Goal: Task Accomplishment & Management: Manage account settings

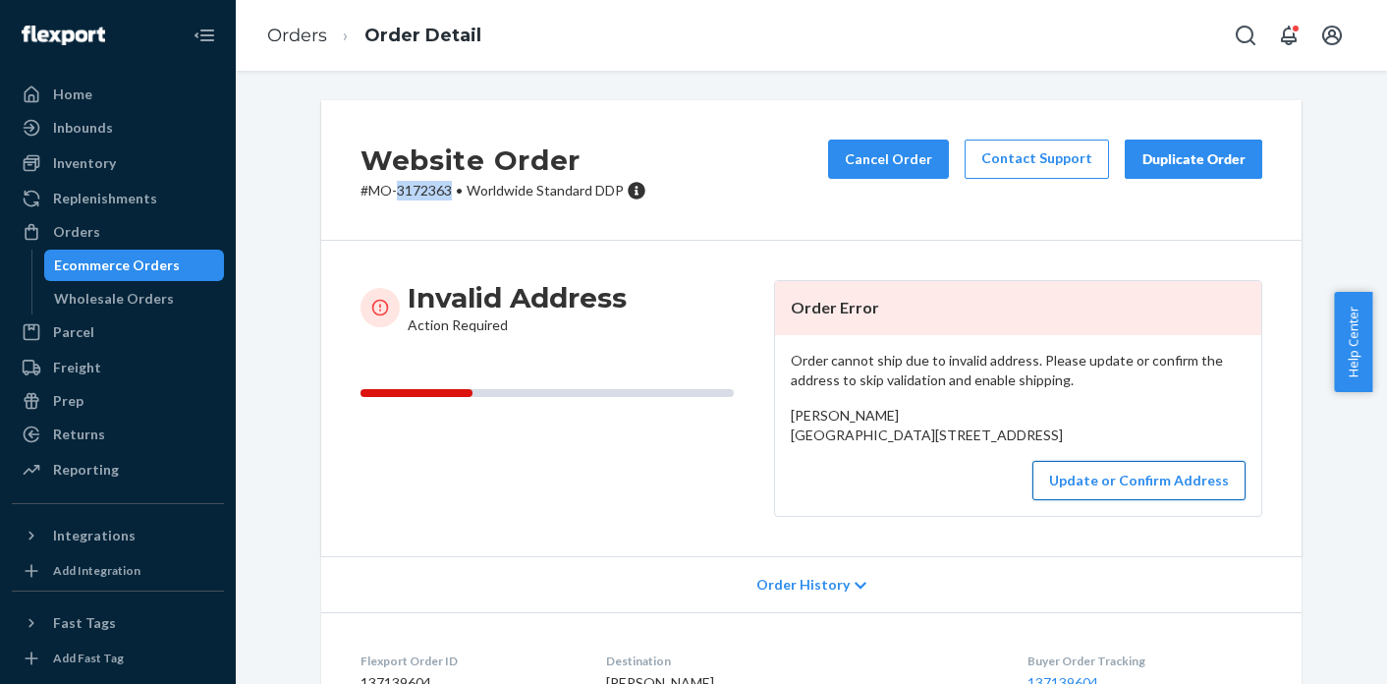
click at [1130, 500] on button "Update or Confirm Address" at bounding box center [1138, 480] width 213 height 39
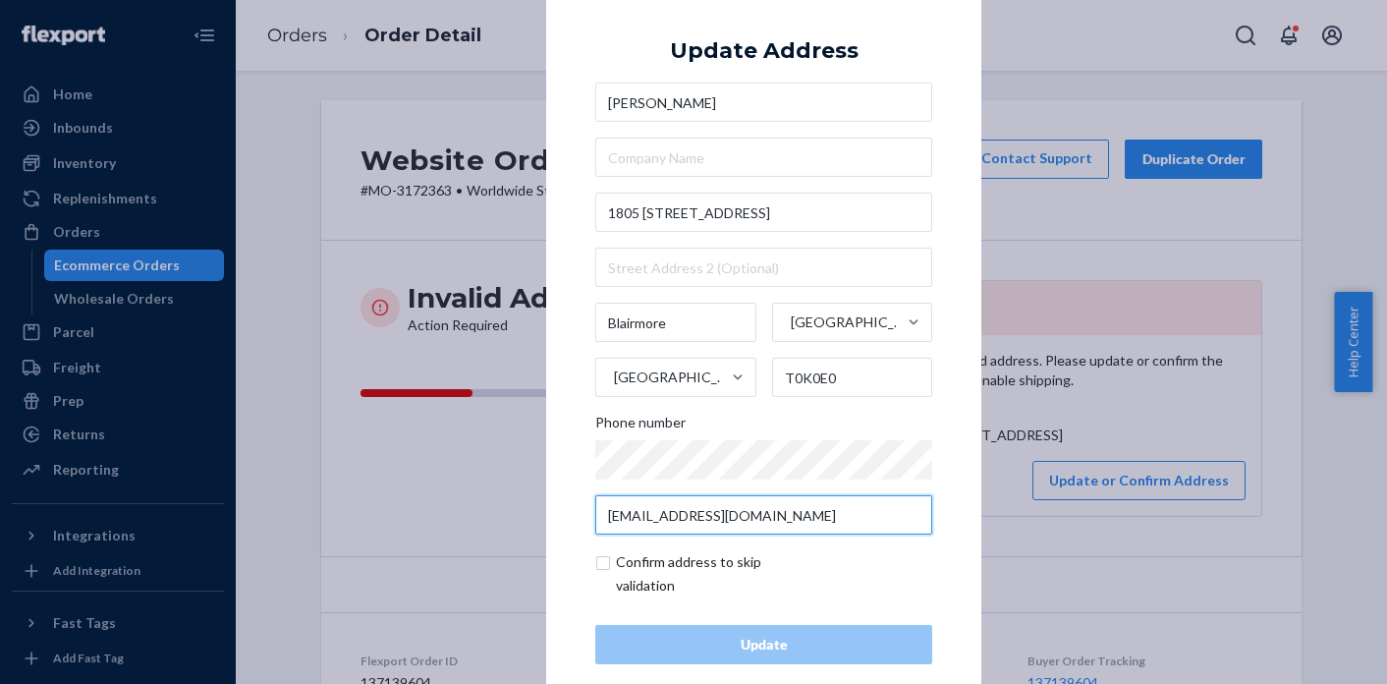
drag, startPoint x: 799, startPoint y: 523, endPoint x: 590, endPoint y: 516, distance: 208.3
click at [595, 516] on input "[EMAIL_ADDRESS][DOMAIN_NAME]" at bounding box center [763, 514] width 337 height 39
click at [866, 550] on div "Confirm address to skip validation" at bounding box center [763, 573] width 337 height 47
click at [602, 568] on input "checkbox" at bounding box center [709, 573] width 228 height 47
checkbox input "true"
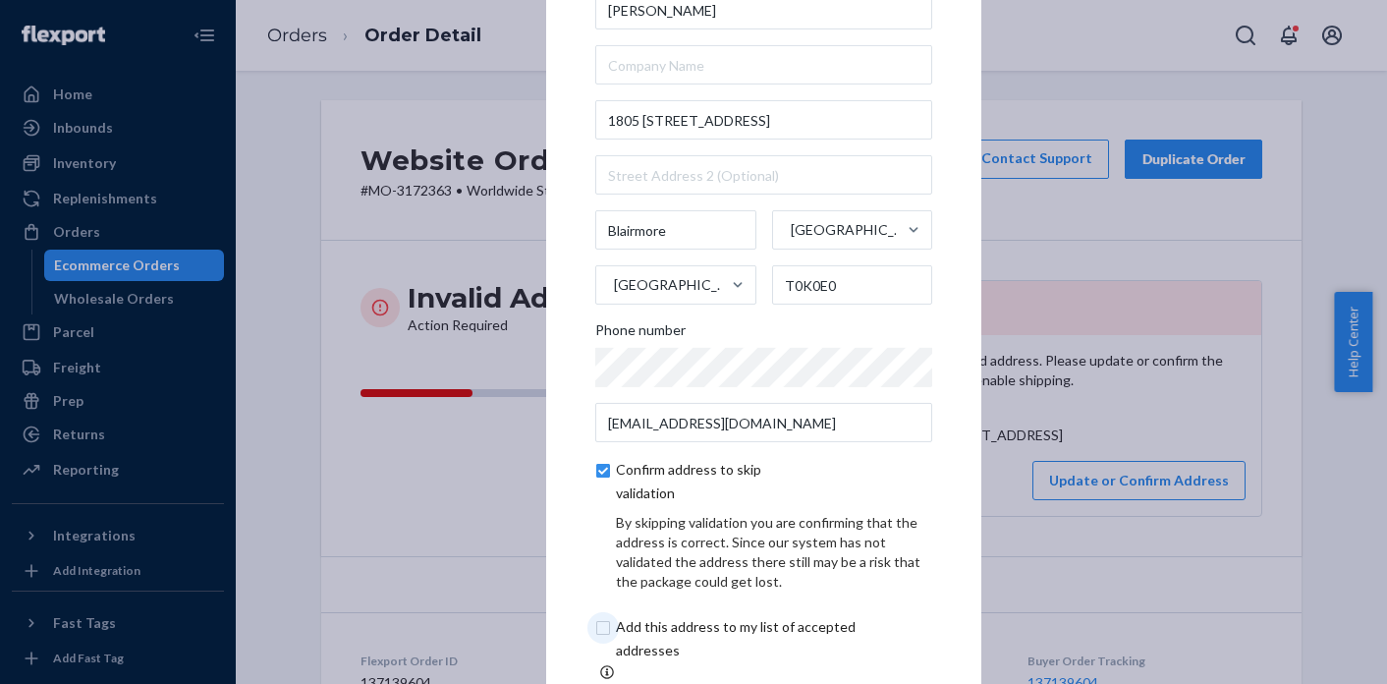
click at [600, 631] on input "checkbox" at bounding box center [758, 638] width 327 height 47
checkbox input "true"
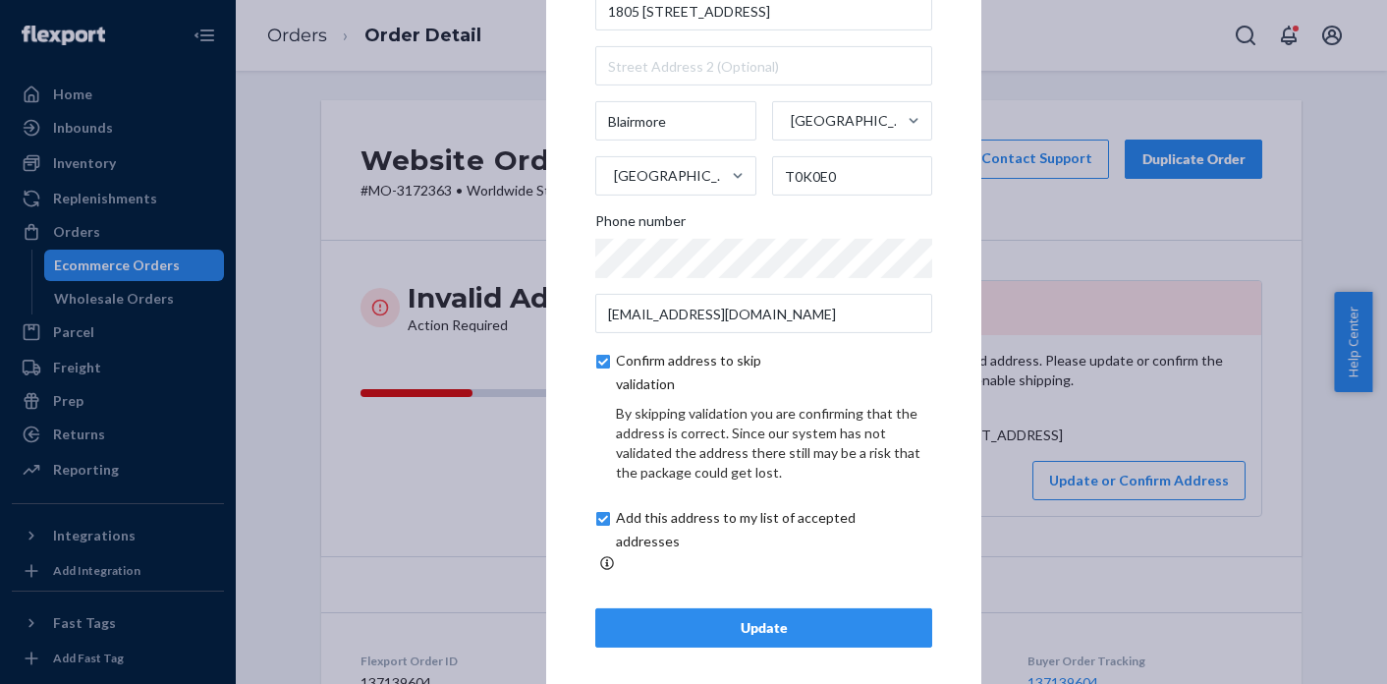
scroll to position [112, 0]
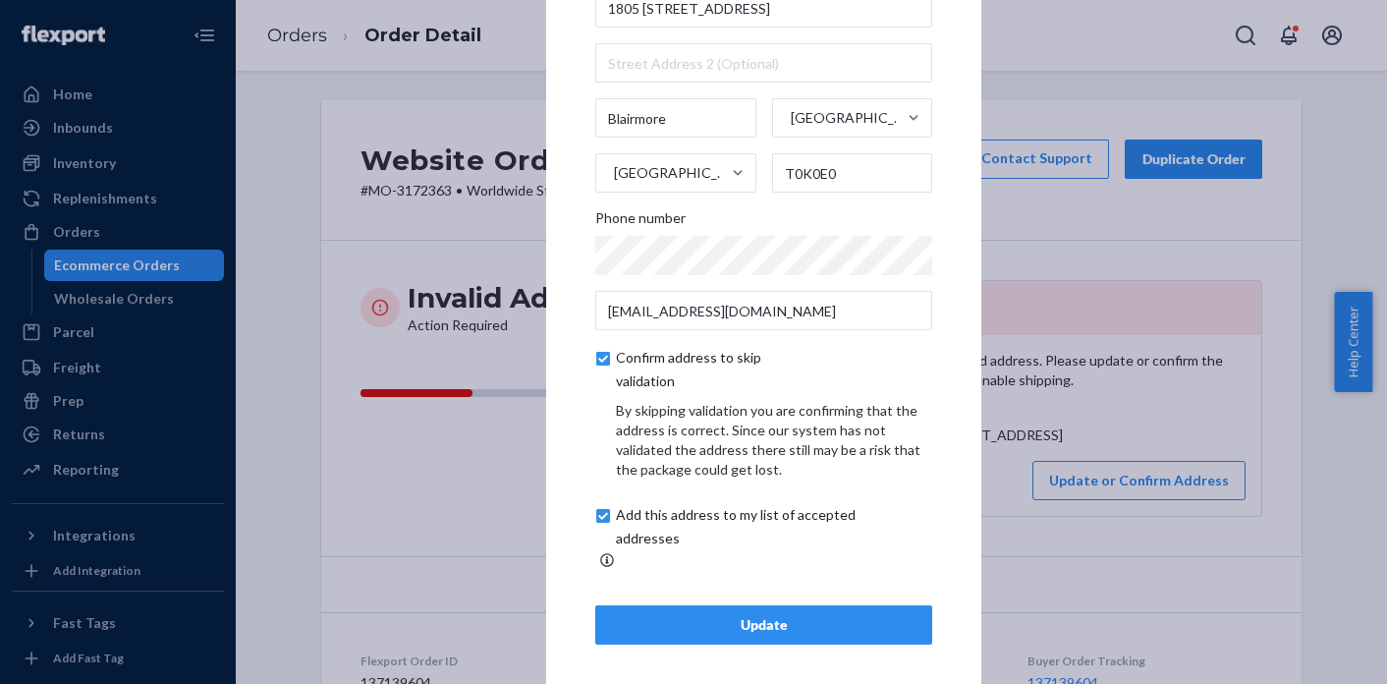
click at [804, 615] on div "Update" at bounding box center [763, 625] width 303 height 20
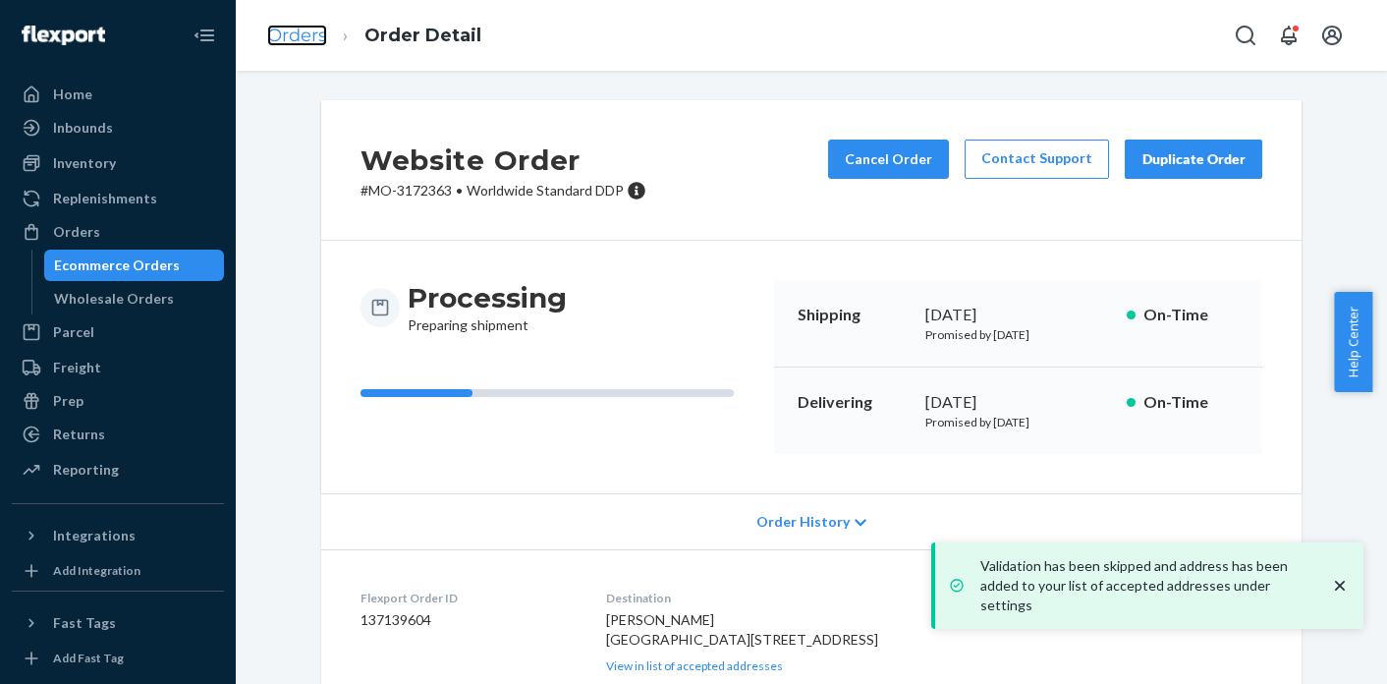
click at [300, 42] on link "Orders" at bounding box center [297, 36] width 60 height 22
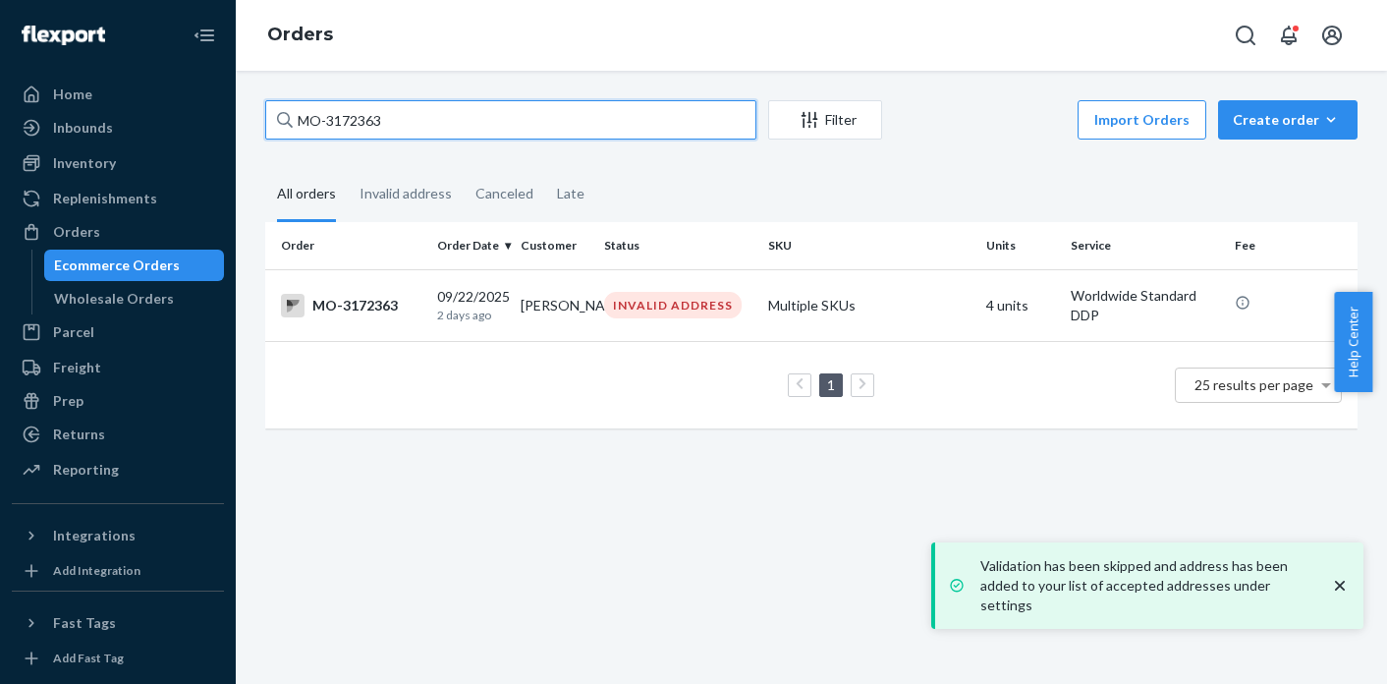
drag, startPoint x: 419, startPoint y: 121, endPoint x: 303, endPoint y: 118, distance: 116.9
click at [303, 118] on input "MO-3172363" at bounding box center [510, 119] width 491 height 39
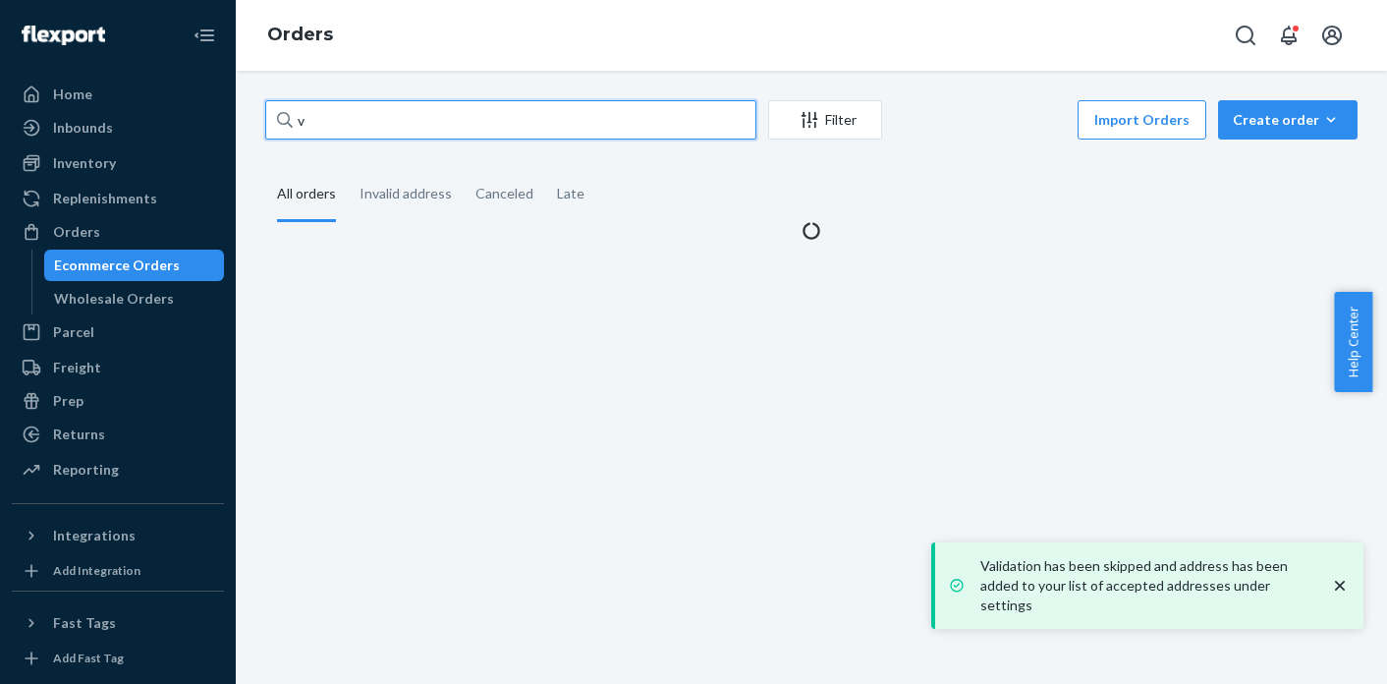
type input "v"
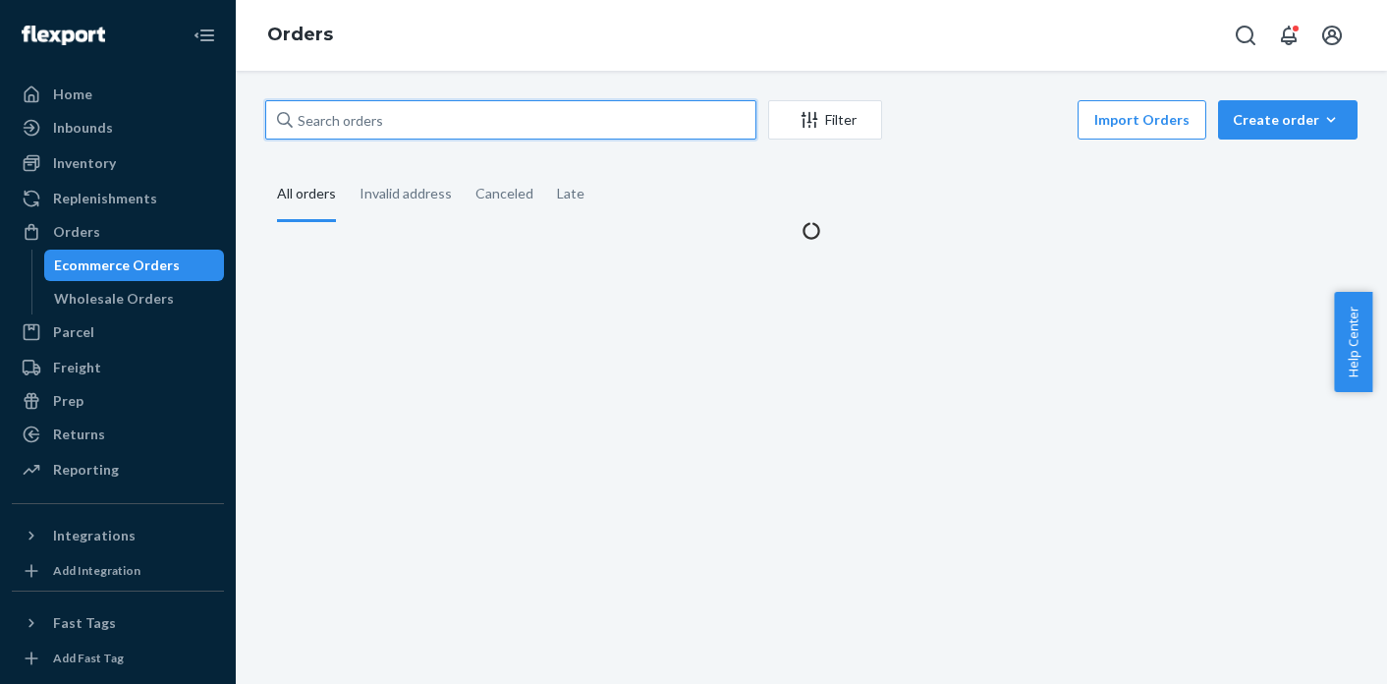
paste input "MO-3173737"
type input "MO-3173737"
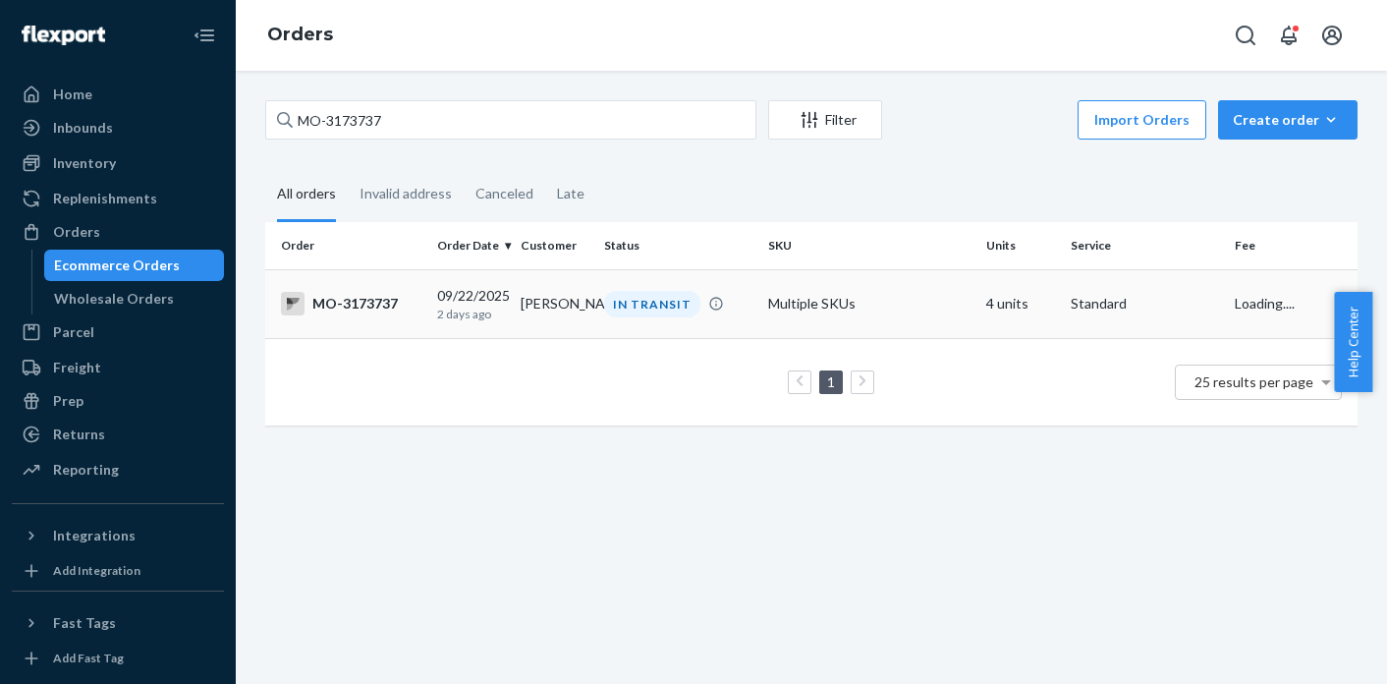
click at [534, 303] on td "[PERSON_NAME]" at bounding box center [554, 303] width 83 height 69
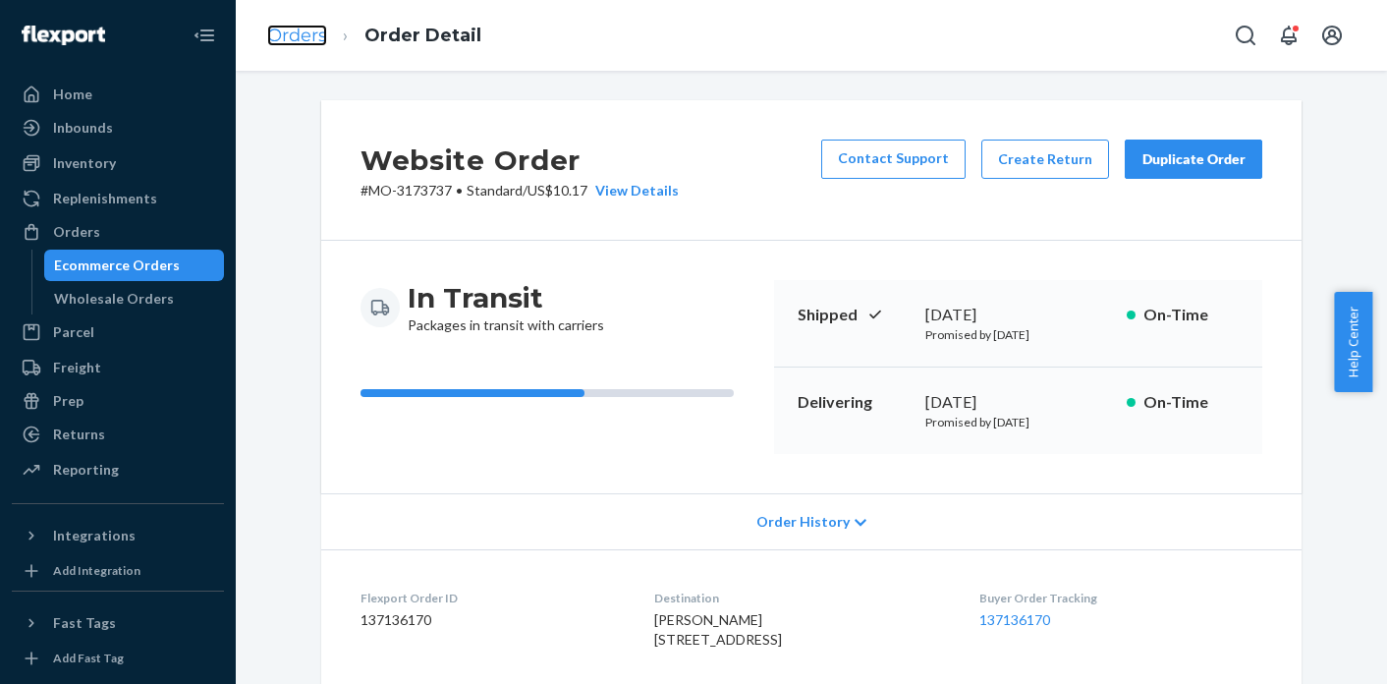
click at [313, 34] on link "Orders" at bounding box center [297, 36] width 60 height 22
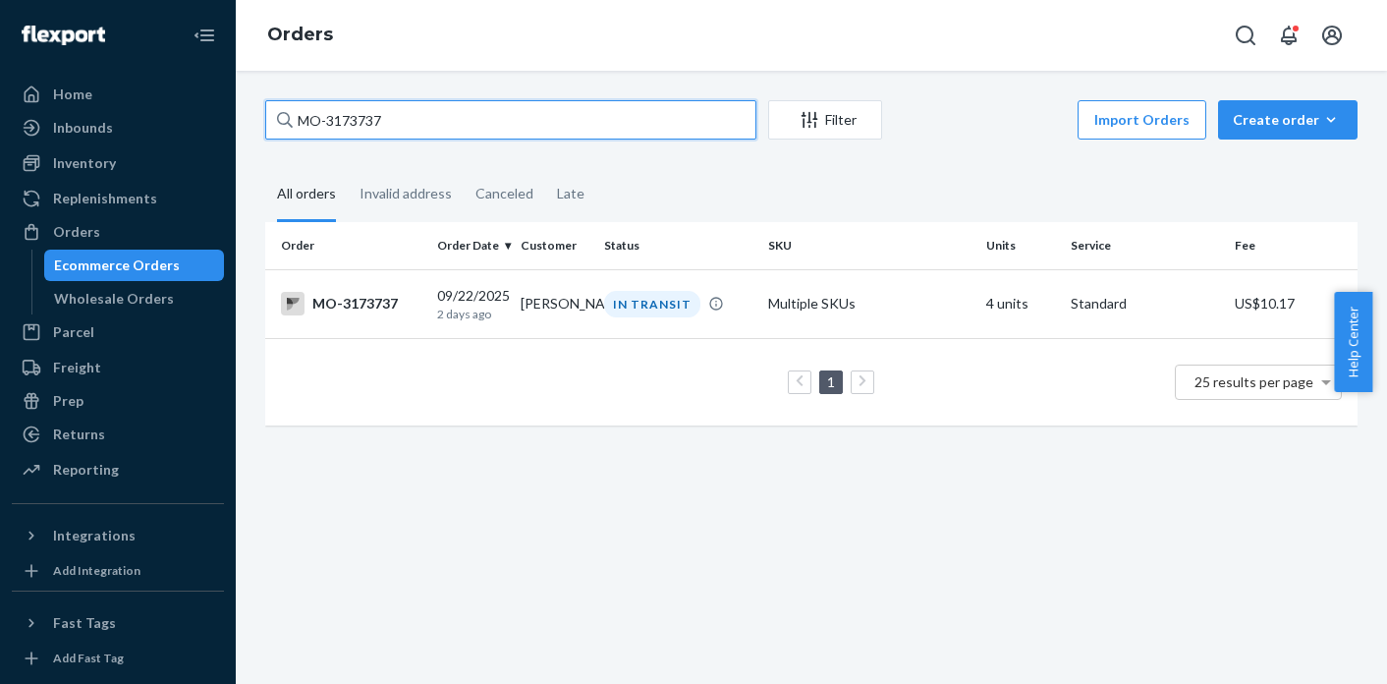
drag, startPoint x: 414, startPoint y: 123, endPoint x: 269, endPoint y: 120, distance: 145.4
click at [269, 120] on input "MO-3173737" at bounding box center [510, 119] width 491 height 39
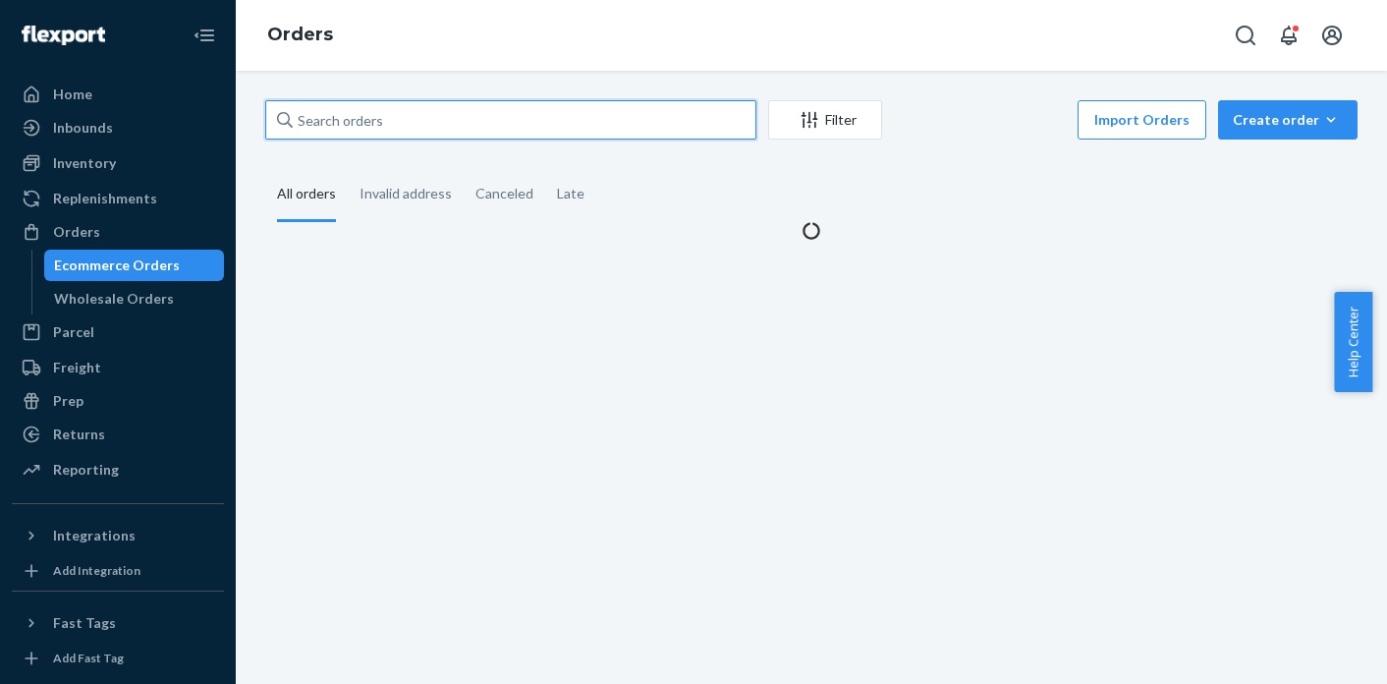
paste input "MO-3171529"
type input "MO-3171529"
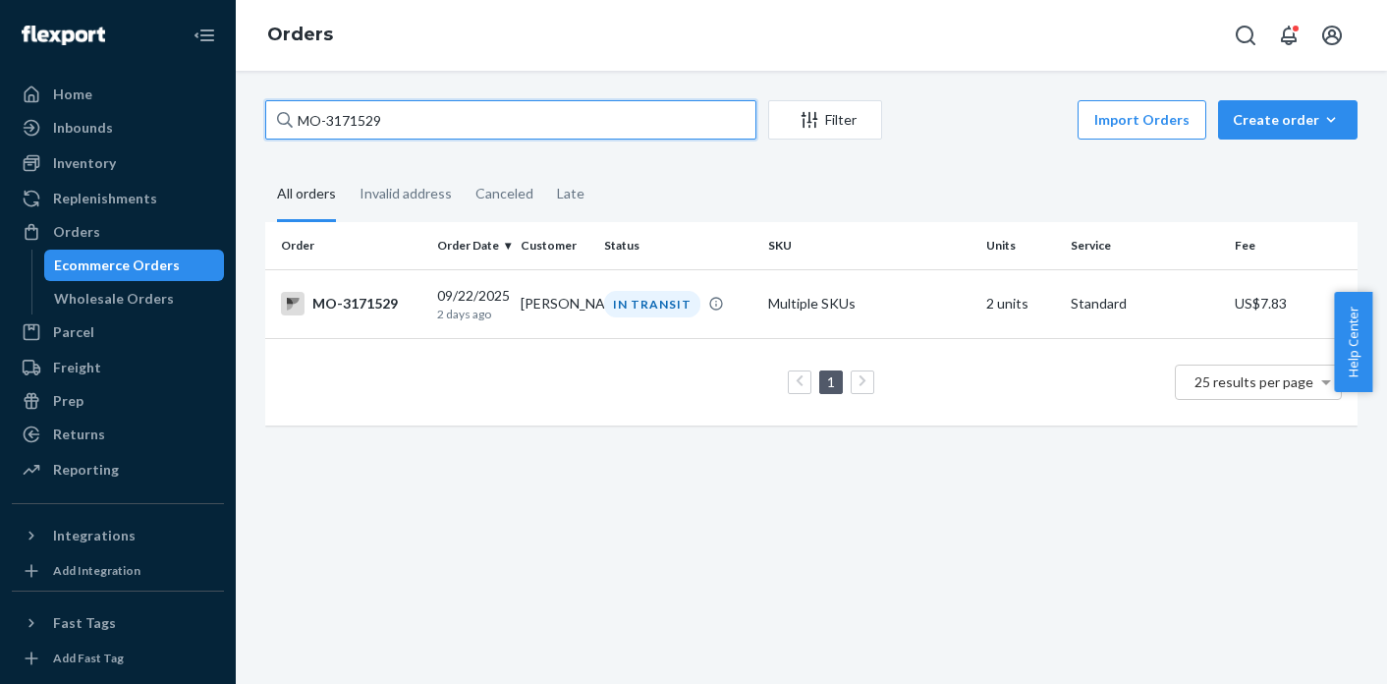
drag, startPoint x: 404, startPoint y: 120, endPoint x: 274, endPoint y: 112, distance: 129.9
click at [274, 112] on input "MO-3171529" at bounding box center [510, 119] width 491 height 39
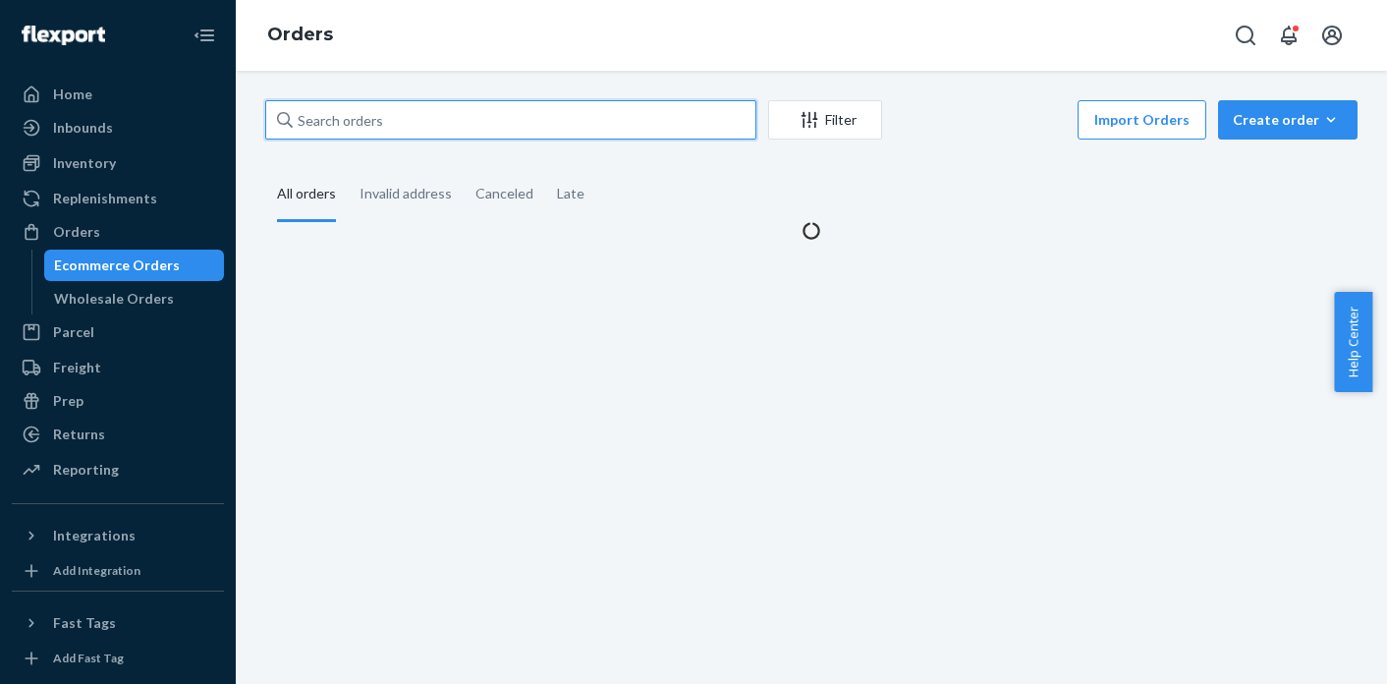
paste input "MO-3170193"
type input "MO-3170193"
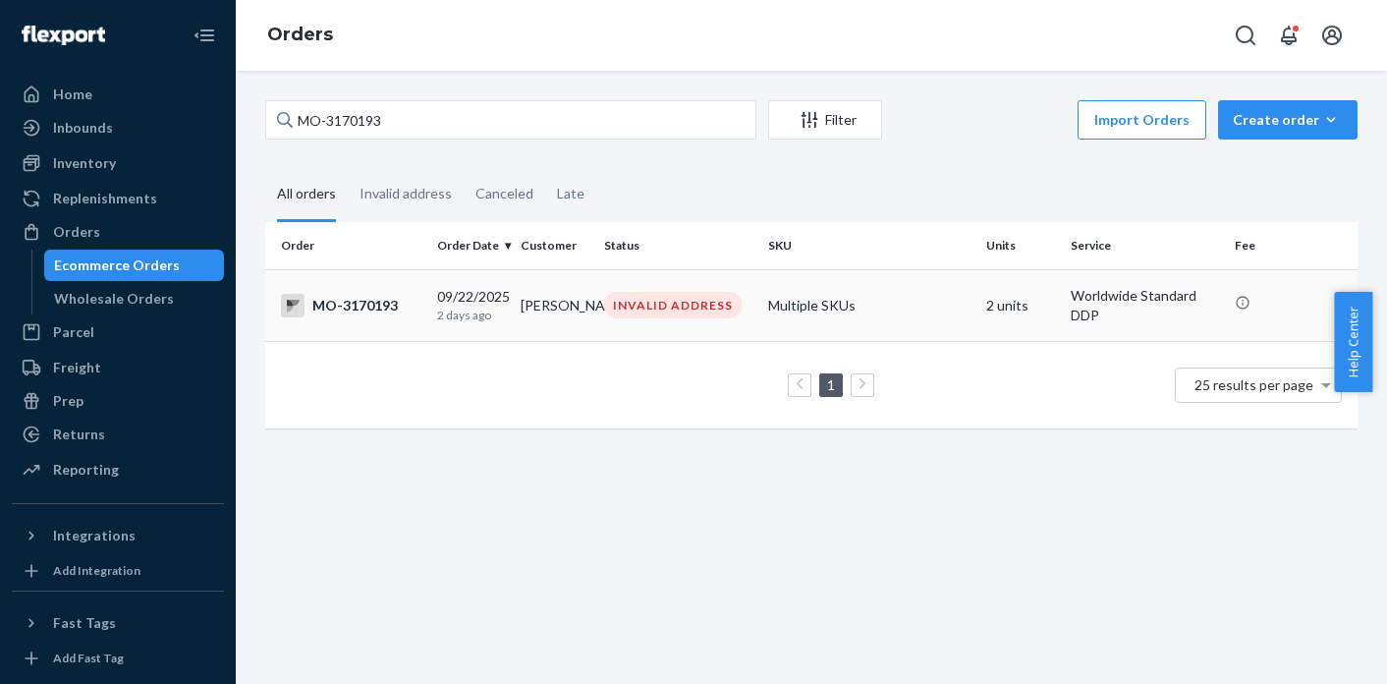
click at [501, 306] on p "2 days ago" at bounding box center [471, 314] width 68 height 17
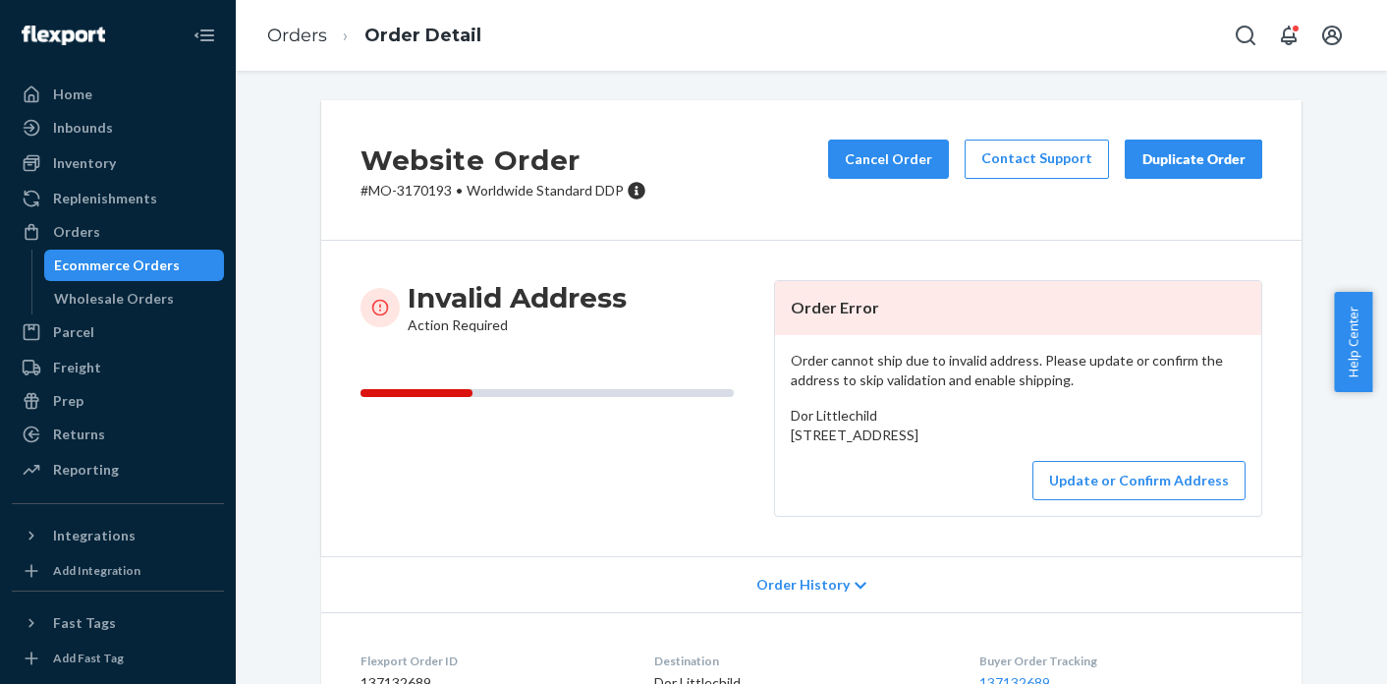
drag, startPoint x: 786, startPoint y: 432, endPoint x: 808, endPoint y: 474, distance: 47.9
click at [808, 445] on div "Dor Littlechild [STREET_ADDRESS]" at bounding box center [1018, 425] width 455 height 39
copy span "[STREET_ADDRESS]"
click at [1132, 500] on button "Update or Confirm Address" at bounding box center [1138, 480] width 213 height 39
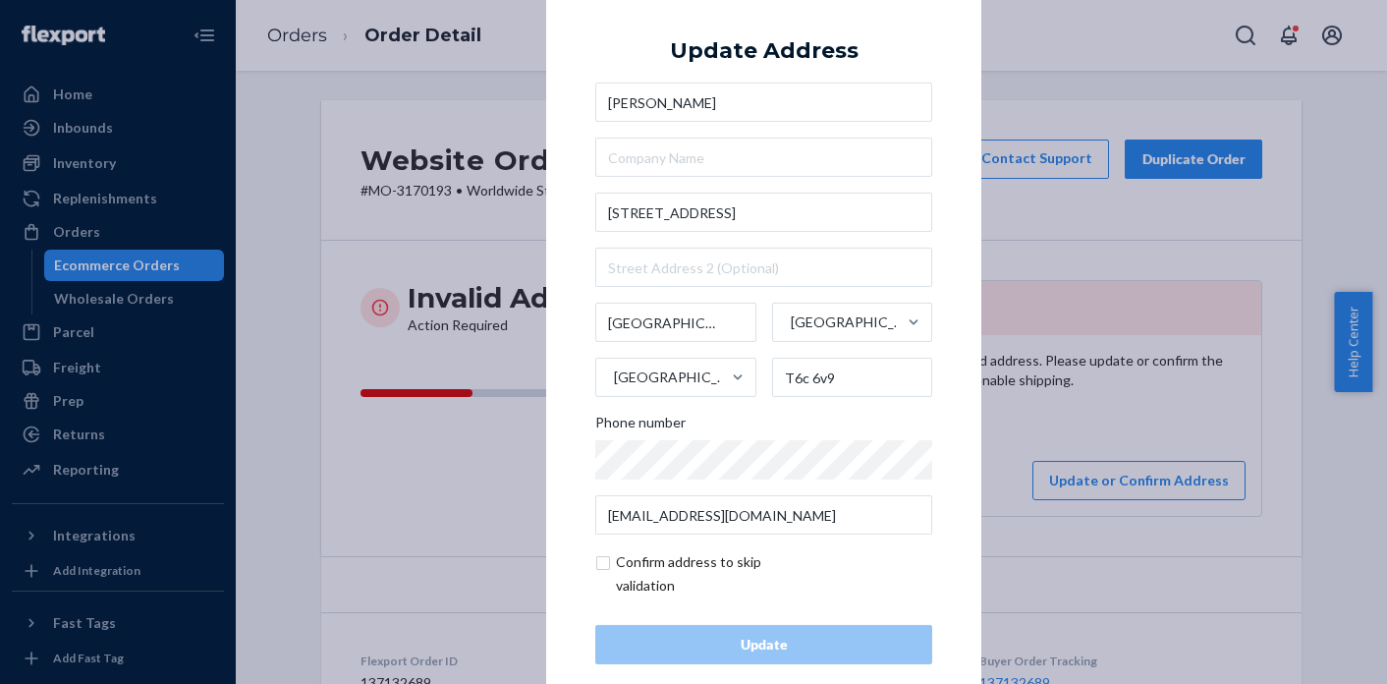
click at [1107, 400] on div "× Update Address Dor Littlechild [STREET_ADDRESS] Phone number [EMAIL_ADDRESS][…" at bounding box center [693, 342] width 1387 height 684
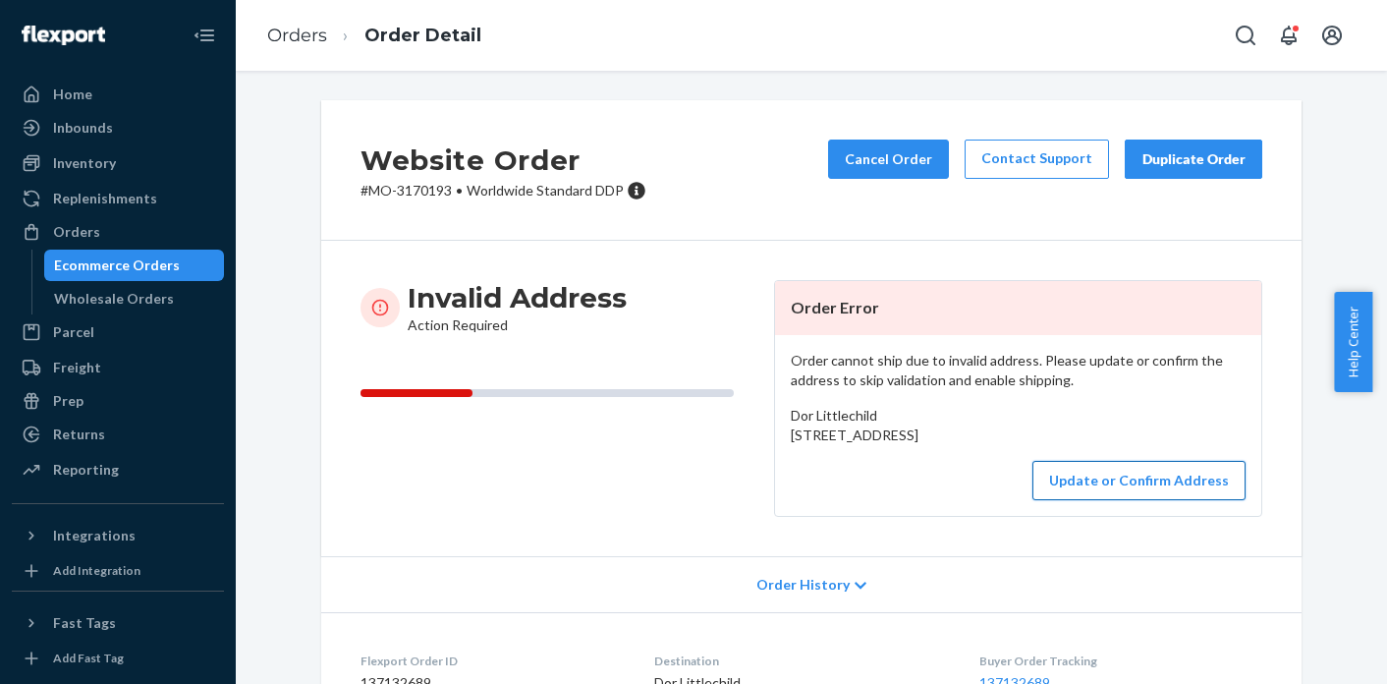
click at [1162, 500] on button "Update or Confirm Address" at bounding box center [1138, 480] width 213 height 39
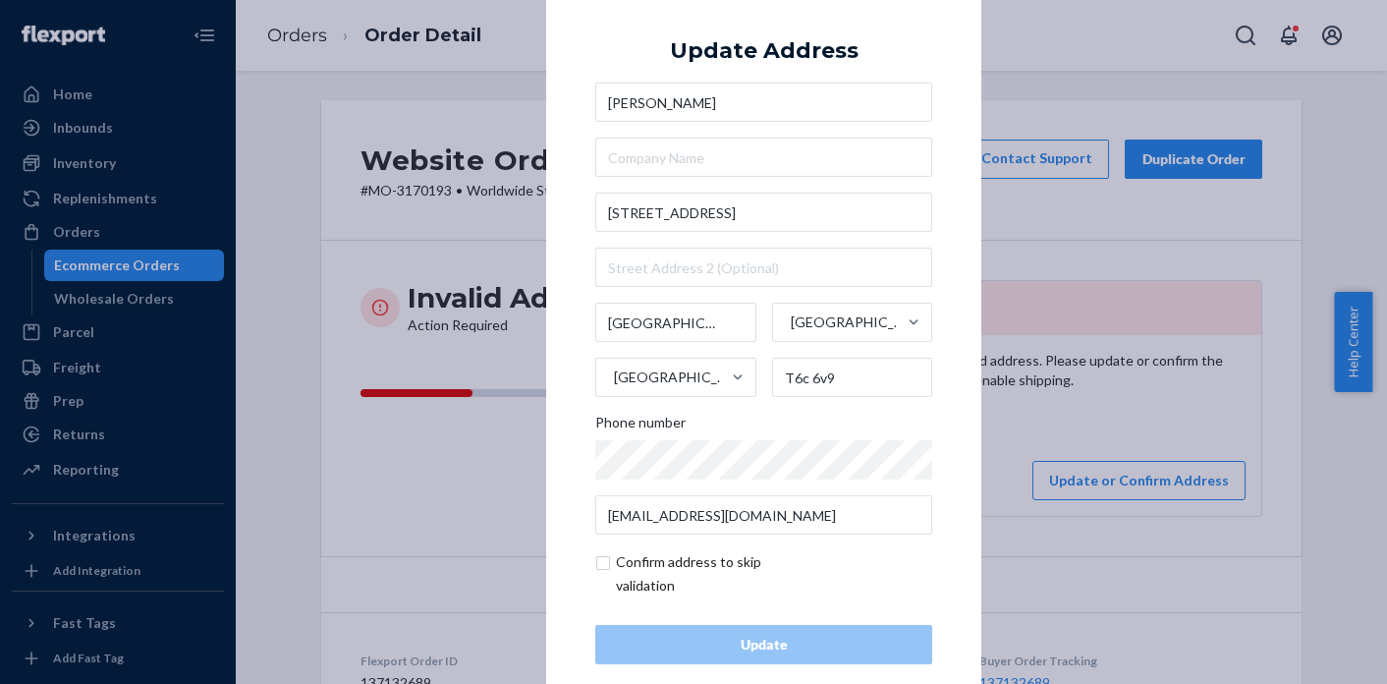
click at [1007, 453] on div "× Update Address Dor Littlechild [STREET_ADDRESS] Phone number [EMAIL_ADDRESS][…" at bounding box center [693, 342] width 1387 height 684
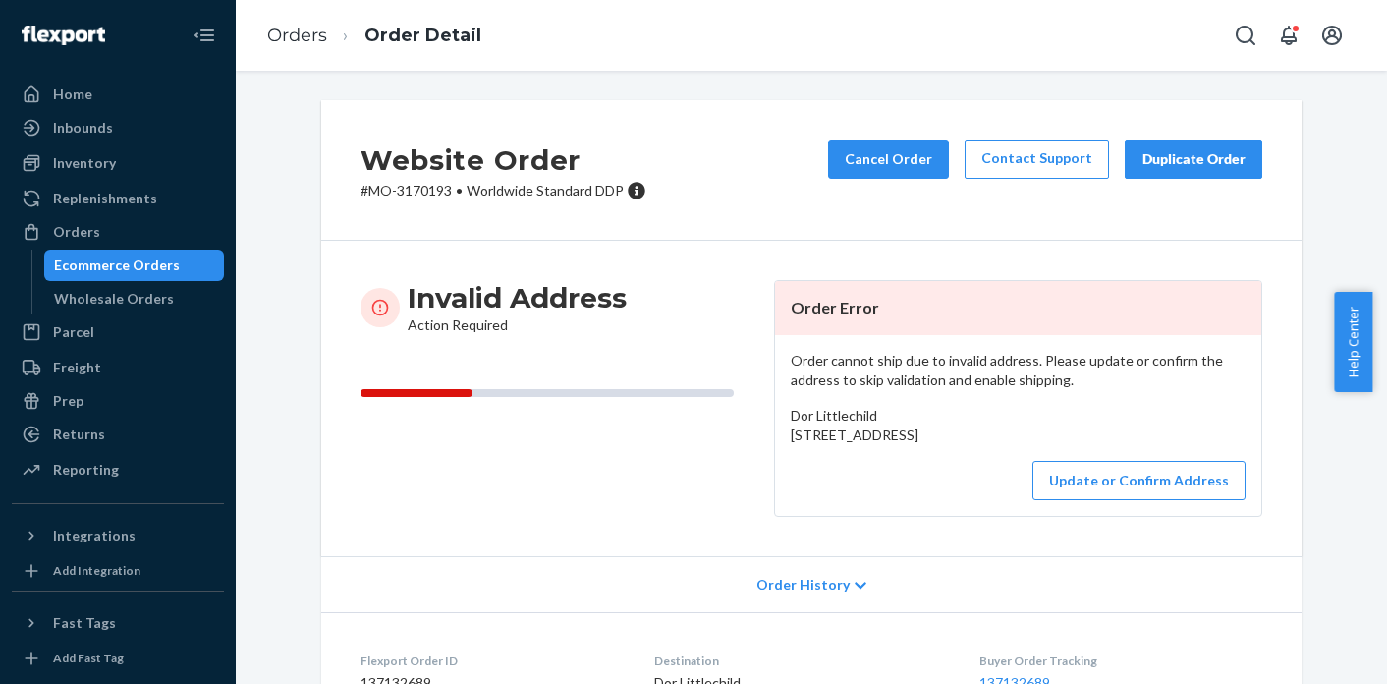
click at [414, 192] on p "# MO-3170193 • Worldwide Standard DDP" at bounding box center [503, 191] width 286 height 20
copy p "3170193"
click at [1132, 500] on button "Update or Confirm Address" at bounding box center [1138, 480] width 213 height 39
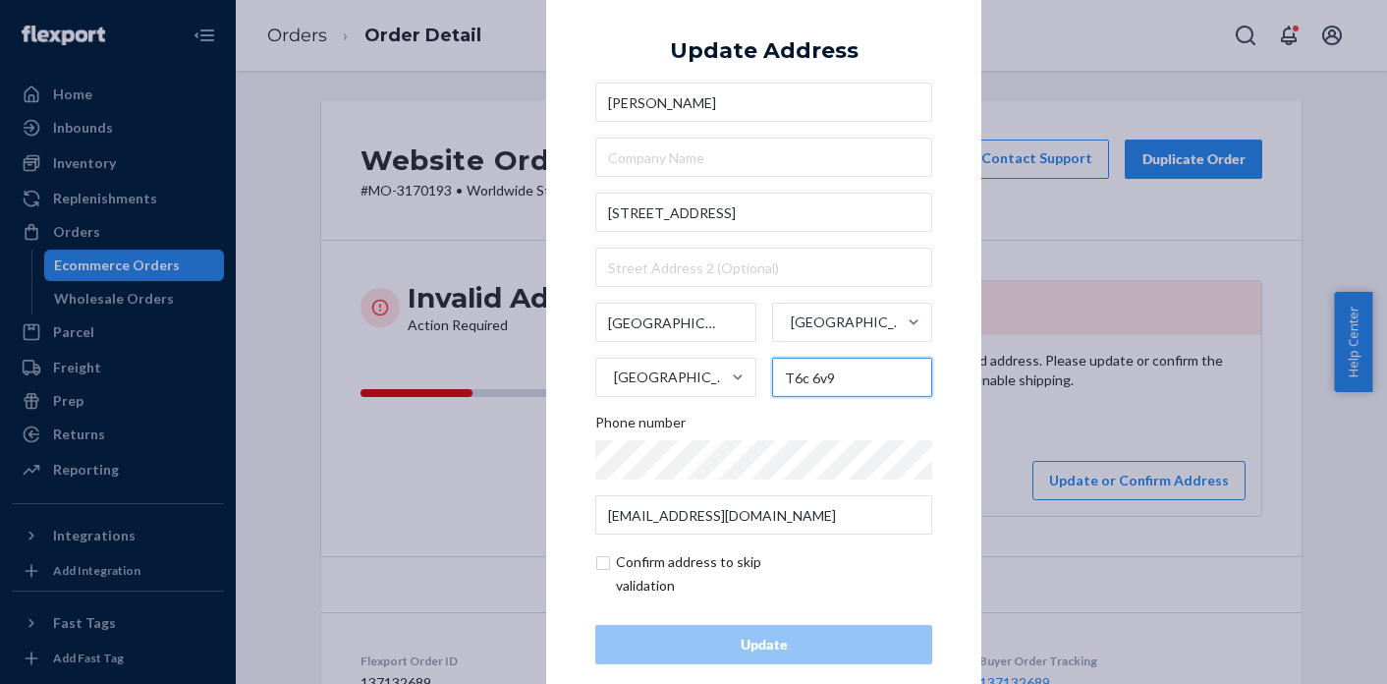
click at [801, 379] on input "T6c 6v9" at bounding box center [852, 377] width 161 height 39
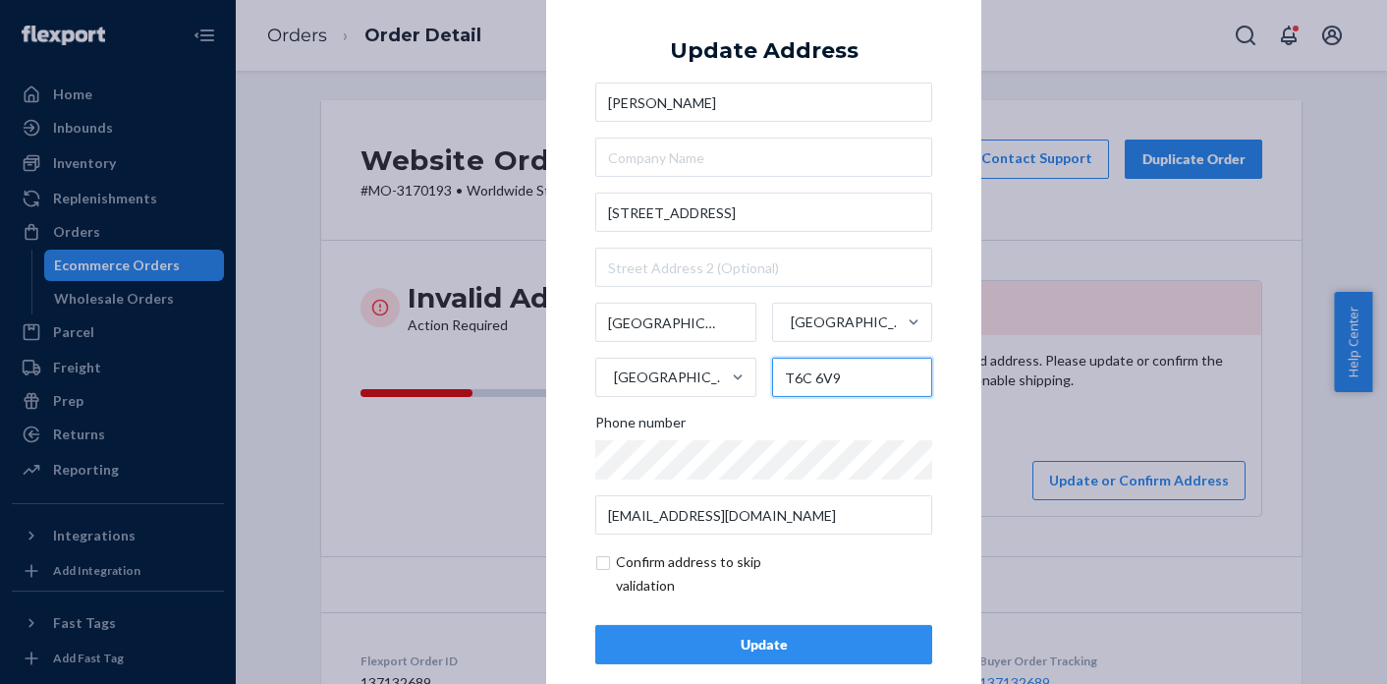
type input "T6C 6V9"
click at [680, 565] on input "checkbox" at bounding box center [709, 573] width 228 height 47
checkbox input "true"
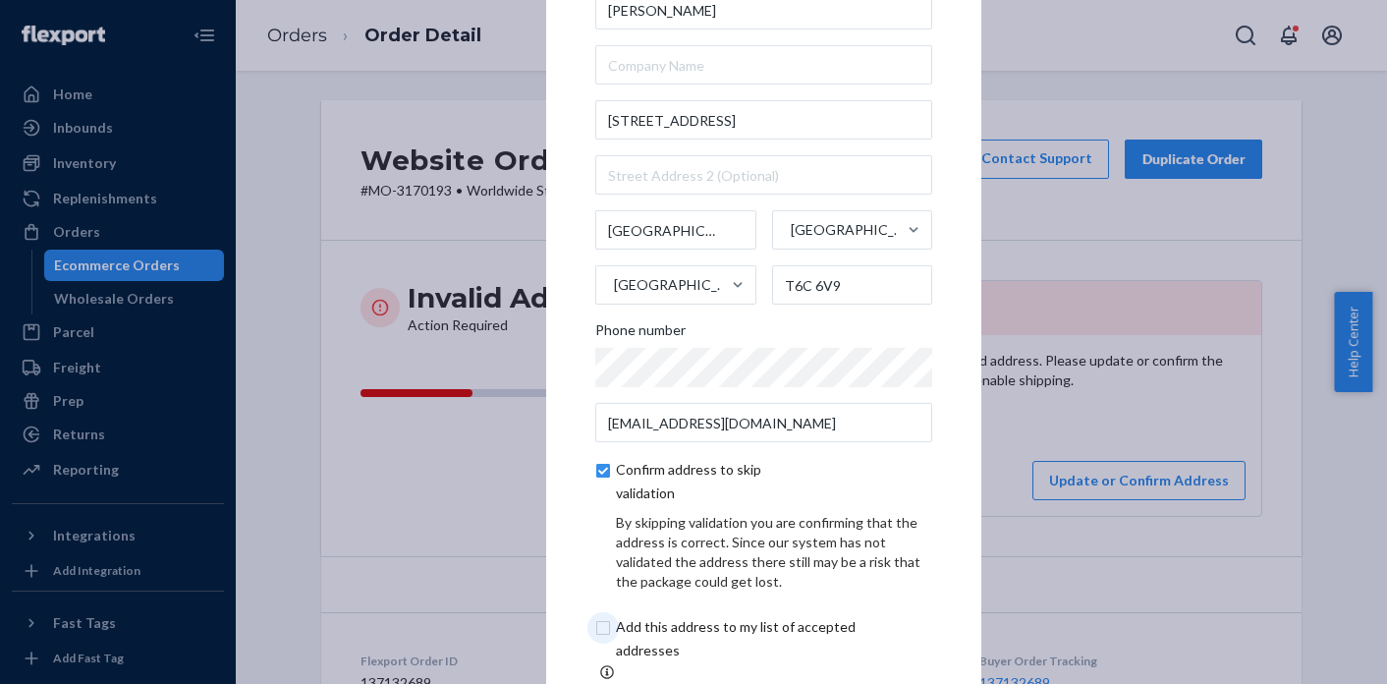
click at [596, 637] on input "checkbox" at bounding box center [758, 638] width 327 height 47
checkbox input "true"
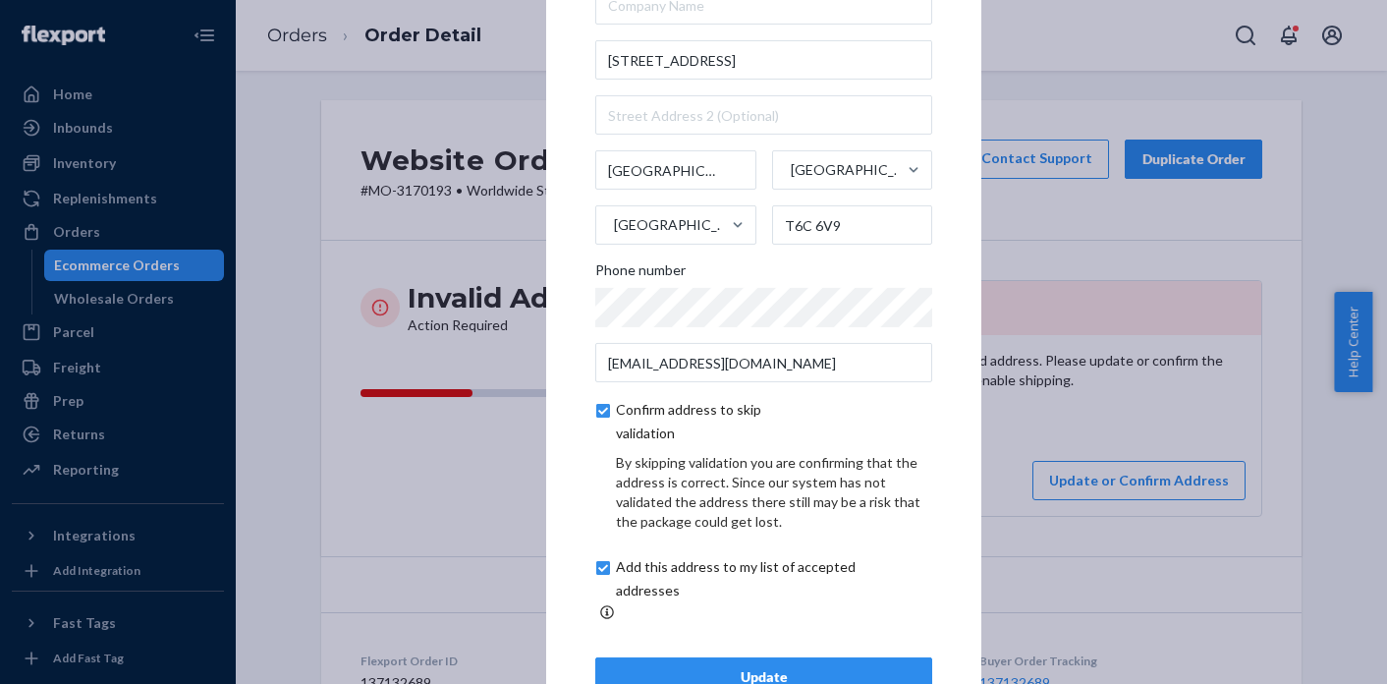
scroll to position [112, 0]
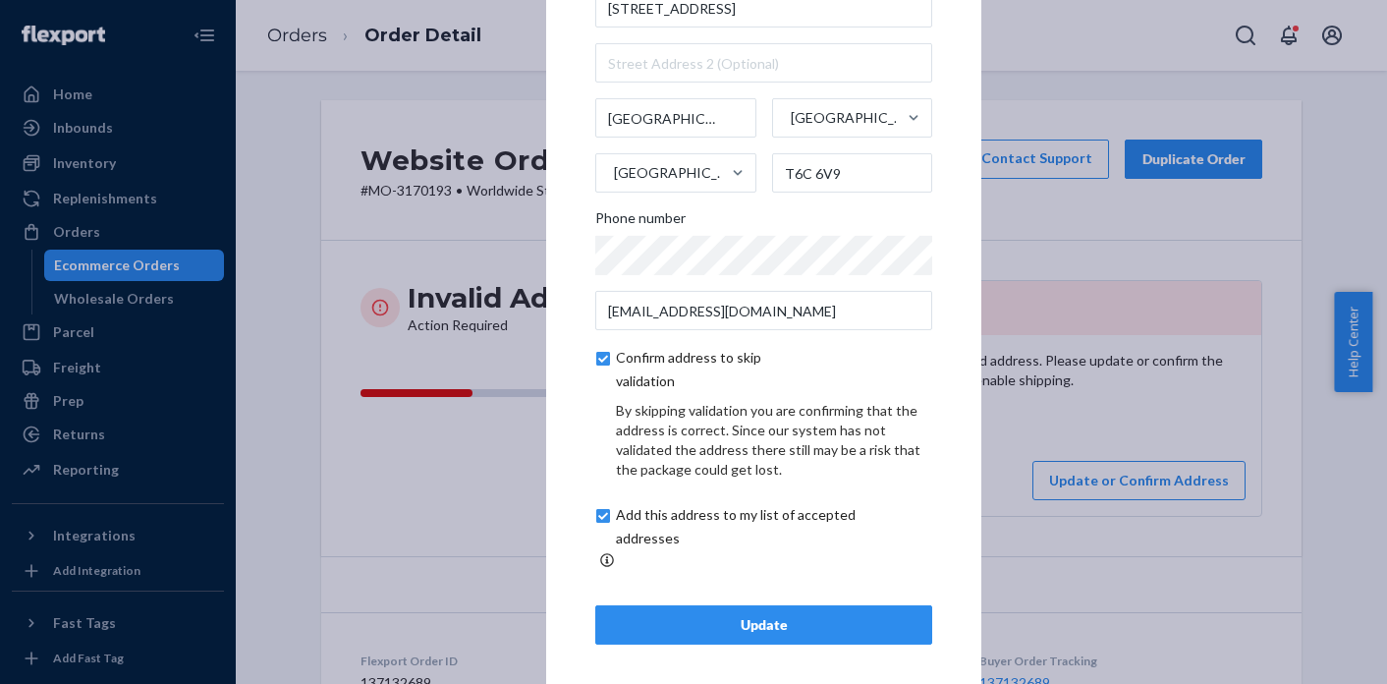
click at [763, 625] on button "Update" at bounding box center [763, 624] width 337 height 39
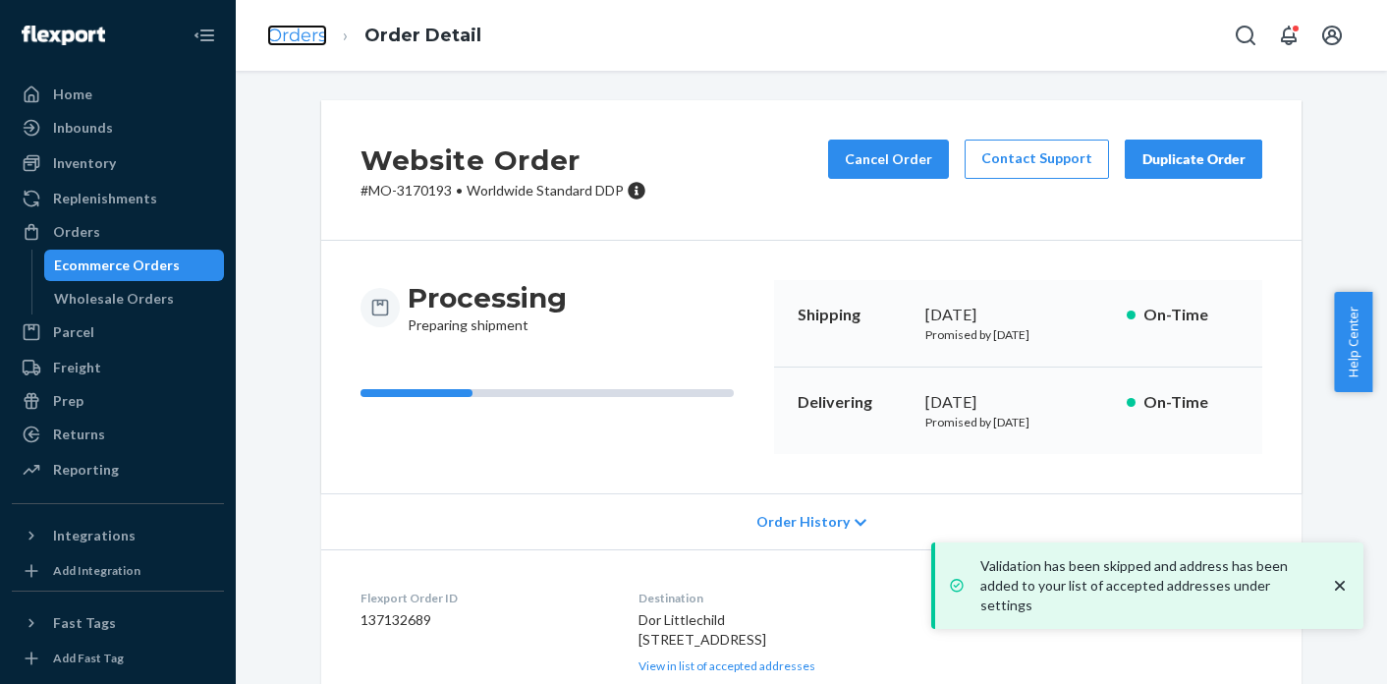
click at [320, 38] on link "Orders" at bounding box center [297, 36] width 60 height 22
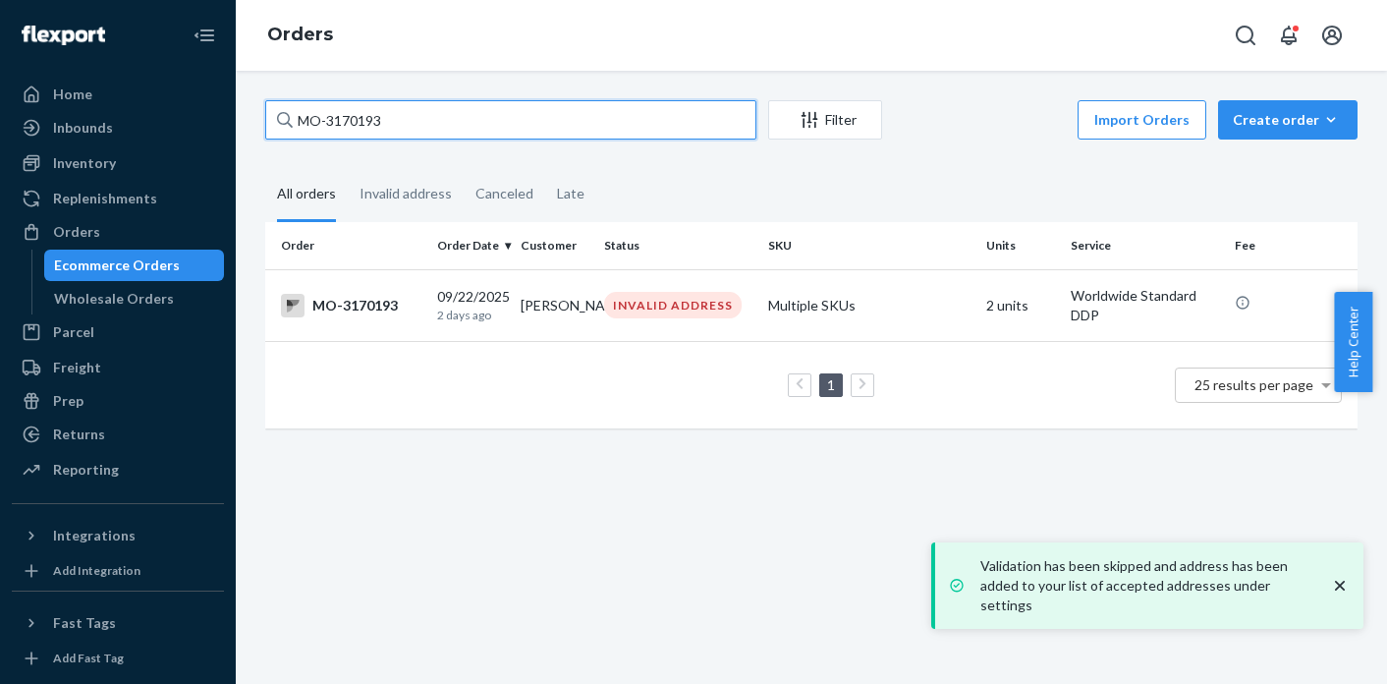
drag, startPoint x: 405, startPoint y: 120, endPoint x: 283, endPoint y: 116, distance: 121.9
click at [283, 116] on div "MO-3170193" at bounding box center [510, 119] width 491 height 39
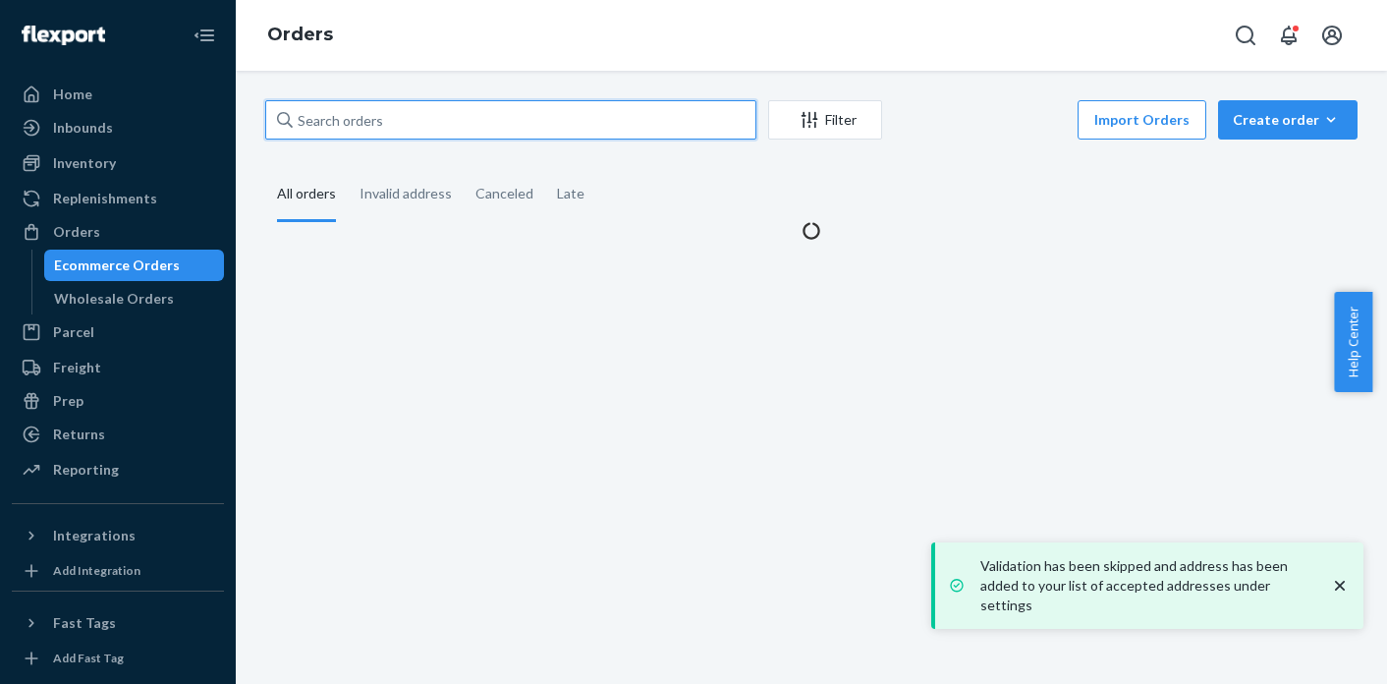
paste input "MO-3170119"
type input "MO-3170119"
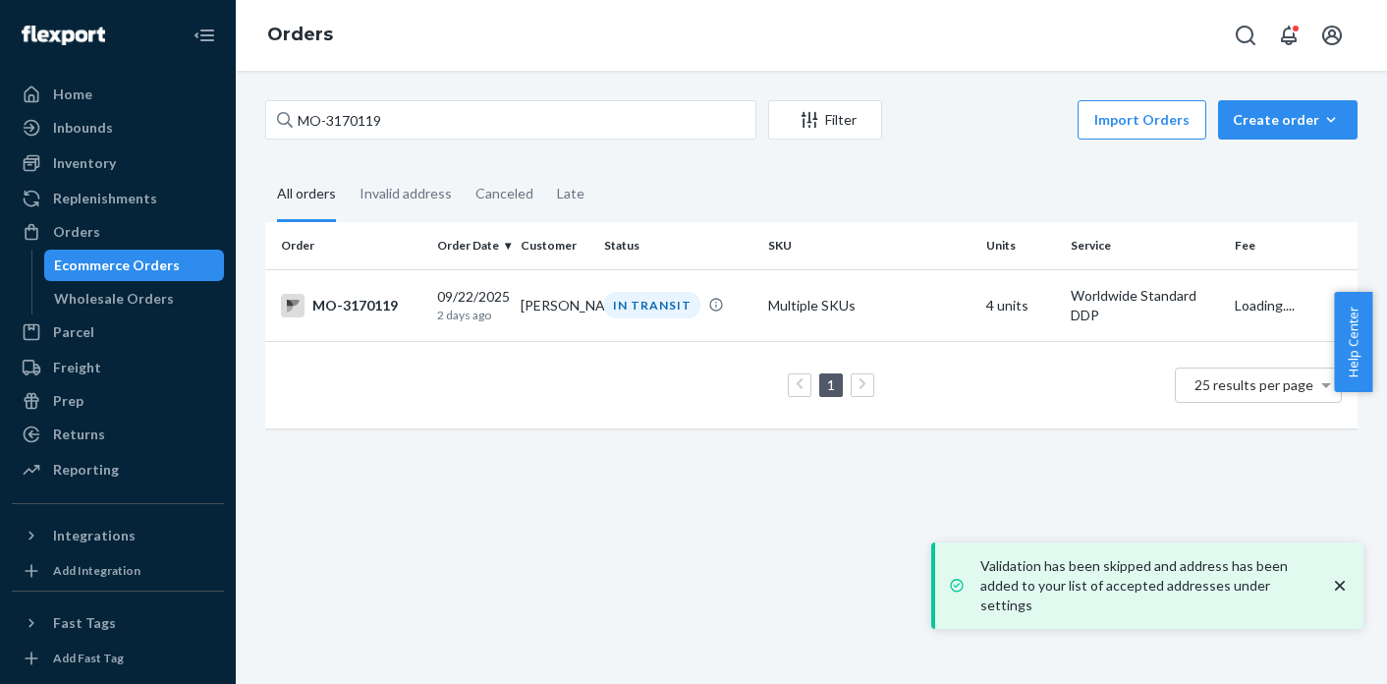
click at [589, 291] on td "[PERSON_NAME]" at bounding box center [554, 305] width 83 height 72
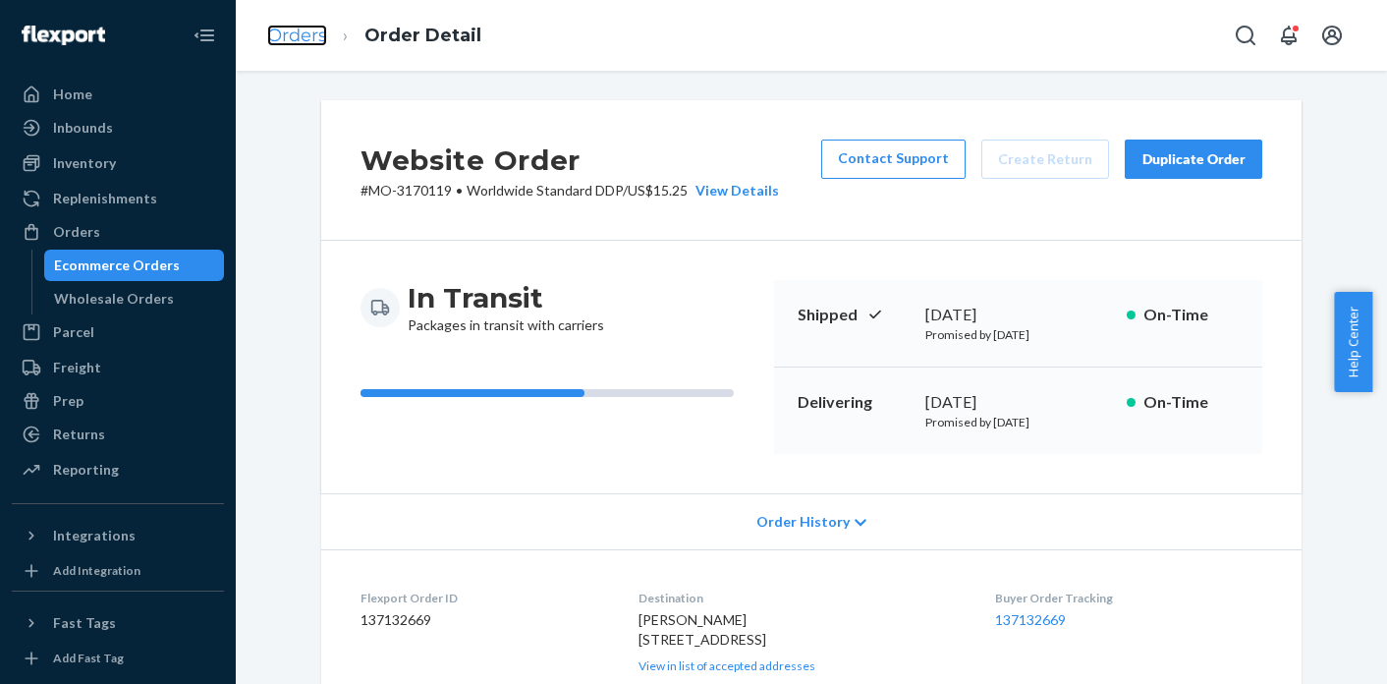
click at [321, 38] on link "Orders" at bounding box center [297, 36] width 60 height 22
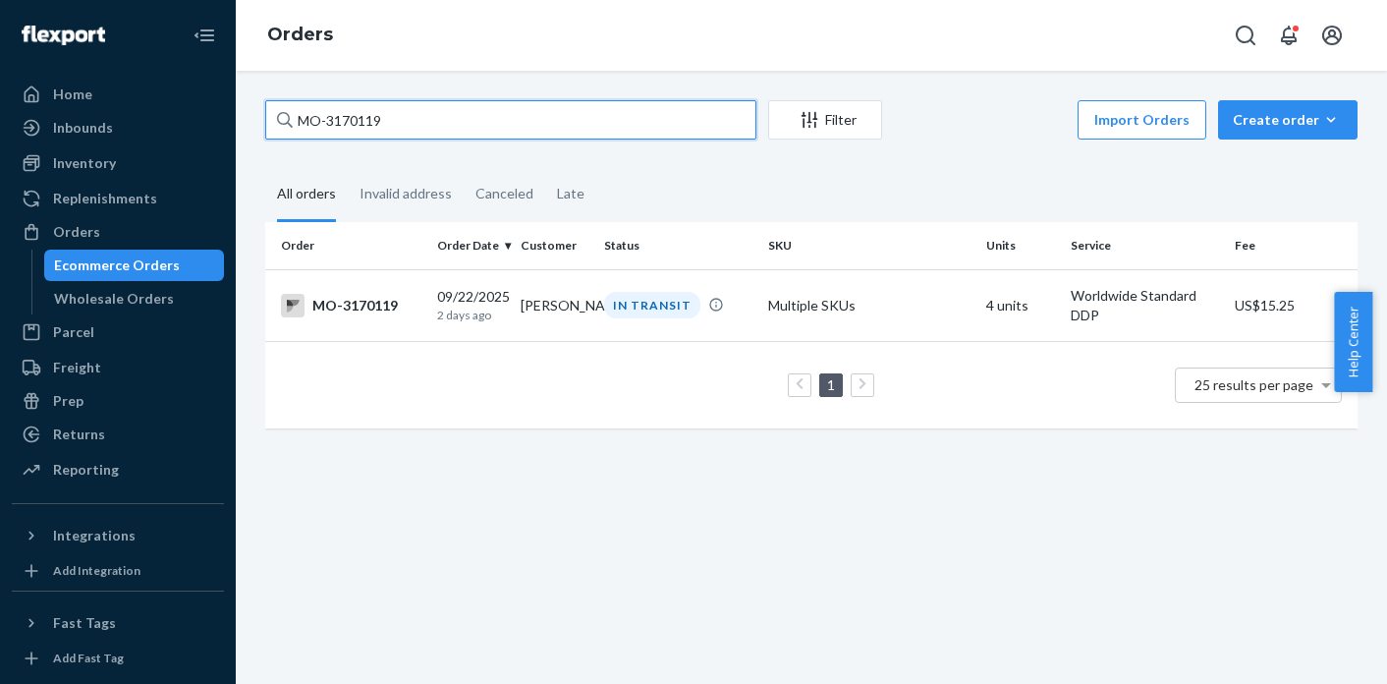
drag, startPoint x: 424, startPoint y: 135, endPoint x: 304, endPoint y: 123, distance: 120.4
click at [304, 123] on input "MO-3170119" at bounding box center [510, 119] width 491 height 39
type input "M"
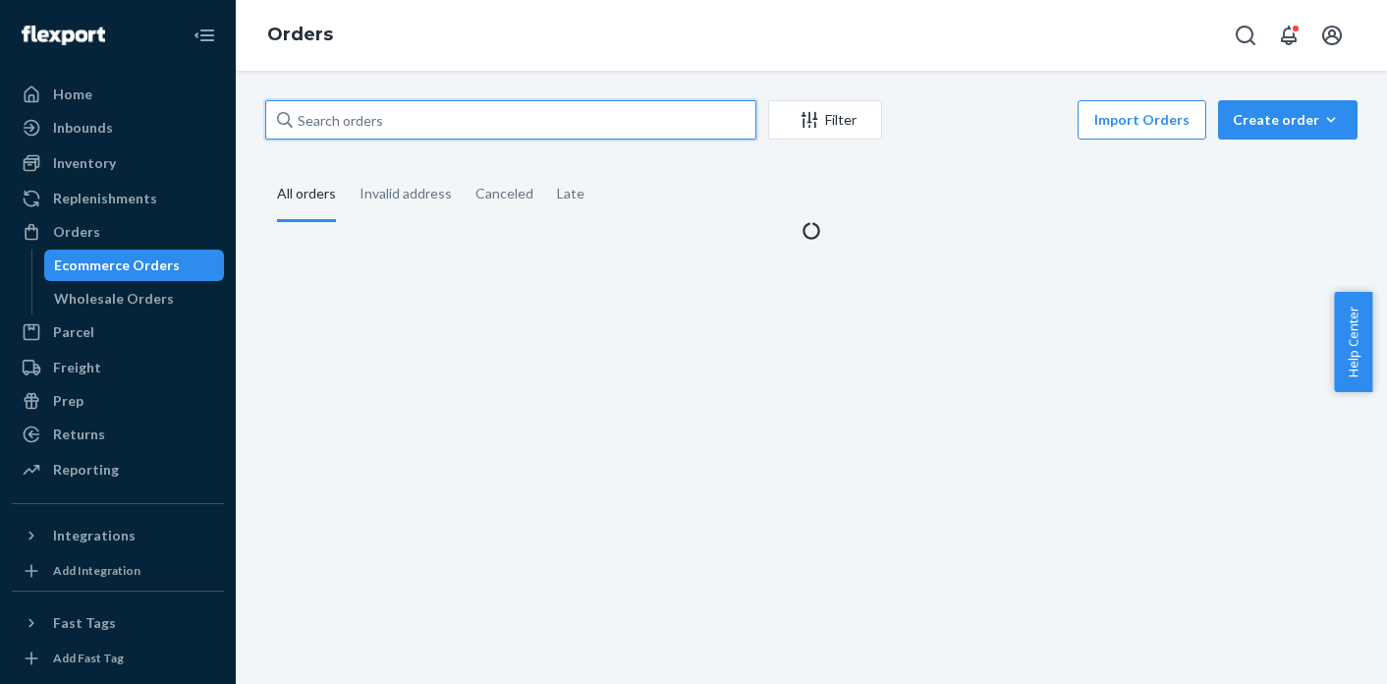
paste input "MO-3170397"
type input "MO-3170397"
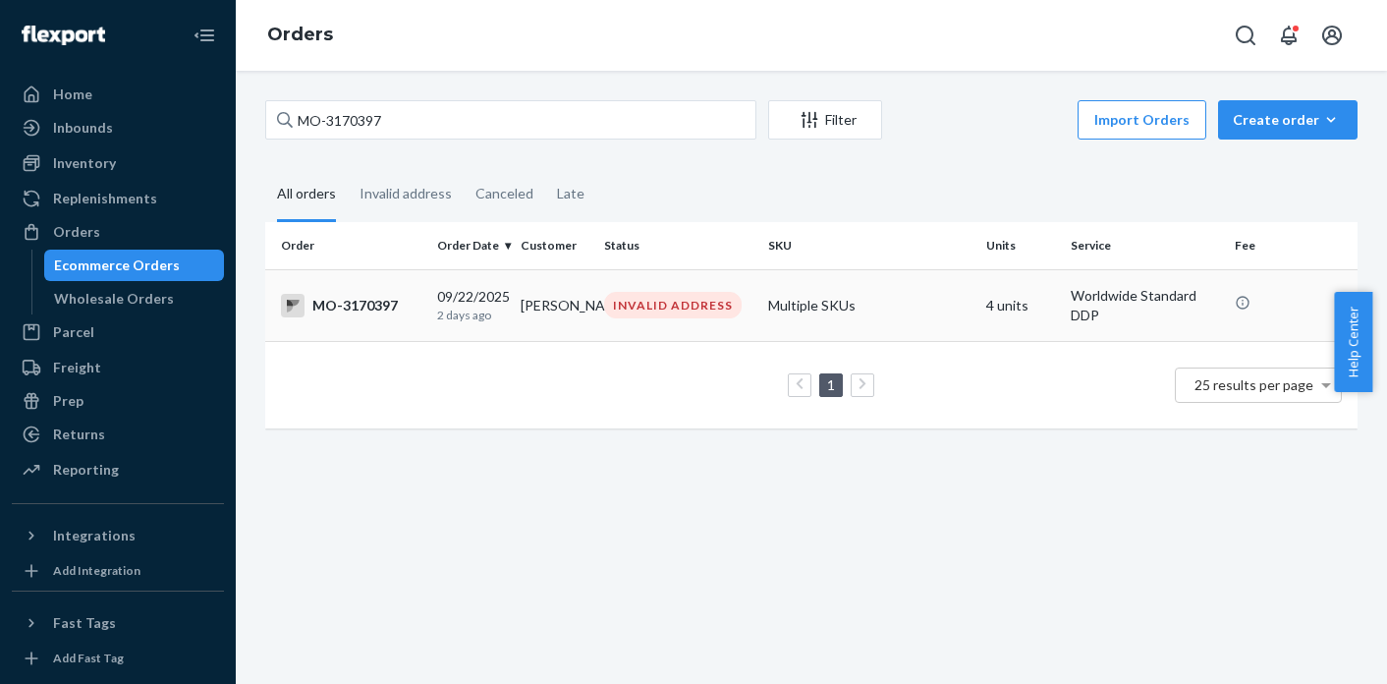
click at [524, 315] on td "[PERSON_NAME]" at bounding box center [554, 305] width 83 height 72
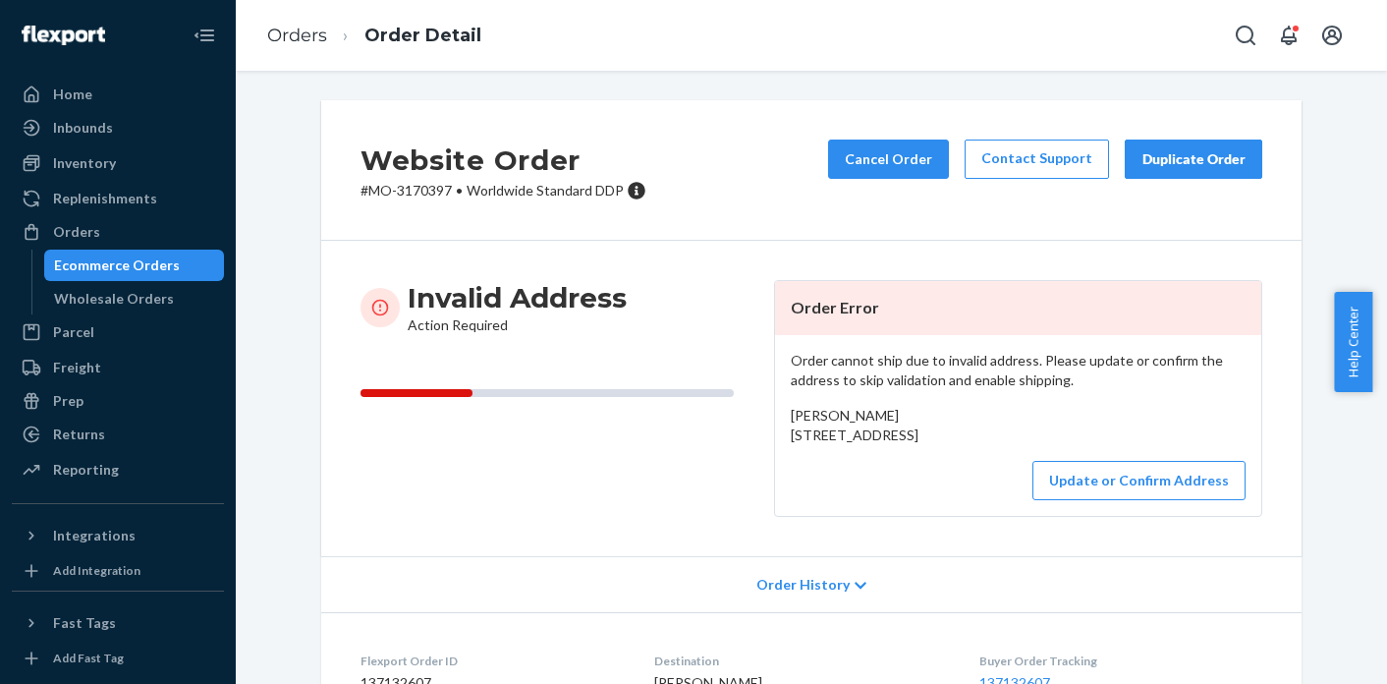
drag, startPoint x: 786, startPoint y: 436, endPoint x: 802, endPoint y: 471, distance: 39.1
click at [802, 445] on div "[PERSON_NAME] [STREET_ADDRESS]" at bounding box center [1018, 425] width 455 height 39
copy span "[STREET_ADDRESS]"
click at [1093, 500] on button "Update or Confirm Address" at bounding box center [1138, 480] width 213 height 39
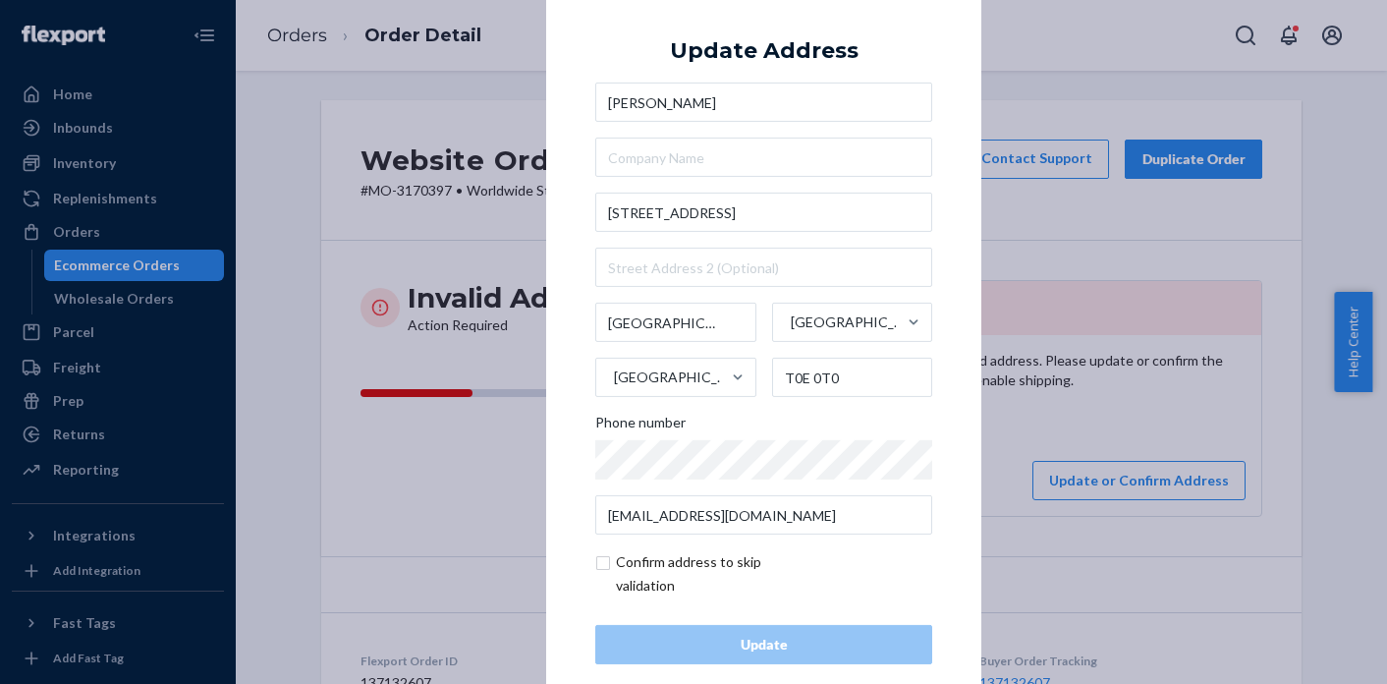
click at [1076, 433] on div "× Update Address [PERSON_NAME] [STREET_ADDRESS] Phone number [EMAIL_ADDRESS][DO…" at bounding box center [693, 342] width 1387 height 684
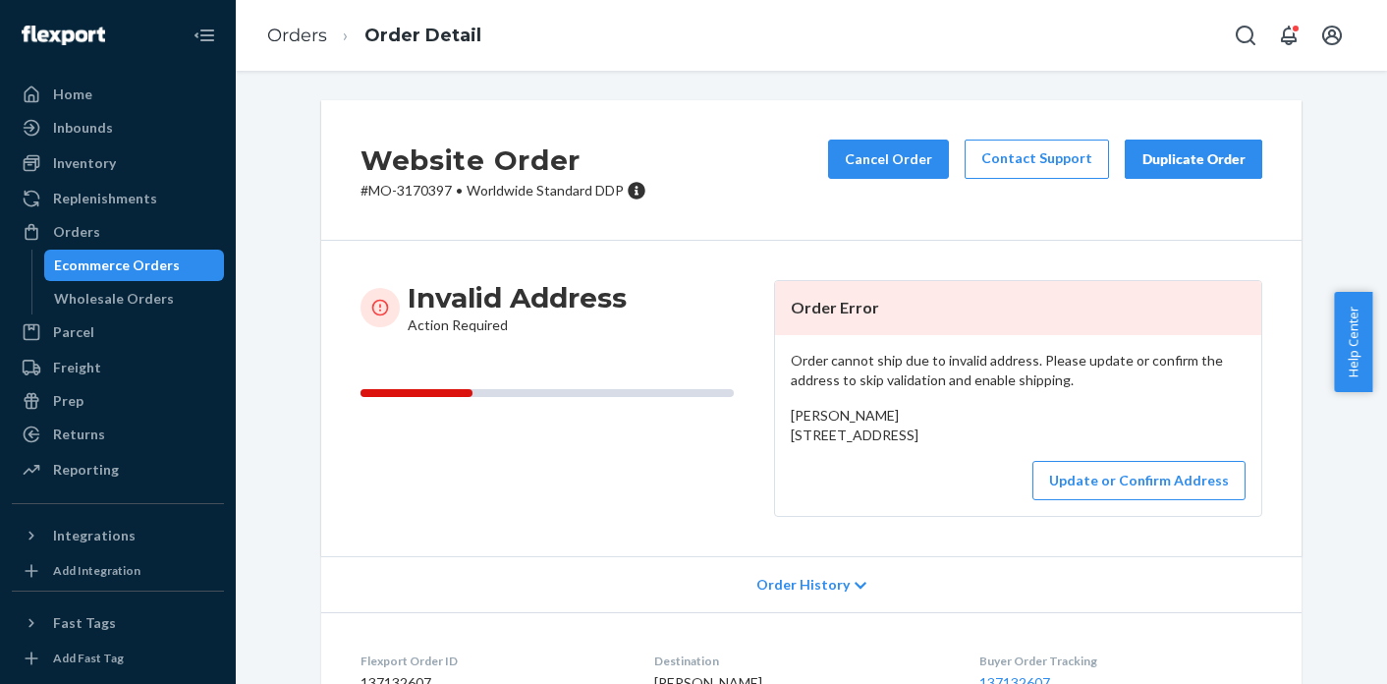
click at [402, 193] on p "# MO-3170397 • Worldwide Standard DDP" at bounding box center [503, 191] width 286 height 20
copy p "3170397"
click at [1120, 500] on button "Update or Confirm Address" at bounding box center [1138, 480] width 213 height 39
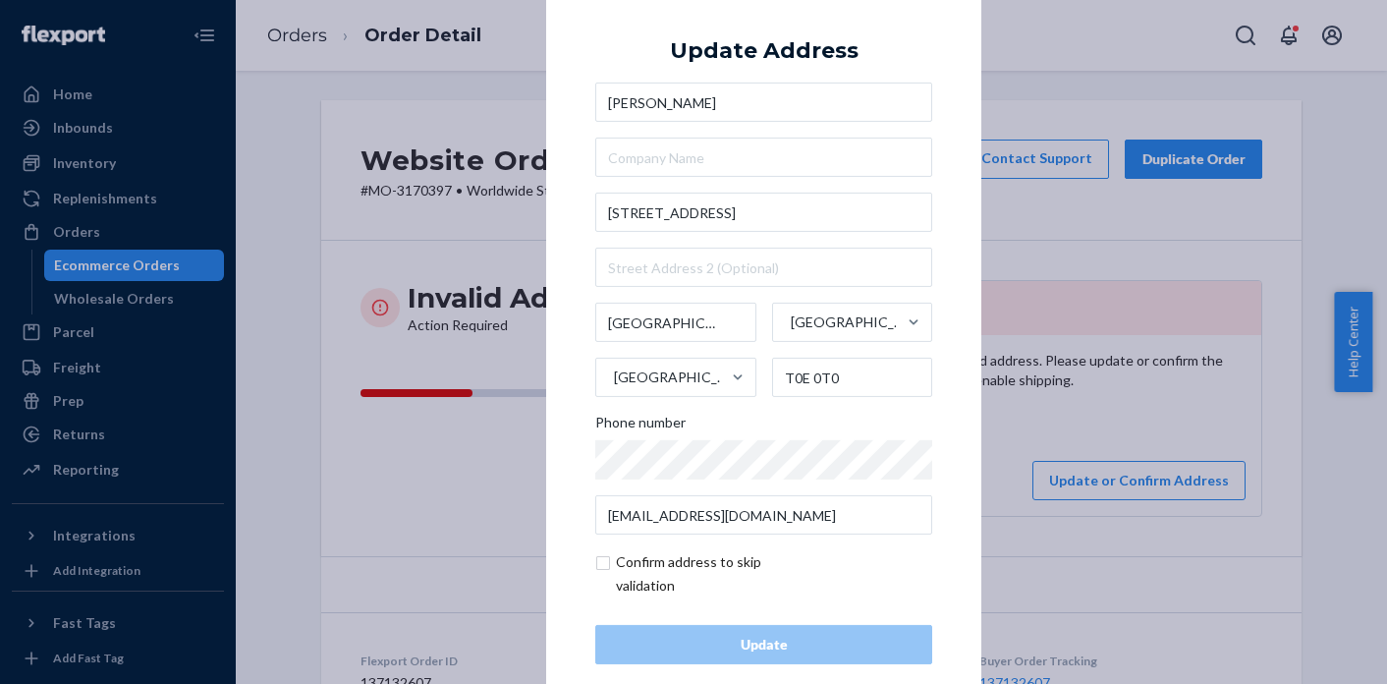
click at [604, 566] on input "checkbox" at bounding box center [709, 573] width 228 height 47
checkbox input "true"
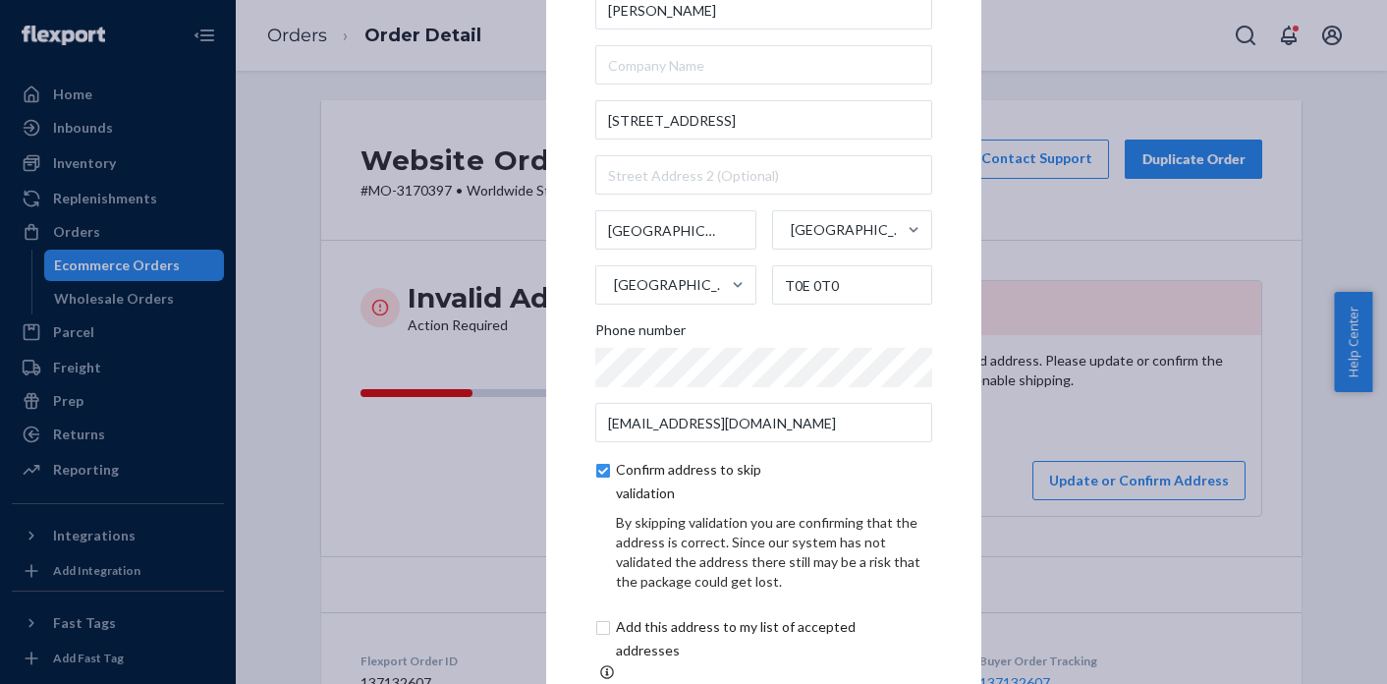
click at [603, 629] on input "checkbox" at bounding box center [758, 638] width 327 height 47
checkbox input "true"
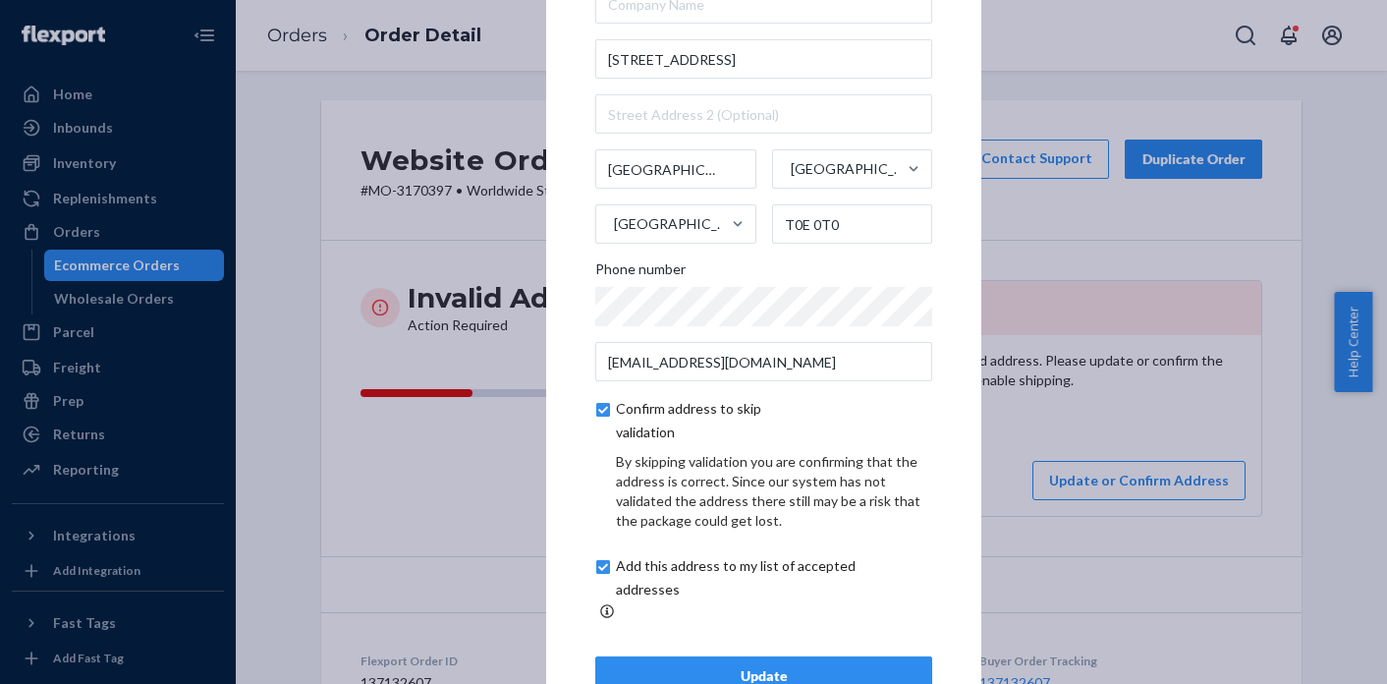
scroll to position [112, 0]
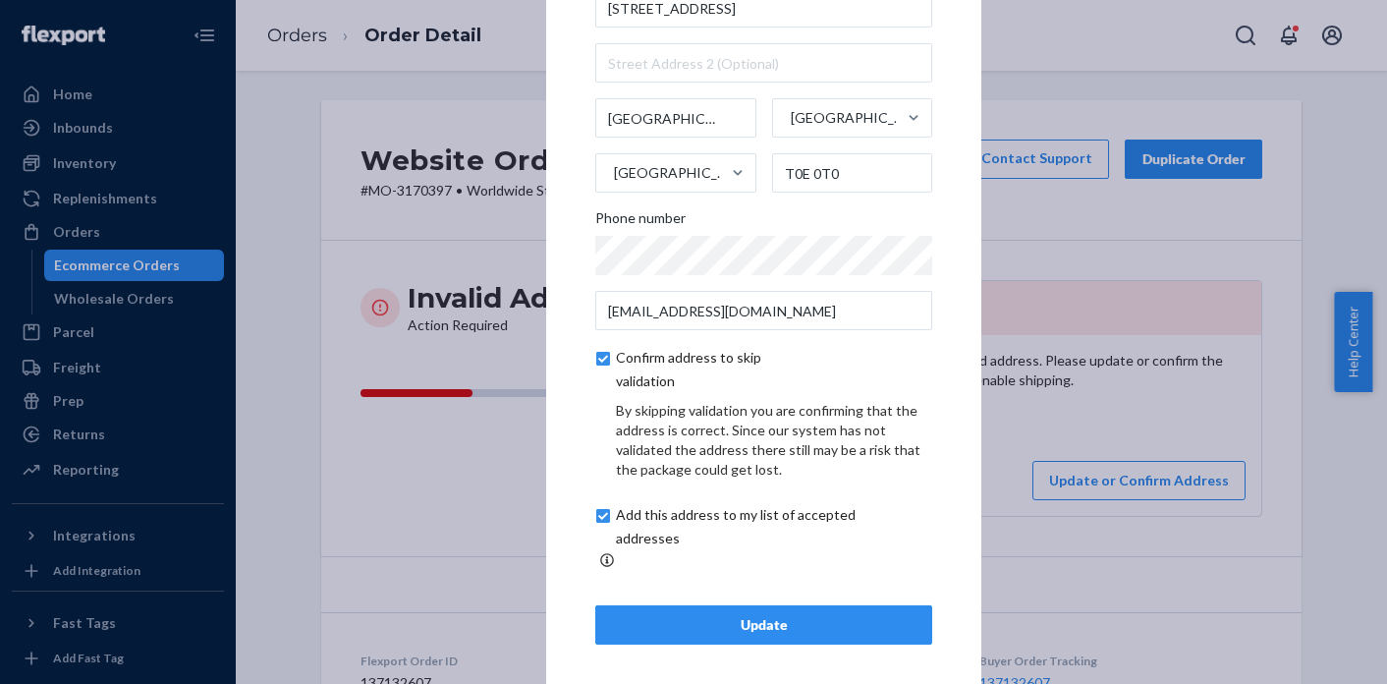
click at [901, 618] on div "Update" at bounding box center [763, 625] width 303 height 20
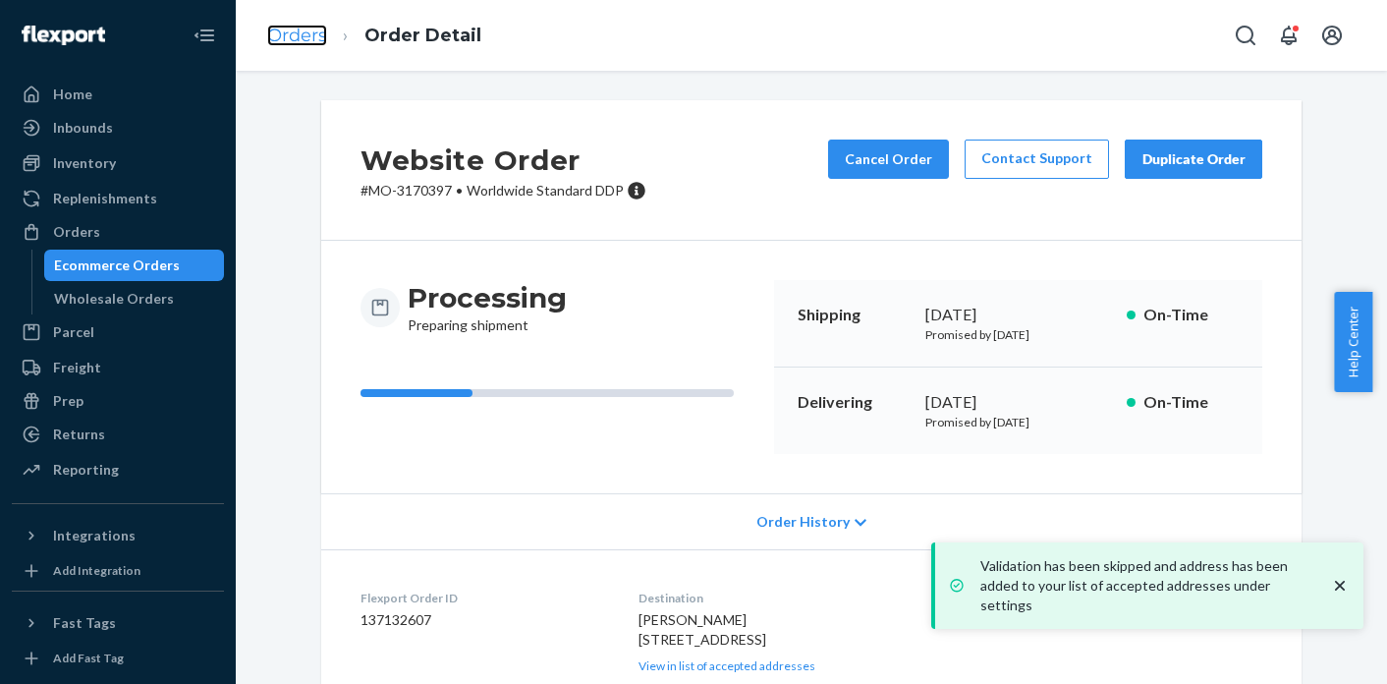
click at [311, 44] on link "Orders" at bounding box center [297, 36] width 60 height 22
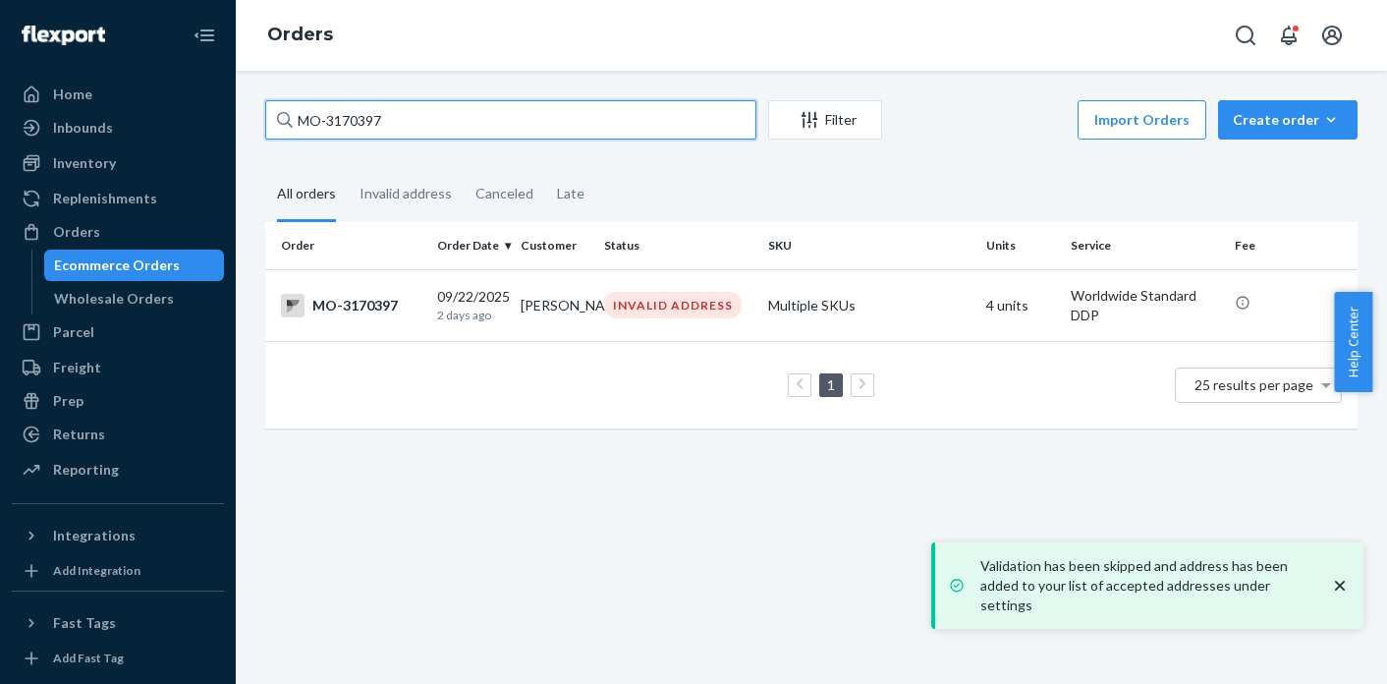
drag, startPoint x: 416, startPoint y: 118, endPoint x: 292, endPoint y: 117, distance: 124.7
click at [292, 116] on div "MO-3170397" at bounding box center [510, 119] width 491 height 39
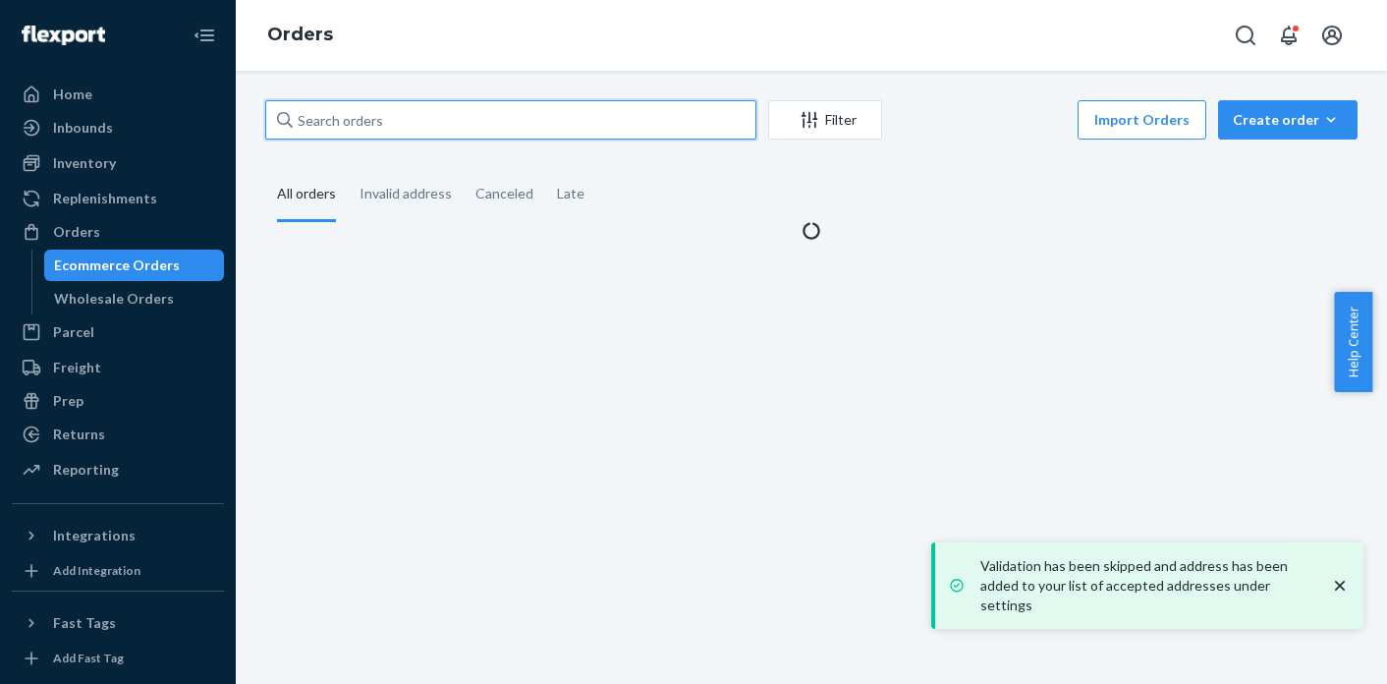
paste input "MO-3170059"
type input "MO-3170059"
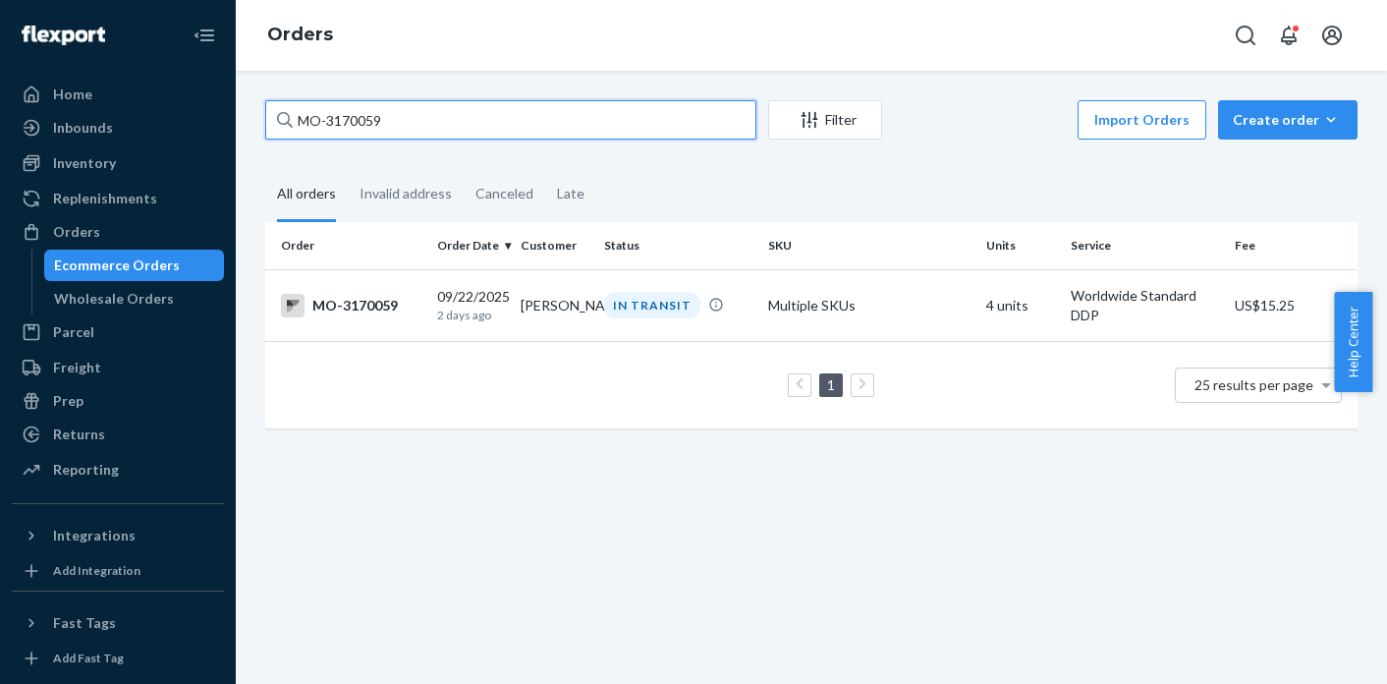
drag, startPoint x: 411, startPoint y: 124, endPoint x: 278, endPoint y: 122, distance: 132.6
click at [278, 122] on div "MO-3170059" at bounding box center [510, 119] width 491 height 39
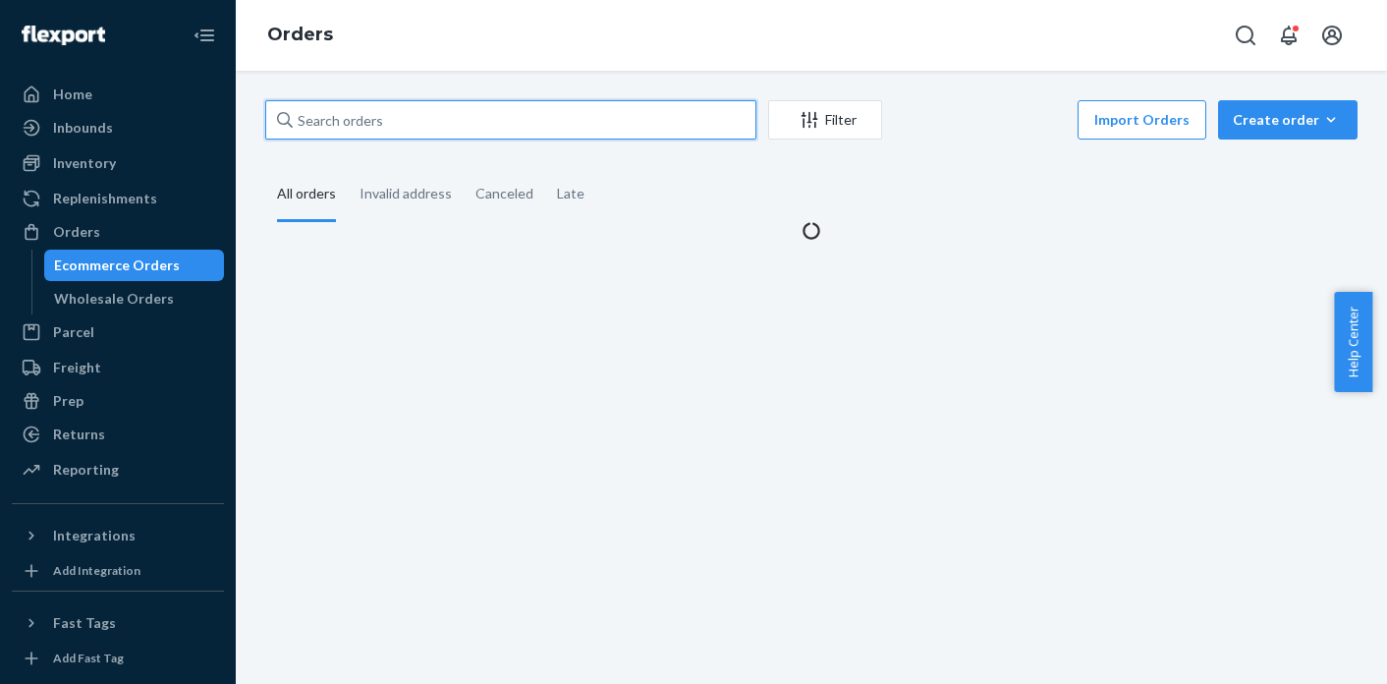
paste input "MO-3172627"
type input "MO-3172627"
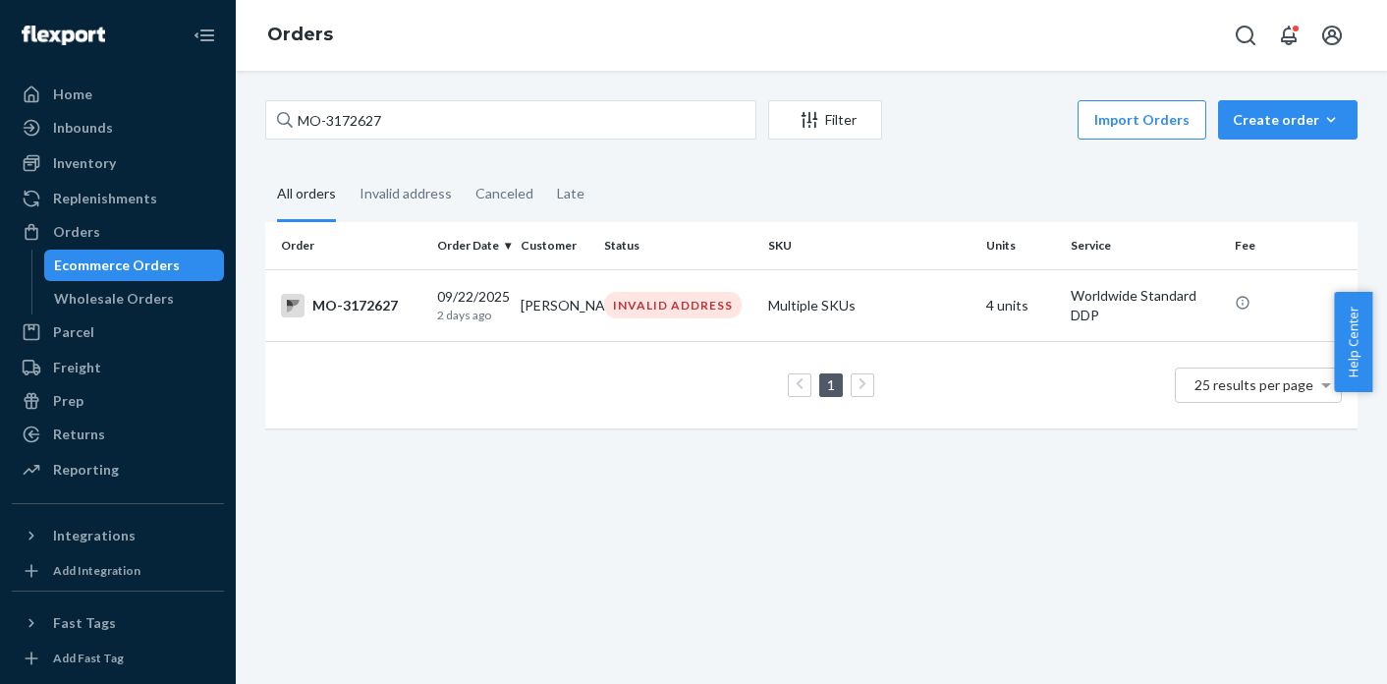
click at [534, 365] on div "1 25 results per page" at bounding box center [811, 385] width 1061 height 63
click at [553, 313] on td "[PERSON_NAME]" at bounding box center [554, 305] width 83 height 72
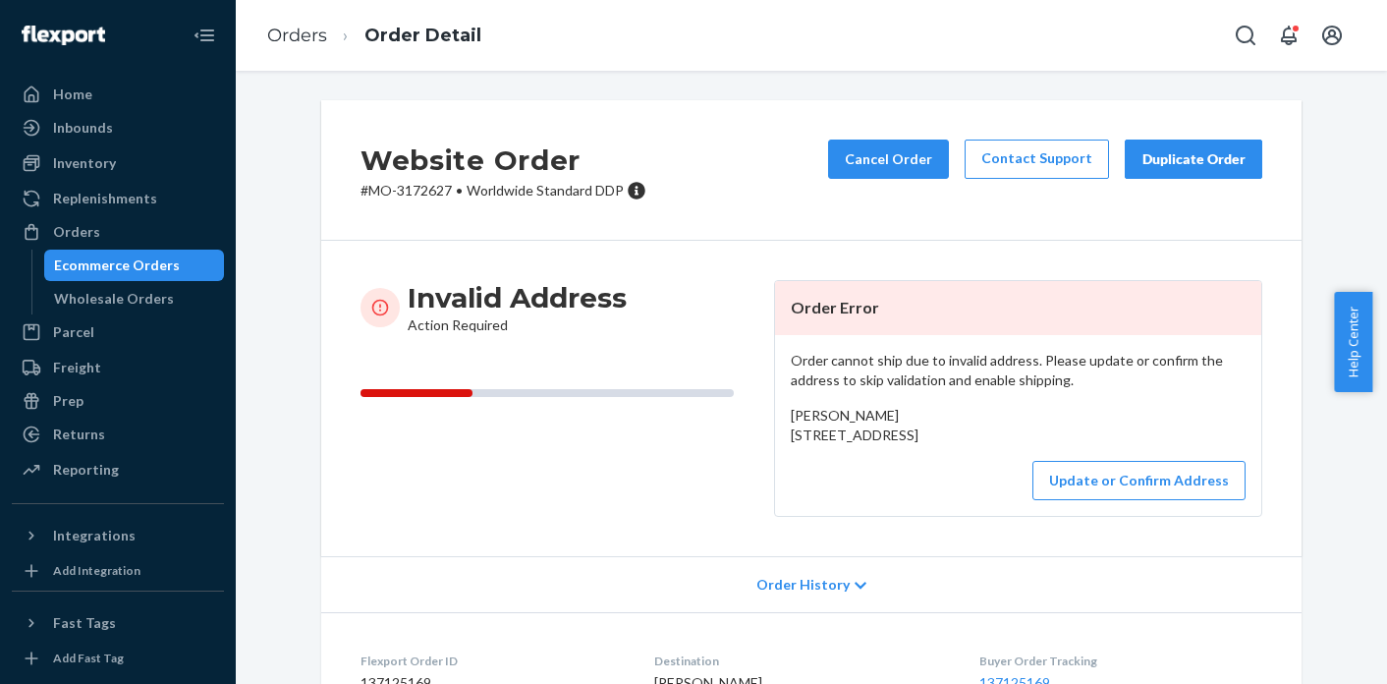
drag, startPoint x: 787, startPoint y: 435, endPoint x: 806, endPoint y: 473, distance: 43.0
click at [806, 445] on div "[PERSON_NAME] [STREET_ADDRESS]" at bounding box center [1018, 425] width 455 height 39
copy span "[STREET_ADDRESS]"
click at [1084, 500] on button "Update or Confirm Address" at bounding box center [1138, 480] width 213 height 39
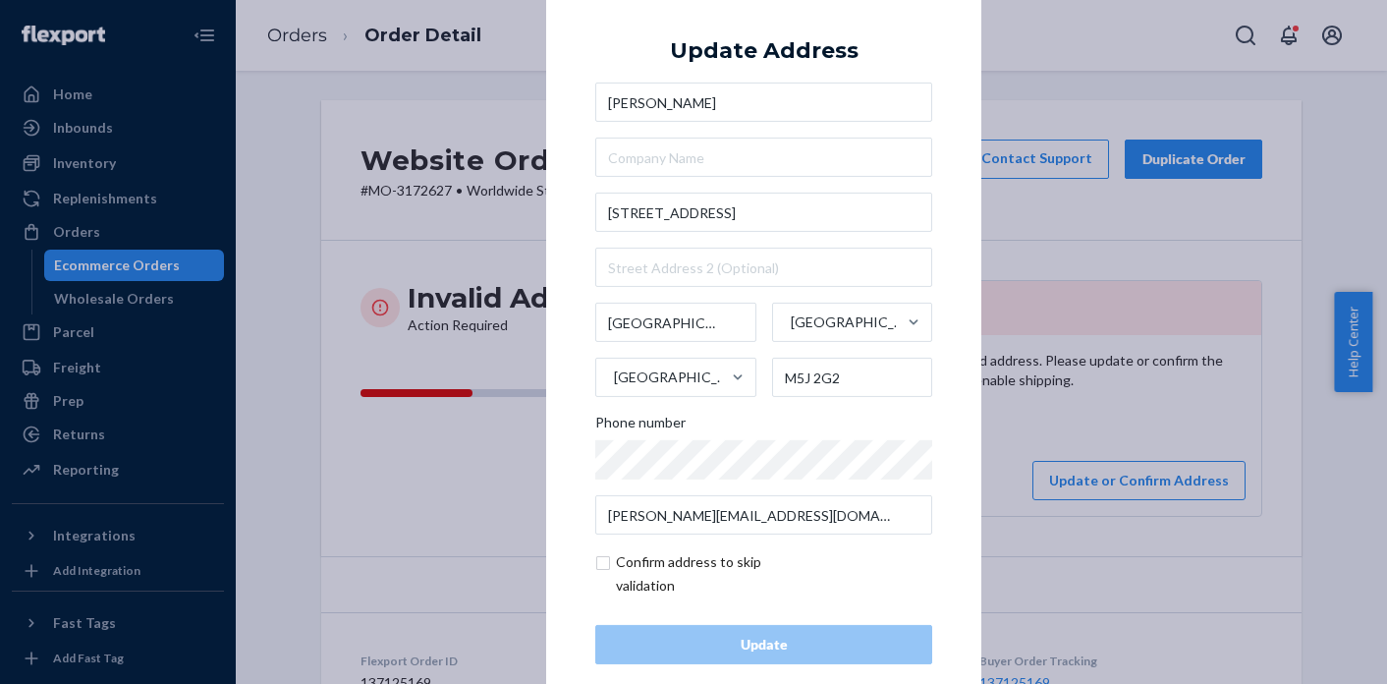
click at [1067, 452] on div "× Update Address [PERSON_NAME][GEOGRAPHIC_DATA][STREET_ADDRESS] Phone number [P…" at bounding box center [693, 342] width 1387 height 684
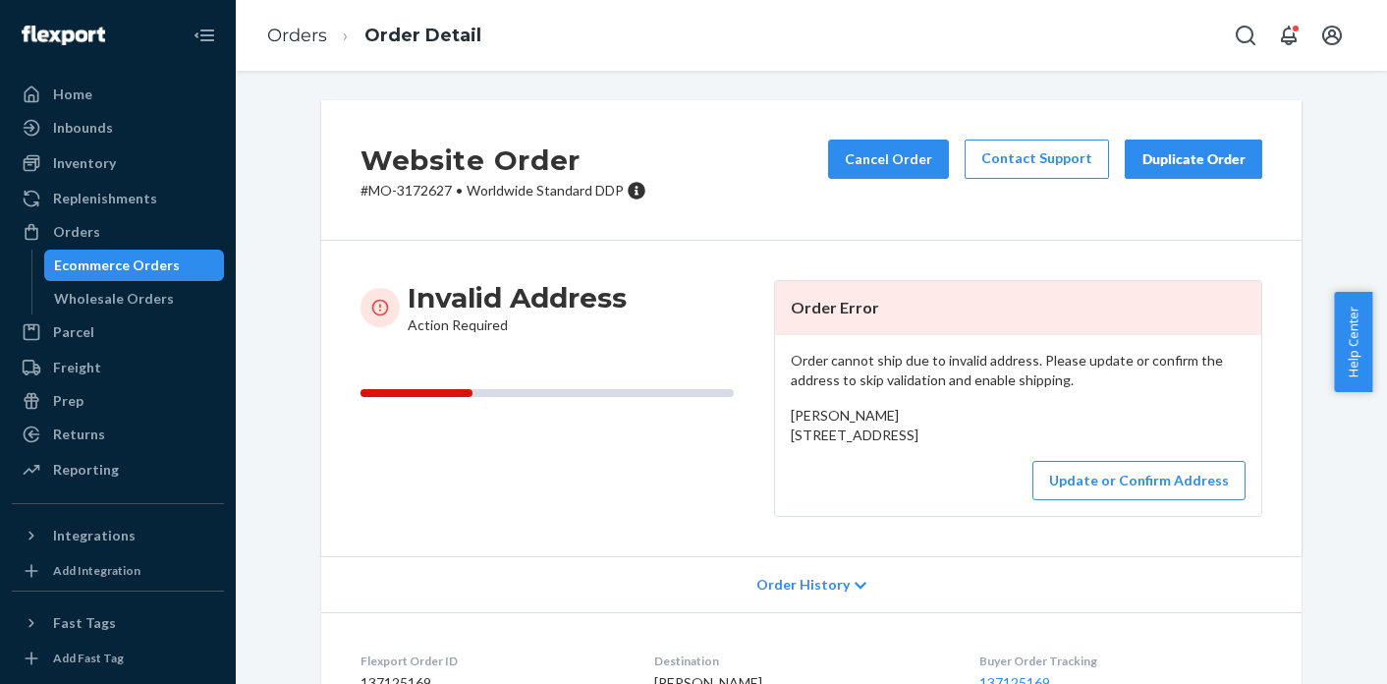
click at [436, 192] on p "# MO-3172627 • Worldwide Standard DDP" at bounding box center [503, 191] width 286 height 20
copy p "3172627"
click at [1098, 500] on button "Update or Confirm Address" at bounding box center [1138, 480] width 213 height 39
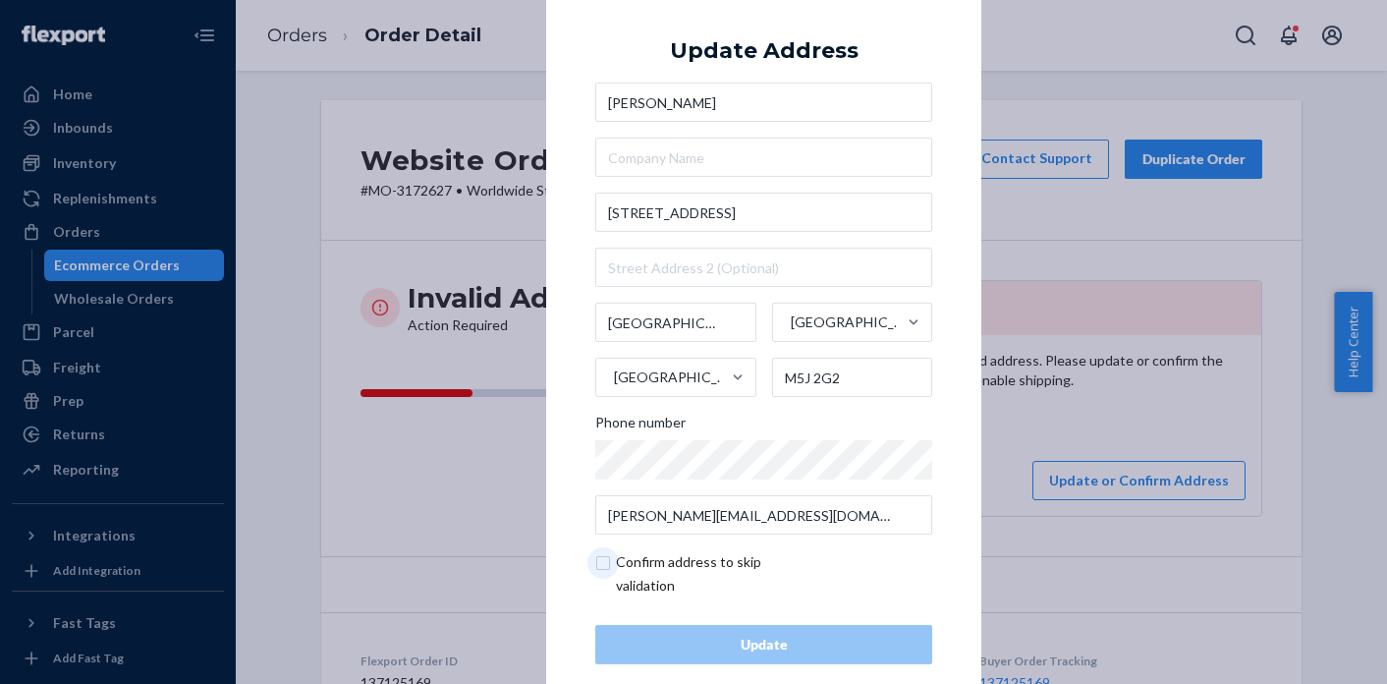
click at [601, 562] on input "checkbox" at bounding box center [709, 573] width 228 height 47
checkbox input "true"
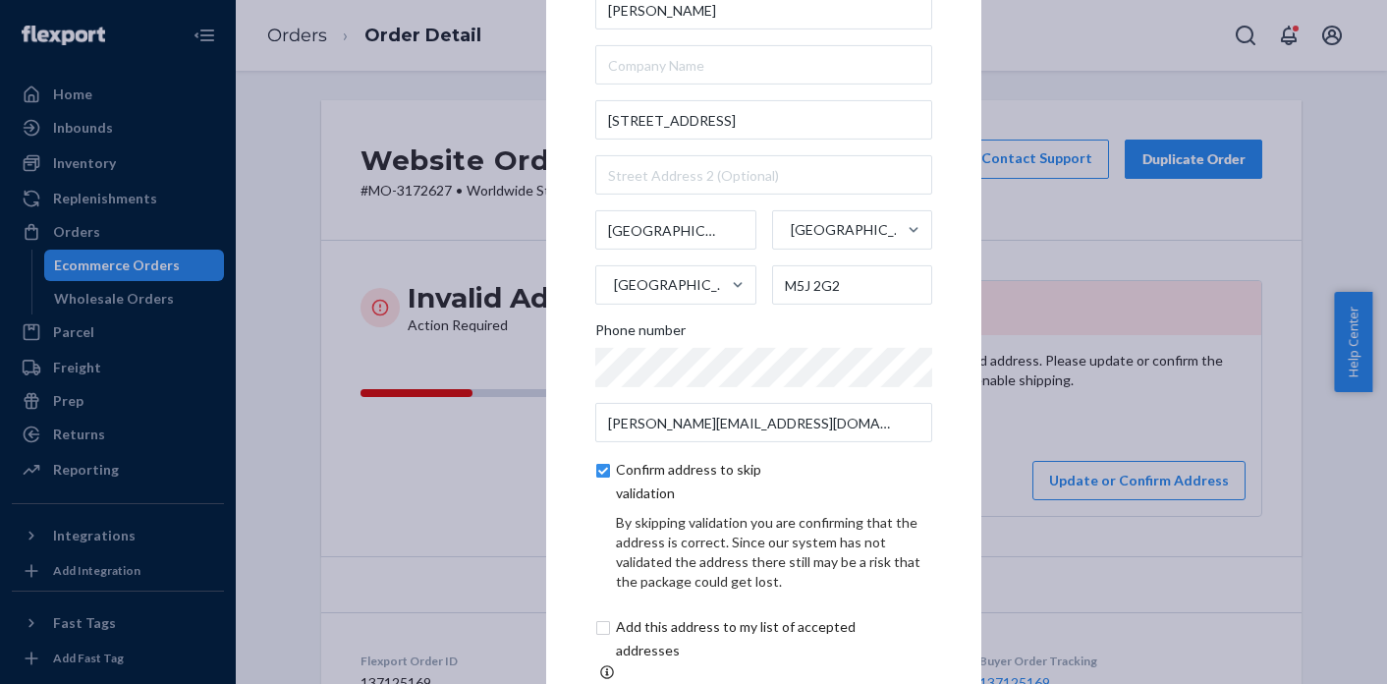
click at [595, 631] on input "checkbox" at bounding box center [758, 638] width 327 height 47
checkbox input "true"
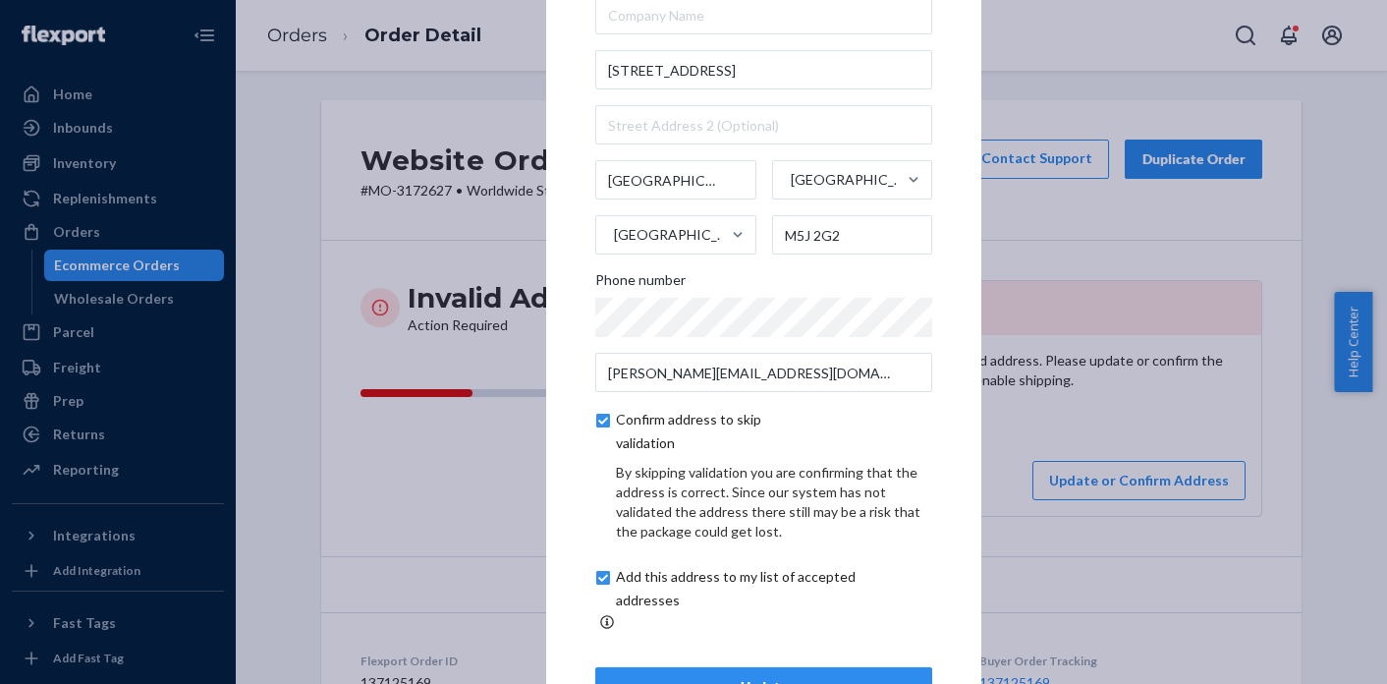
scroll to position [112, 0]
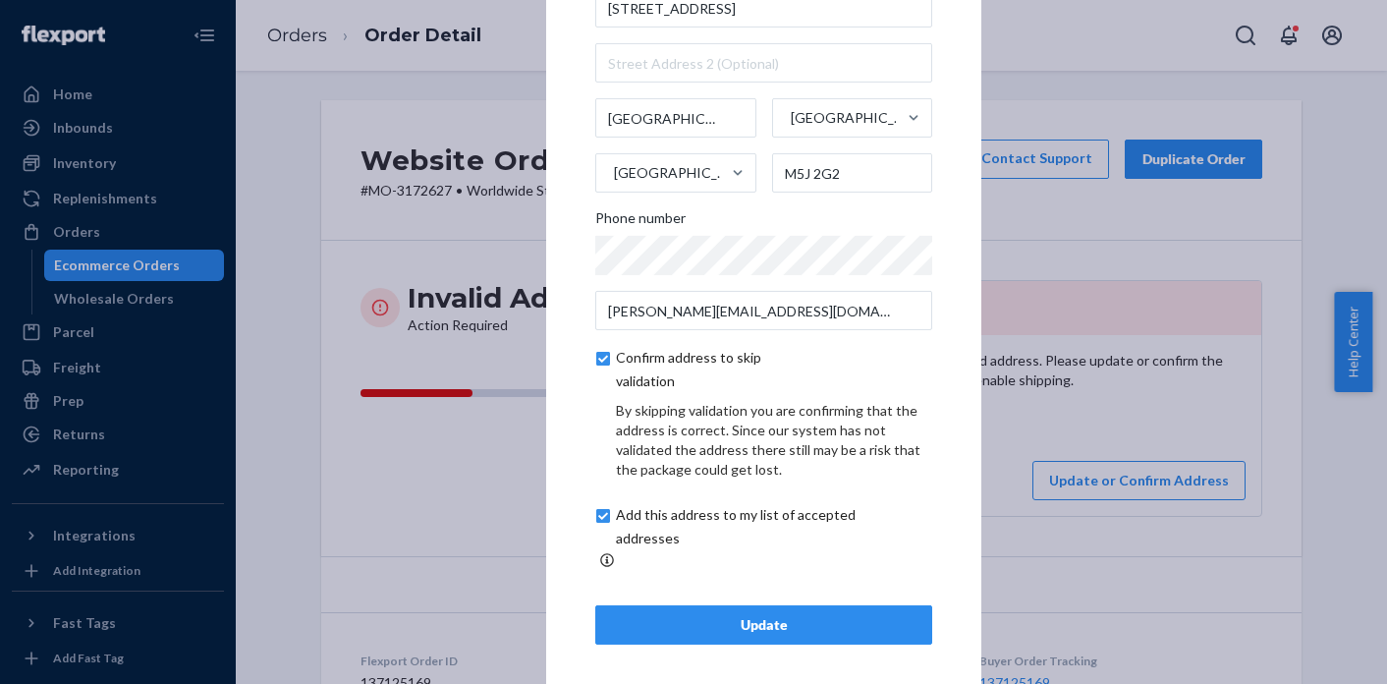
click at [797, 605] on button "Update" at bounding box center [763, 624] width 337 height 39
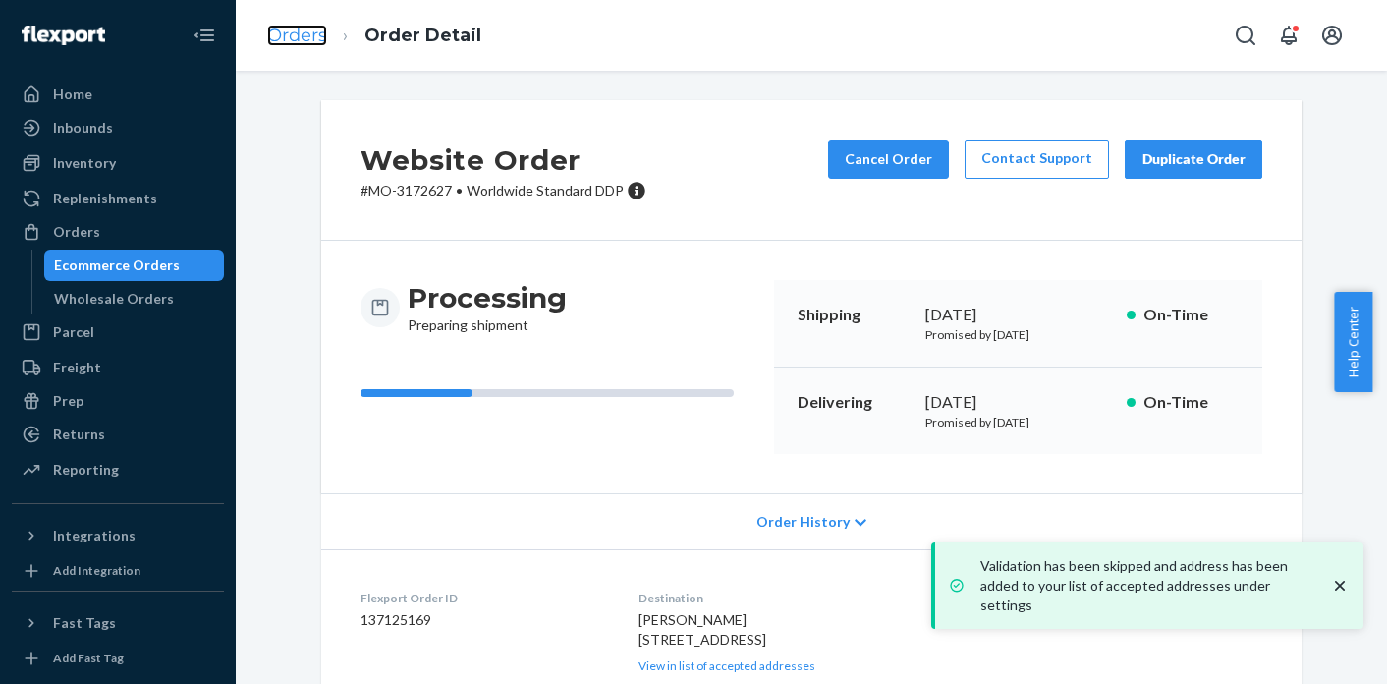
click at [306, 32] on link "Orders" at bounding box center [297, 36] width 60 height 22
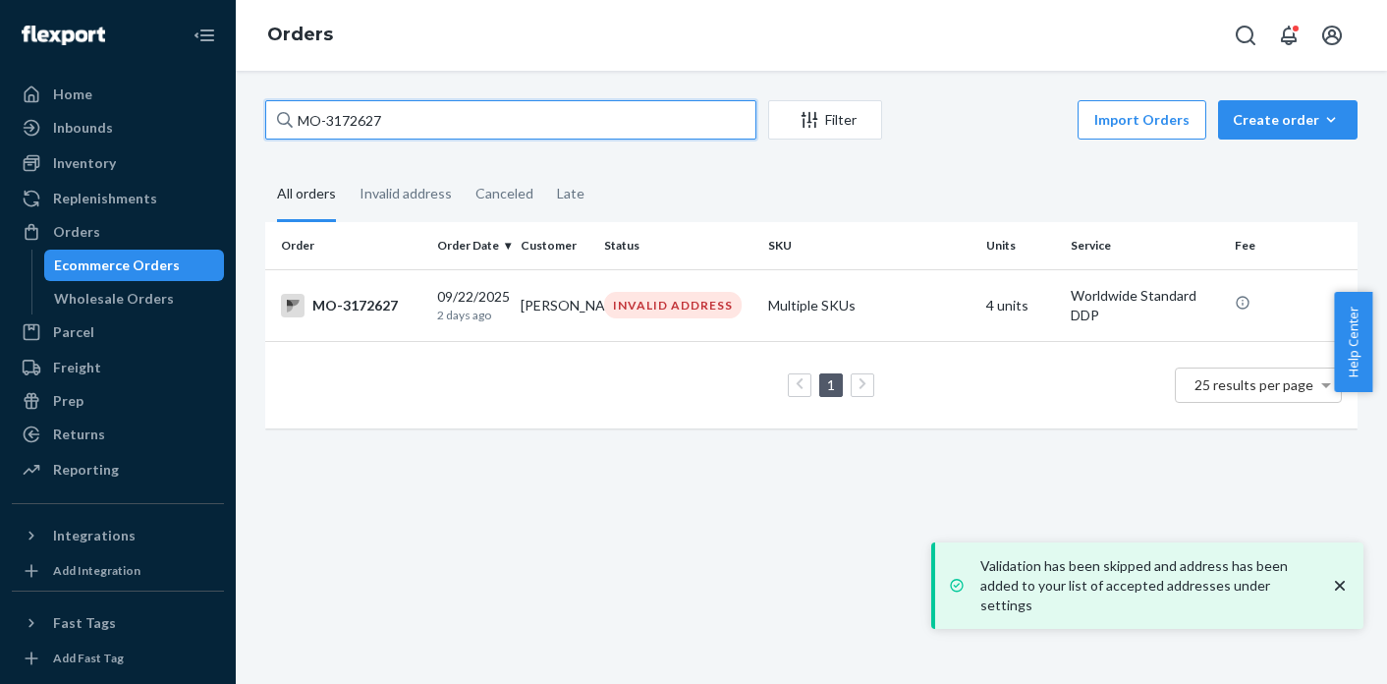
drag, startPoint x: 405, startPoint y: 125, endPoint x: 270, endPoint y: 126, distance: 134.6
click at [270, 126] on input "MO-3172627" at bounding box center [510, 119] width 491 height 39
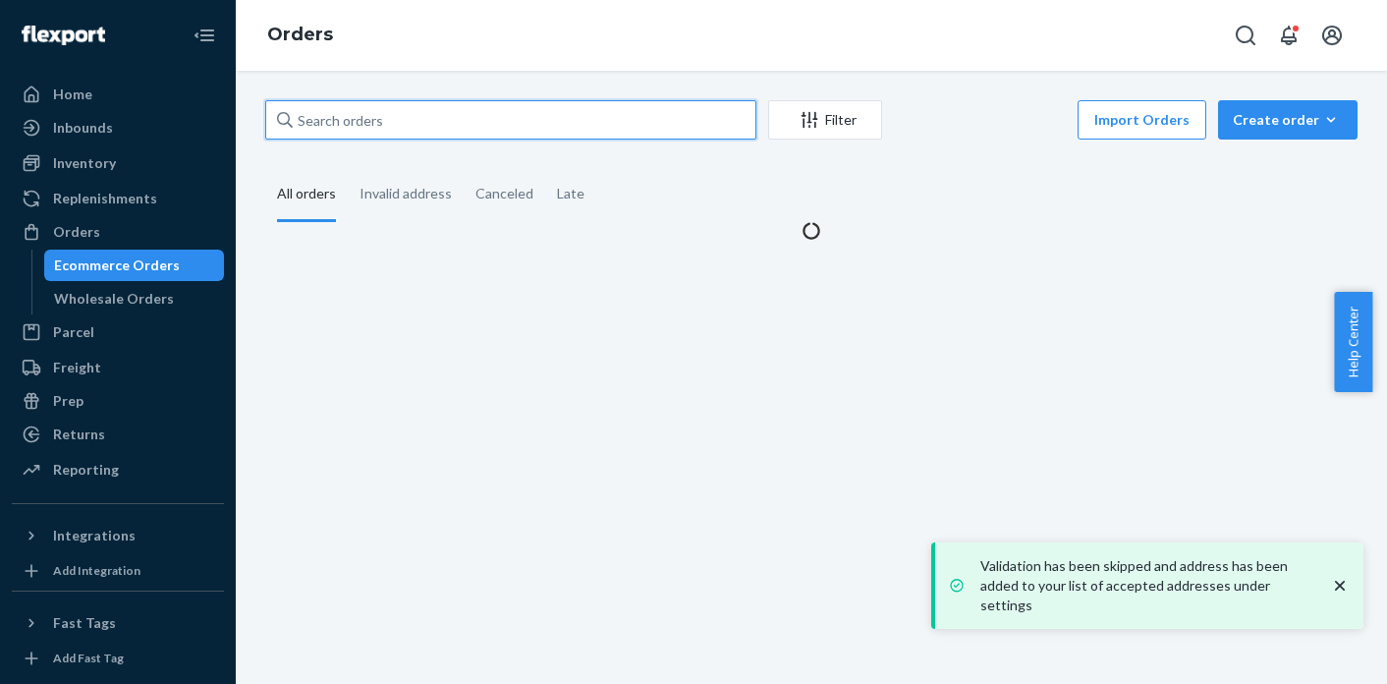
paste input "MO-3172632"
type input "MO-3172632"
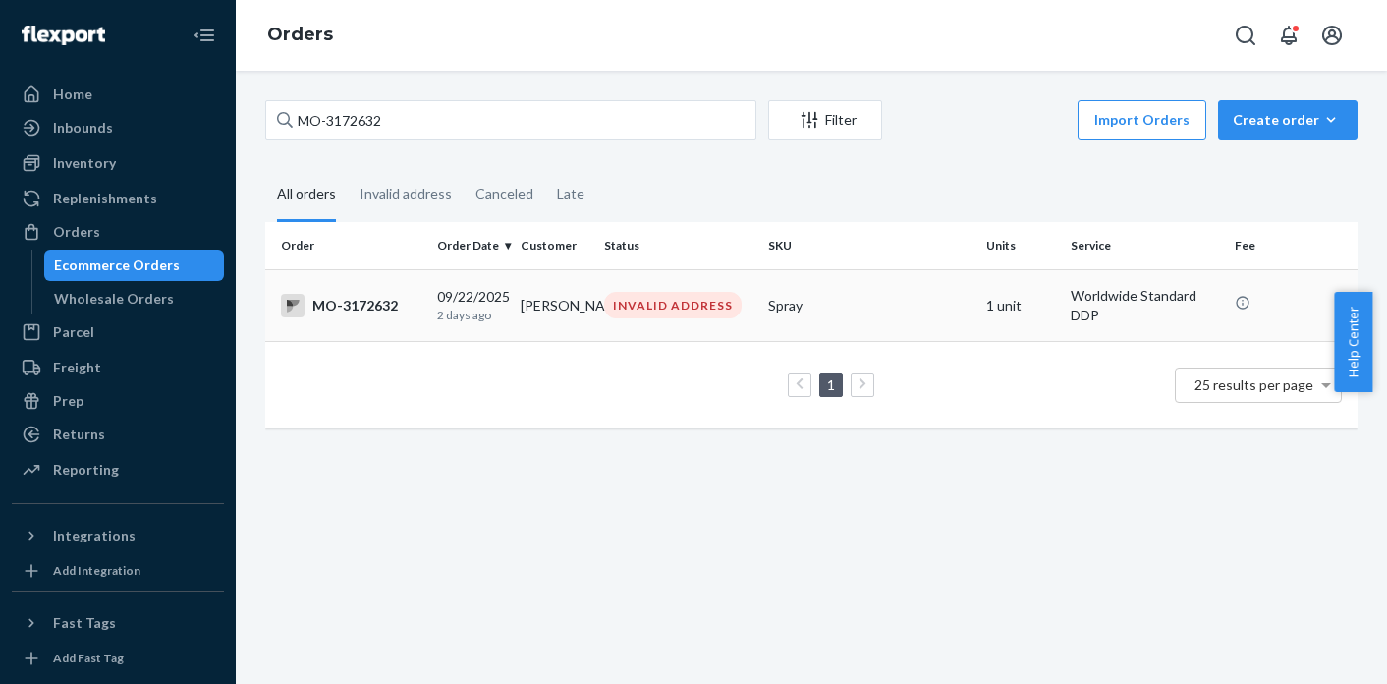
click at [670, 287] on td "INVALID ADDRESS" at bounding box center [678, 305] width 164 height 72
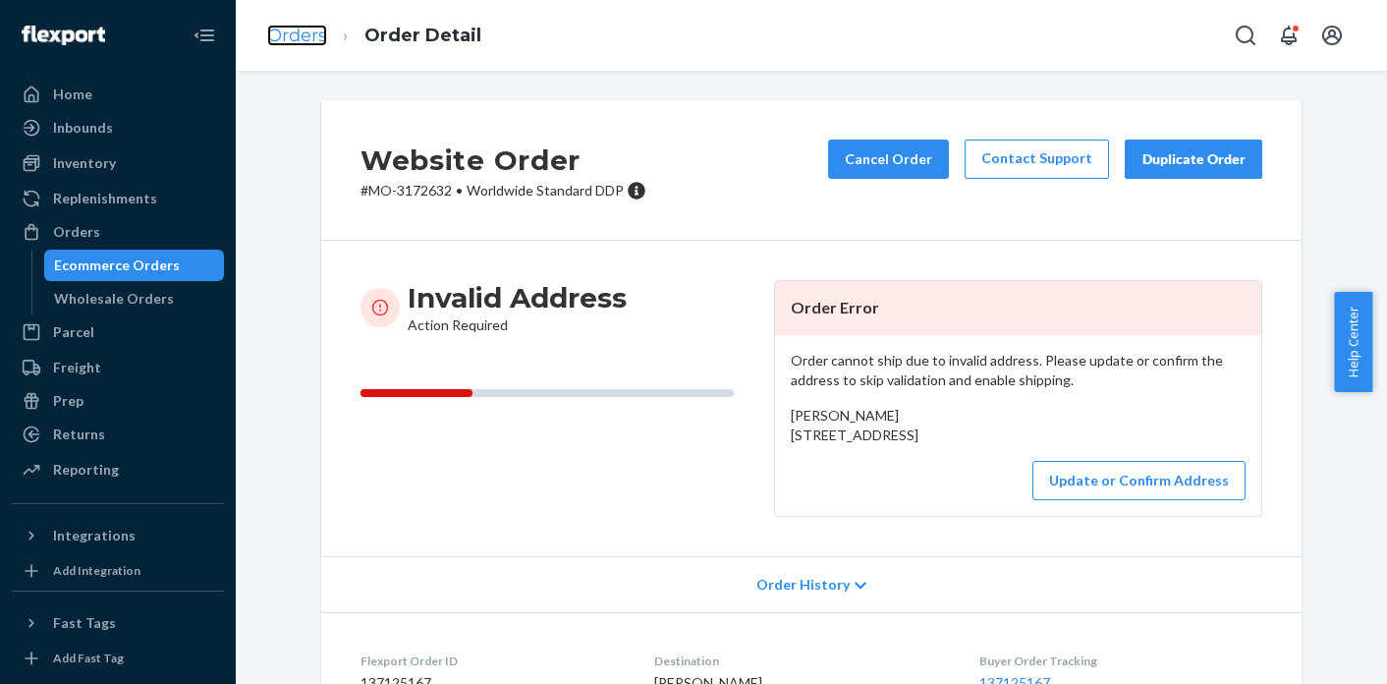
click at [278, 33] on link "Orders" at bounding box center [297, 36] width 60 height 22
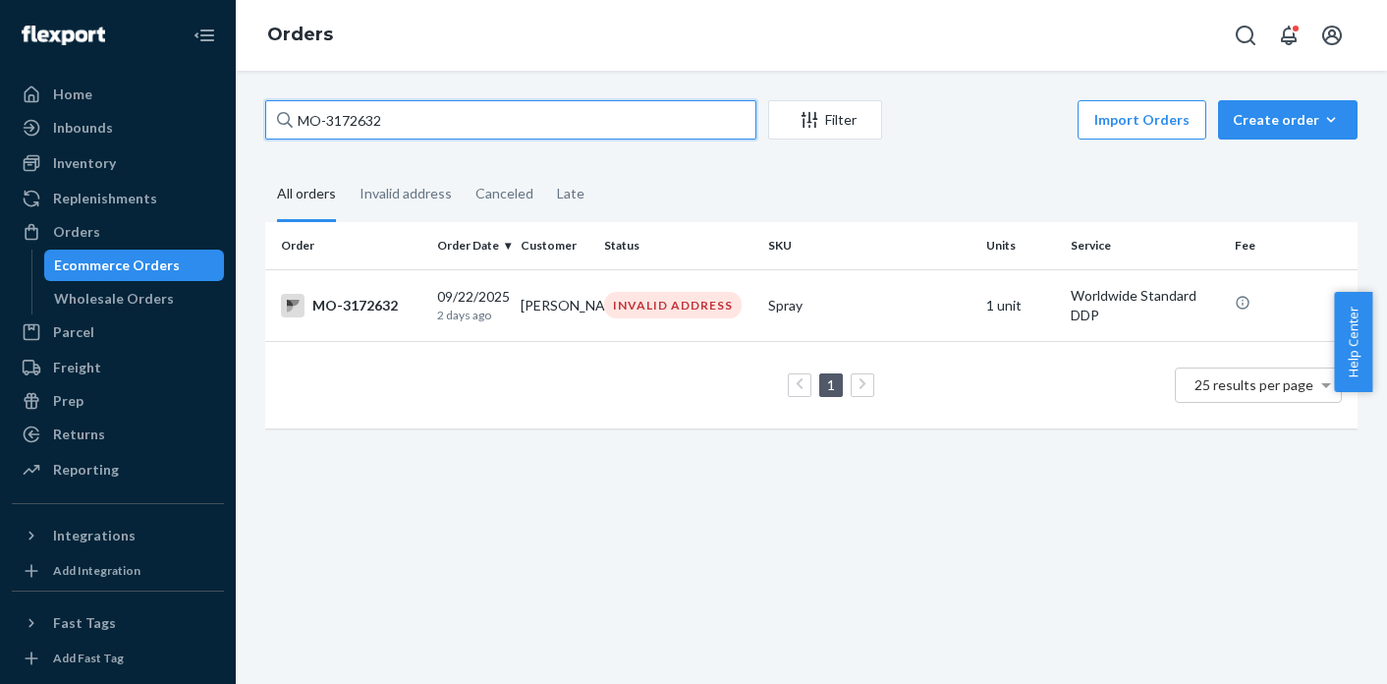
drag, startPoint x: 420, startPoint y: 130, endPoint x: 302, endPoint y: 125, distance: 118.9
click at [302, 125] on input "MO-3172632" at bounding box center [510, 119] width 491 height 39
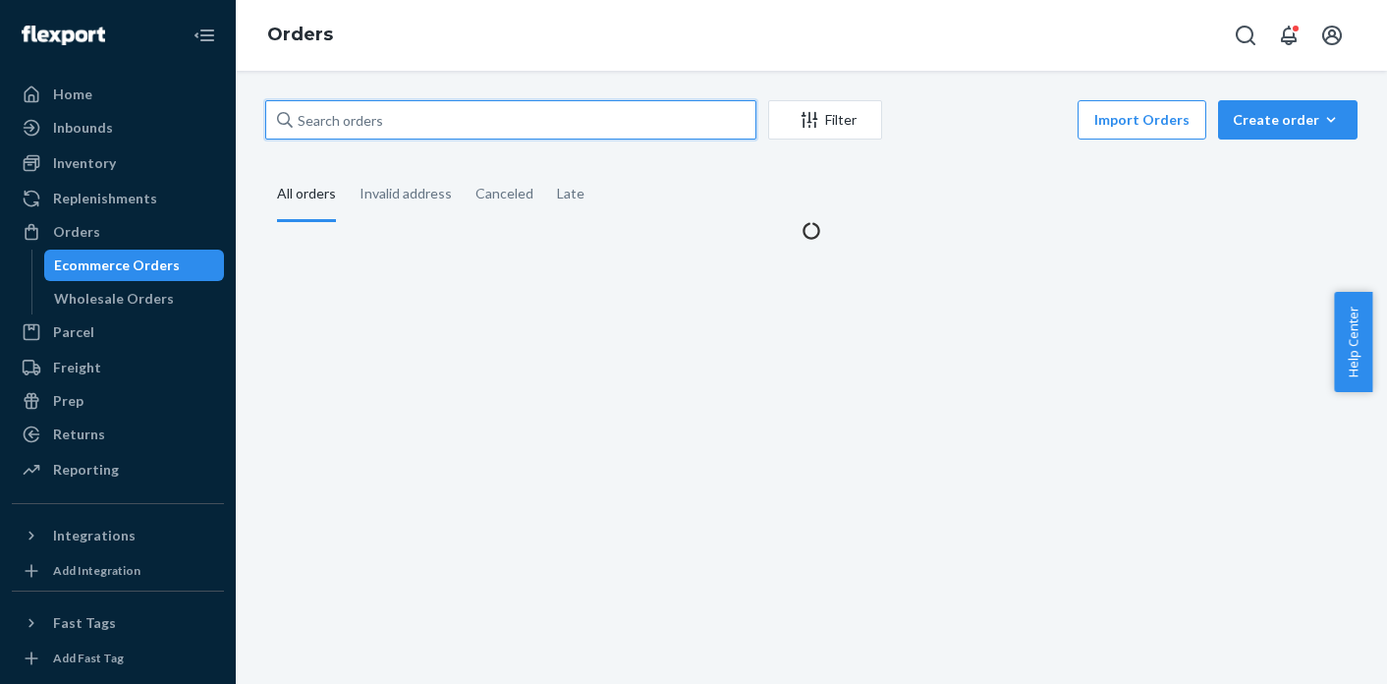
paste input "MO-3172284"
type input "MO-3172284"
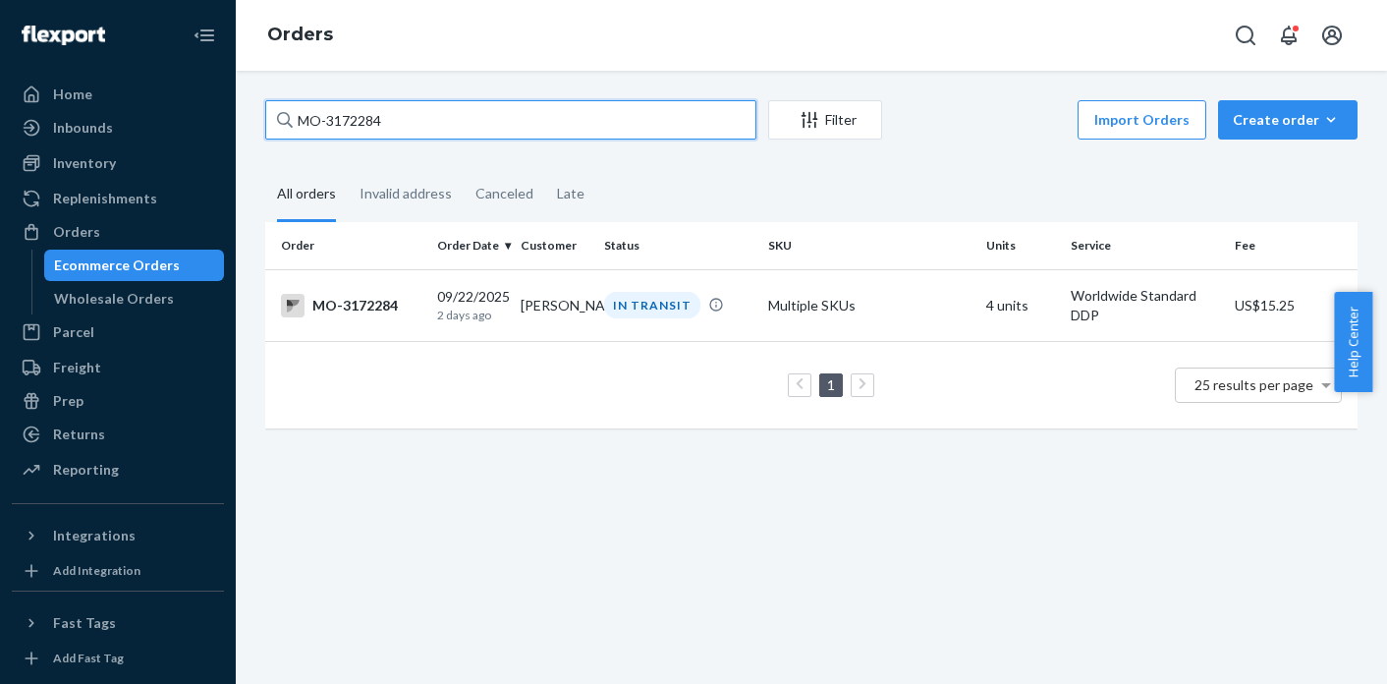
drag, startPoint x: 388, startPoint y: 125, endPoint x: 294, endPoint y: 121, distance: 94.4
click at [294, 121] on input "MO-3172284" at bounding box center [510, 119] width 491 height 39
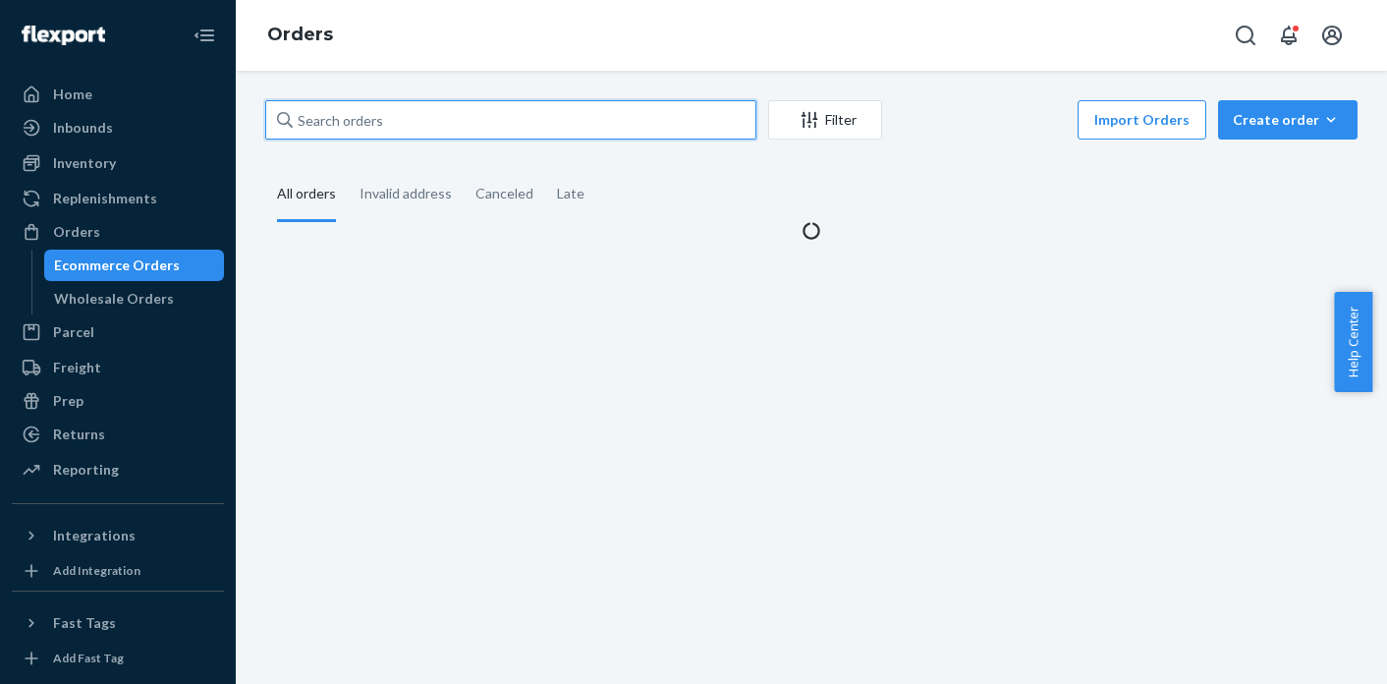
paste input "MO-3171974"
type input "MO-3171974"
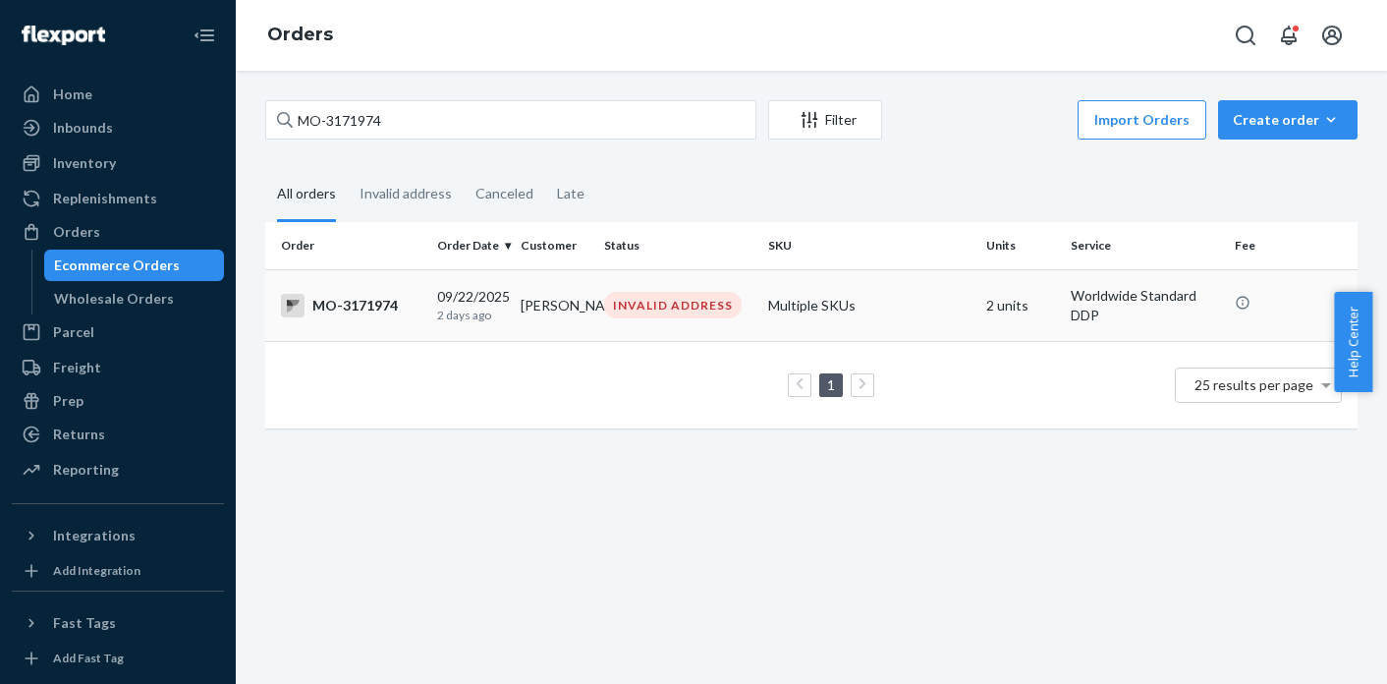
click at [600, 303] on div "INVALID ADDRESS" at bounding box center [678, 305] width 156 height 27
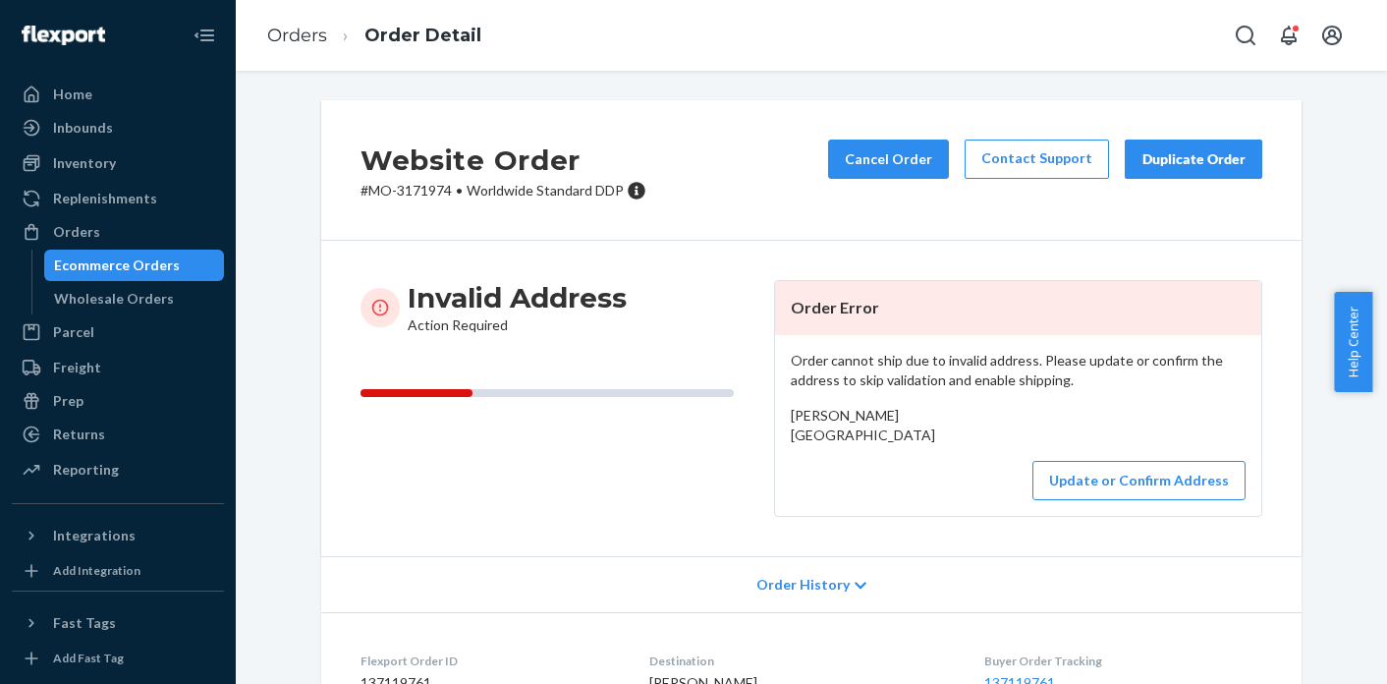
drag, startPoint x: 788, startPoint y: 436, endPoint x: 817, endPoint y: 477, distance: 50.7
click at [817, 445] on div "[PERSON_NAME] [GEOGRAPHIC_DATA]" at bounding box center [1018, 425] width 455 height 39
copy span "[GEOGRAPHIC_DATA]"
click at [1172, 500] on button "Update or Confirm Address" at bounding box center [1138, 480] width 213 height 39
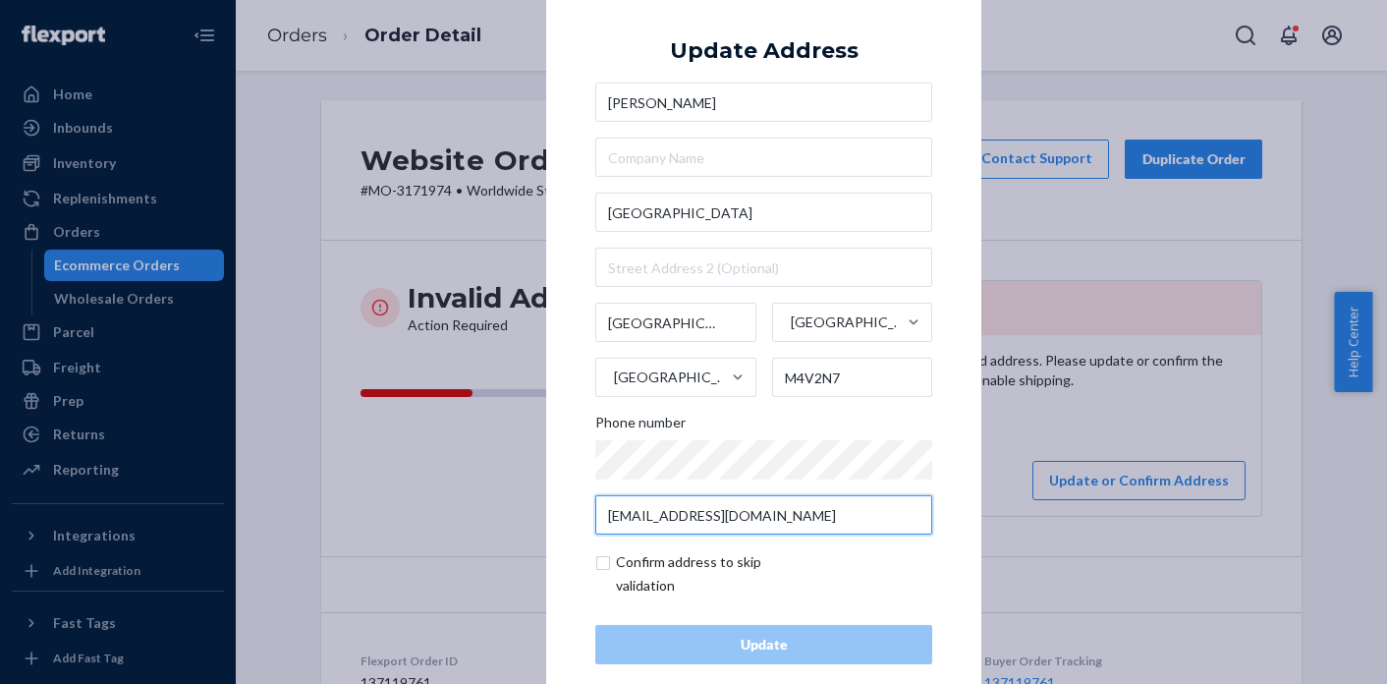
drag, startPoint x: 756, startPoint y: 524, endPoint x: 593, endPoint y: 523, distance: 163.1
click at [595, 523] on input "[EMAIL_ADDRESS][DOMAIN_NAME]" at bounding box center [763, 514] width 337 height 39
click at [357, 105] on div "× Update Address [PERSON_NAME] [GEOGRAPHIC_DATA] Phone number [EMAIL_ADDRESS][D…" at bounding box center [693, 342] width 1387 height 684
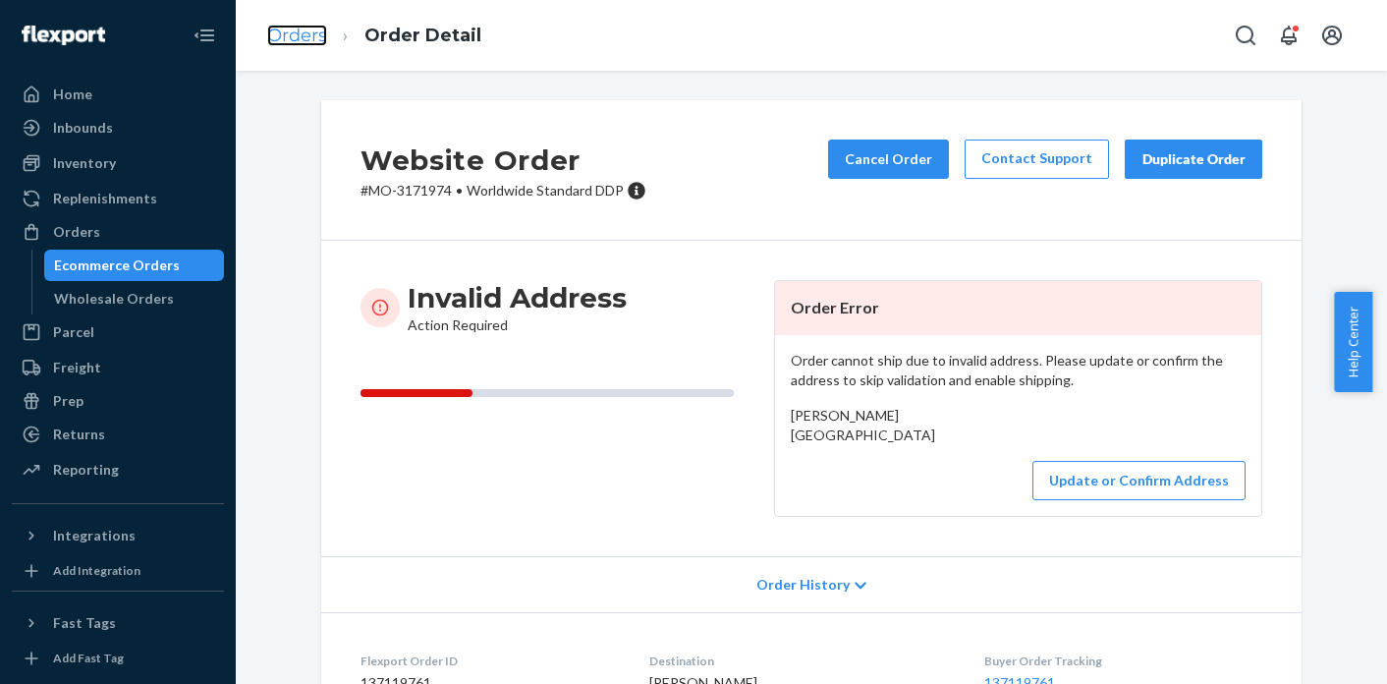
click at [283, 44] on link "Orders" at bounding box center [297, 36] width 60 height 22
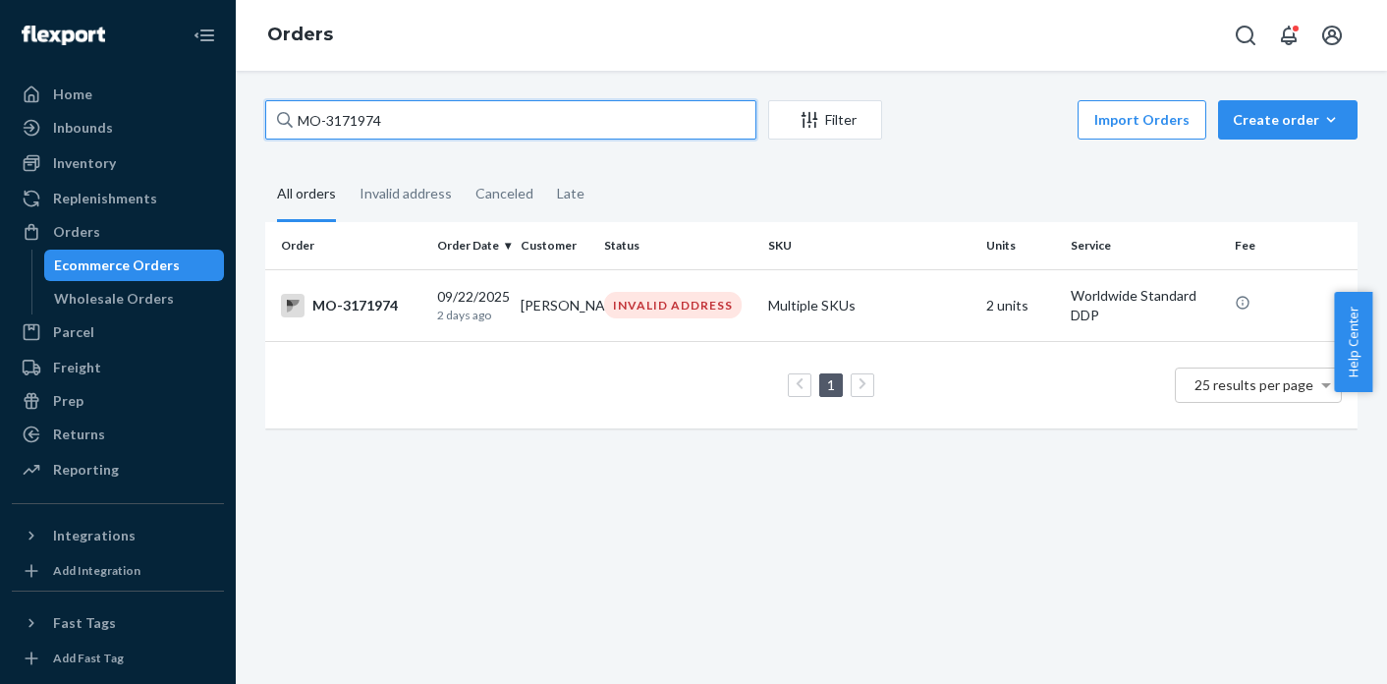
drag, startPoint x: 437, startPoint y: 118, endPoint x: 319, endPoint y: 120, distance: 117.9
click at [319, 120] on input "MO-3171974" at bounding box center [510, 119] width 491 height 39
type input "M"
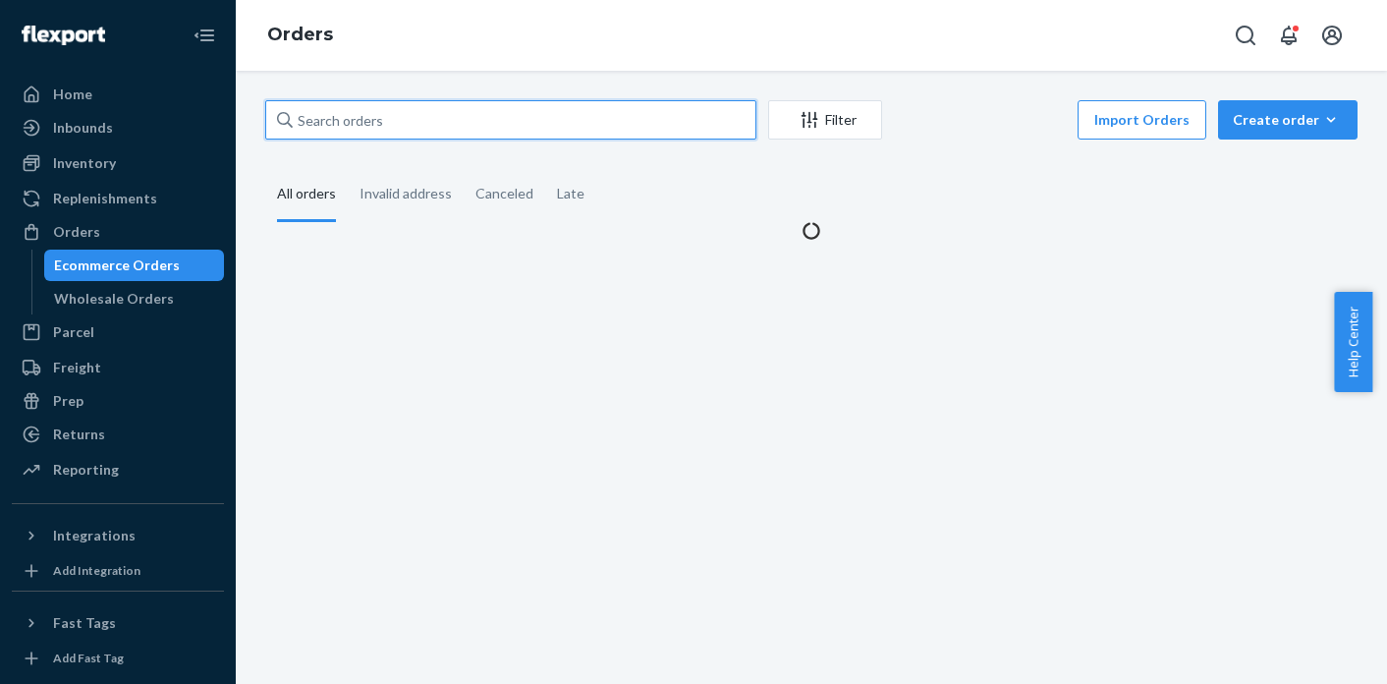
paste input "MO-IN-8364"
type input "MO-IN-8364"
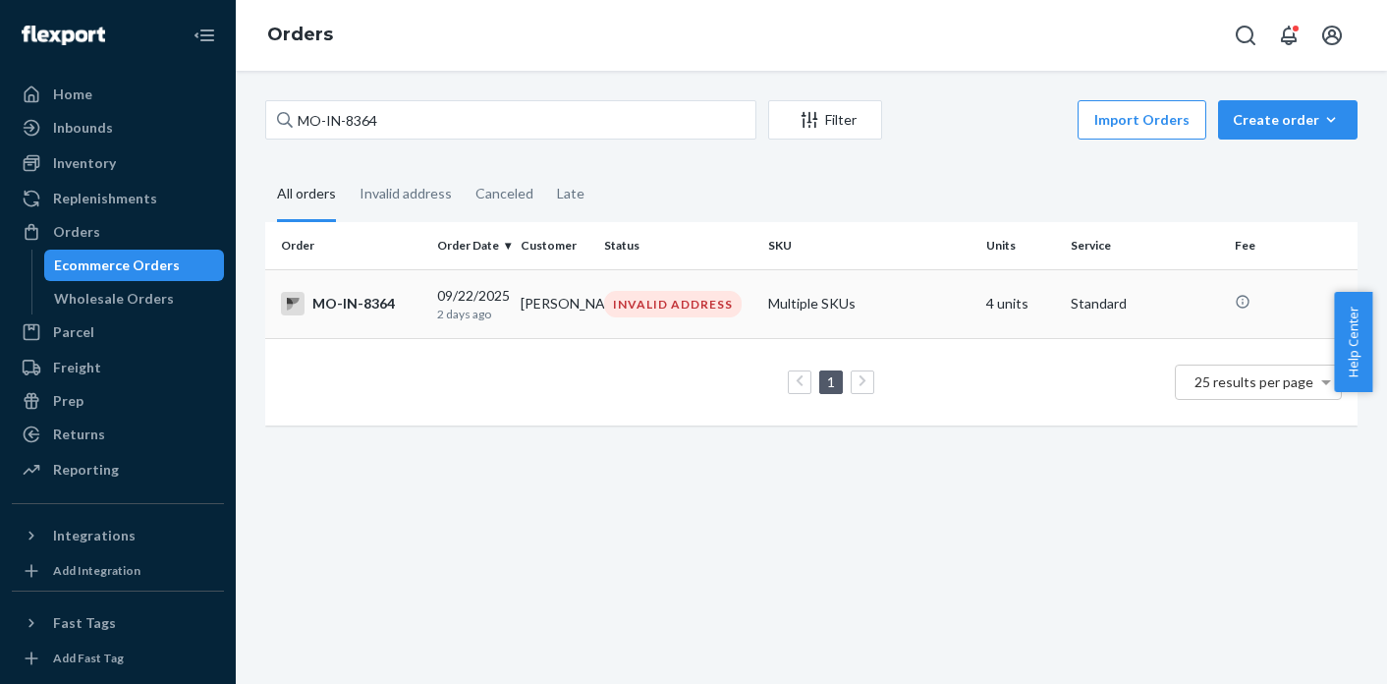
click at [684, 323] on td "INVALID ADDRESS" at bounding box center [678, 303] width 164 height 69
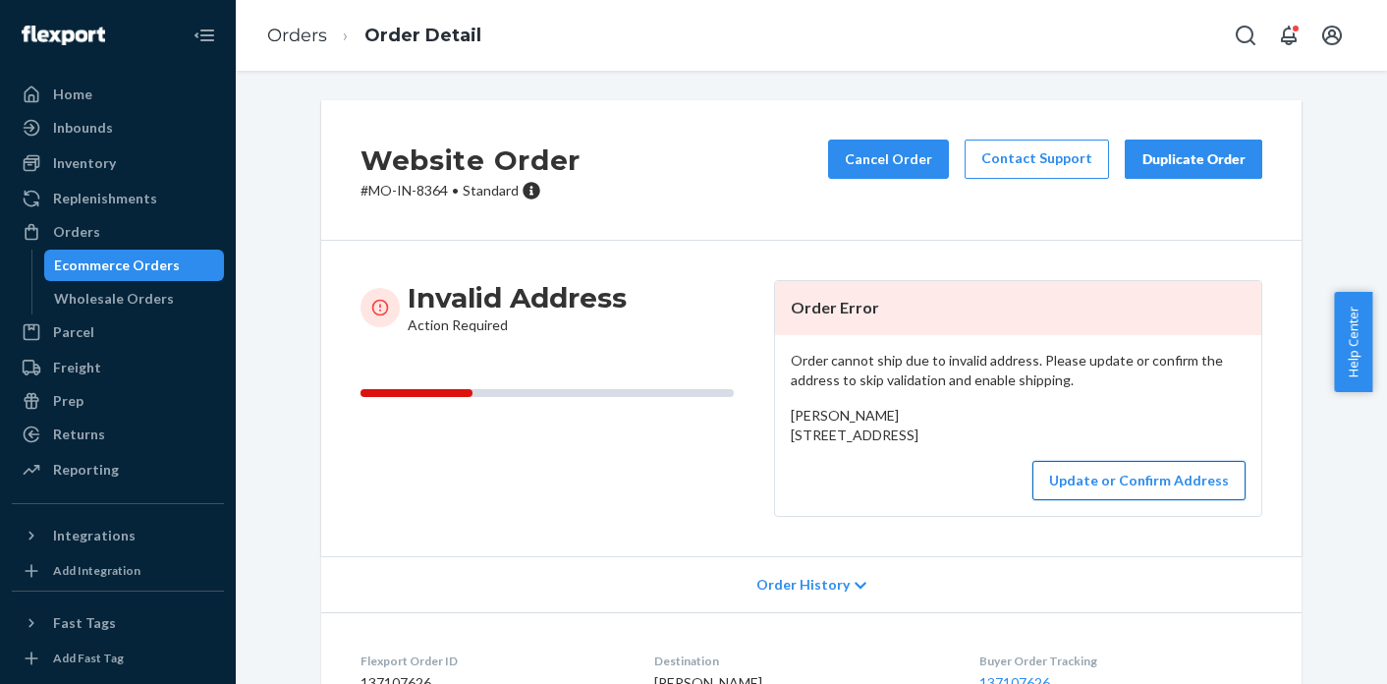
click at [1081, 500] on button "Update or Confirm Address" at bounding box center [1138, 480] width 213 height 39
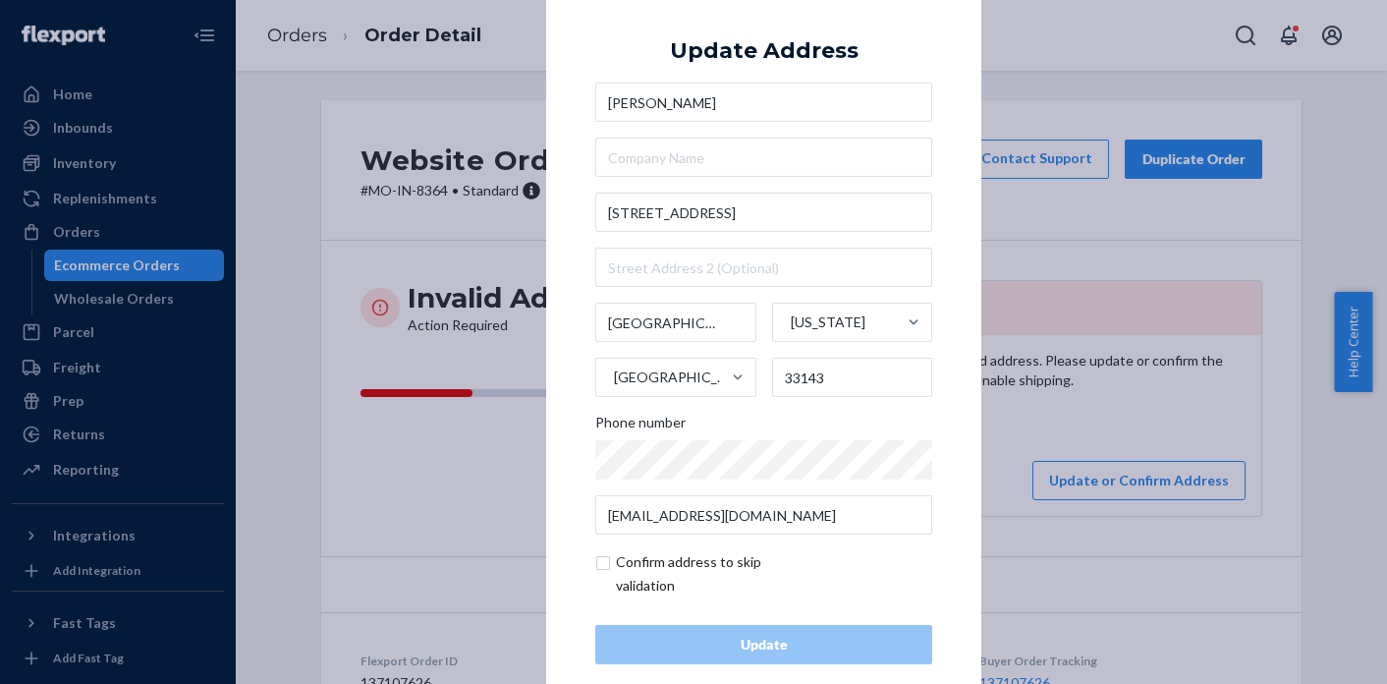
click at [1053, 444] on div "× Update Address [PERSON_NAME] [STREET_ADDRESS][US_STATE] Phone number [EMAIL_A…" at bounding box center [693, 342] width 1387 height 684
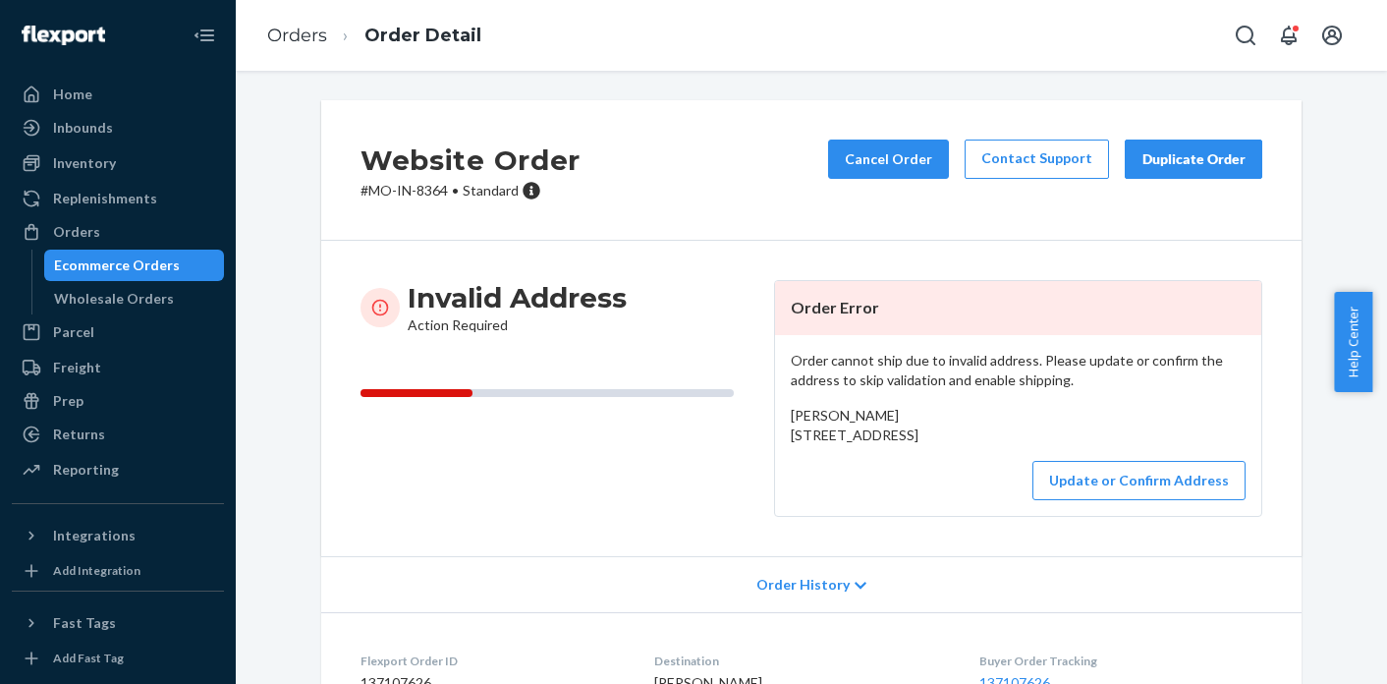
click at [425, 192] on p "# MO-IN-8364 • Standard" at bounding box center [470, 191] width 220 height 20
copy p "8364"
click at [1121, 500] on button "Update or Confirm Address" at bounding box center [1138, 480] width 213 height 39
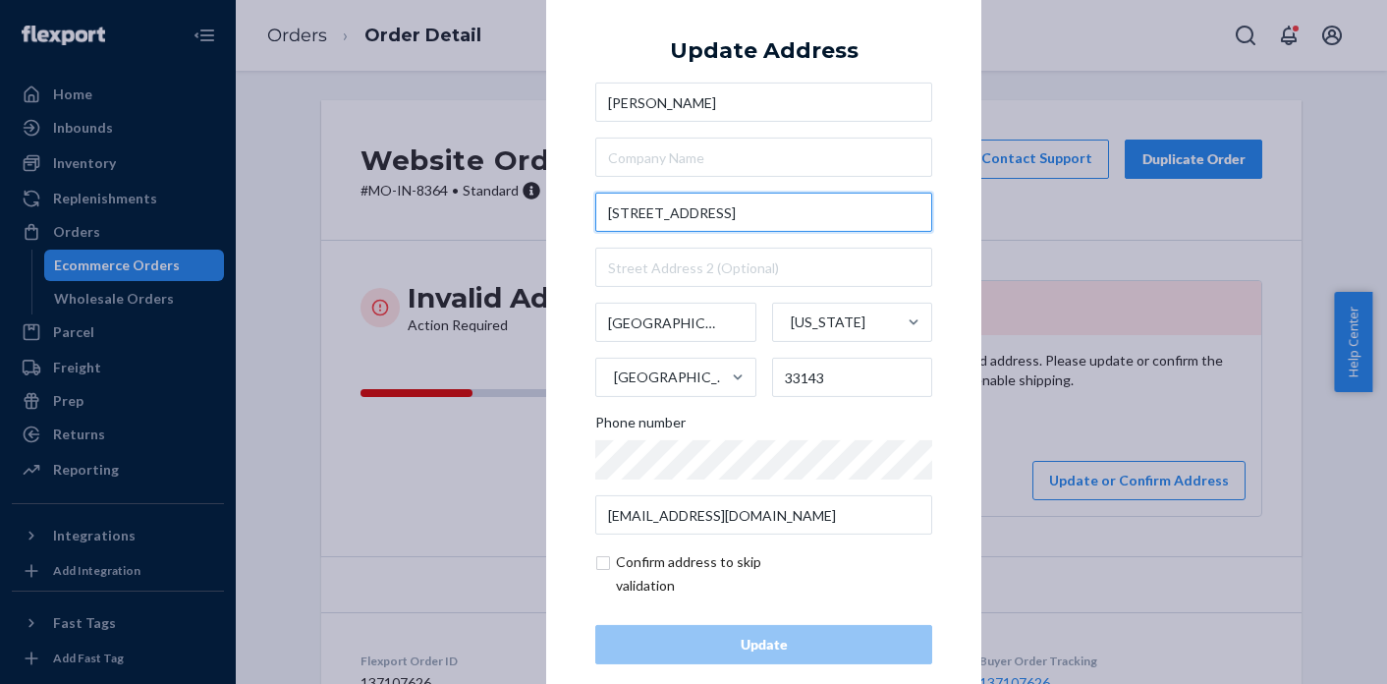
click at [722, 213] on input "[STREET_ADDRESS]" at bounding box center [763, 212] width 337 height 39
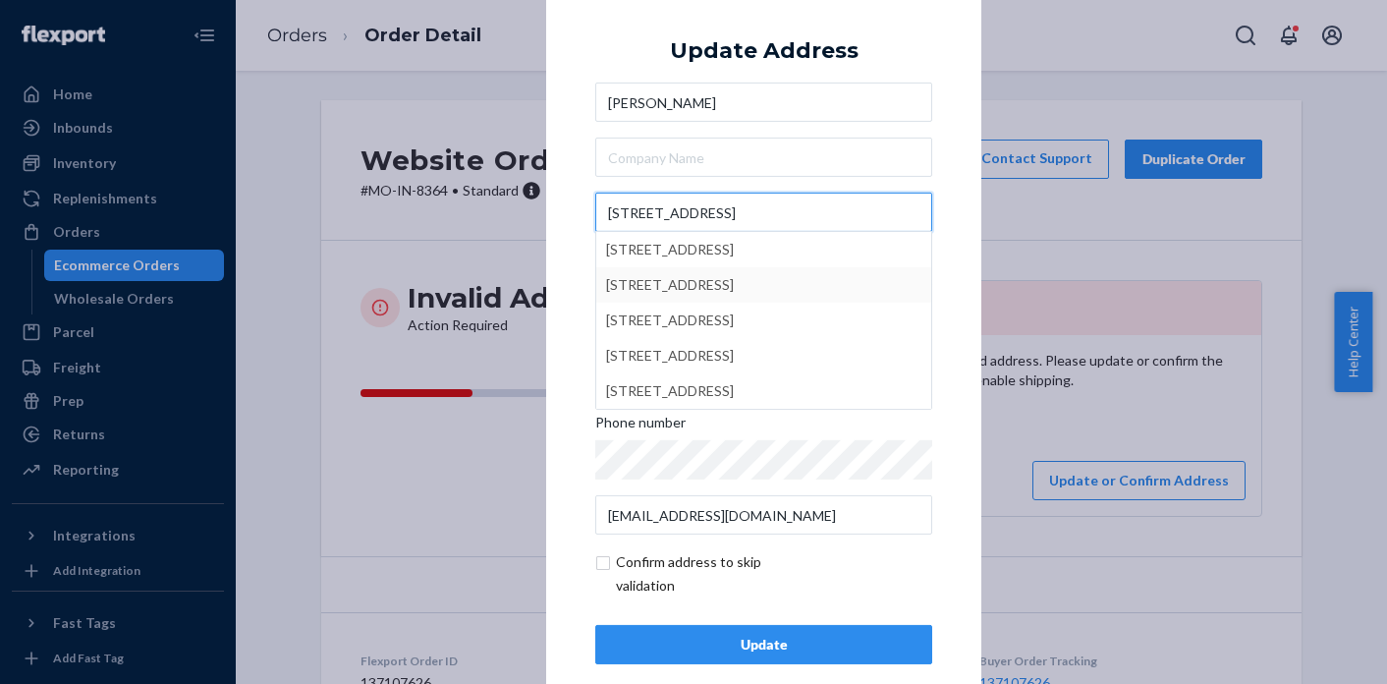
type input "[STREET_ADDRESS]"
click at [577, 303] on div "× Update Address [PERSON_NAME] [STREET_ADDRESS][GEOGRAPHIC_DATA][STREET_ADDRESS…" at bounding box center [763, 342] width 435 height 743
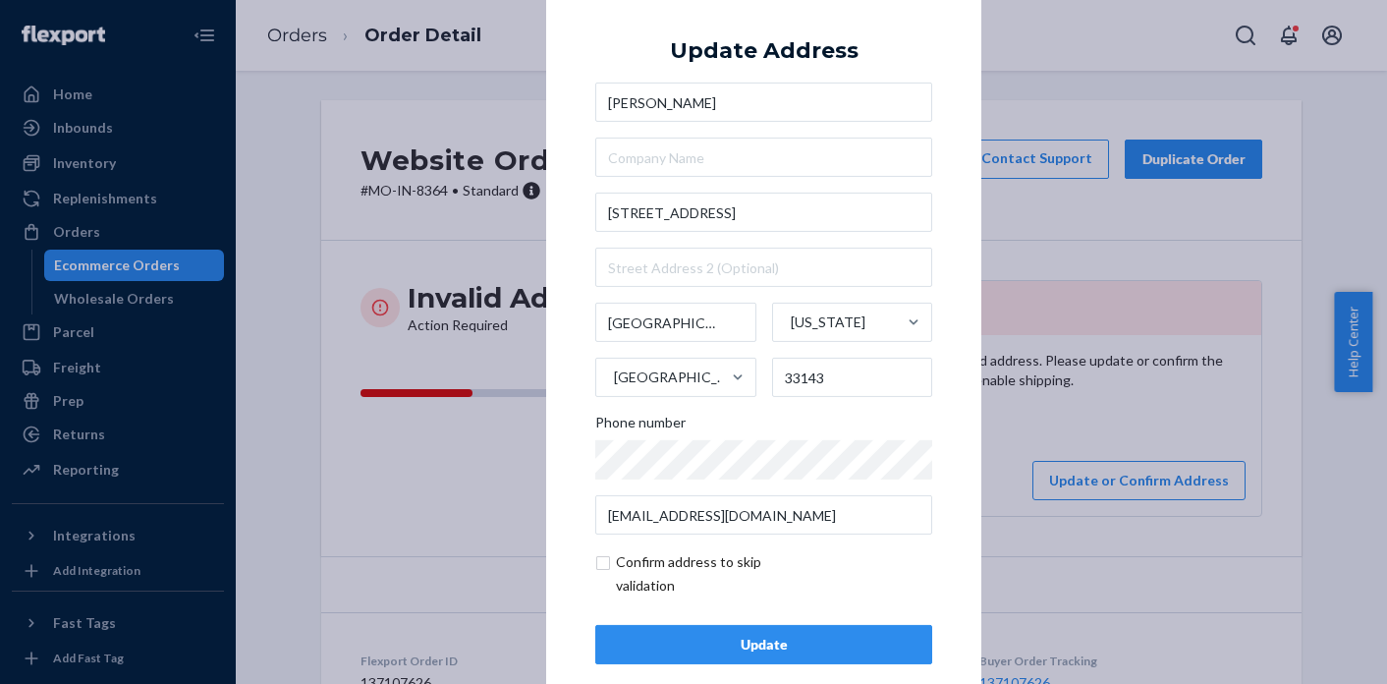
click at [601, 564] on input "checkbox" at bounding box center [709, 573] width 228 height 47
checkbox input "true"
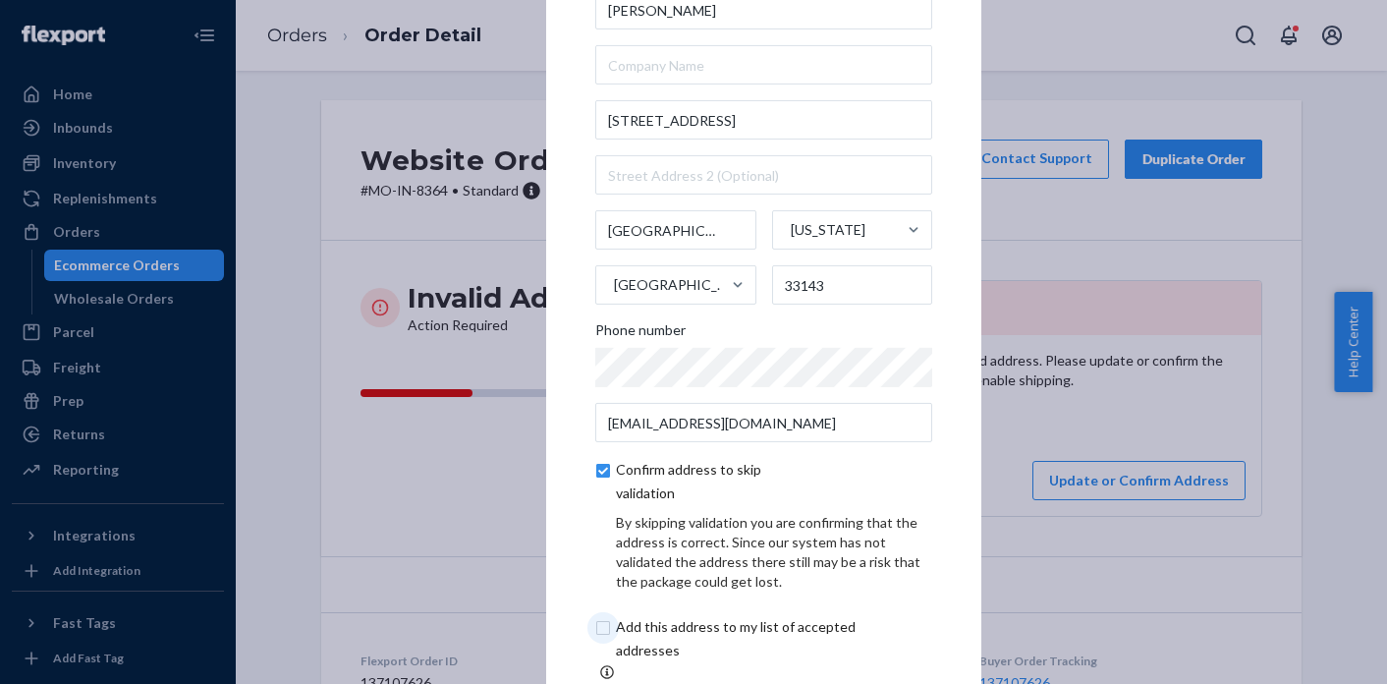
click at [600, 630] on input "checkbox" at bounding box center [758, 638] width 327 height 47
checkbox input "true"
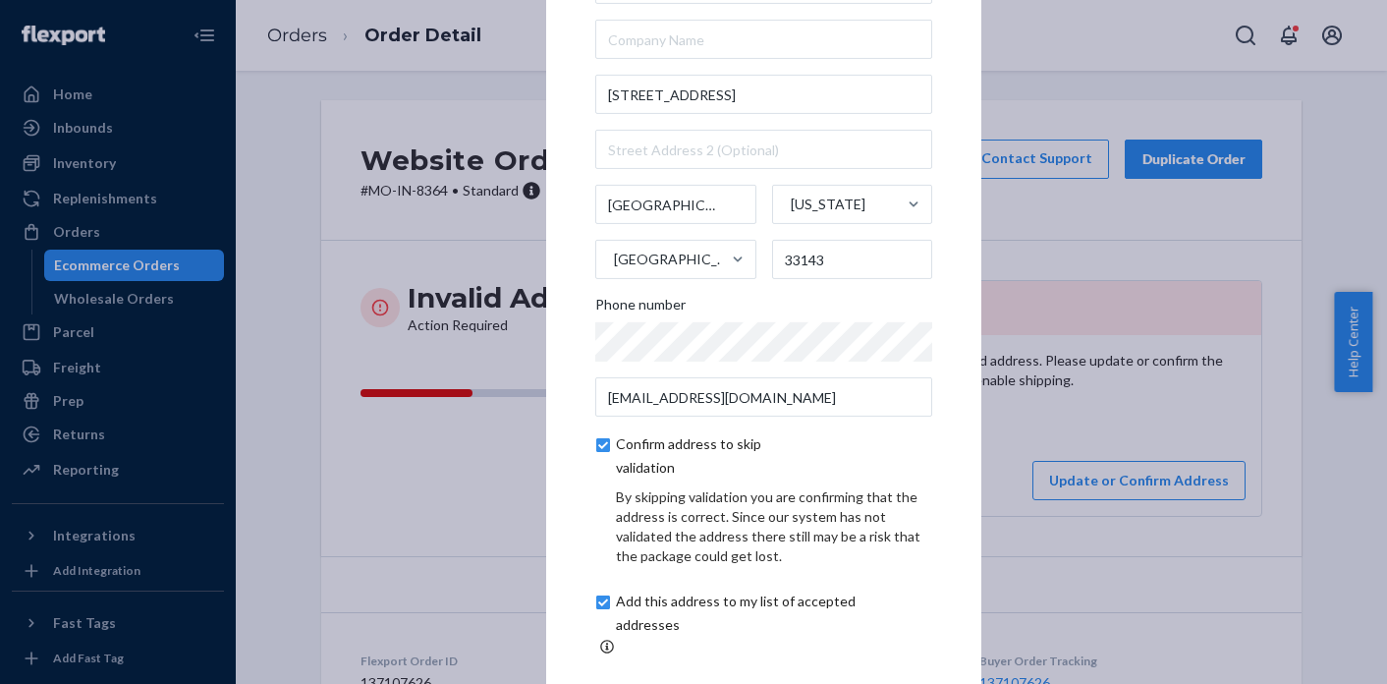
scroll to position [39, 0]
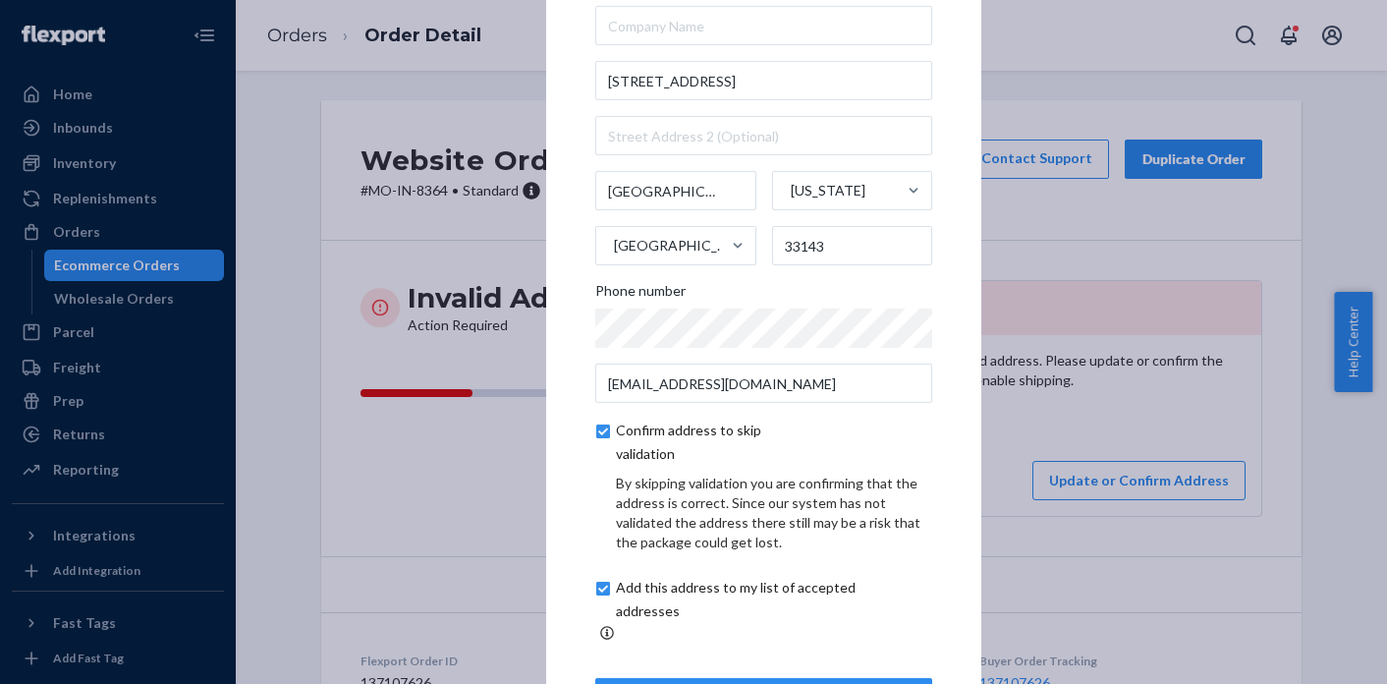
click at [837, 678] on button "Update" at bounding box center [763, 697] width 337 height 39
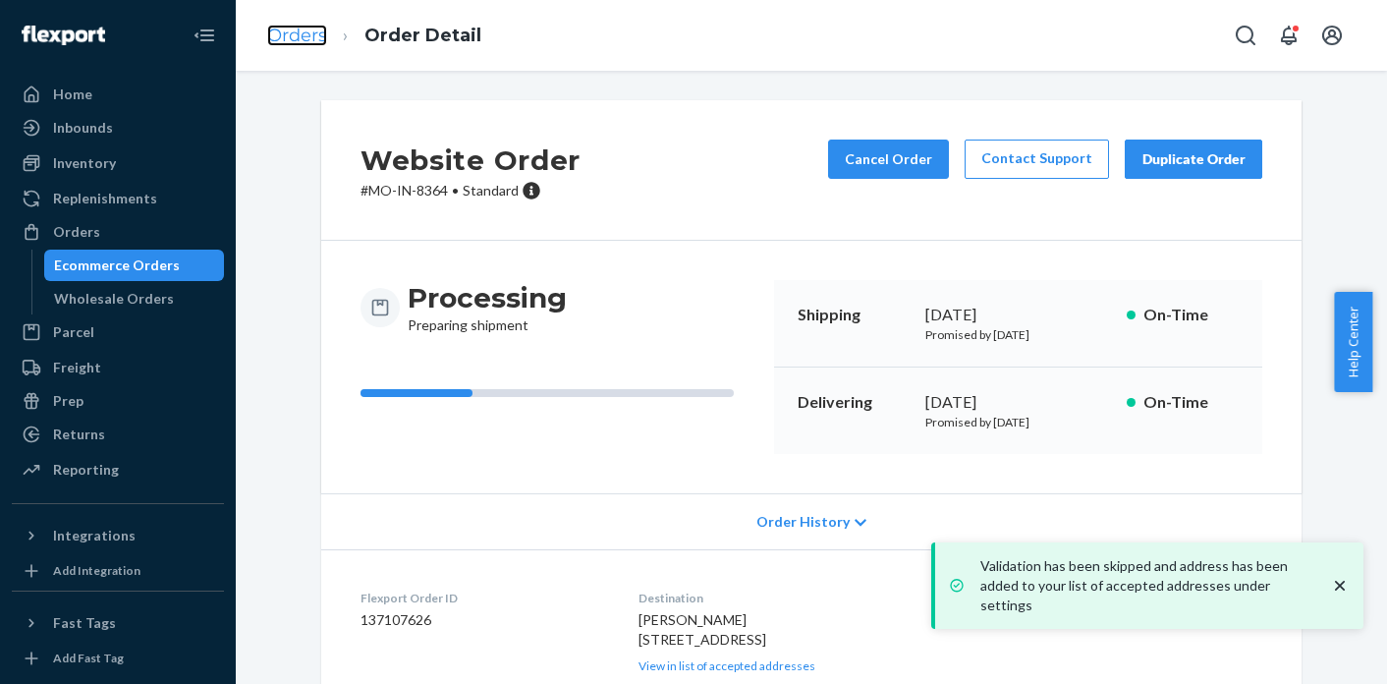
click at [296, 42] on link "Orders" at bounding box center [297, 36] width 60 height 22
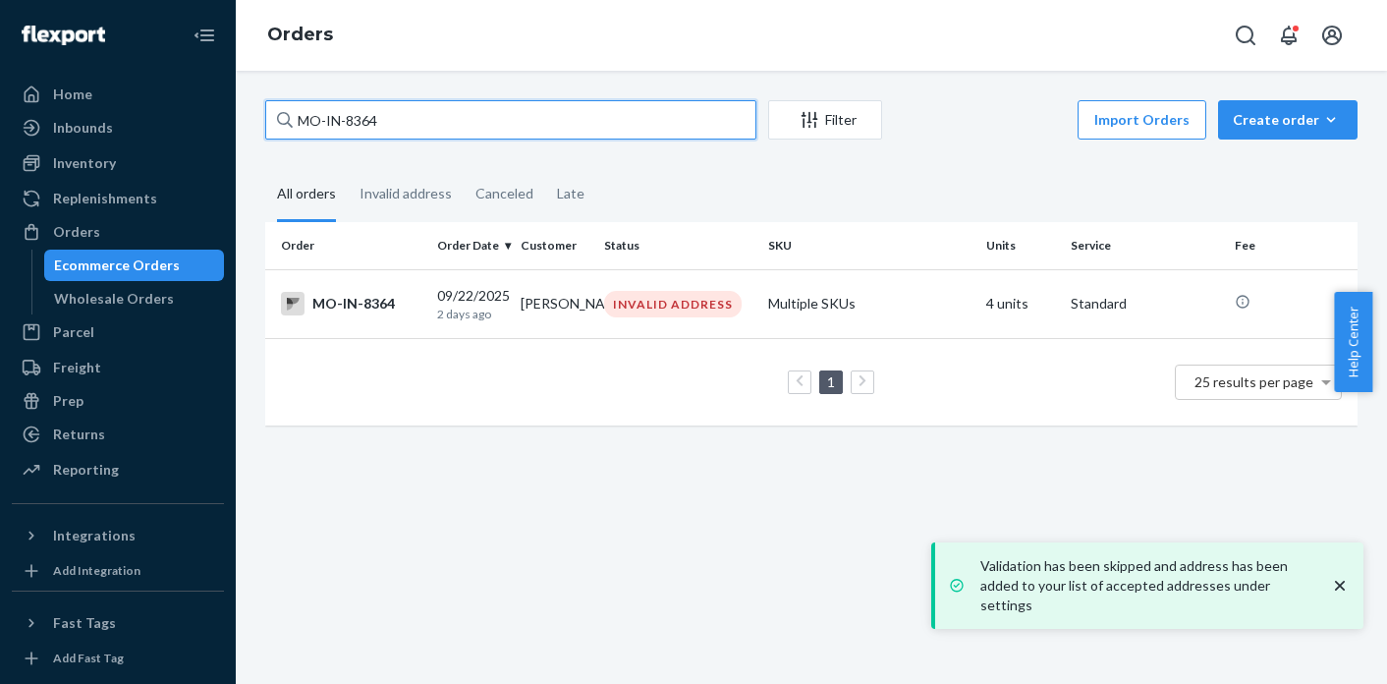
drag, startPoint x: 387, startPoint y: 122, endPoint x: 313, endPoint y: 118, distance: 73.8
click at [313, 118] on input "MO-IN-8364" at bounding box center [510, 119] width 491 height 39
type input "M"
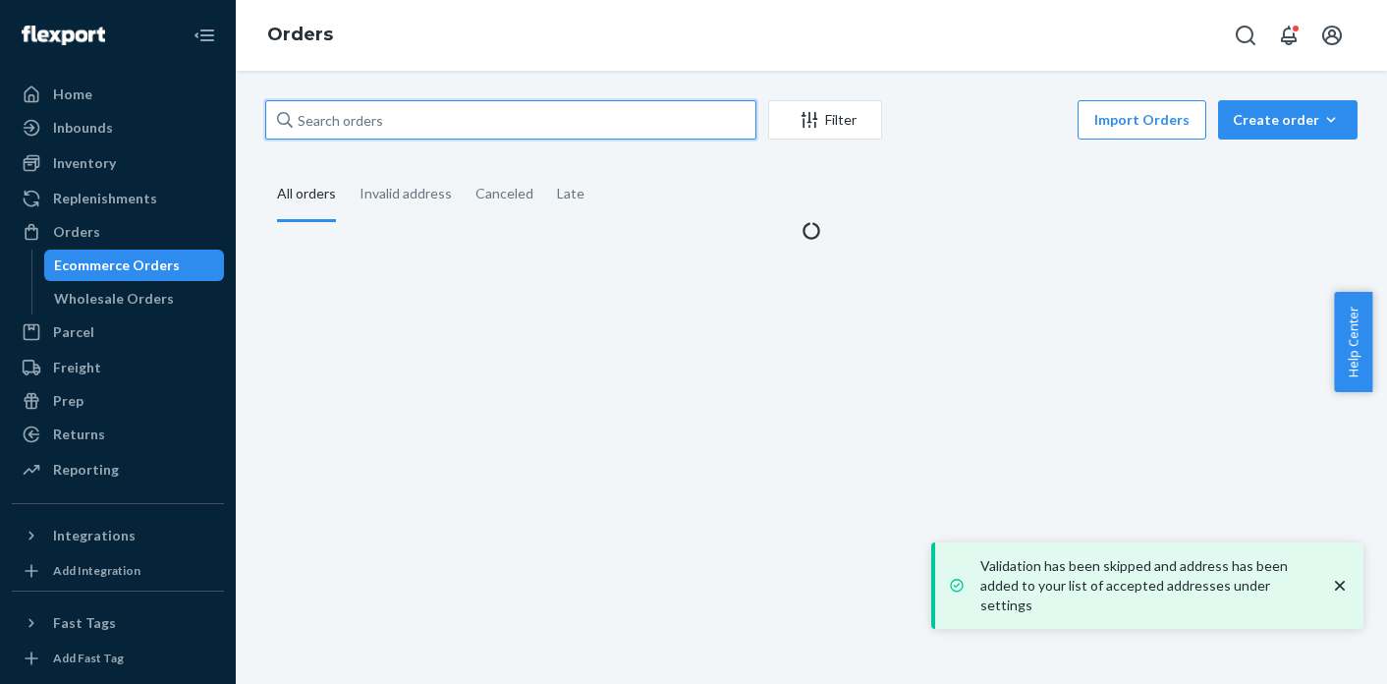
paste input "MO-3168795"
type input "MO-3168795"
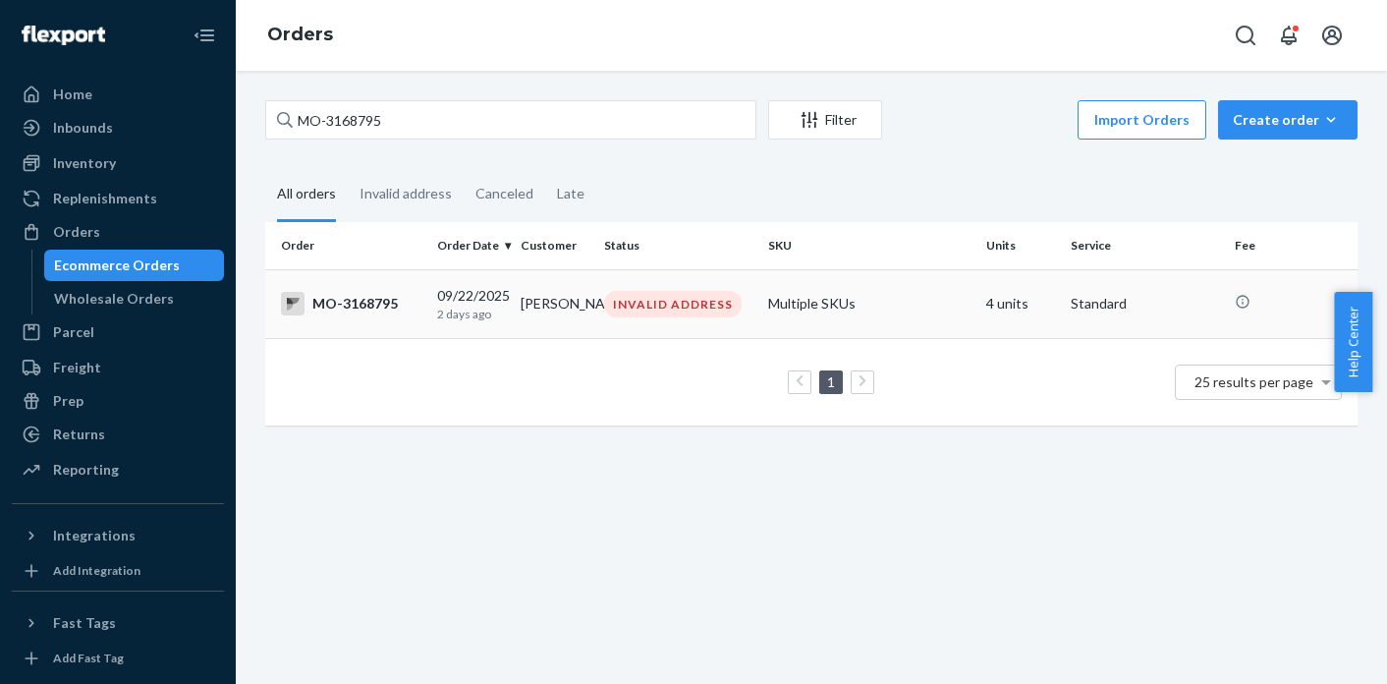
click at [706, 287] on td "INVALID ADDRESS" at bounding box center [678, 303] width 164 height 69
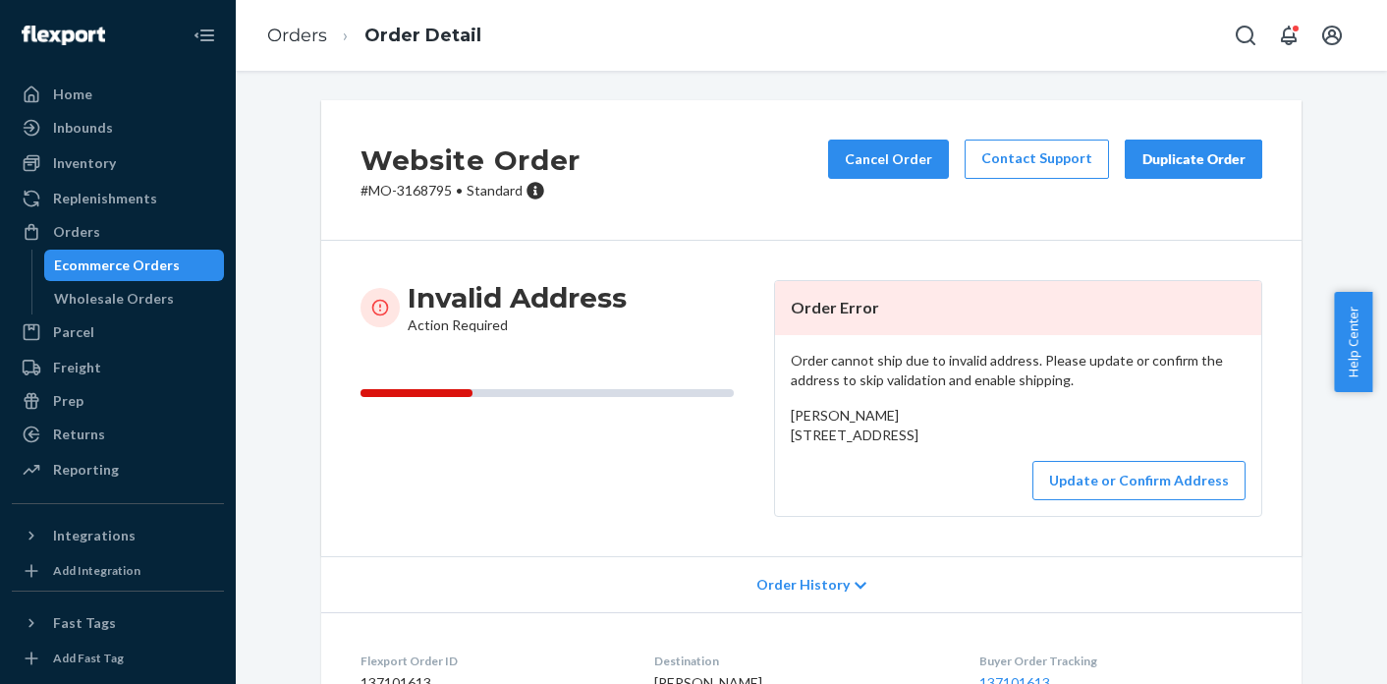
drag, startPoint x: 785, startPoint y: 437, endPoint x: 810, endPoint y: 478, distance: 48.5
click at [810, 445] on div "[PERSON_NAME] [STREET_ADDRESS]" at bounding box center [1018, 425] width 455 height 39
copy span "[STREET_ADDRESS]"
click at [1113, 500] on button "Update or Confirm Address" at bounding box center [1138, 480] width 213 height 39
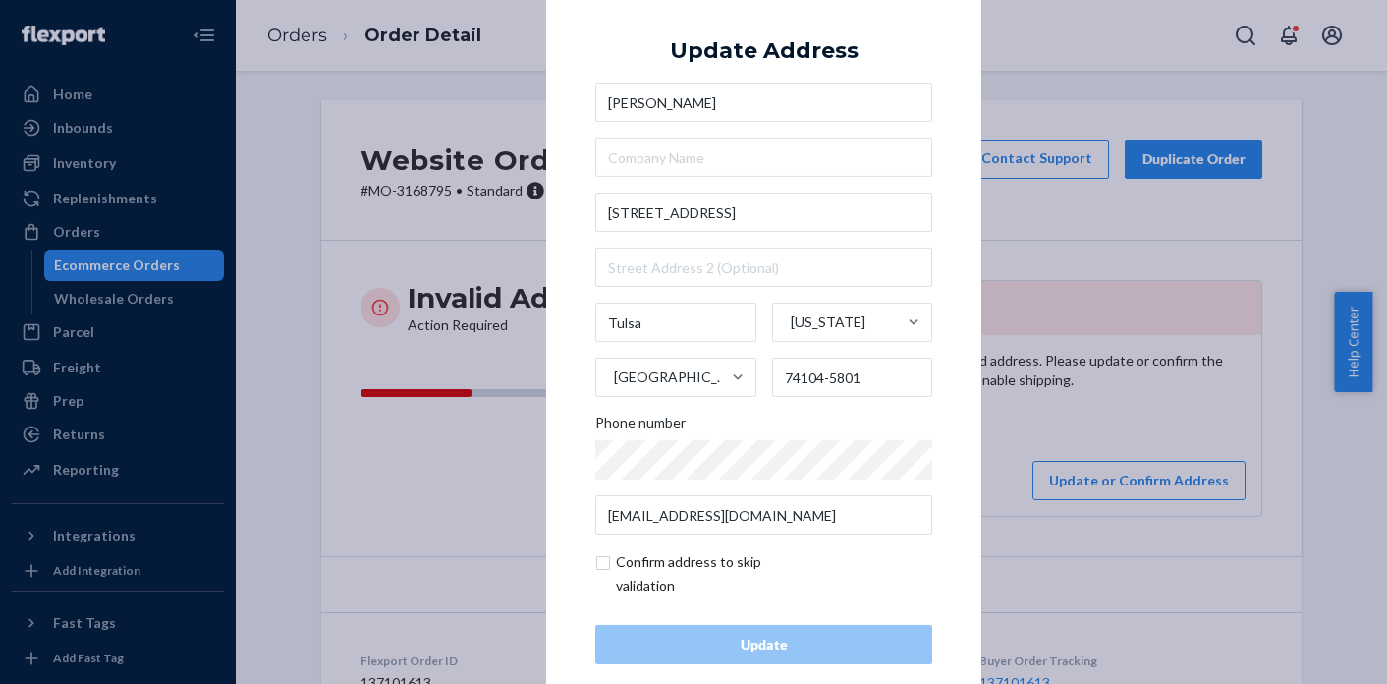
click at [1101, 446] on div "× Update Address [PERSON_NAME] [STREET_ADDRESS][US_STATE][PHONE_NUMBER] Phone n…" at bounding box center [693, 342] width 1387 height 684
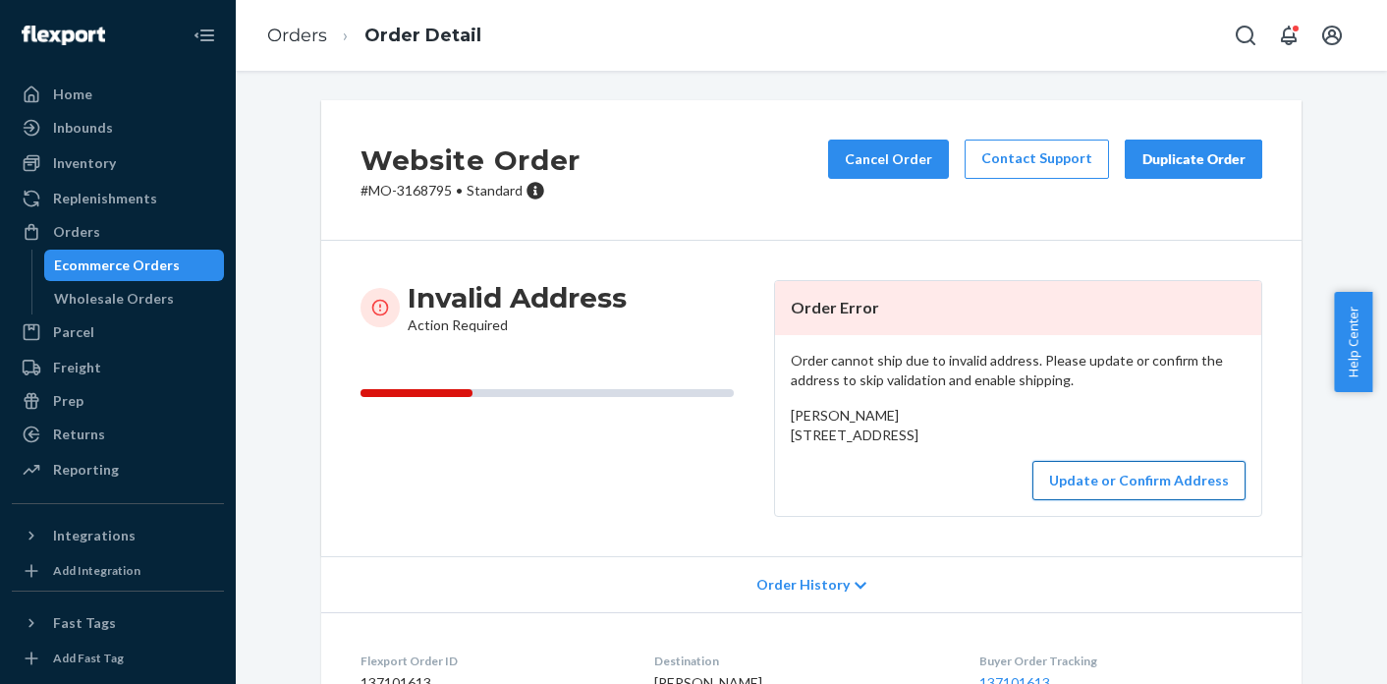
click at [1103, 500] on button "Update or Confirm Address" at bounding box center [1138, 480] width 213 height 39
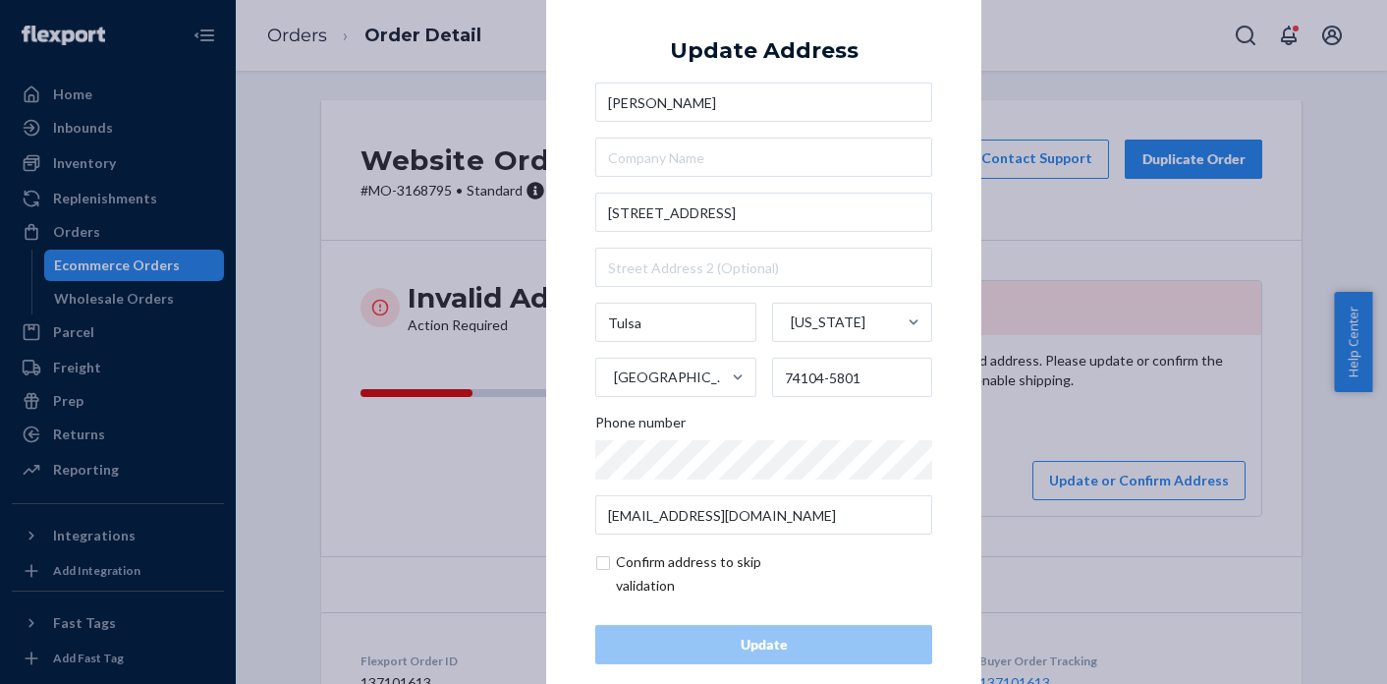
click at [595, 558] on input "checkbox" at bounding box center [709, 573] width 228 height 47
checkbox input "true"
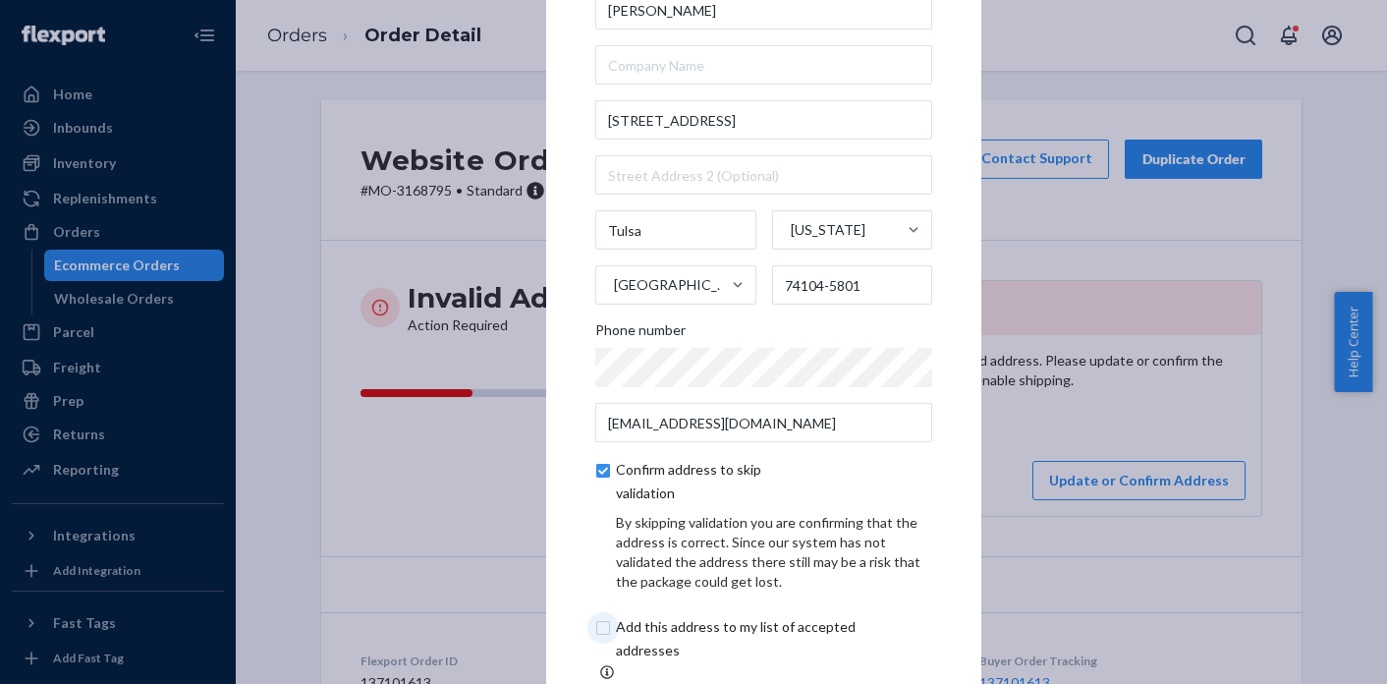
click at [595, 637] on input "checkbox" at bounding box center [758, 638] width 327 height 47
checkbox input "true"
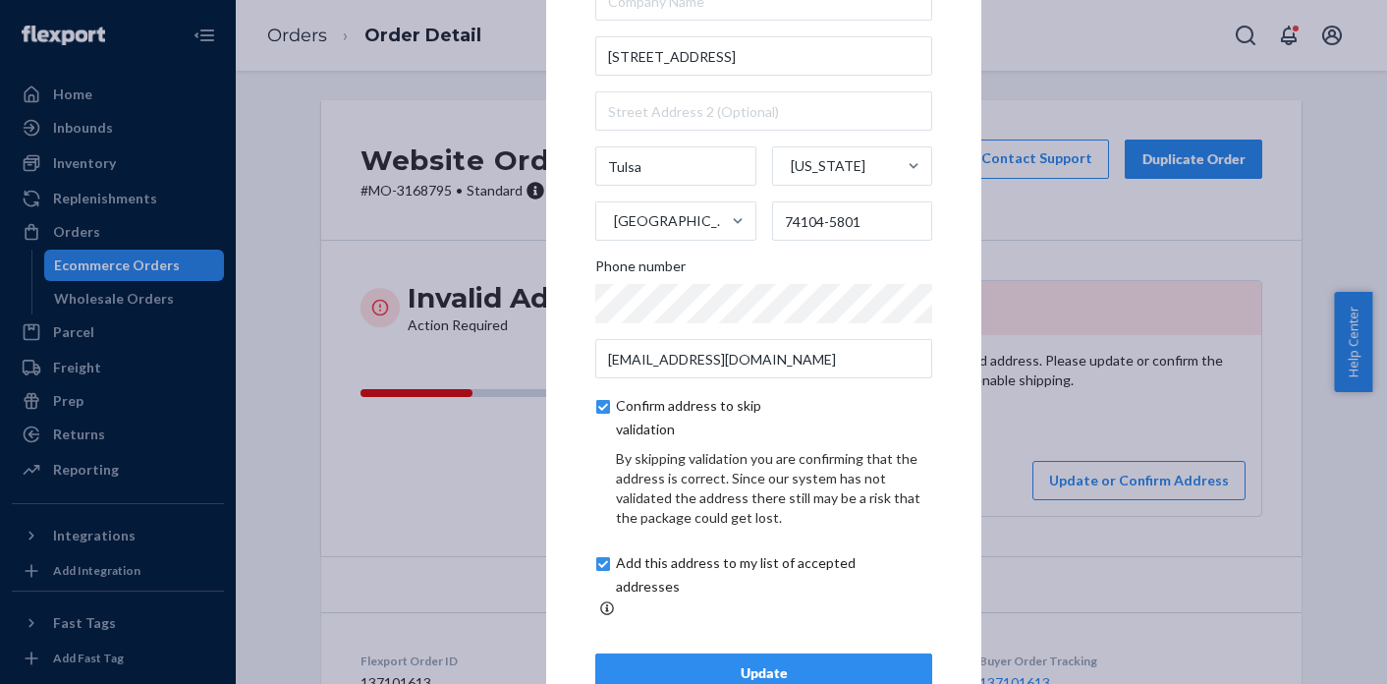
scroll to position [112, 0]
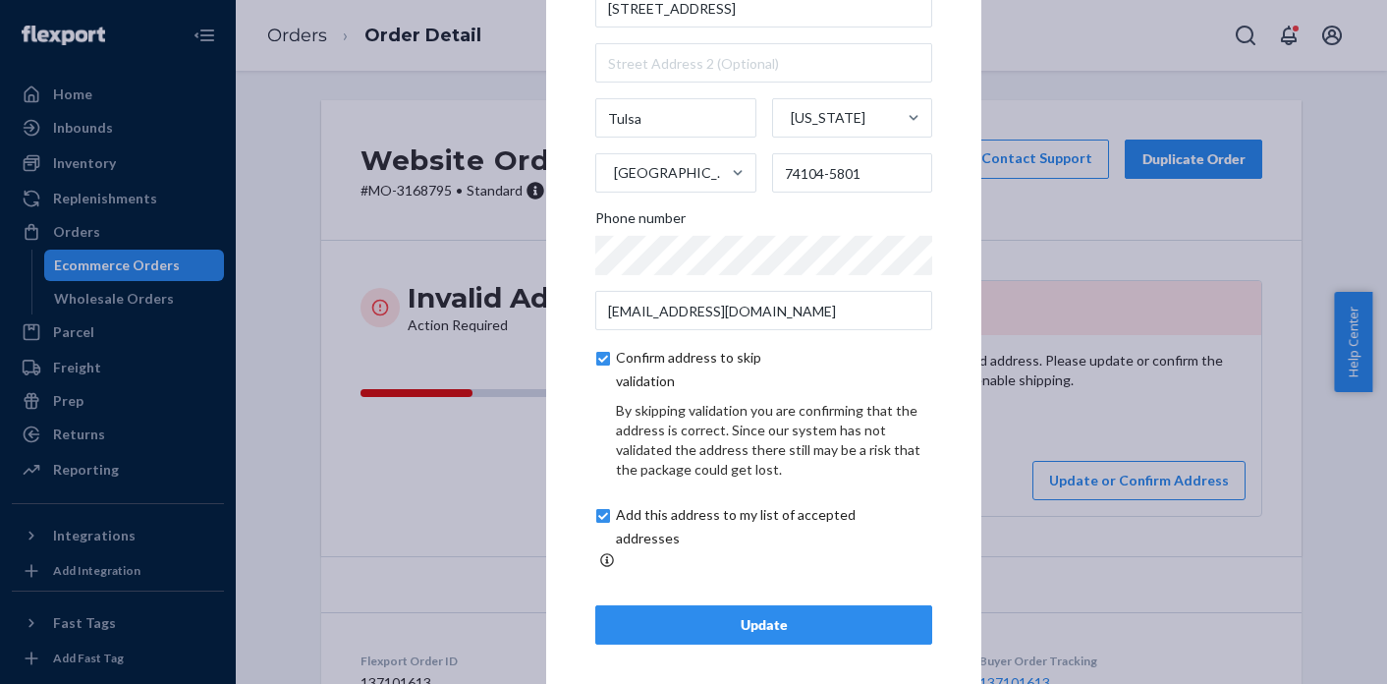
click at [783, 615] on div "Update" at bounding box center [763, 625] width 303 height 20
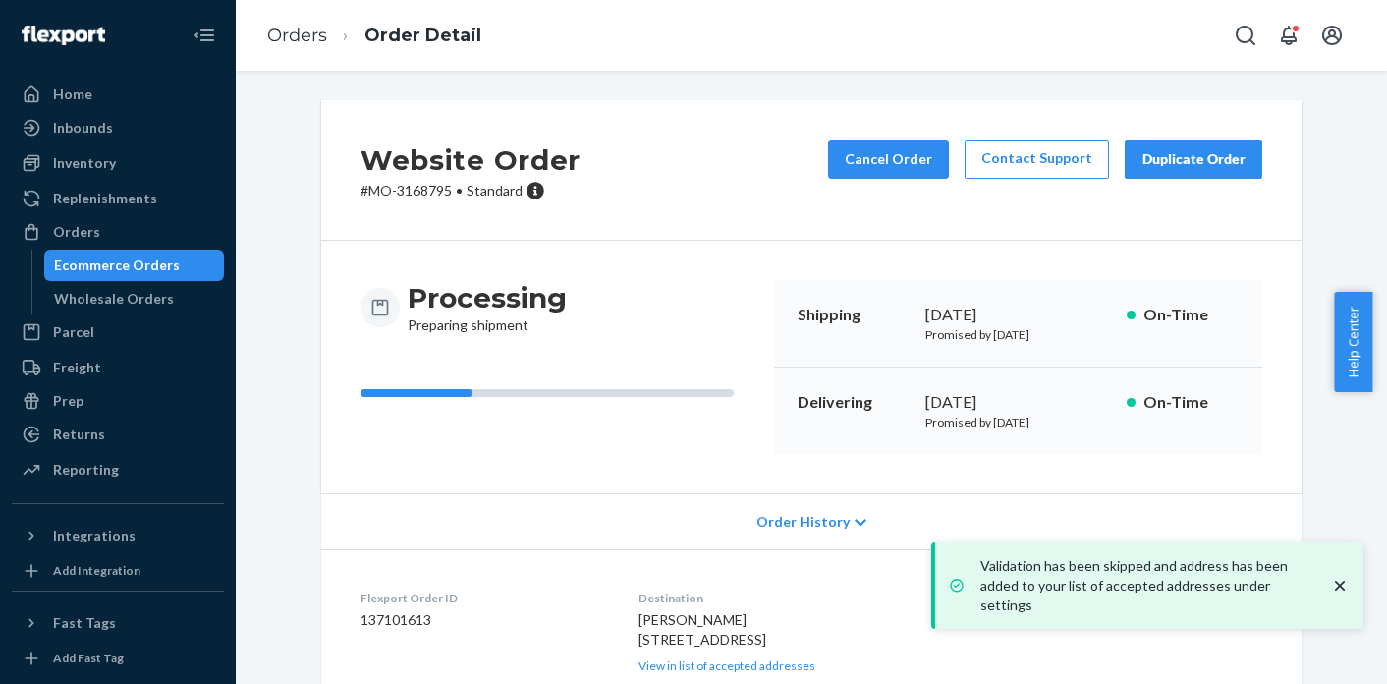
click at [330, 15] on ol "Orders Order Detail" at bounding box center [374, 36] width 246 height 58
click at [317, 32] on link "Orders" at bounding box center [297, 36] width 60 height 22
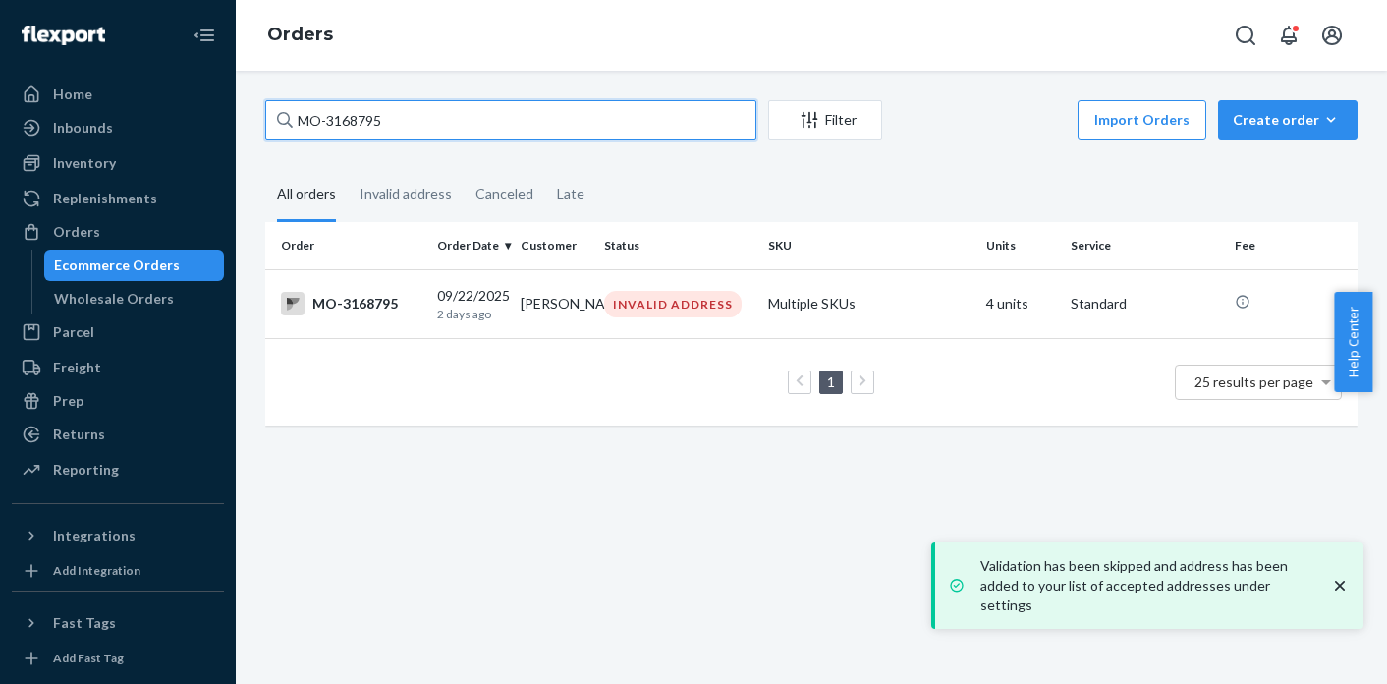
drag, startPoint x: 502, startPoint y: 128, endPoint x: 315, endPoint y: 112, distance: 187.3
click at [315, 112] on input "MO-3168795" at bounding box center [510, 119] width 491 height 39
type input "M"
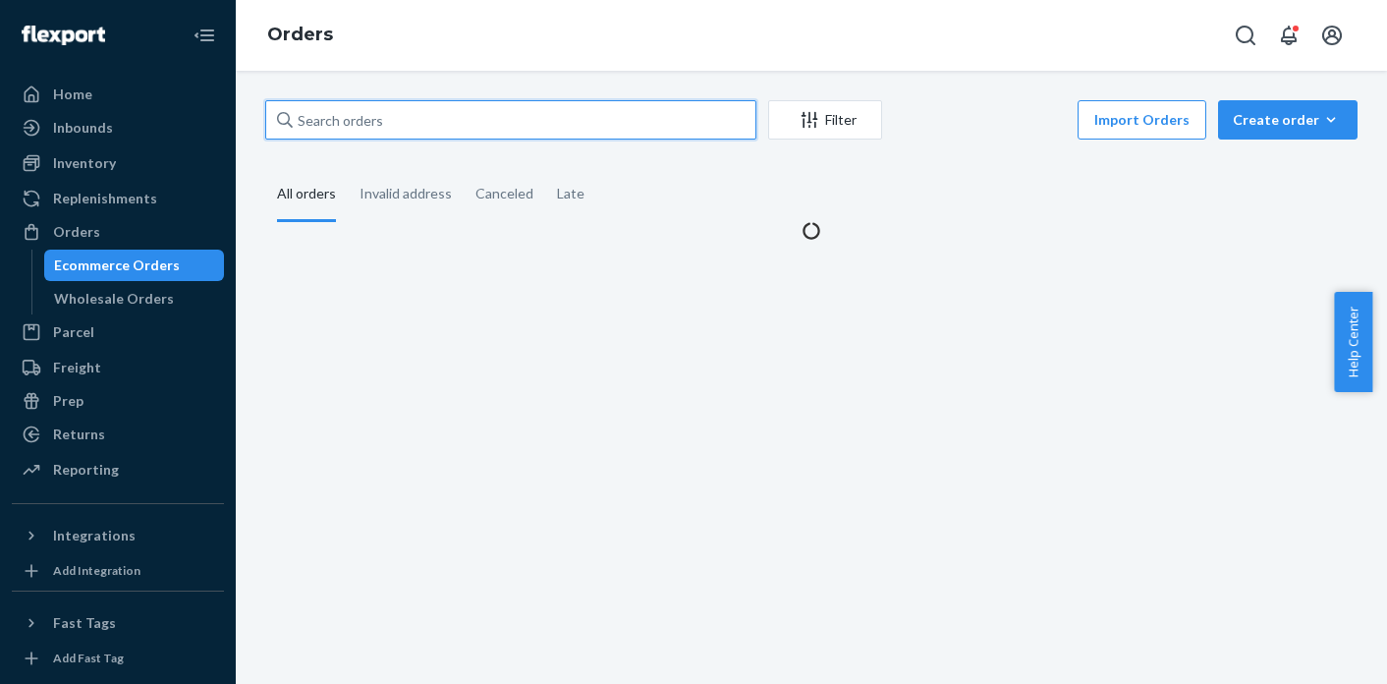
paste input "MO-3168770"
type input "MO-3168770"
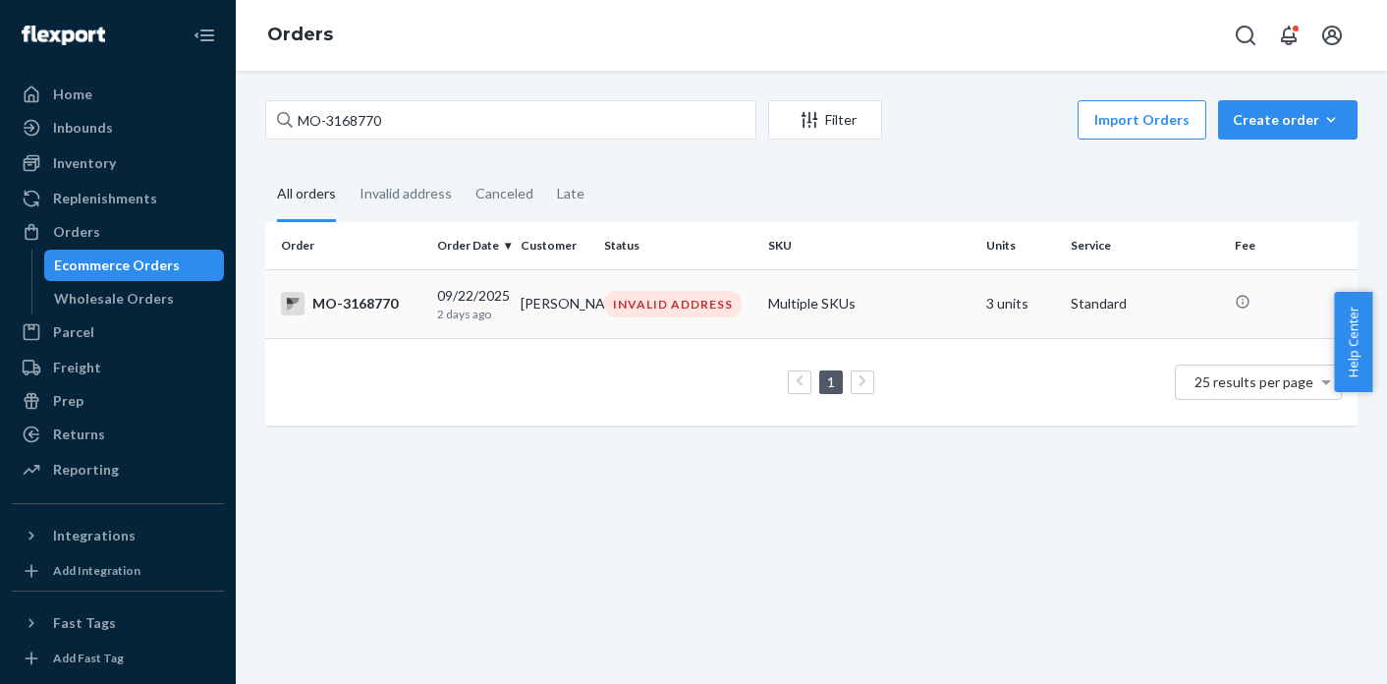
click at [575, 296] on td "[PERSON_NAME]" at bounding box center [554, 303] width 83 height 69
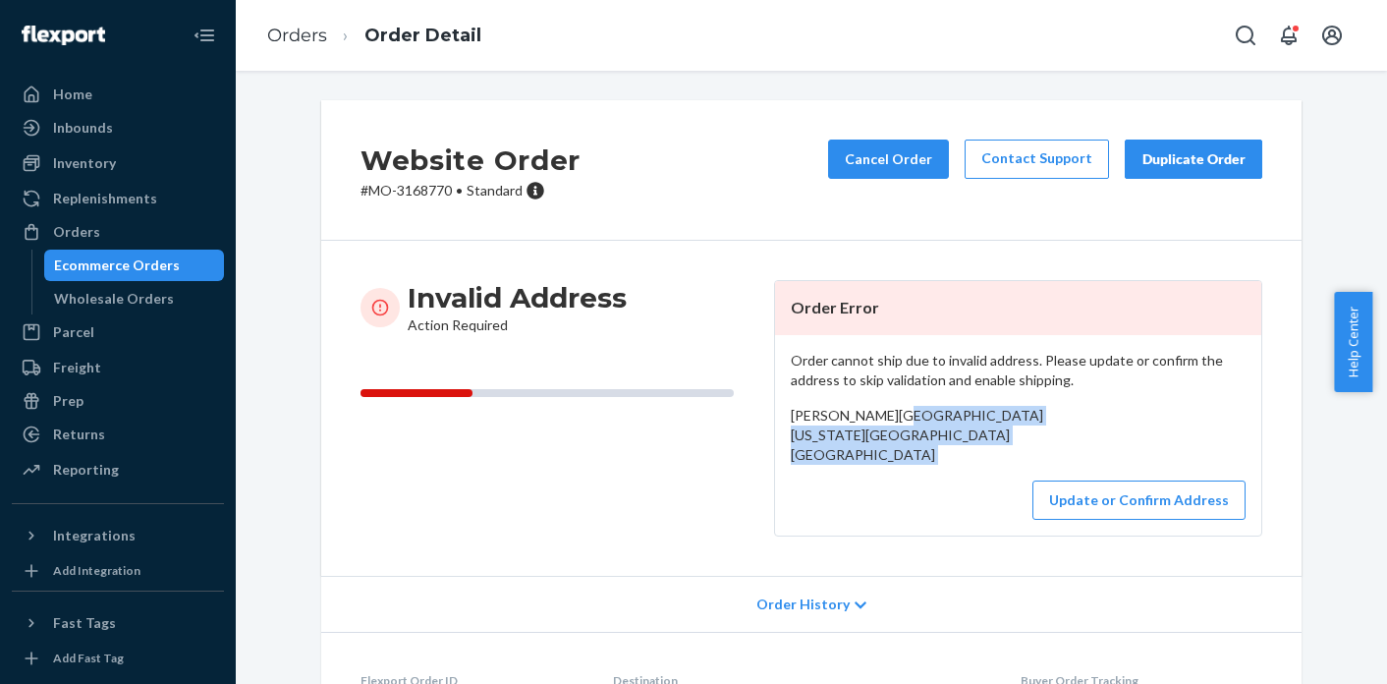
drag, startPoint x: 785, startPoint y: 436, endPoint x: 819, endPoint y: 491, distance: 64.9
click at [819, 491] on div "Order cannot ship due to invalid address. Please update or confirm the address …" at bounding box center [1018, 435] width 486 height 200
copy div "[GEOGRAPHIC_DATA][US_STATE] [GEOGRAPHIC_DATA]"
click at [1139, 520] on button "Update or Confirm Address" at bounding box center [1138, 499] width 213 height 39
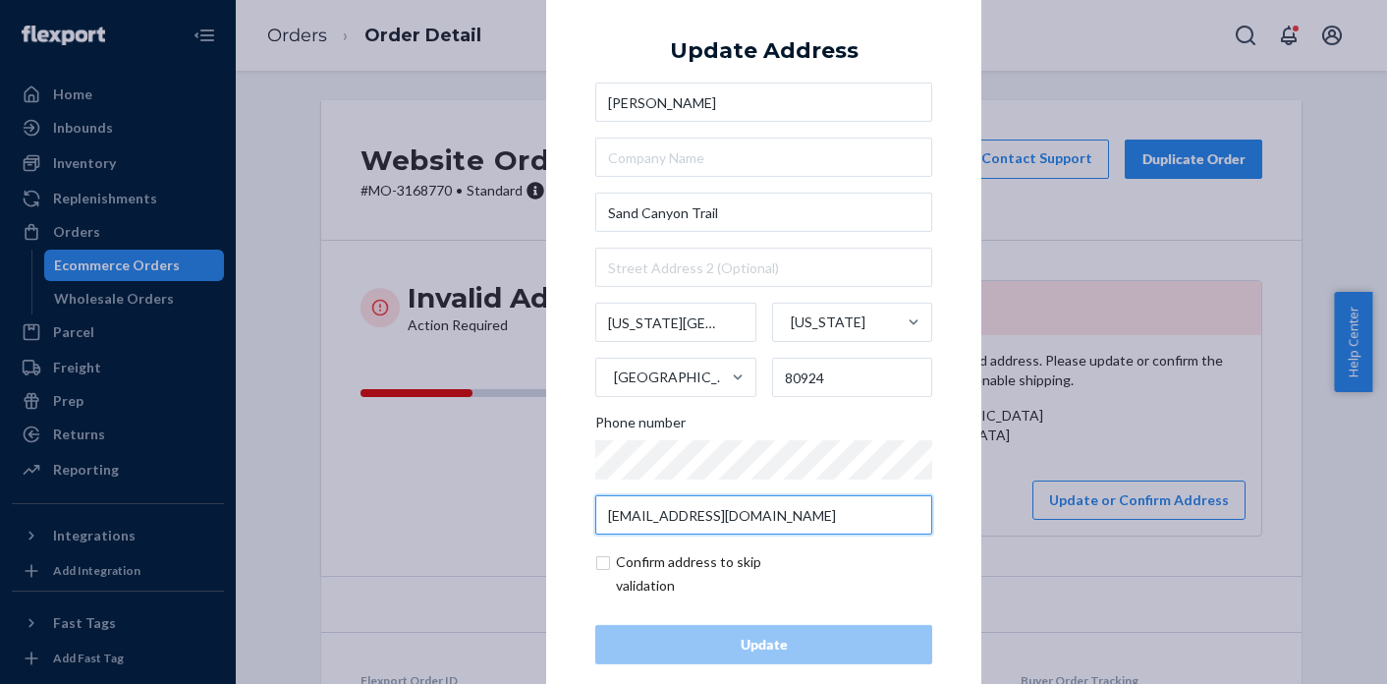
drag, startPoint x: 797, startPoint y: 509, endPoint x: 577, endPoint y: 514, distance: 220.1
click at [577, 514] on div "× Update Address [PERSON_NAME][GEOGRAPHIC_DATA] [US_STATE][GEOGRAPHIC_DATA][US_…" at bounding box center [763, 342] width 435 height 743
click at [362, 237] on div "× Update Address [PERSON_NAME][GEOGRAPHIC_DATA] [US_STATE][GEOGRAPHIC_DATA][US_…" at bounding box center [693, 342] width 1387 height 684
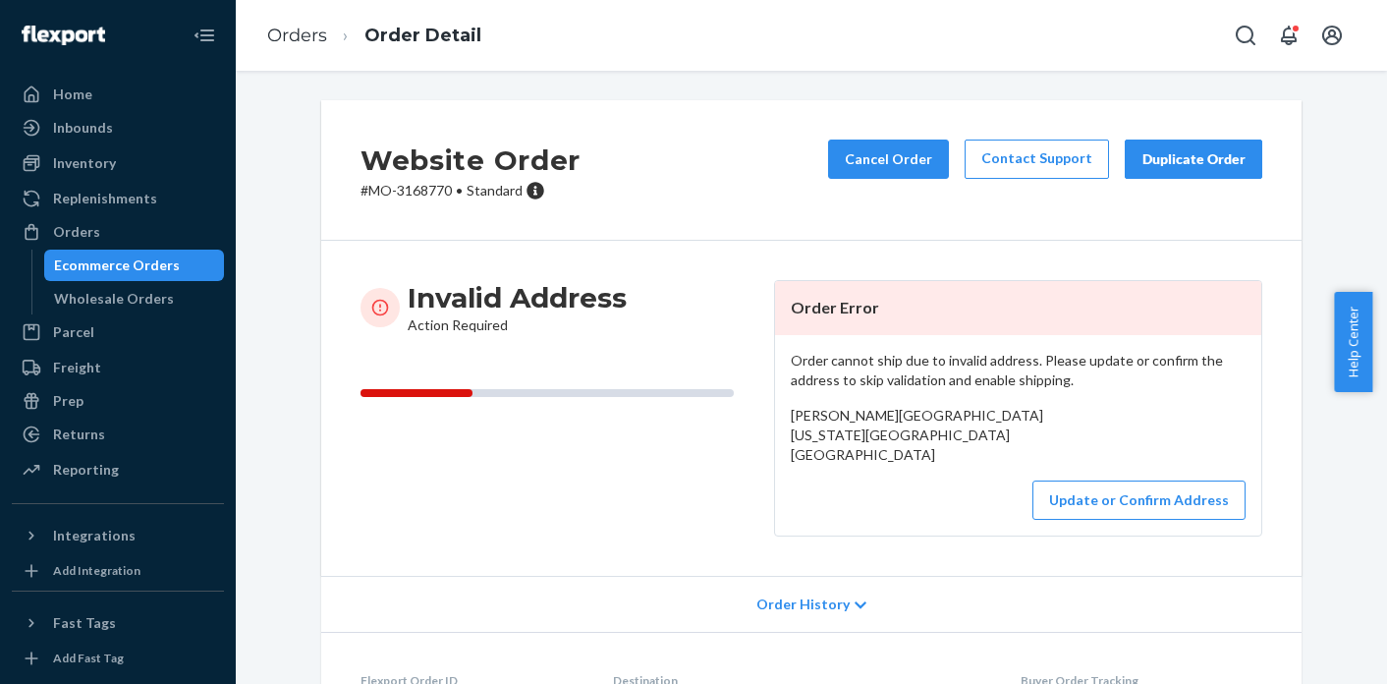
click at [800, 422] on span "[PERSON_NAME][GEOGRAPHIC_DATA] [US_STATE][GEOGRAPHIC_DATA] [GEOGRAPHIC_DATA]" at bounding box center [917, 435] width 252 height 56
click at [303, 40] on link "Orders" at bounding box center [297, 36] width 60 height 22
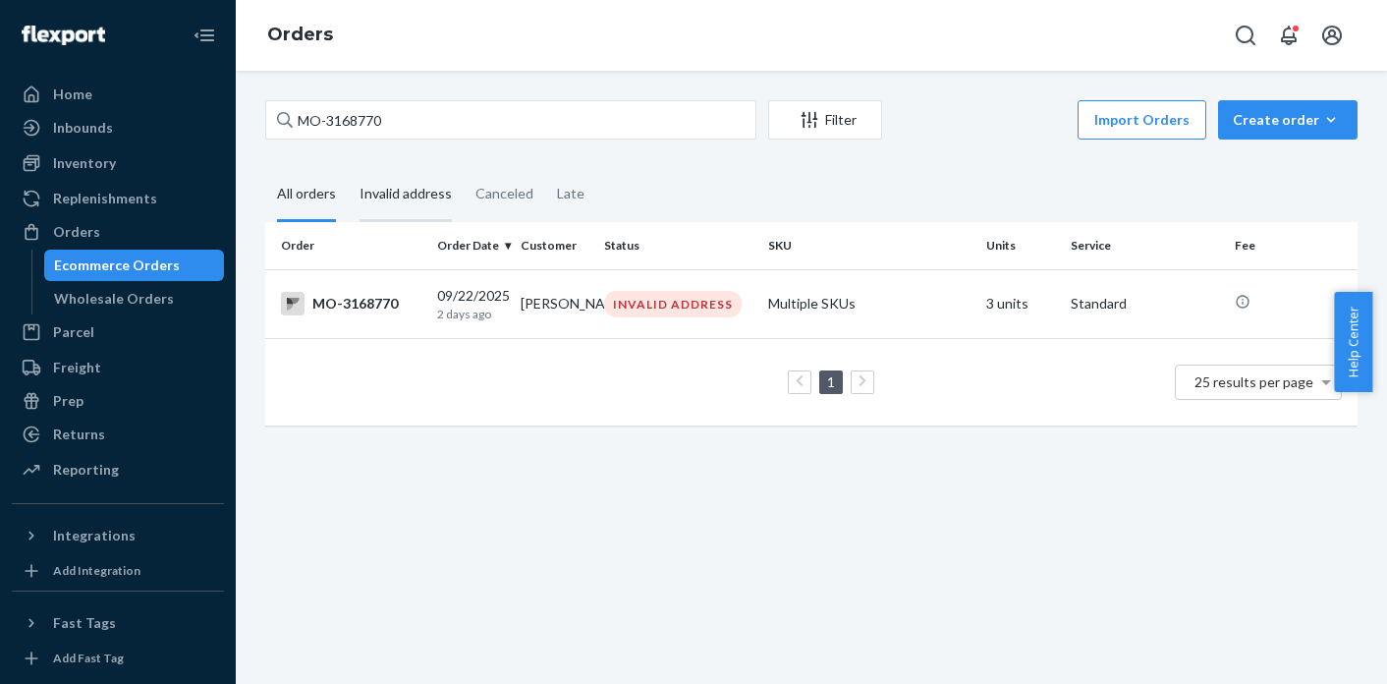
click at [416, 198] on div "Invalid address" at bounding box center [405, 195] width 92 height 54
click at [348, 168] on input "Invalid address" at bounding box center [348, 168] width 0 height 0
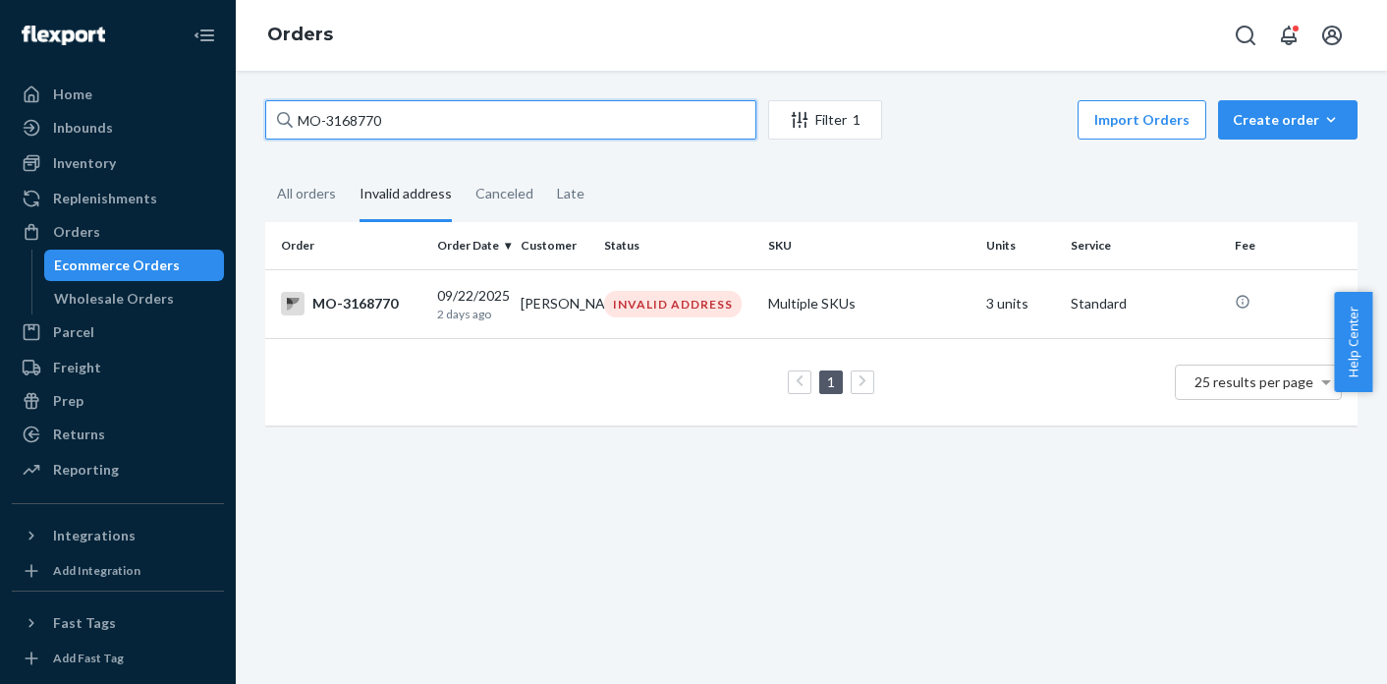
drag, startPoint x: 393, startPoint y: 118, endPoint x: 298, endPoint y: 121, distance: 95.3
click at [298, 121] on input "MO-3168770" at bounding box center [510, 119] width 491 height 39
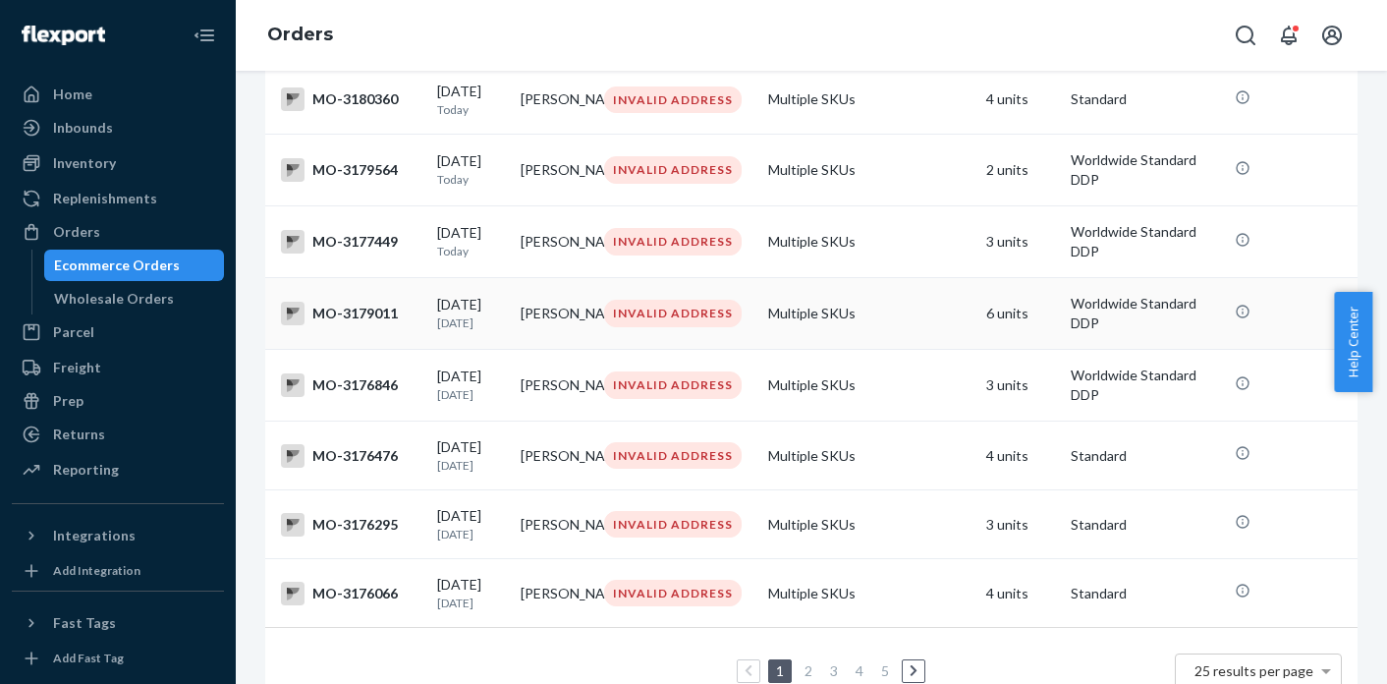
scroll to position [1491, 0]
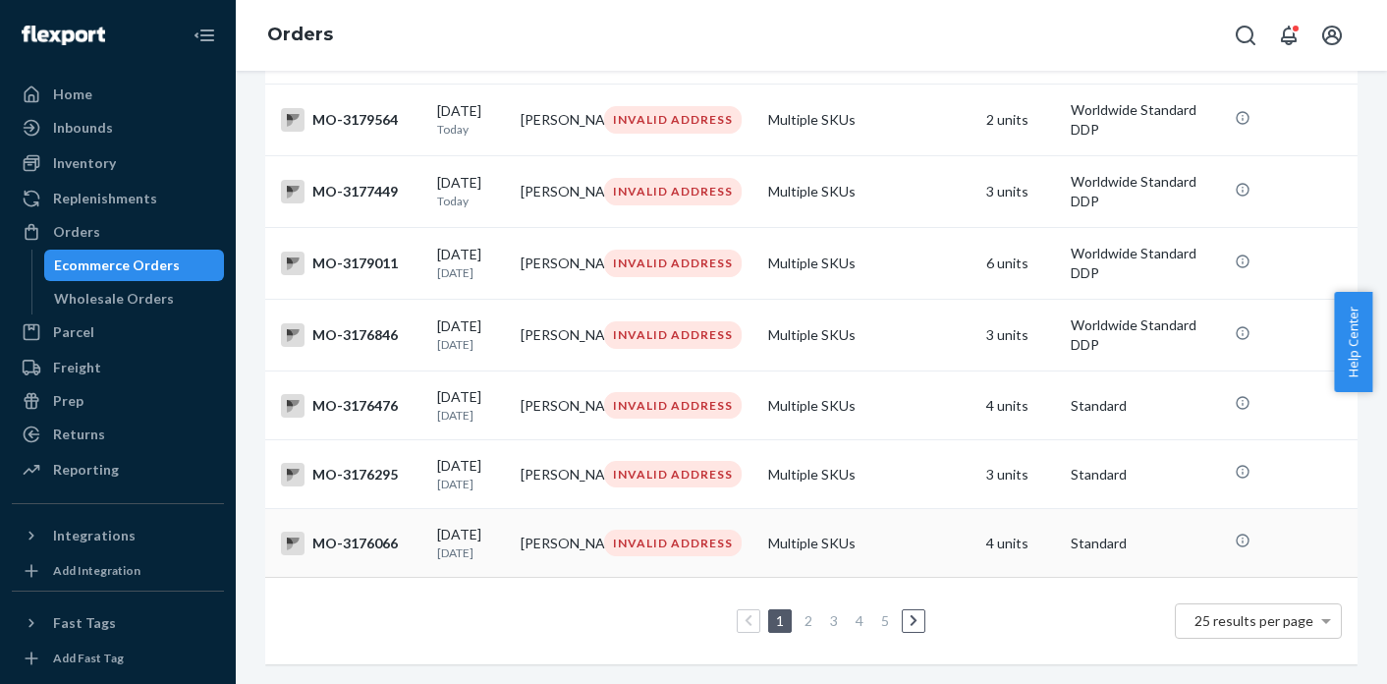
drag, startPoint x: 585, startPoint y: 539, endPoint x: 515, endPoint y: 520, distance: 73.4
click at [515, 520] on td "[PERSON_NAME]" at bounding box center [554, 543] width 83 height 69
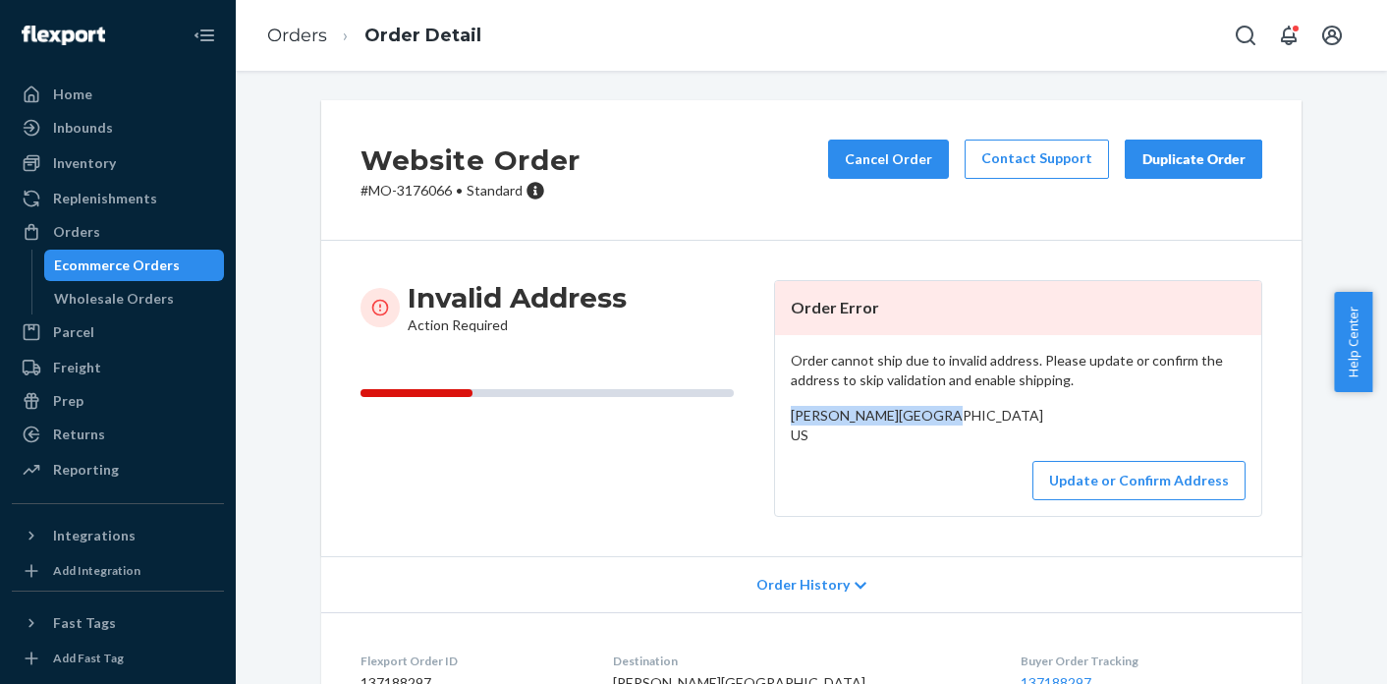
drag, startPoint x: 924, startPoint y: 420, endPoint x: 786, endPoint y: 421, distance: 138.5
click at [791, 421] on div "[PERSON_NAME][GEOGRAPHIC_DATA] US" at bounding box center [1018, 425] width 455 height 39
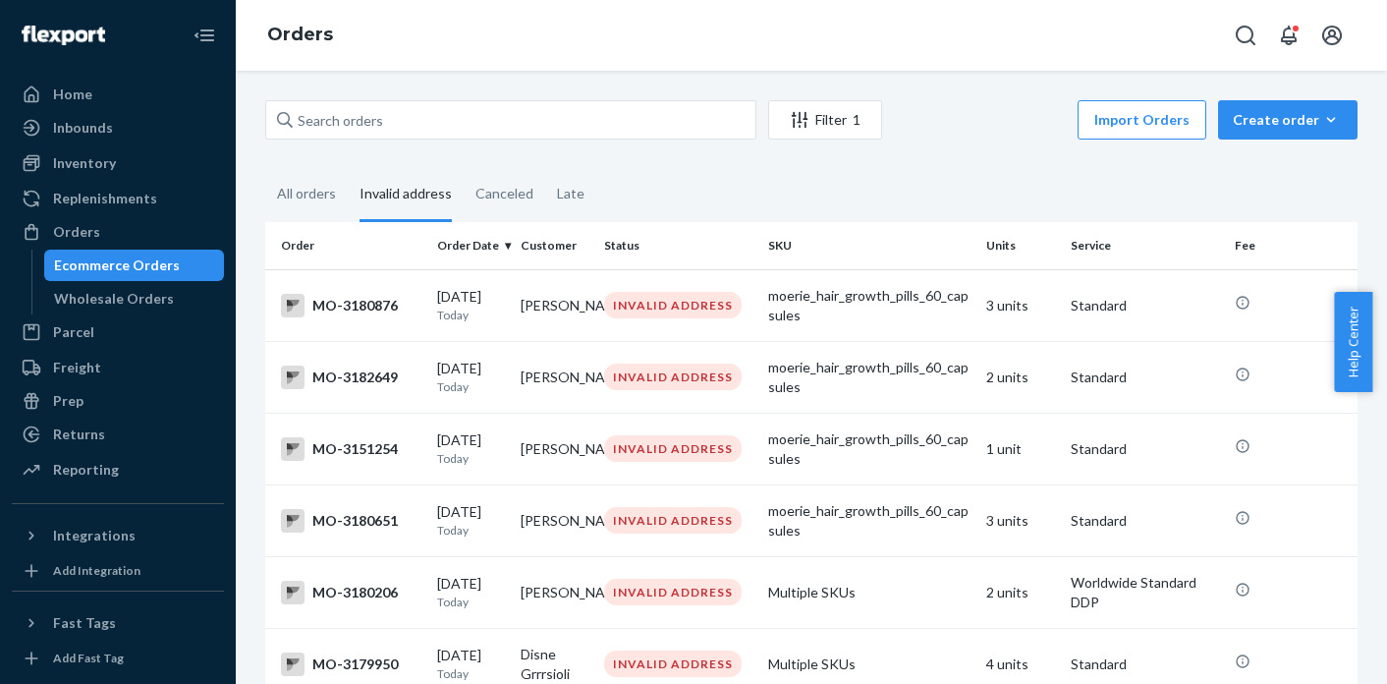
click at [768, 206] on fieldset "All orders Invalid address Canceled Late" at bounding box center [811, 195] width 1092 height 54
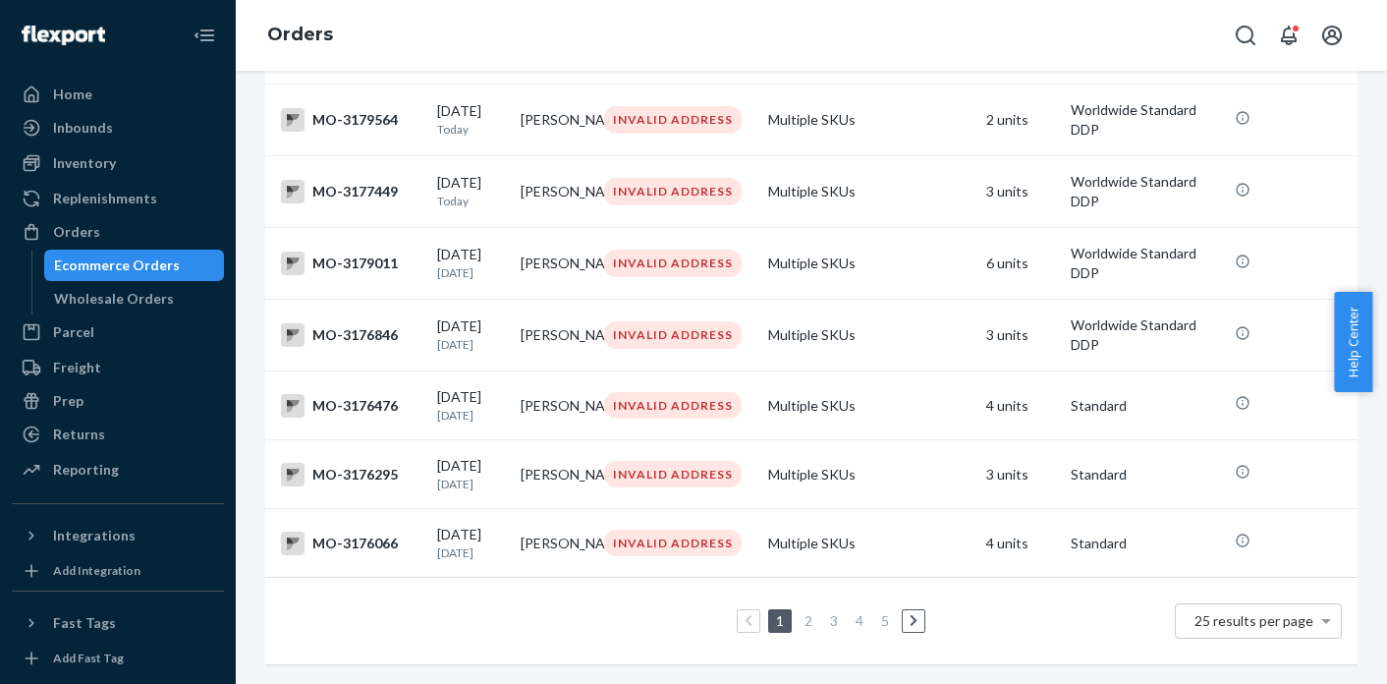
scroll to position [1491, 0]
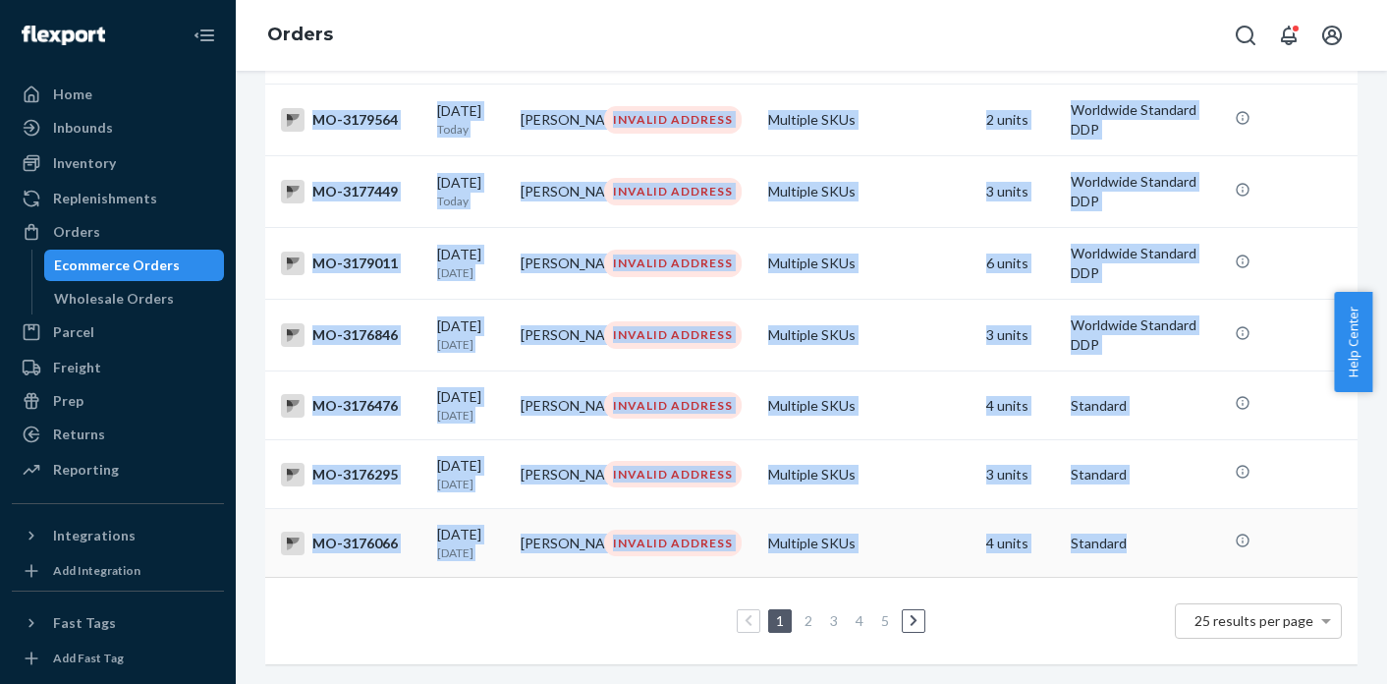
drag, startPoint x: 287, startPoint y: 291, endPoint x: 1187, endPoint y: 558, distance: 939.4
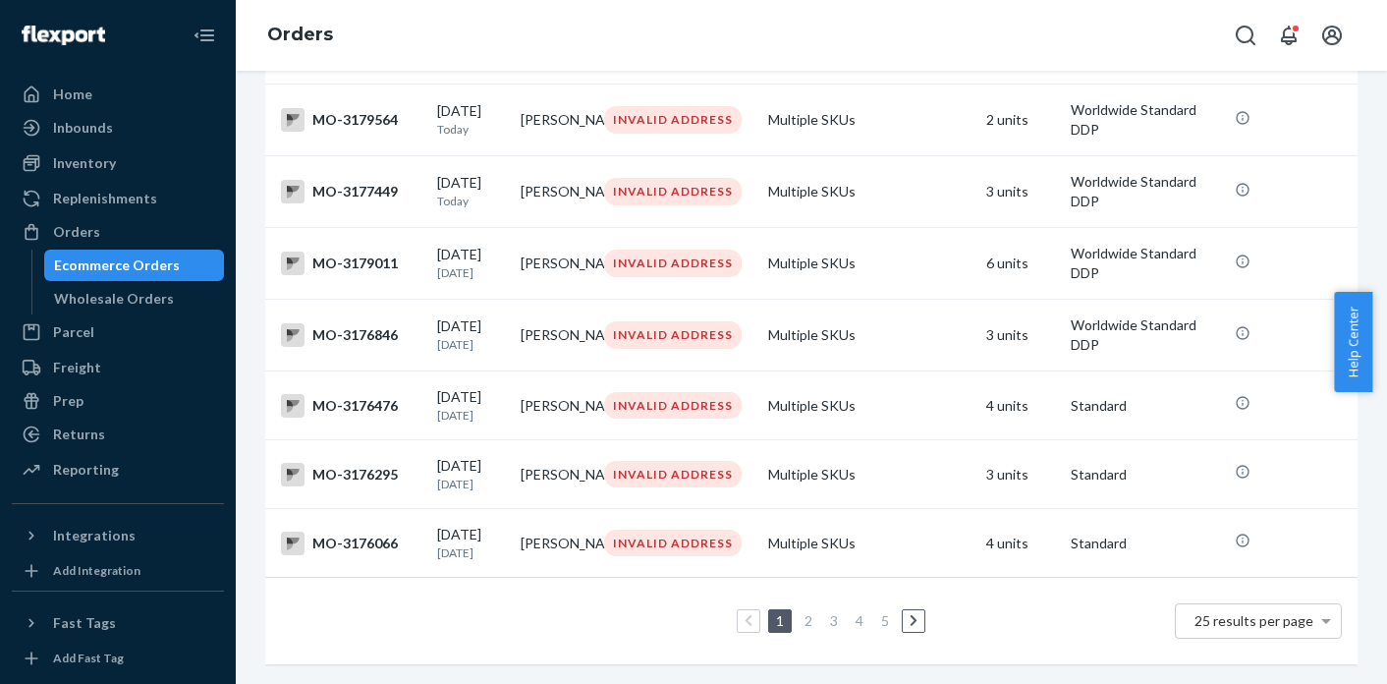
click at [804, 612] on link "2" at bounding box center [808, 620] width 16 height 17
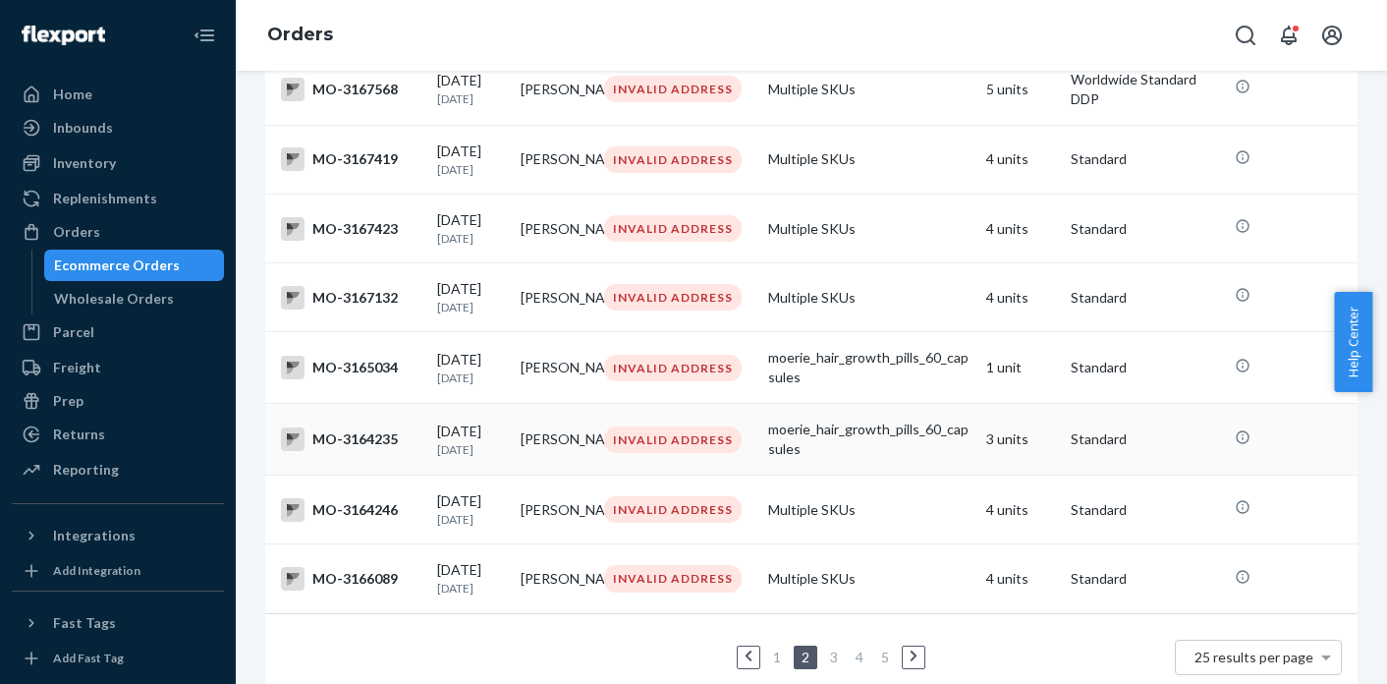
scroll to position [1515, 0]
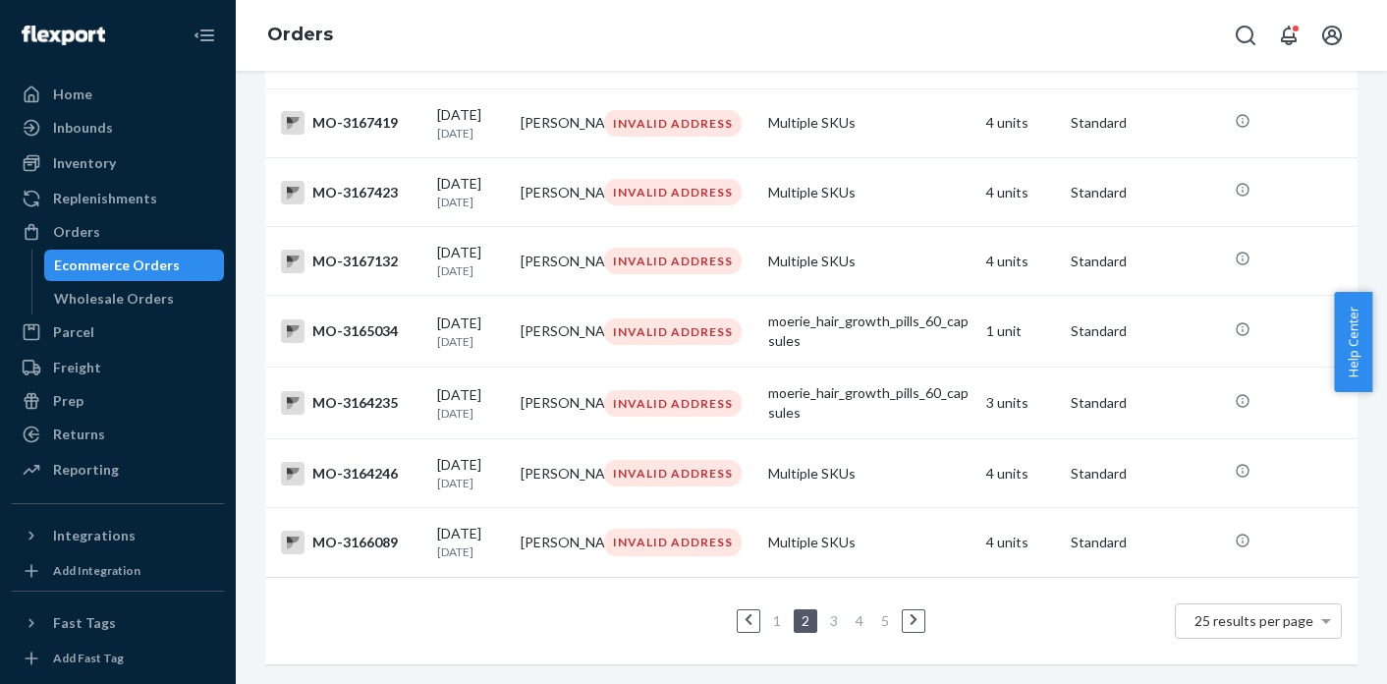
click at [778, 609] on ul "1 2 3 4 5" at bounding box center [811, 621] width 236 height 24
click at [769, 612] on link "1" at bounding box center [777, 620] width 16 height 17
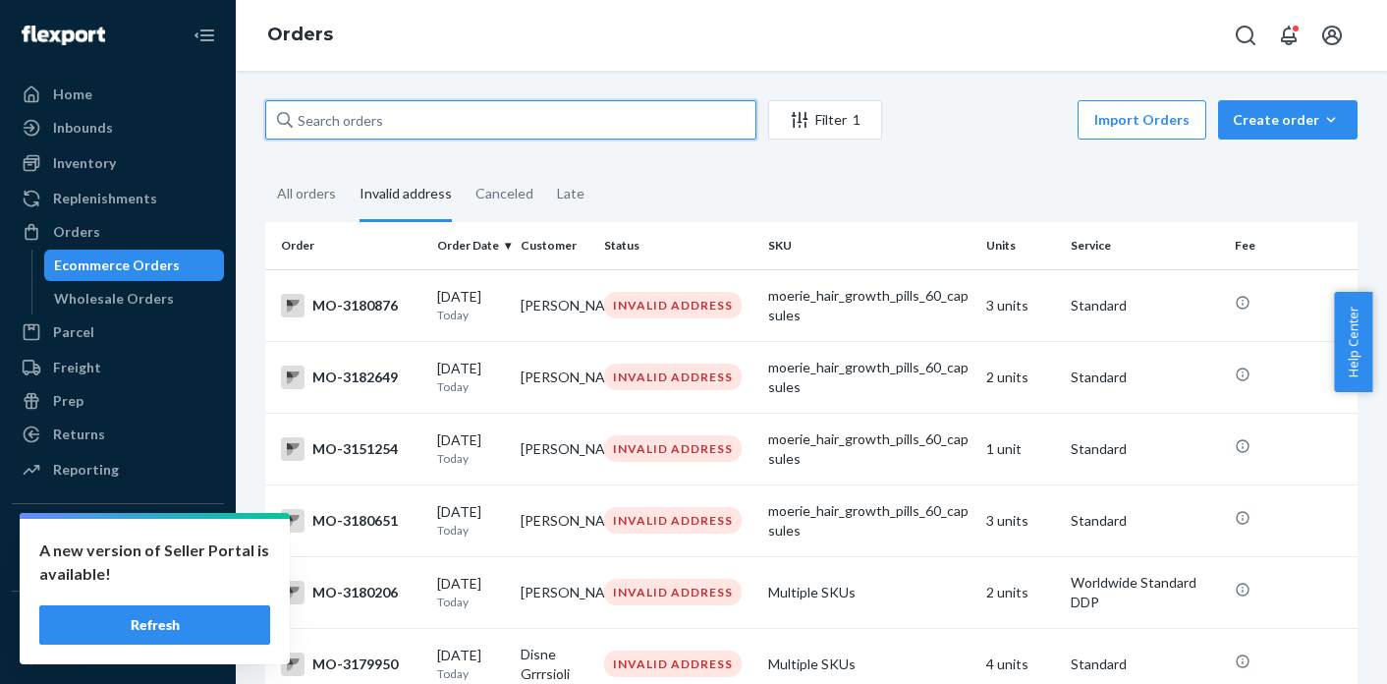
click at [491, 127] on input "text" at bounding box center [510, 119] width 491 height 39
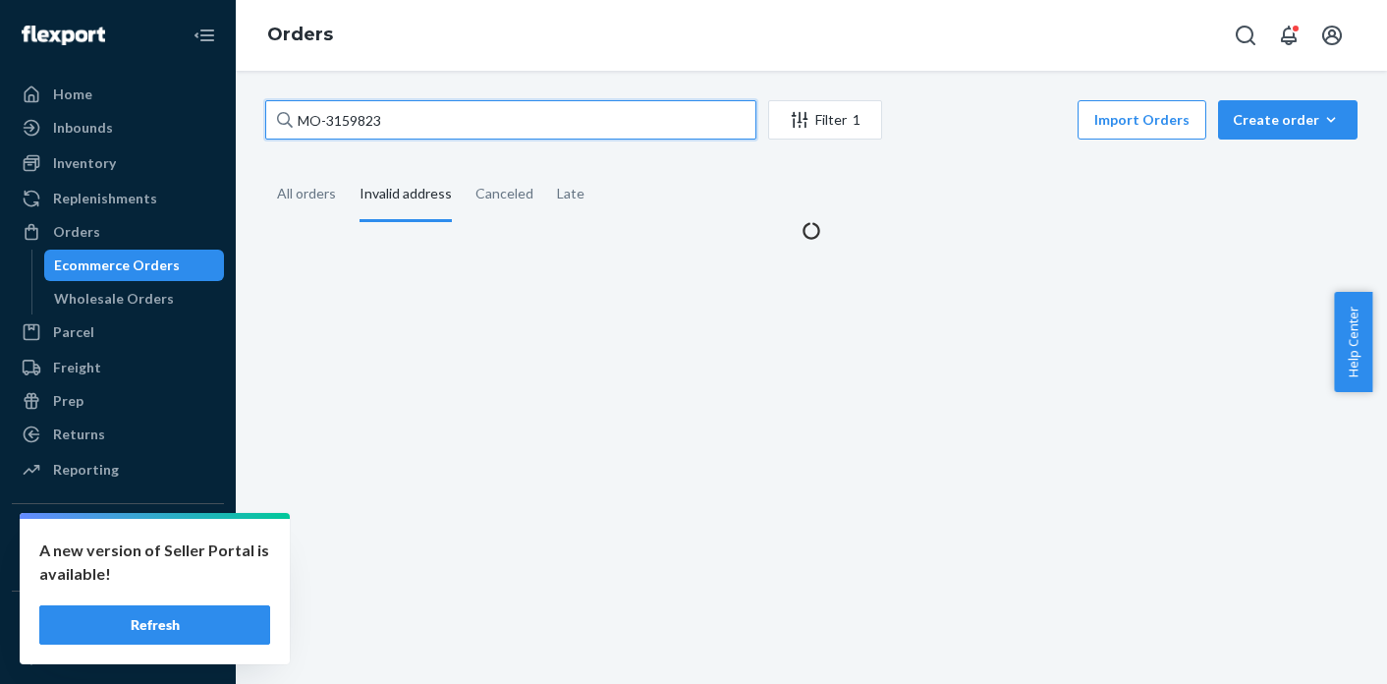
type input "MO-3159823"
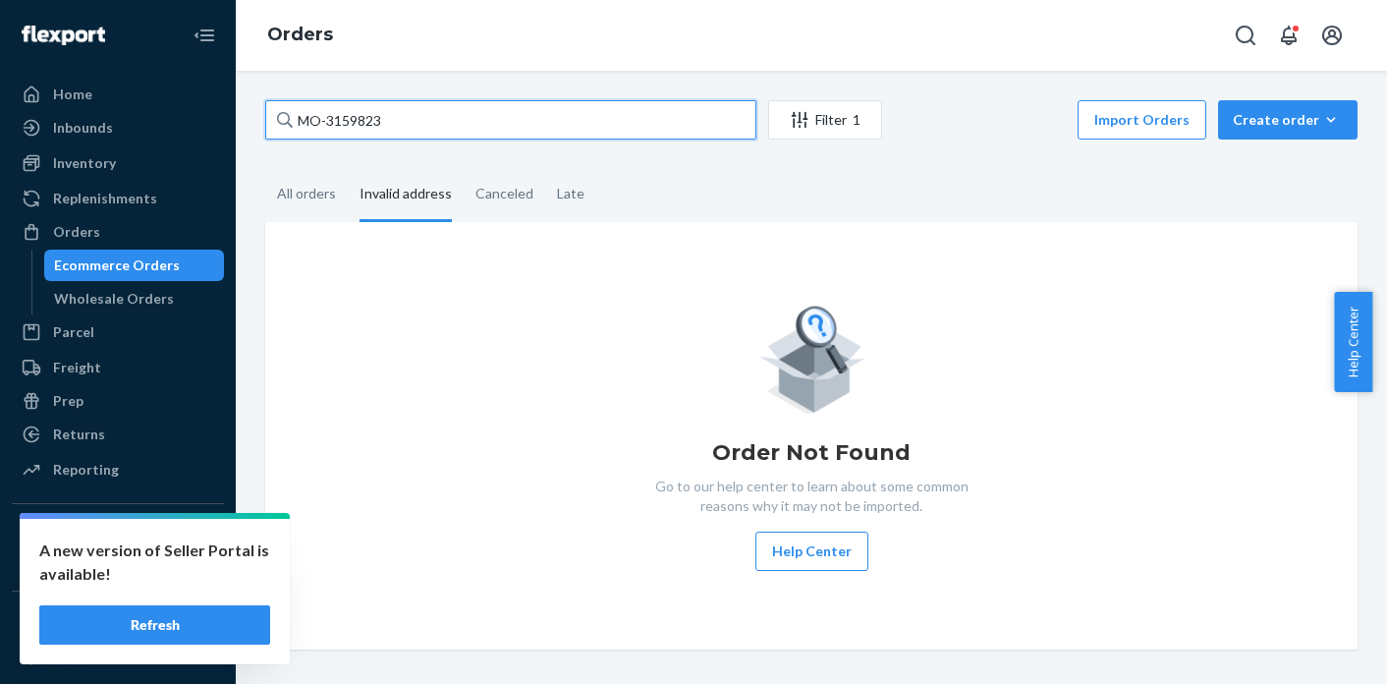
drag, startPoint x: 435, startPoint y: 122, endPoint x: 282, endPoint y: 126, distance: 153.3
click at [282, 126] on div "MO-3159823" at bounding box center [510, 119] width 491 height 39
type input "MO-3159823"
drag, startPoint x: 413, startPoint y: 116, endPoint x: 265, endPoint y: 120, distance: 148.4
click at [265, 120] on input "MO-3159823" at bounding box center [510, 119] width 491 height 39
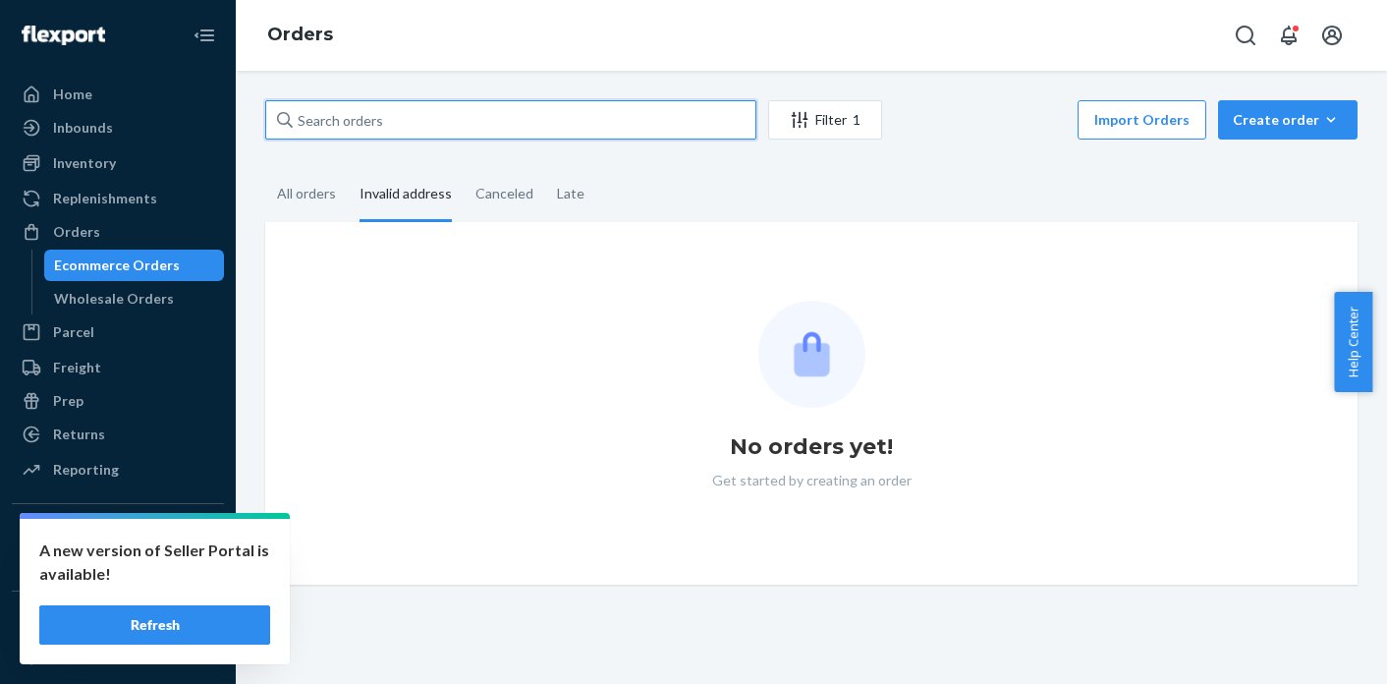
type input "MO-3159823"
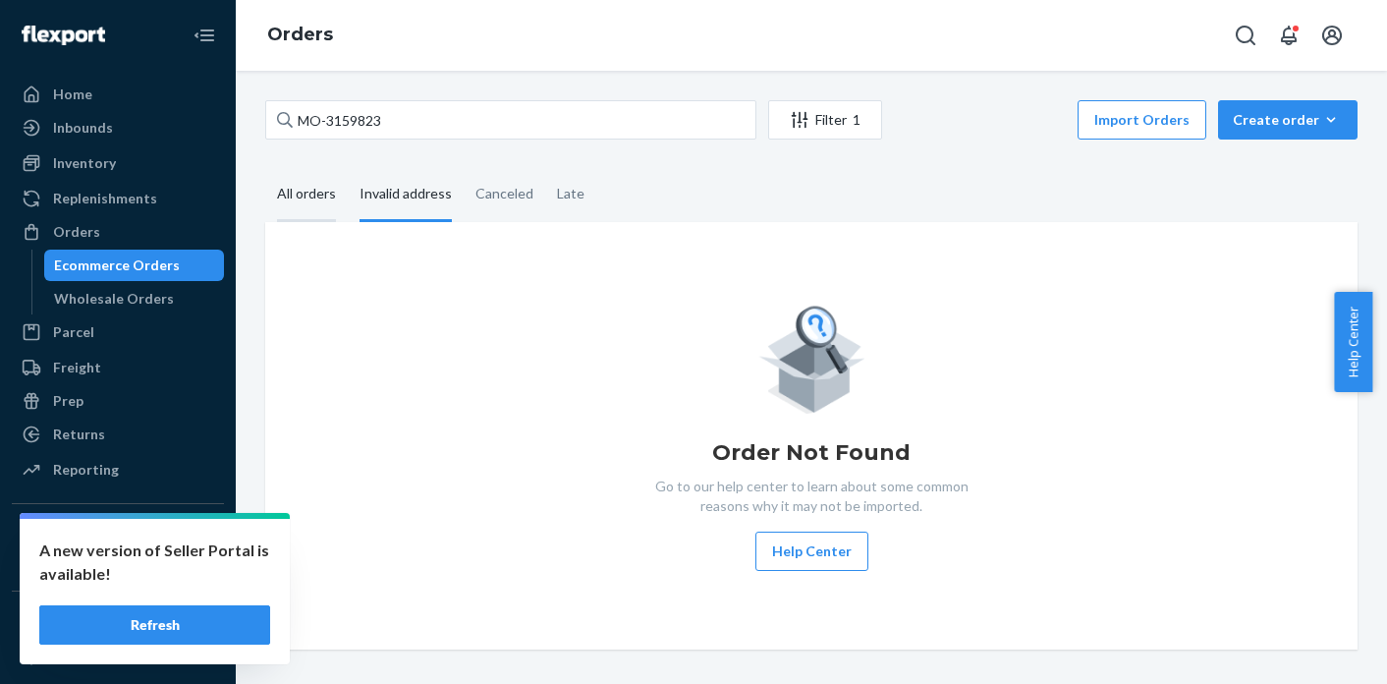
click at [312, 203] on div "All orders" at bounding box center [306, 195] width 59 height 54
click at [265, 168] on input "All orders" at bounding box center [265, 168] width 0 height 0
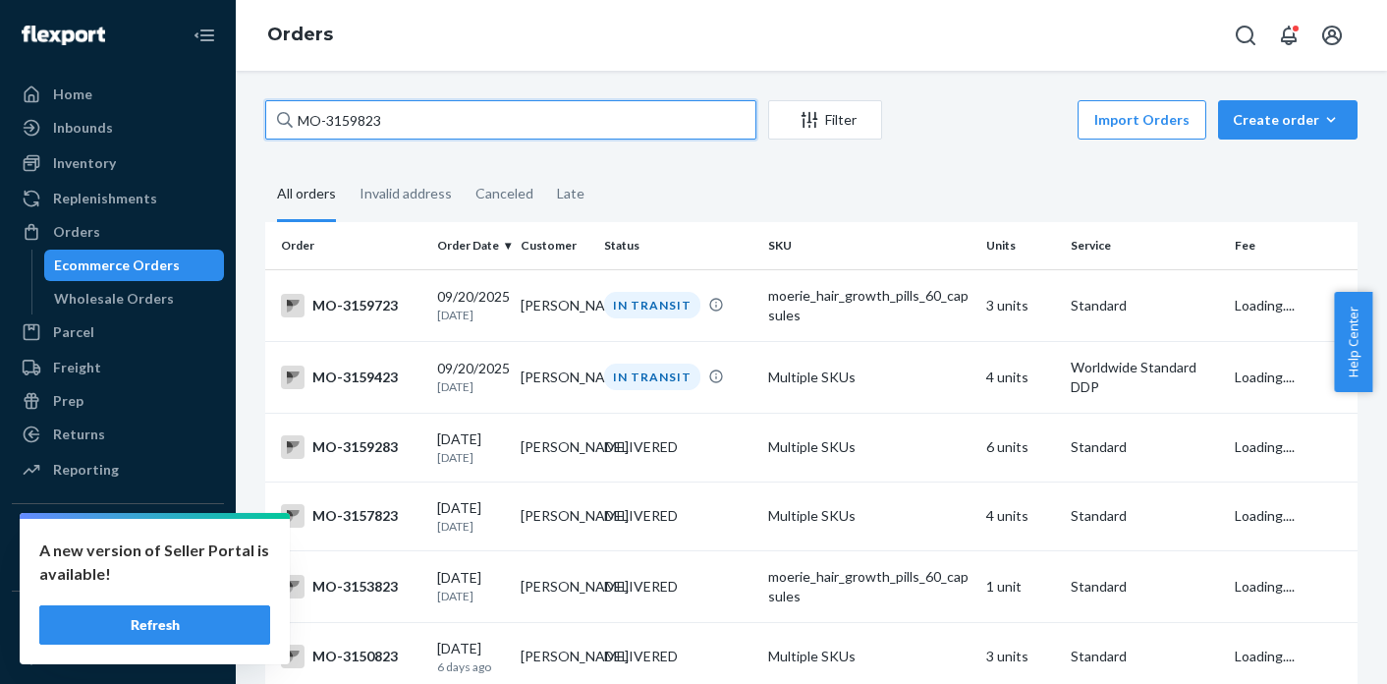
click at [419, 125] on input "MO-3159823" at bounding box center [510, 119] width 491 height 39
drag, startPoint x: 432, startPoint y: 126, endPoint x: 274, endPoint y: 121, distance: 158.2
click at [274, 121] on input "MO-3159823" at bounding box center [510, 119] width 491 height 39
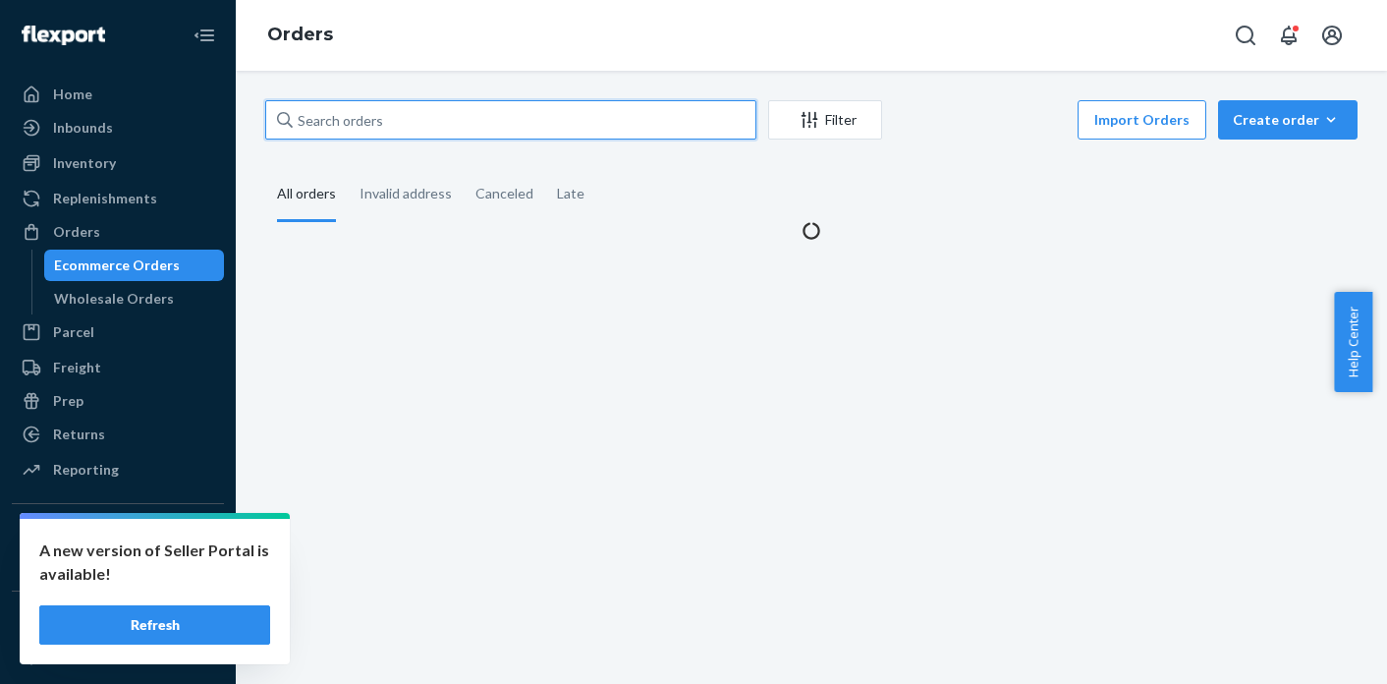
paste input "3146968"
type input "3146968"
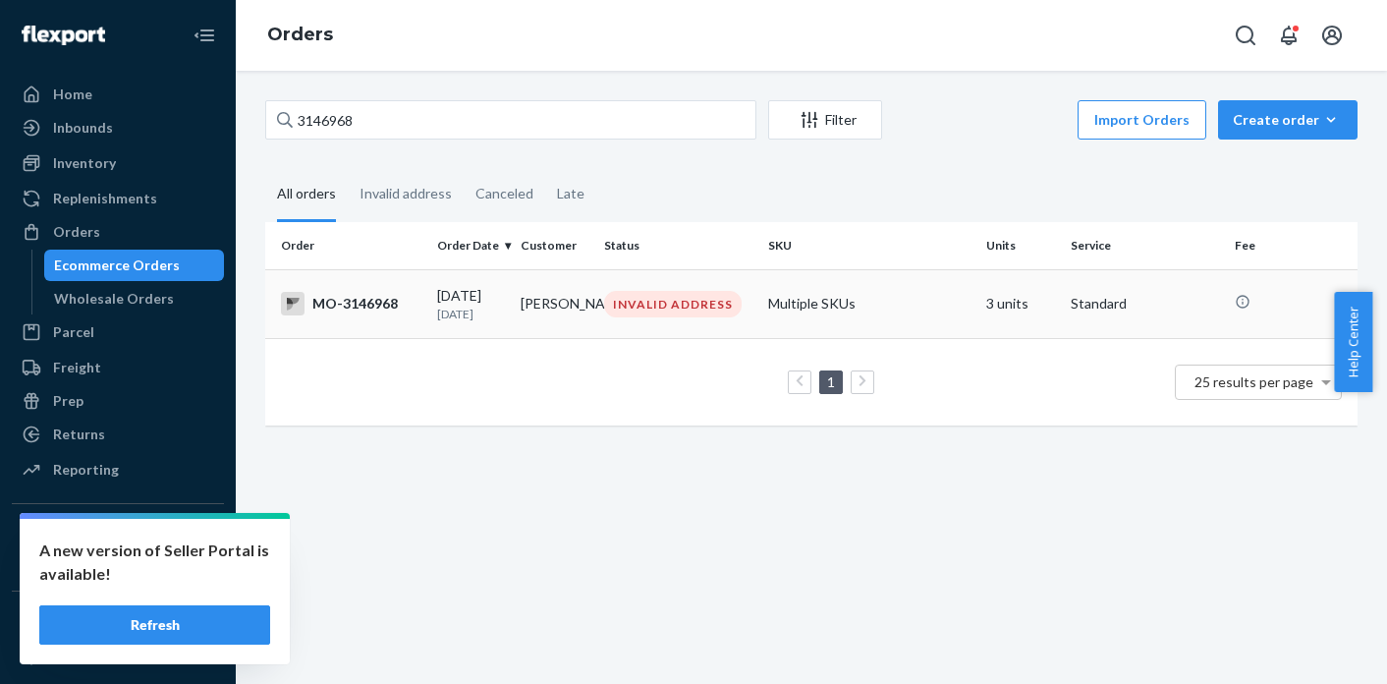
click at [637, 300] on div "INVALID ADDRESS" at bounding box center [673, 304] width 138 height 27
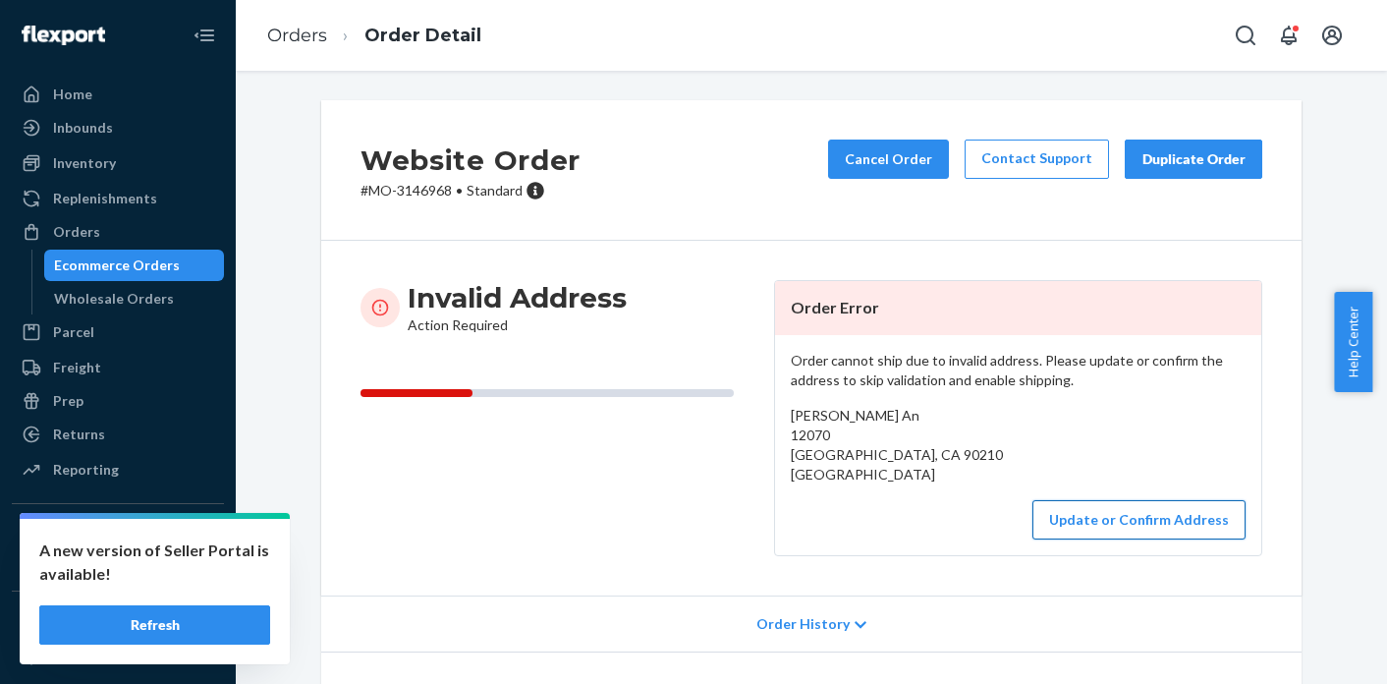
click at [1143, 508] on button "Update or Confirm Address" at bounding box center [1138, 519] width 213 height 39
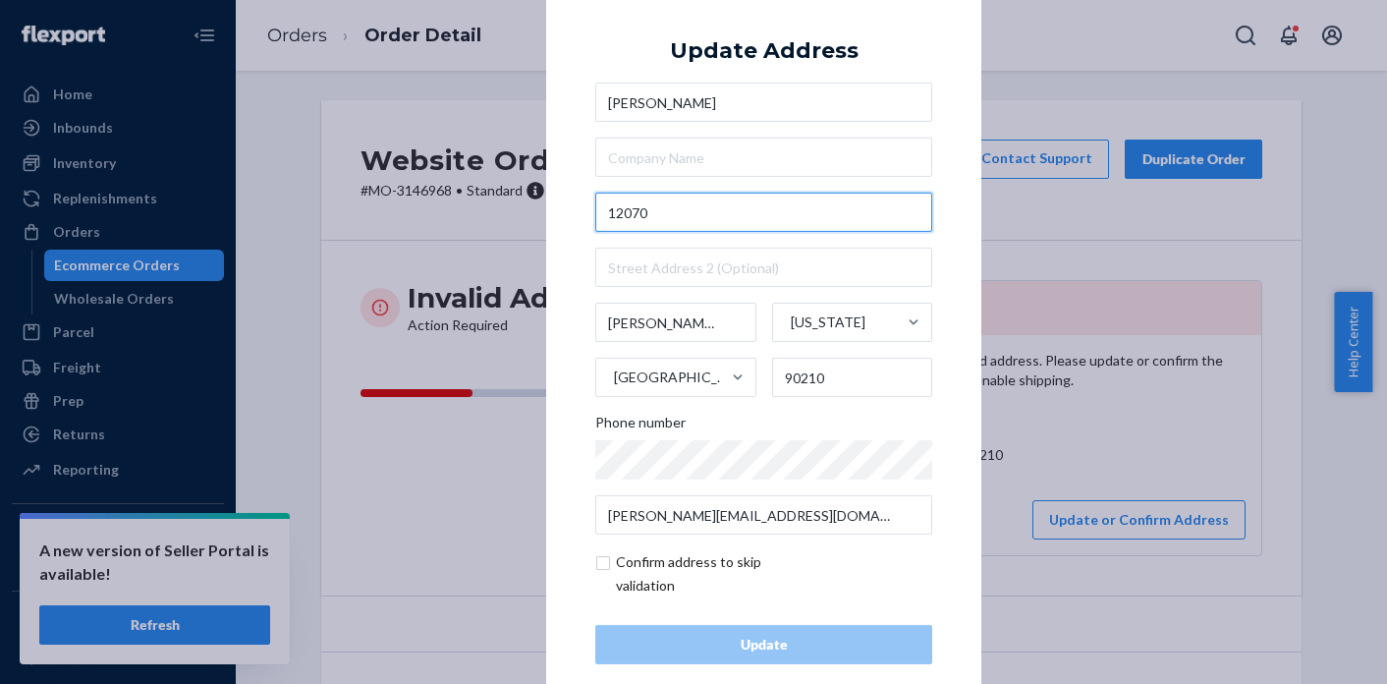
click at [708, 215] on input "12070" at bounding box center [763, 212] width 337 height 39
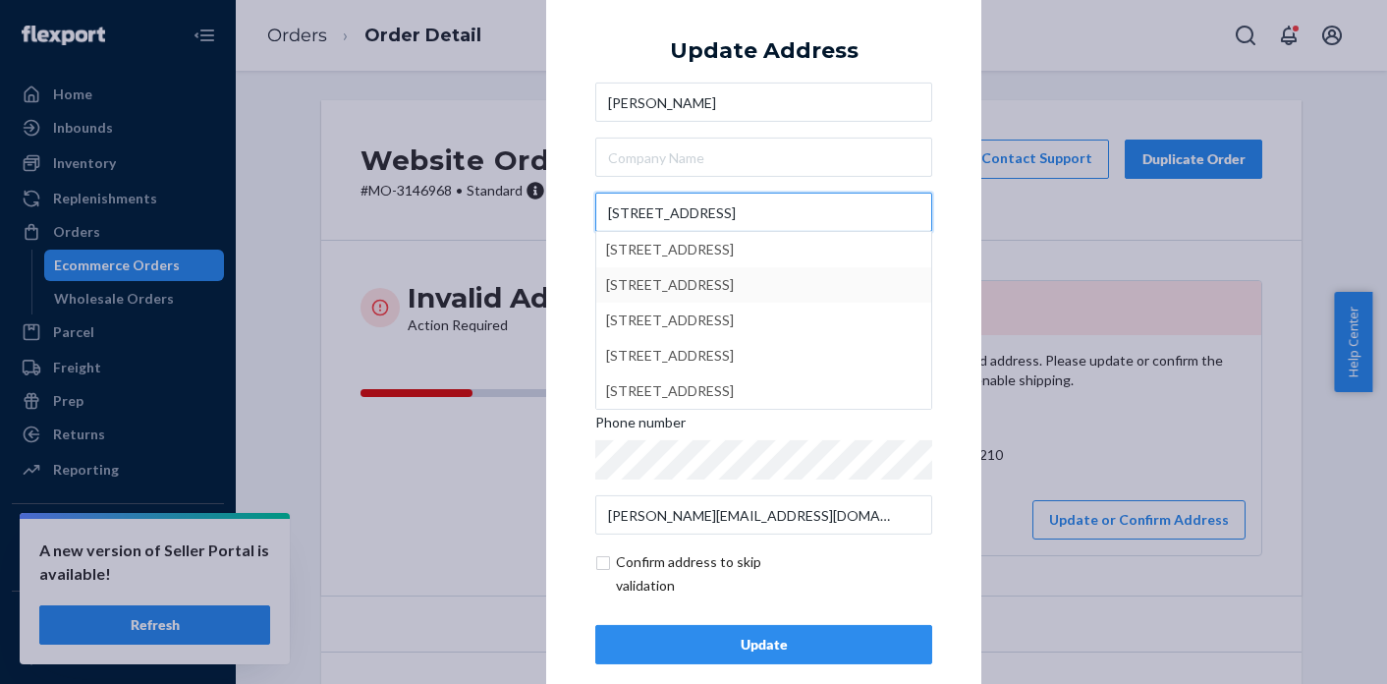
type input "[STREET_ADDRESS]"
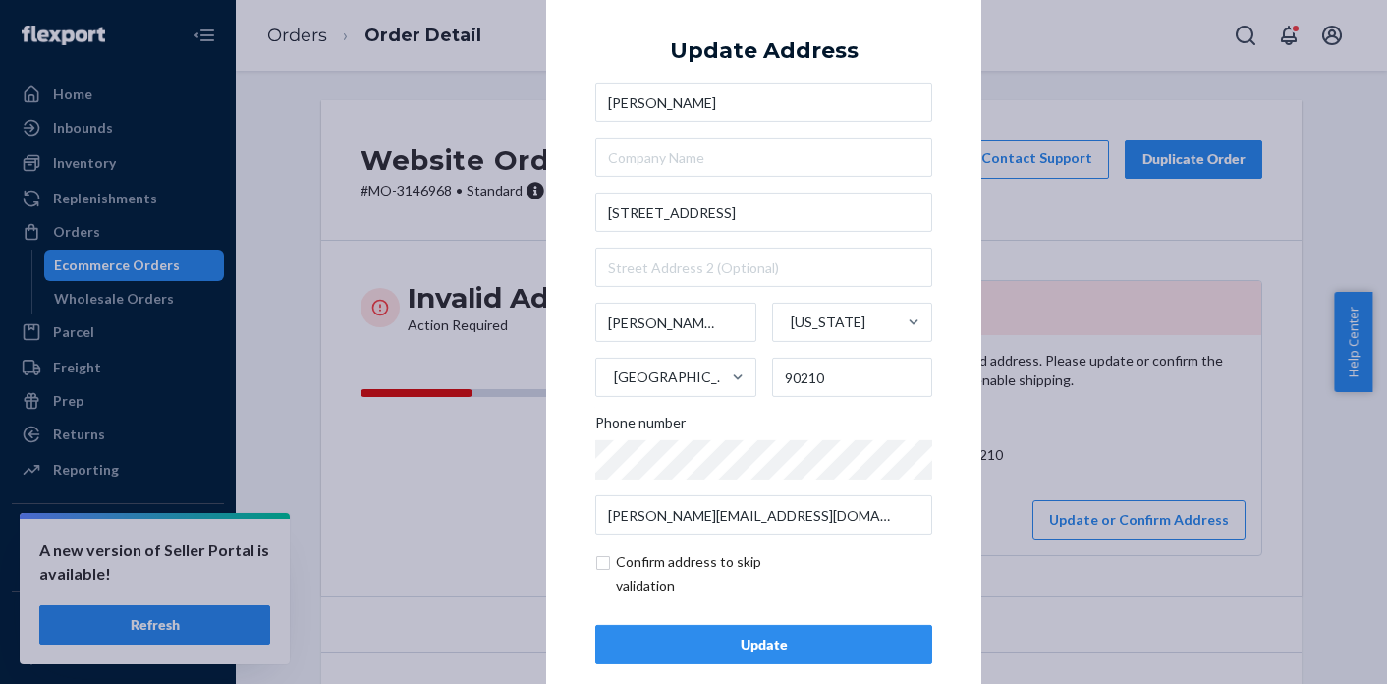
click at [571, 292] on div "× Update Address [PERSON_NAME] An [STREET_ADDRESS][US_STATE] Phone number [EMAI…" at bounding box center [763, 342] width 435 height 743
click at [598, 572] on input "checkbox" at bounding box center [709, 573] width 228 height 47
checkbox input "true"
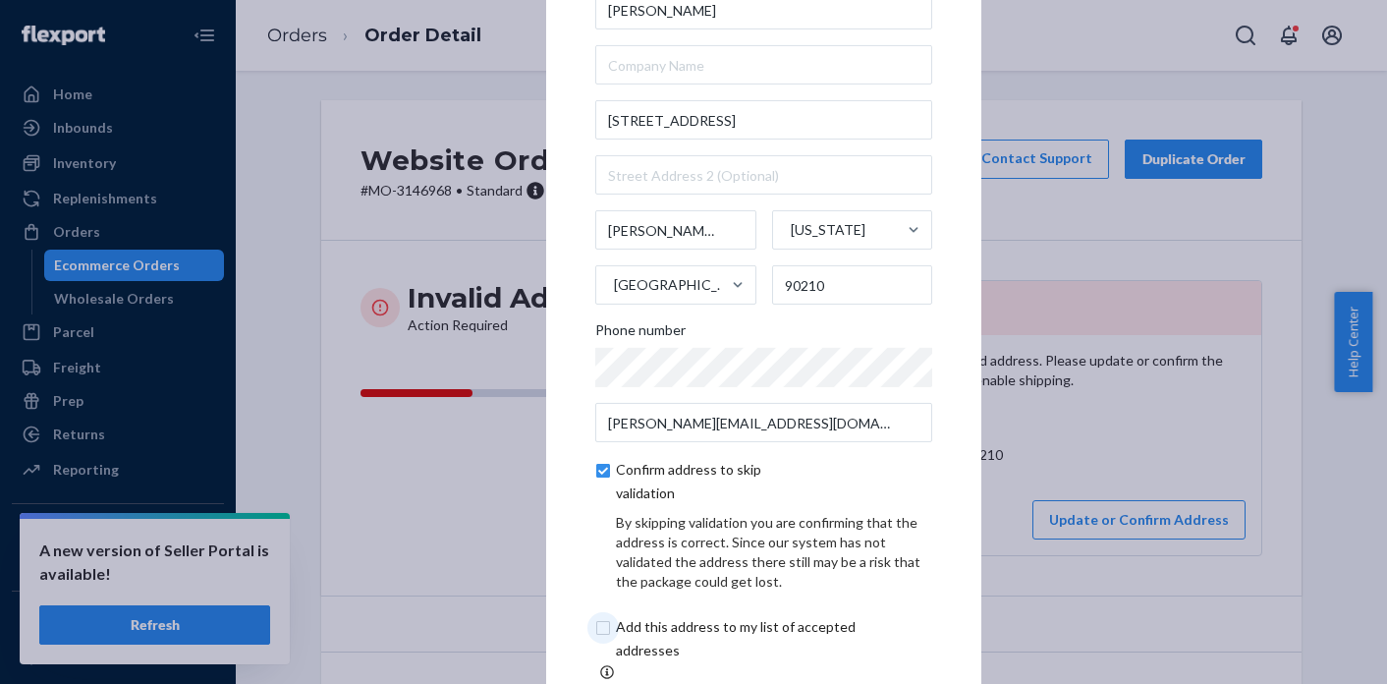
click at [599, 634] on input "checkbox" at bounding box center [758, 638] width 327 height 47
checkbox input "true"
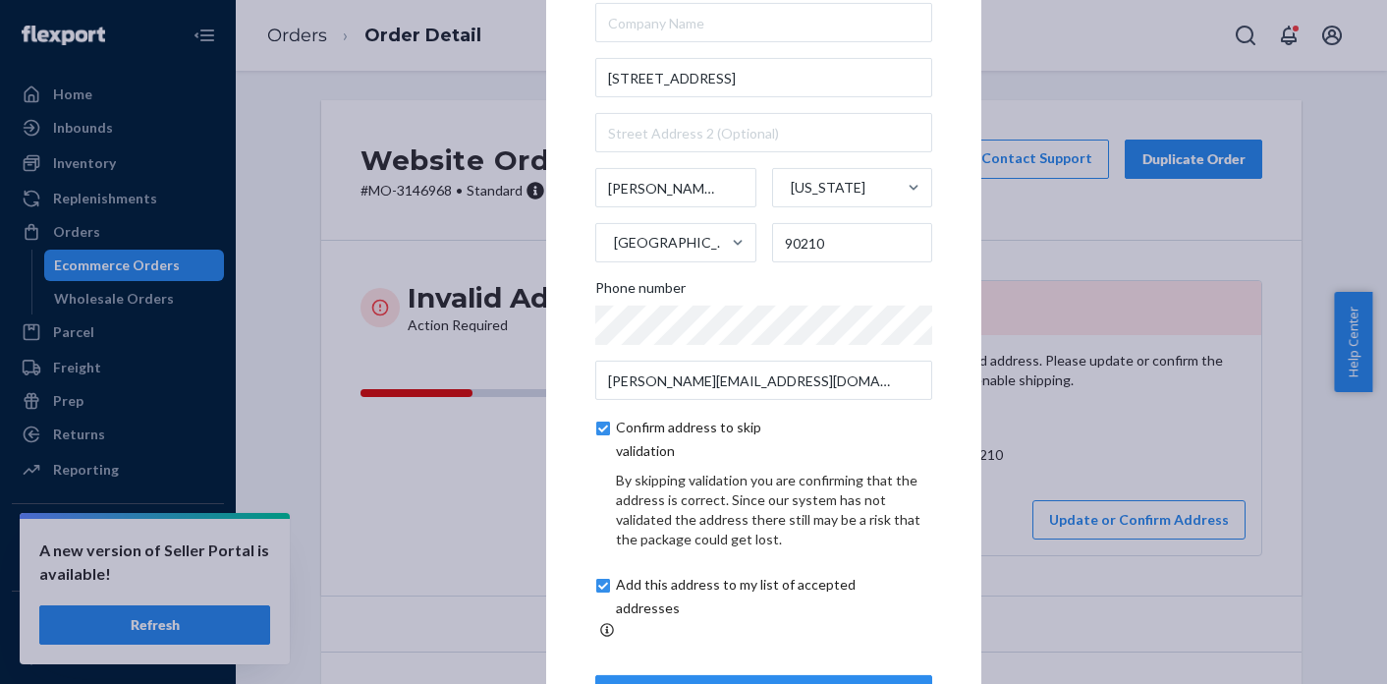
scroll to position [112, 0]
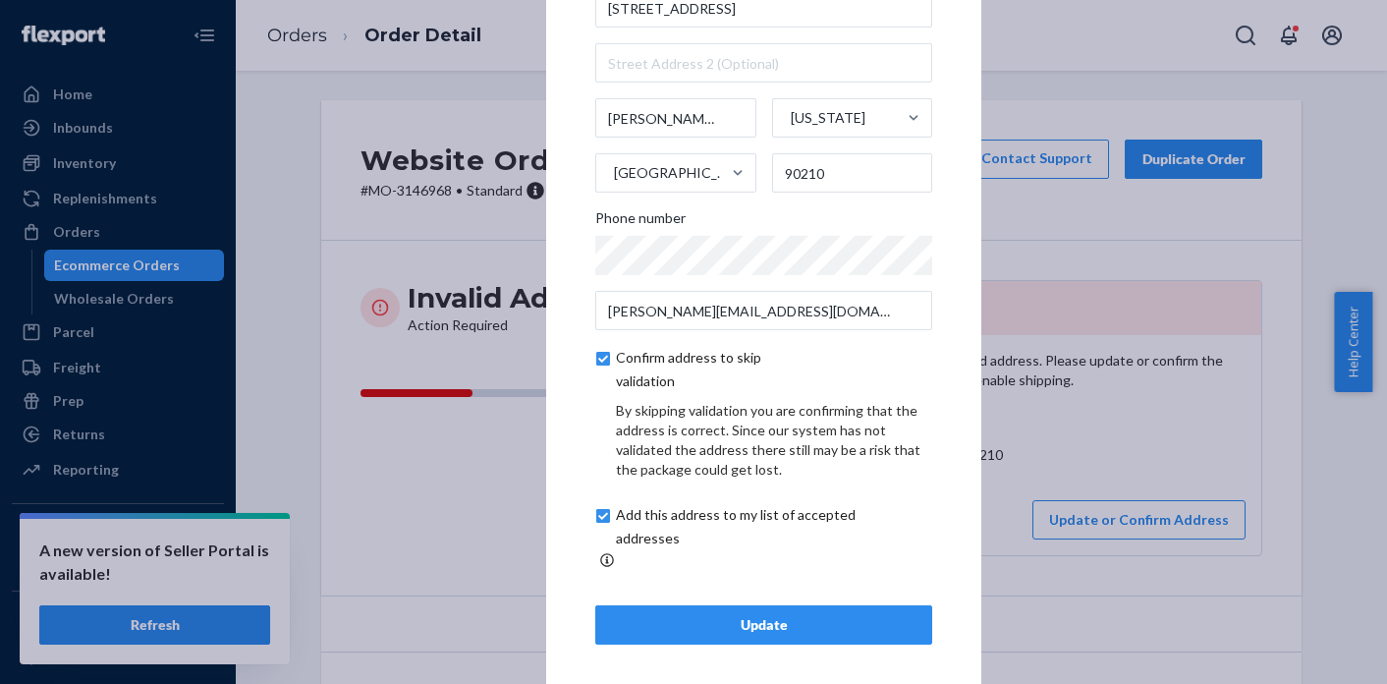
click at [797, 615] on div "Update" at bounding box center [763, 625] width 303 height 20
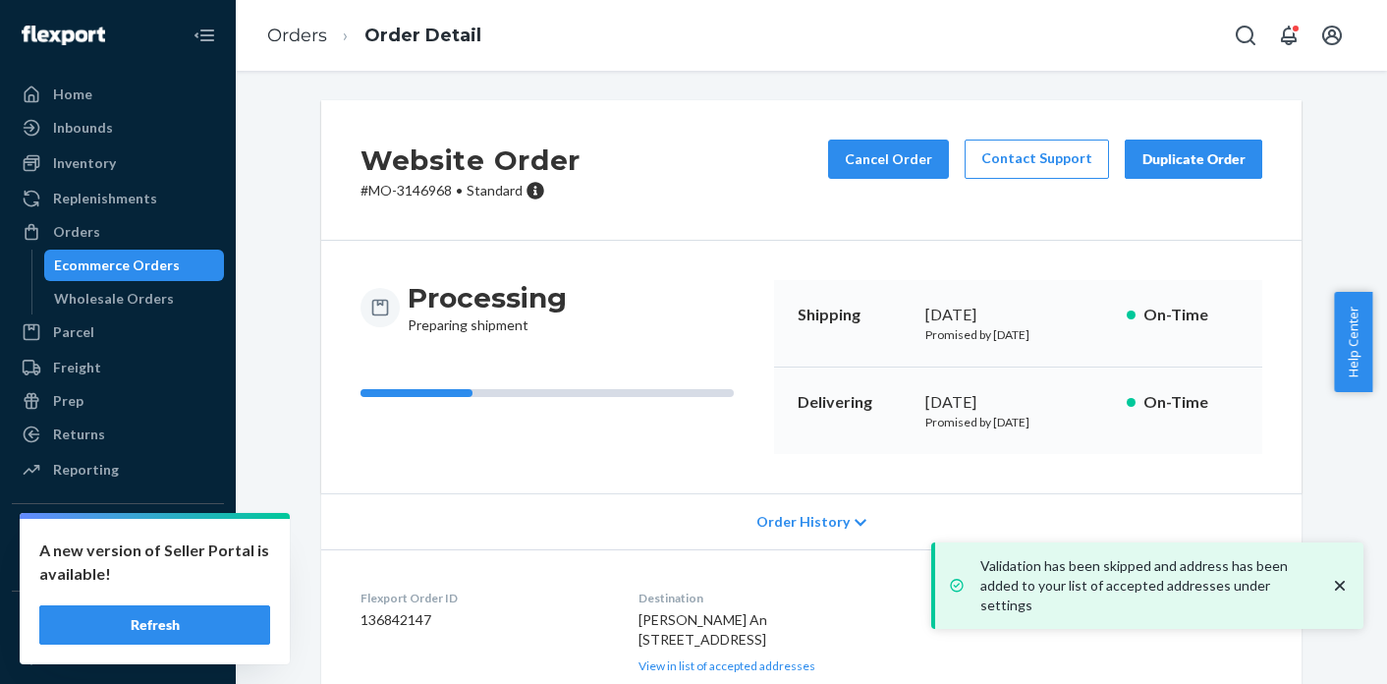
click at [404, 195] on p "# MO-3146968 • Standard" at bounding box center [470, 191] width 220 height 20
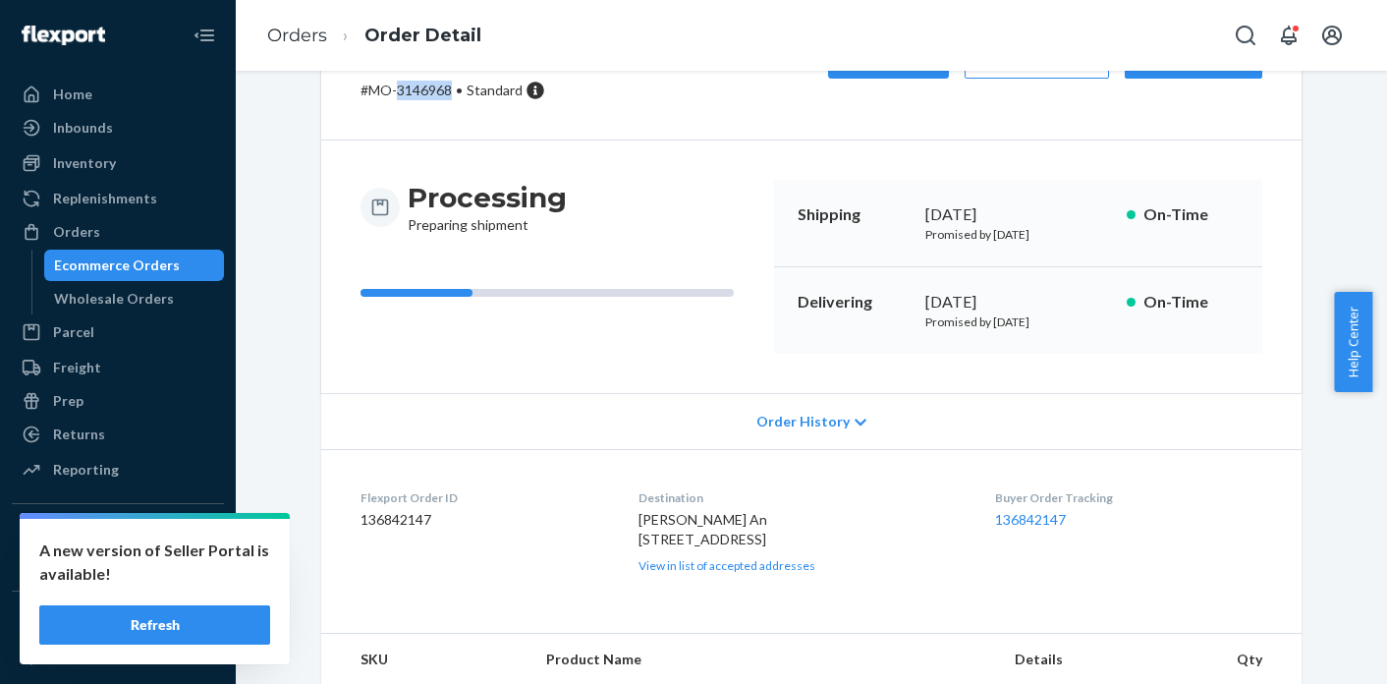
scroll to position [183, 0]
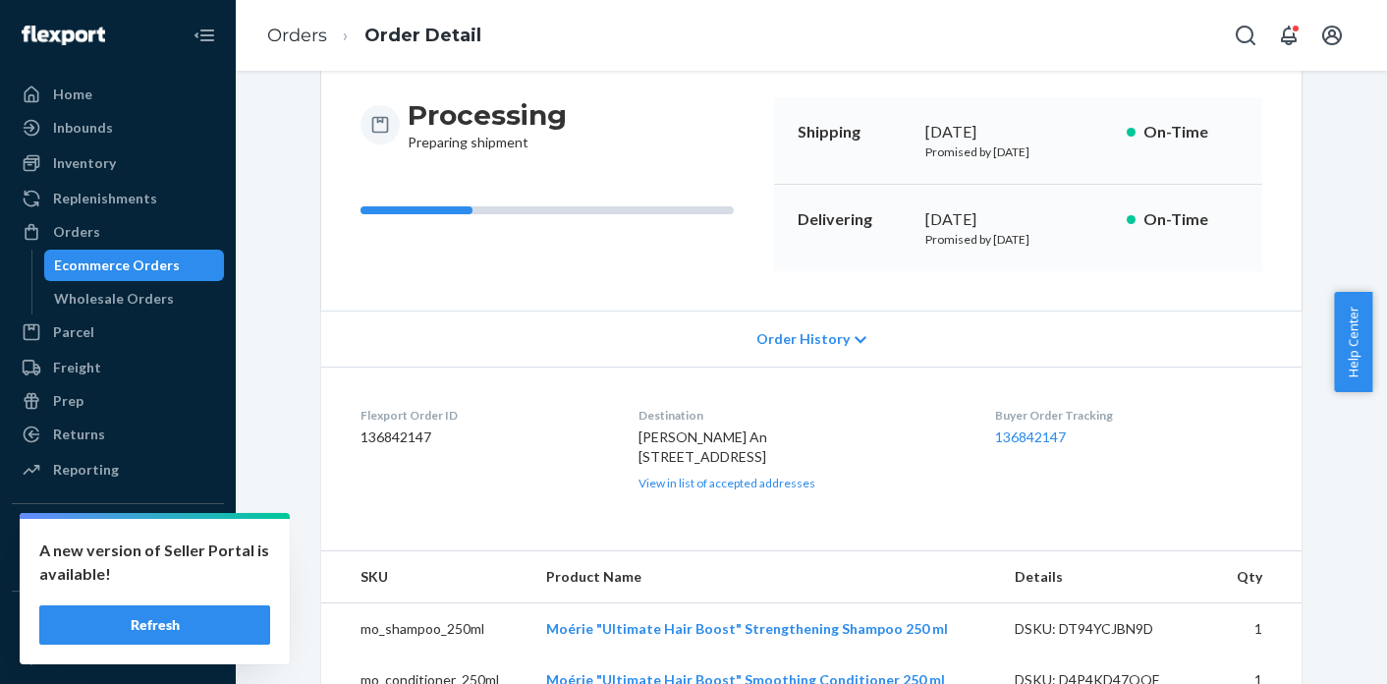
drag, startPoint x: 632, startPoint y: 458, endPoint x: 666, endPoint y: 502, distance: 56.0
click at [666, 491] on div "[PERSON_NAME] An [STREET_ADDRESS] View in list of accepted addresses" at bounding box center [801, 459] width 326 height 64
click at [313, 42] on link "Orders" at bounding box center [297, 36] width 60 height 22
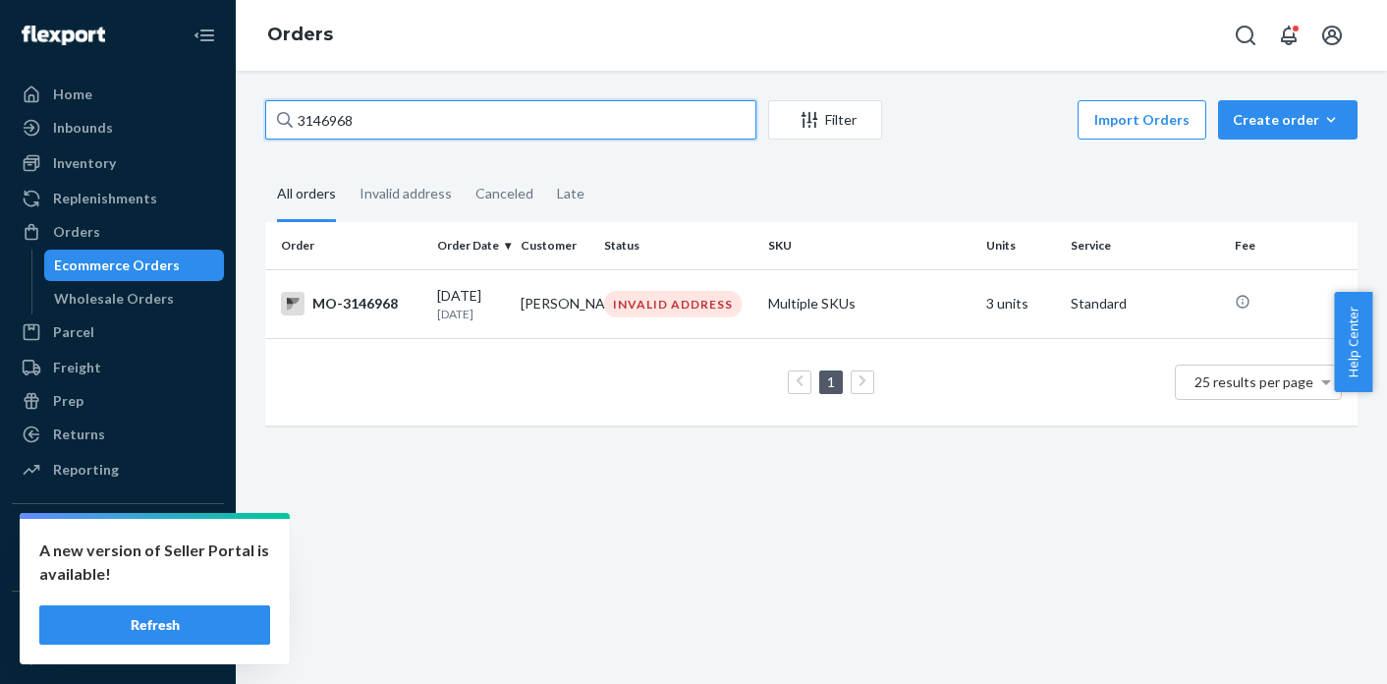
drag, startPoint x: 443, startPoint y: 121, endPoint x: 268, endPoint y: 118, distance: 174.9
click at [268, 118] on input "3146968" at bounding box center [510, 119] width 491 height 39
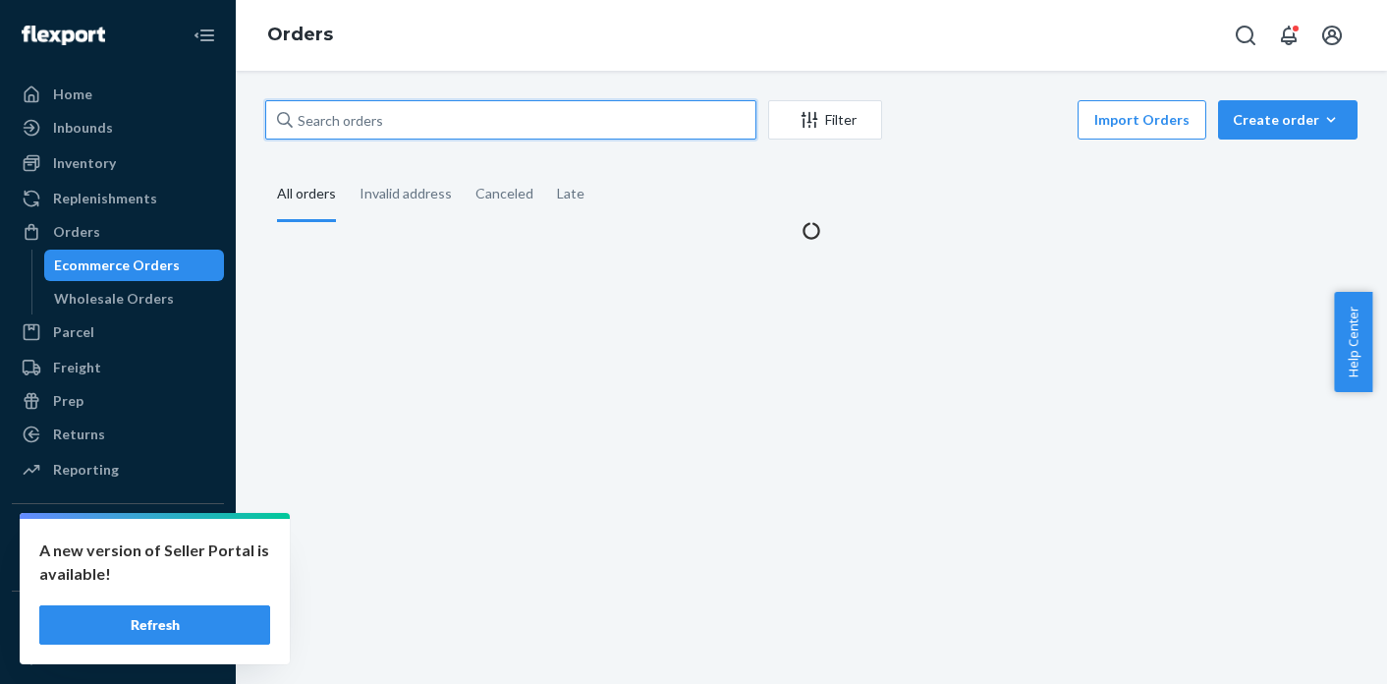
paste input "MO-3152281"
type input "MO-3152281"
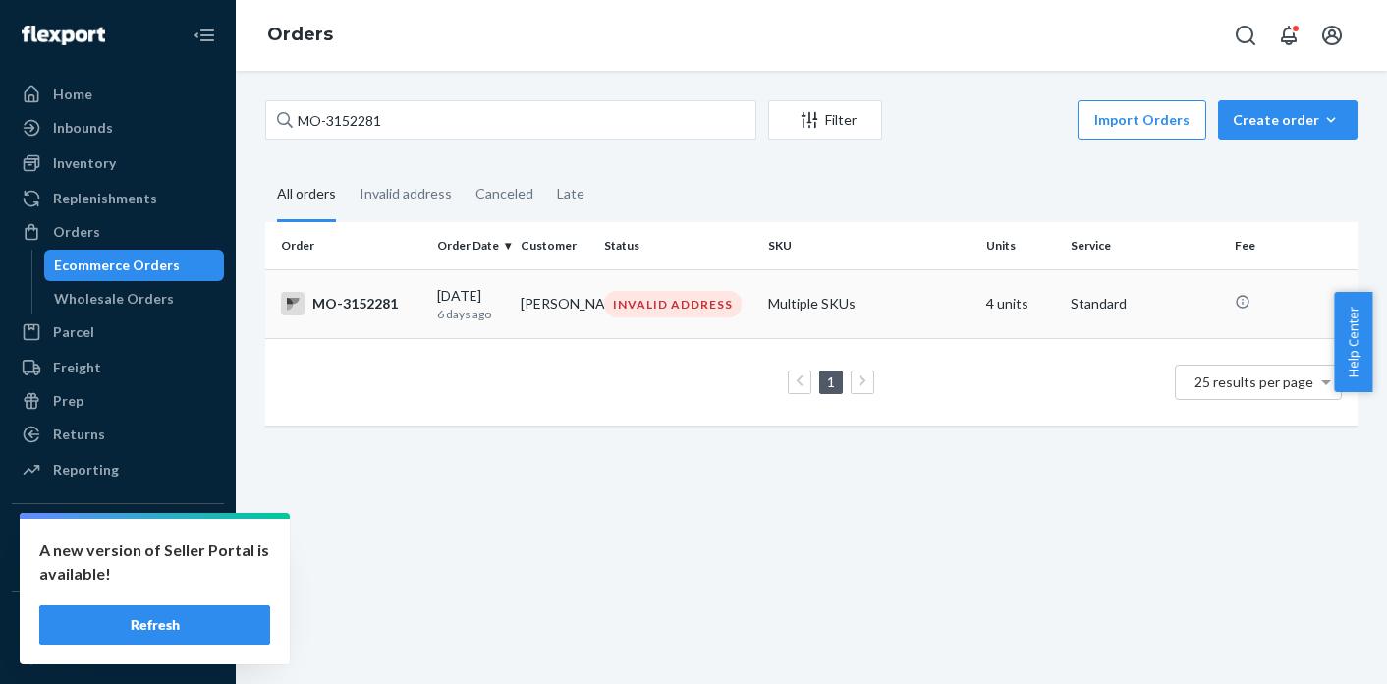
click at [585, 315] on td "[PERSON_NAME]" at bounding box center [554, 303] width 83 height 69
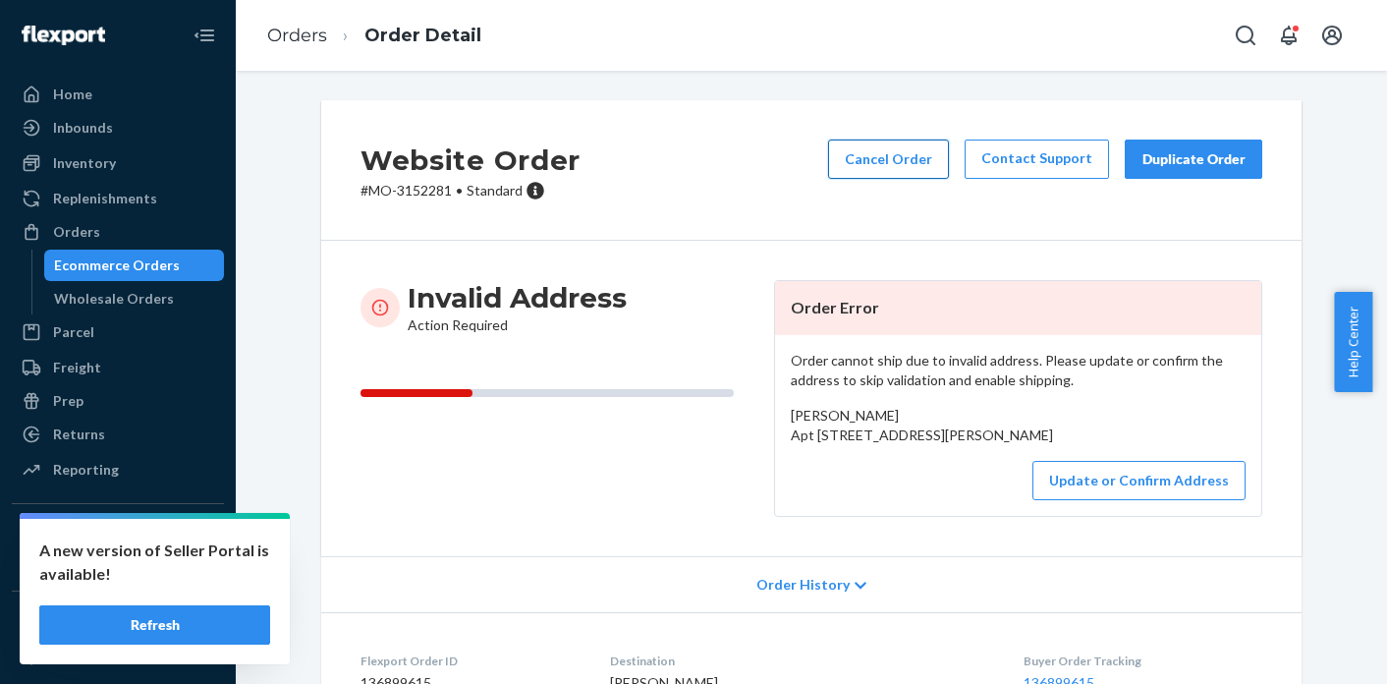
click at [920, 168] on button "Cancel Order" at bounding box center [888, 158] width 121 height 39
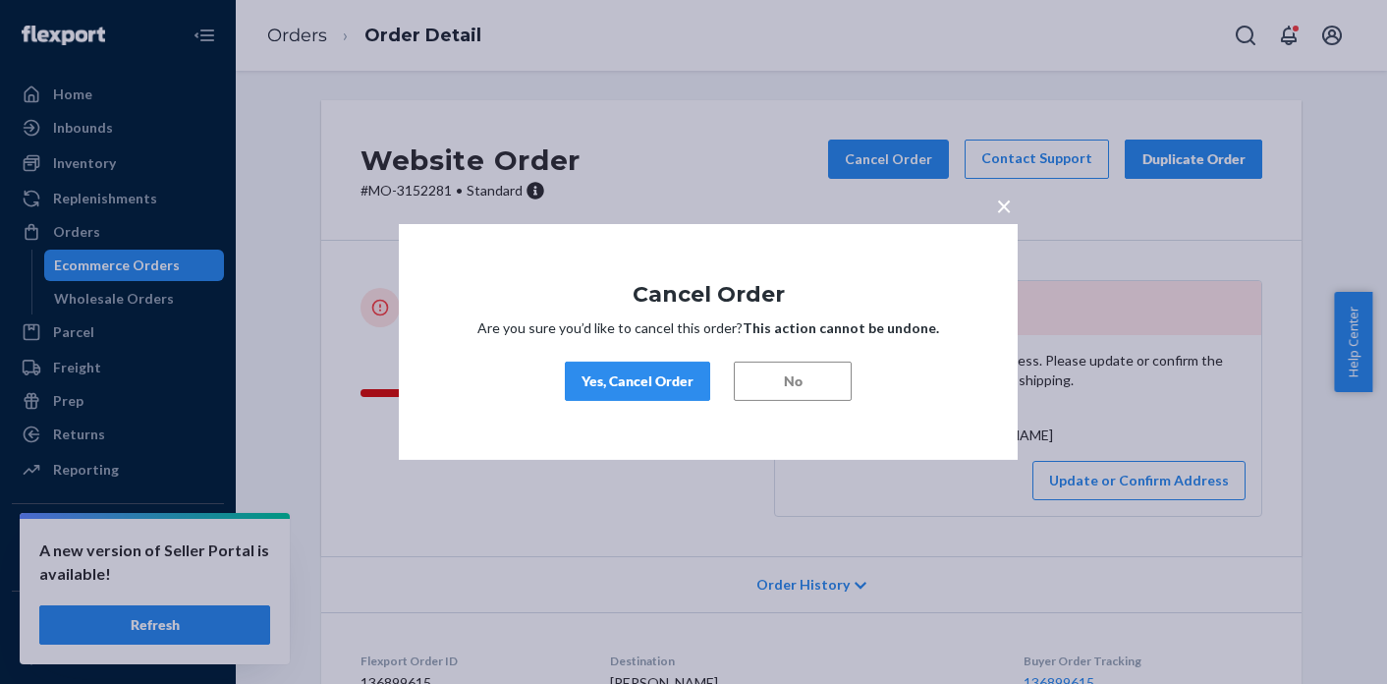
click at [639, 392] on button "Yes, Cancel Order" at bounding box center [637, 380] width 145 height 39
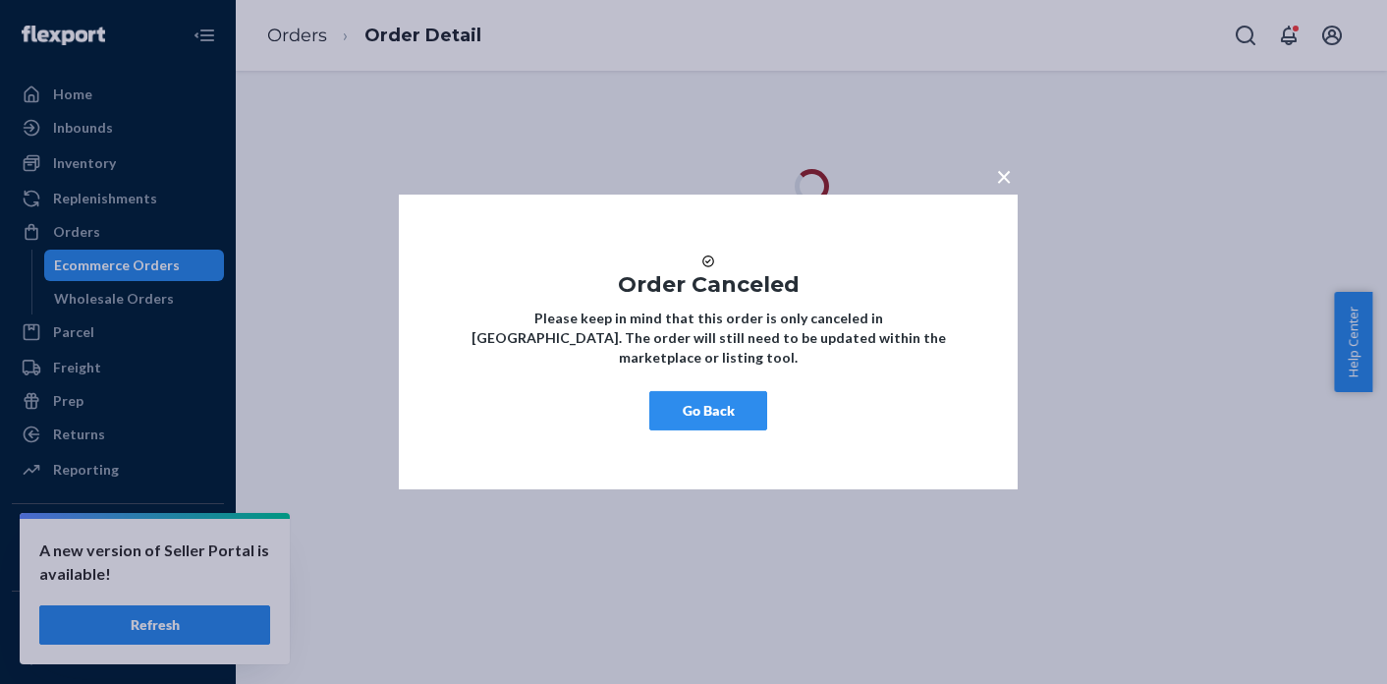
click at [1007, 168] on span "×" at bounding box center [1004, 175] width 16 height 33
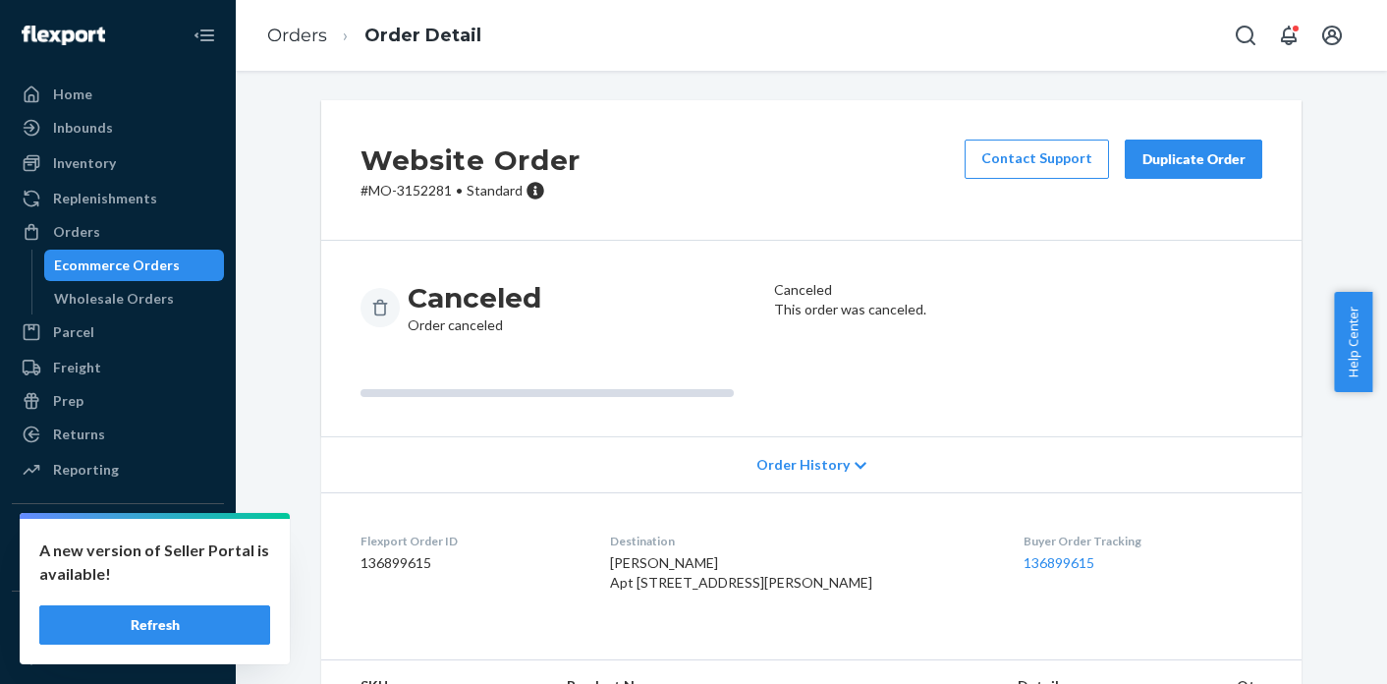
click at [414, 193] on p "# MO-3152281 • Standard" at bounding box center [470, 191] width 220 height 20
click at [308, 42] on link "Orders" at bounding box center [297, 36] width 60 height 22
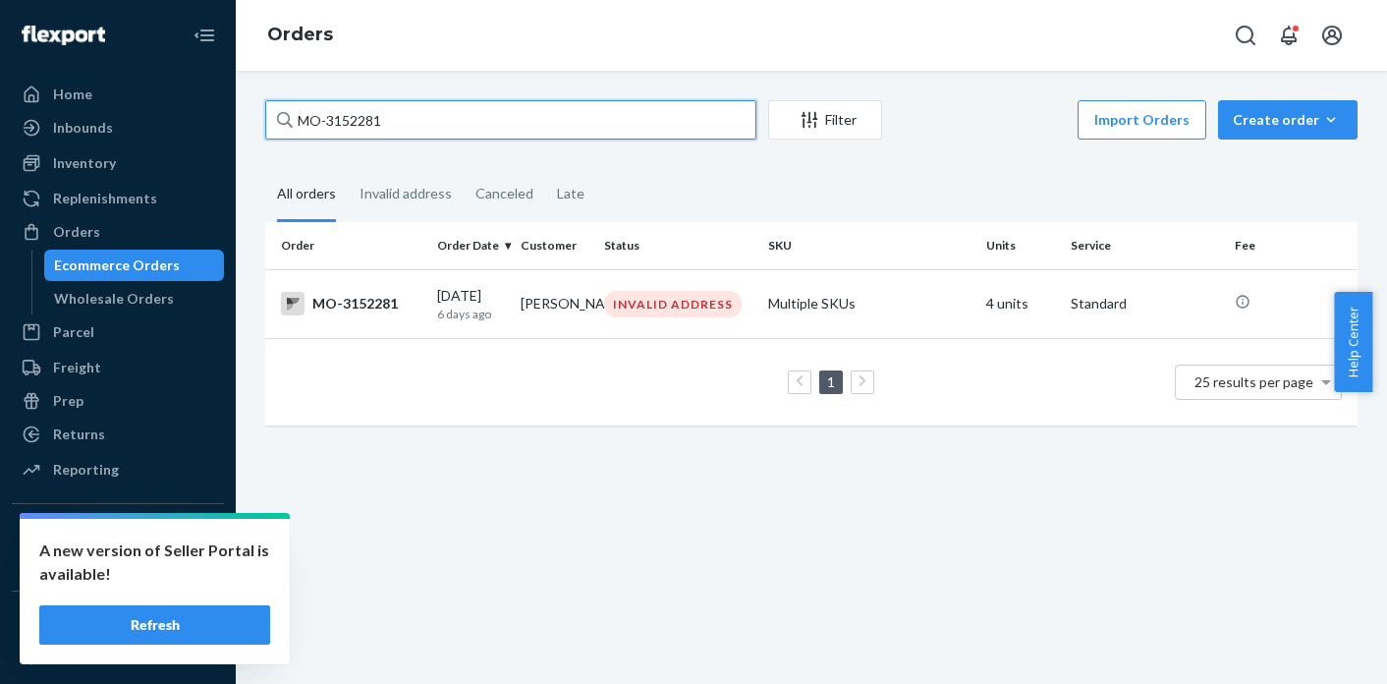
drag, startPoint x: 406, startPoint y: 118, endPoint x: 271, endPoint y: 115, distance: 134.6
click at [271, 115] on input "MO-3152281" at bounding box center [510, 119] width 491 height 39
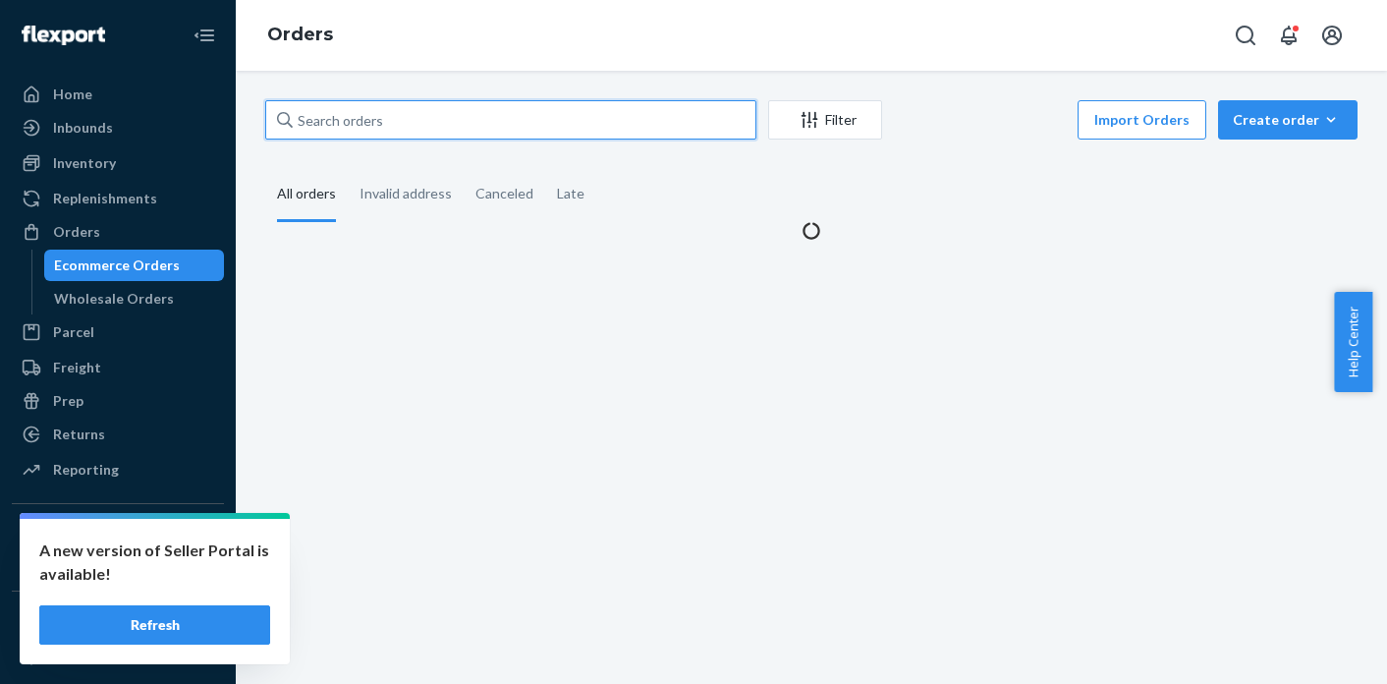
paste input "MO-3126469"
type input "MO-3126469"
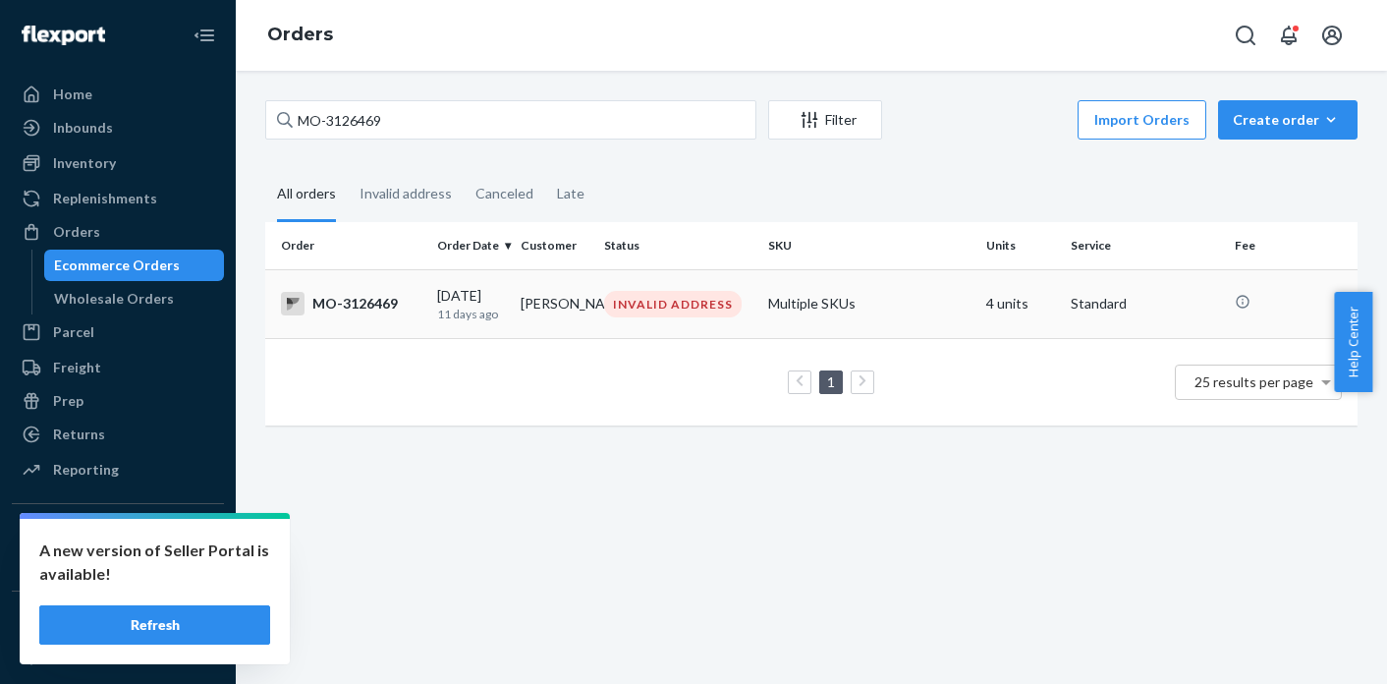
click at [739, 312] on div "INVALID ADDRESS" at bounding box center [678, 304] width 156 height 27
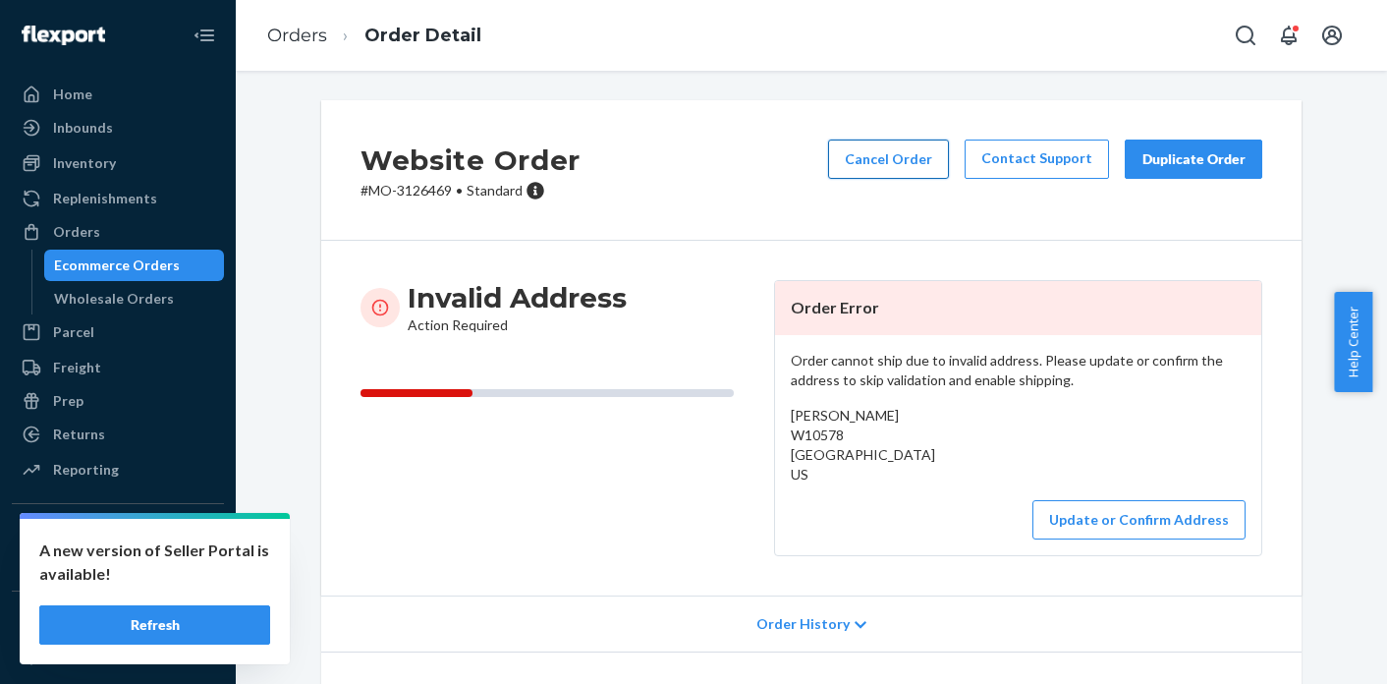
click at [905, 170] on button "Cancel Order" at bounding box center [888, 158] width 121 height 39
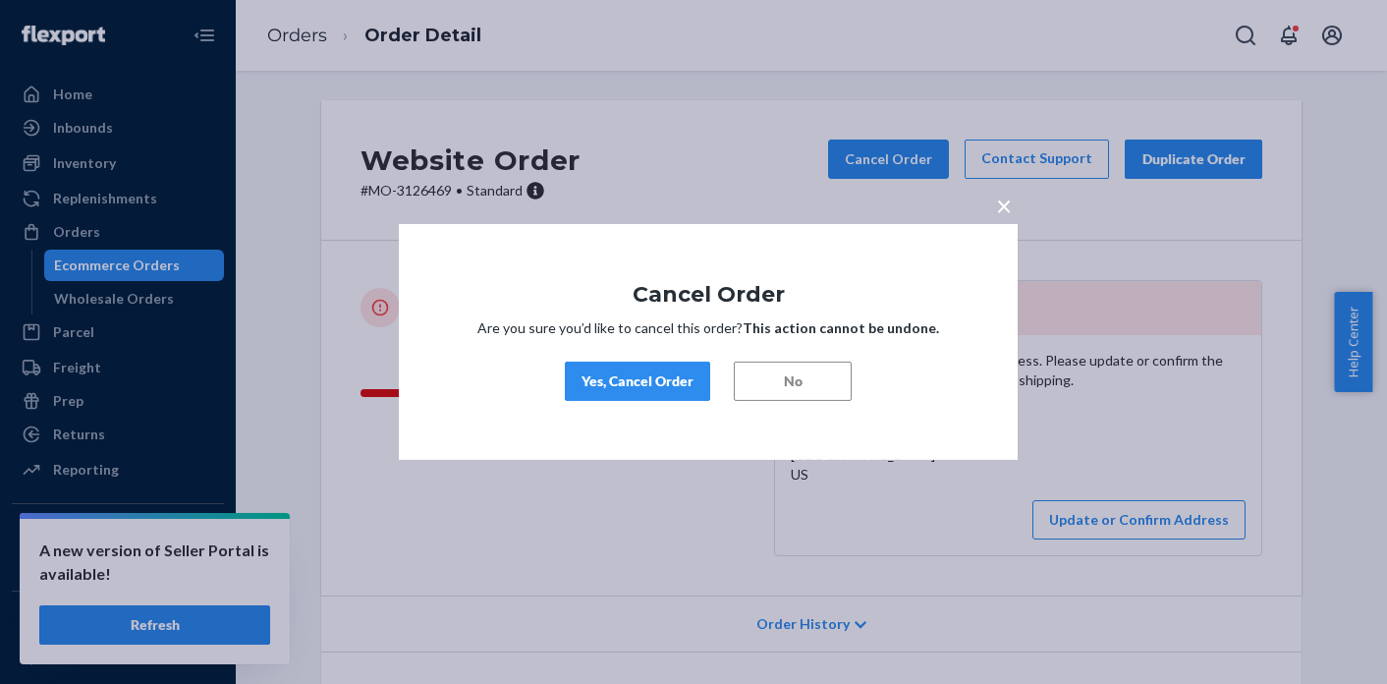
click at [654, 377] on div "Yes, Cancel Order" at bounding box center [637, 381] width 112 height 20
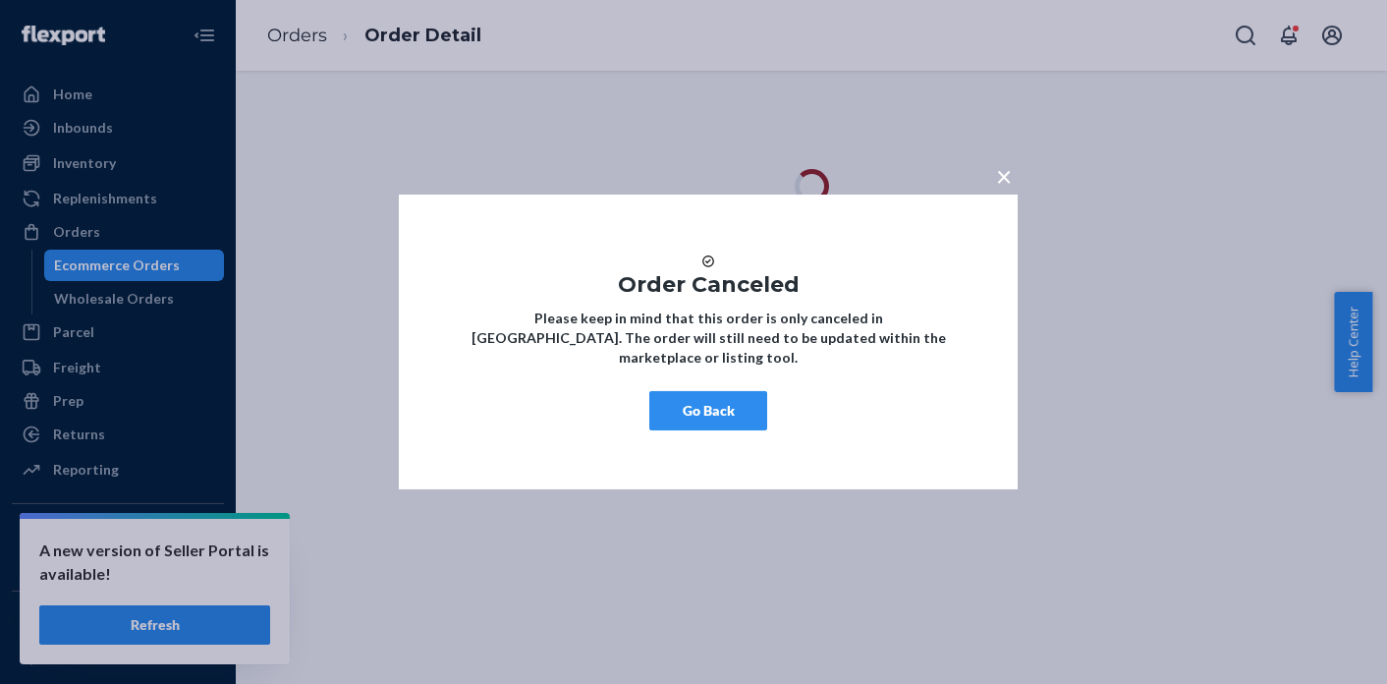
click at [1004, 168] on span "×" at bounding box center [1004, 175] width 16 height 33
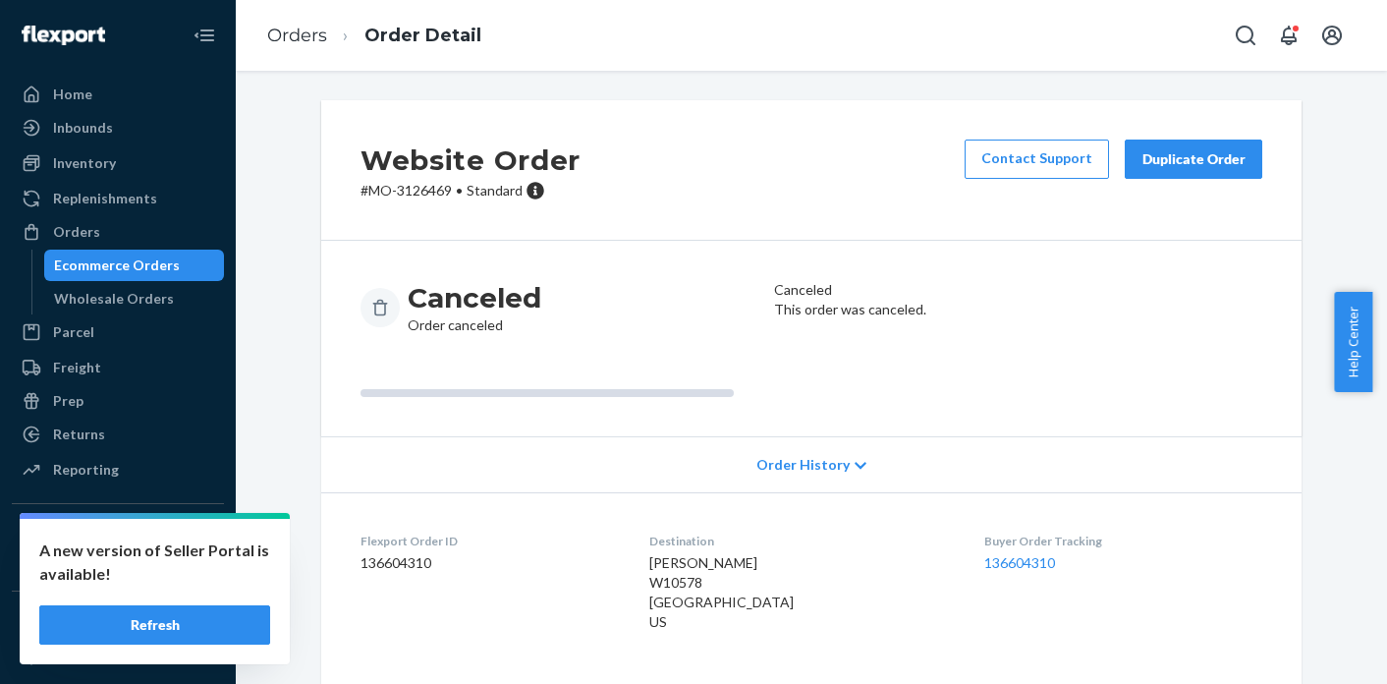
click at [419, 189] on p "# MO-3126469 • Standard" at bounding box center [470, 191] width 220 height 20
click at [294, 38] on link "Orders" at bounding box center [297, 36] width 60 height 22
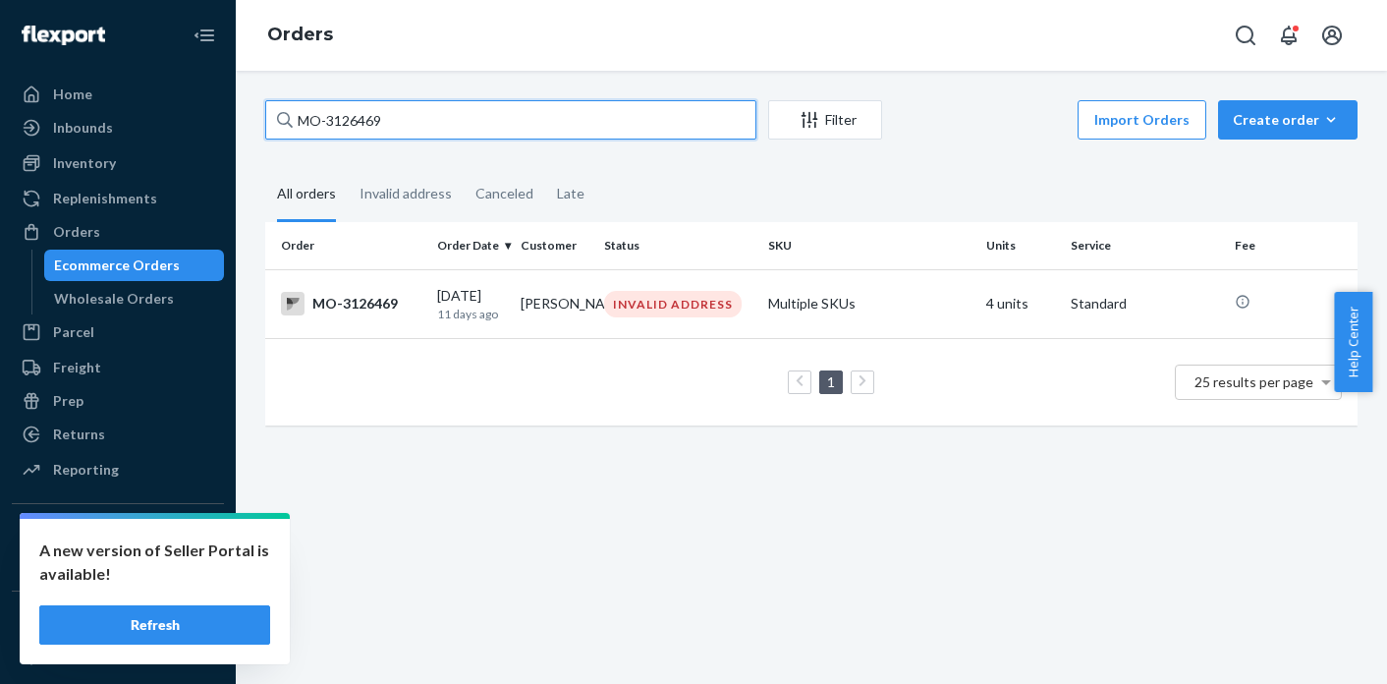
click at [359, 125] on input "MO-3126469" at bounding box center [510, 119] width 491 height 39
paste input "3124618"
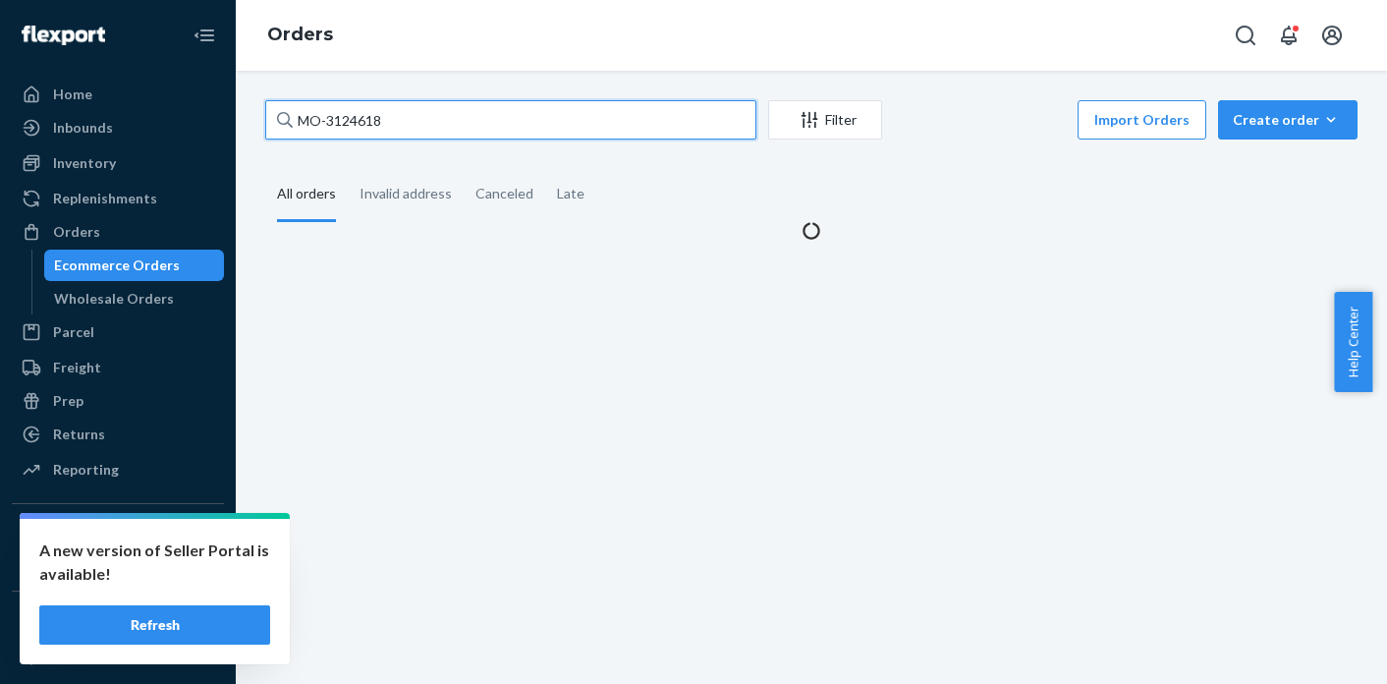
type input "MO-3124618"
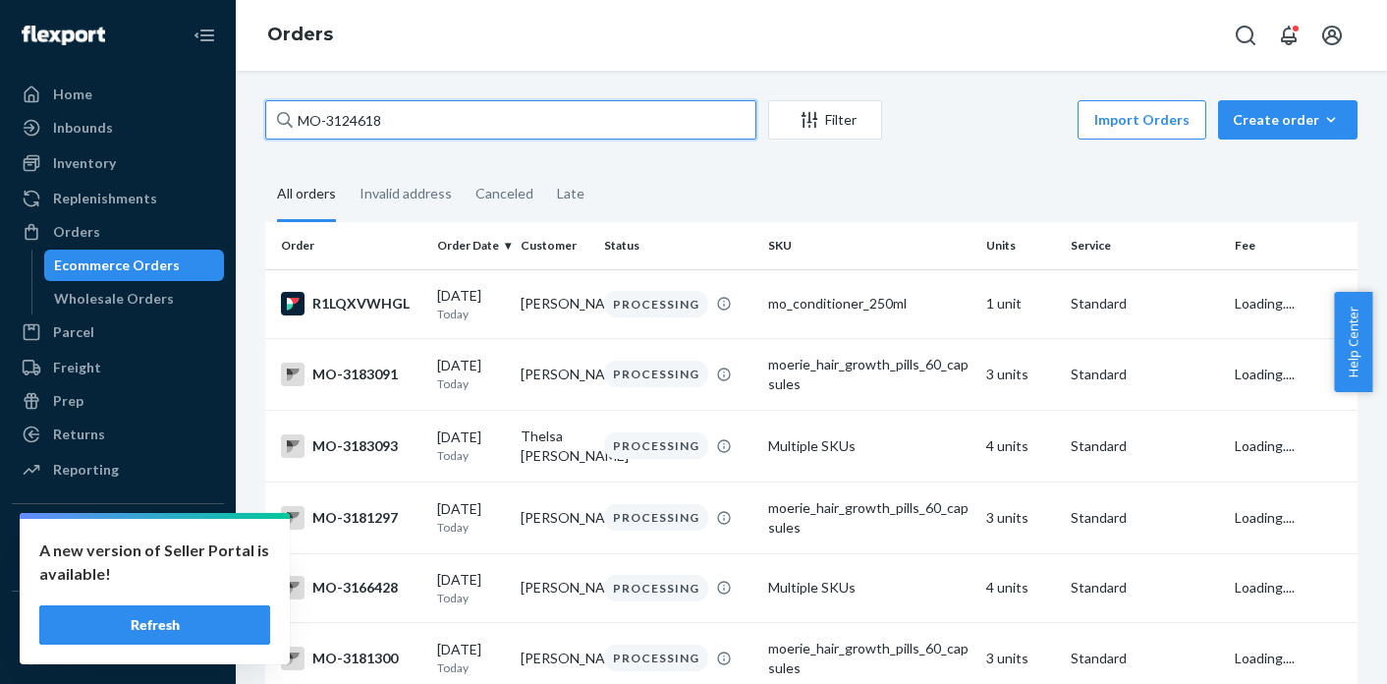
drag, startPoint x: 414, startPoint y: 122, endPoint x: 276, endPoint y: 124, distance: 138.5
click at [276, 124] on input "MO-3124618" at bounding box center [510, 119] width 491 height 39
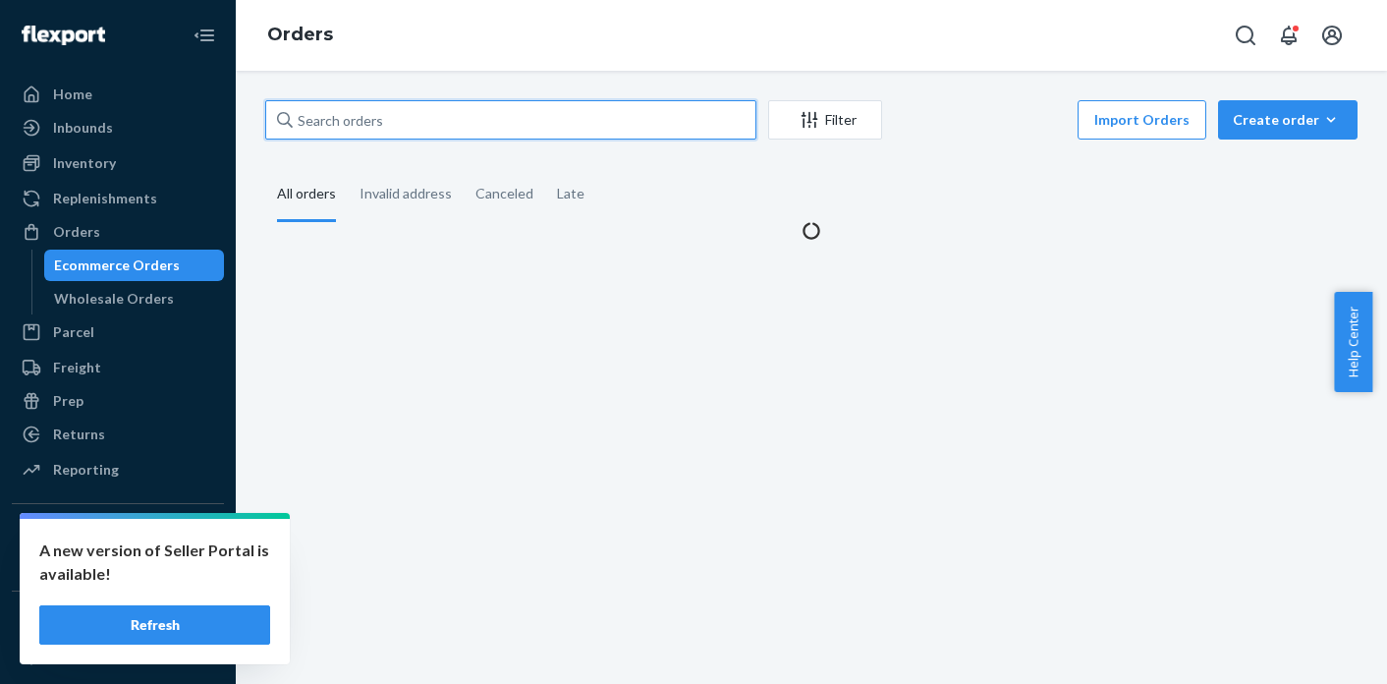
paste input "MO-3124618"
type input "MO-3124618"
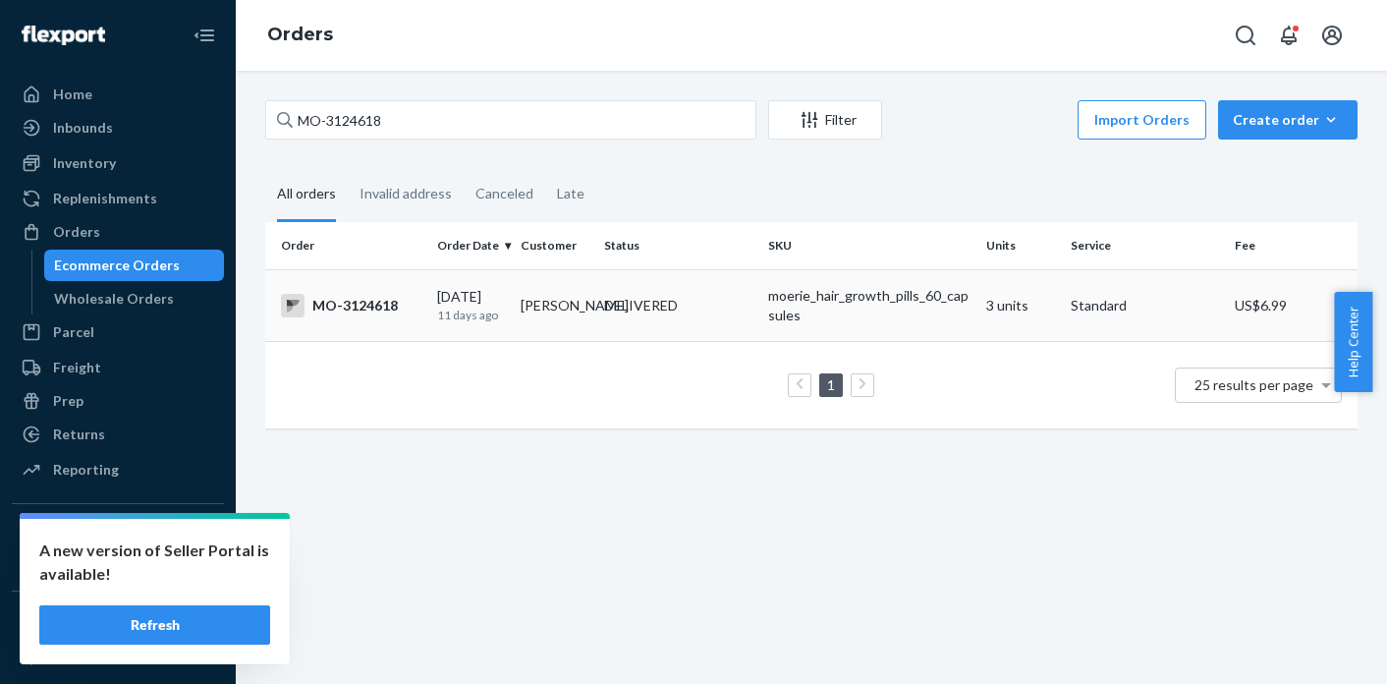
click at [681, 326] on td "DELIVERED" at bounding box center [678, 305] width 164 height 72
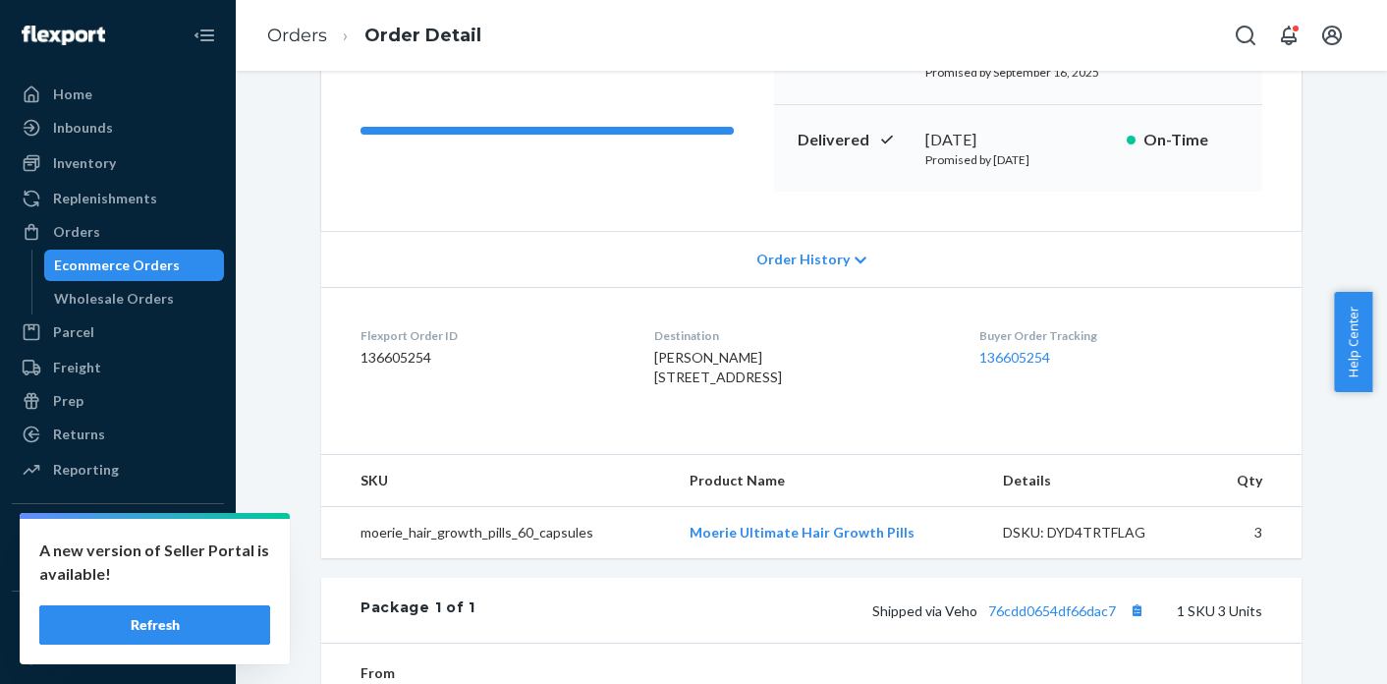
scroll to position [378, 0]
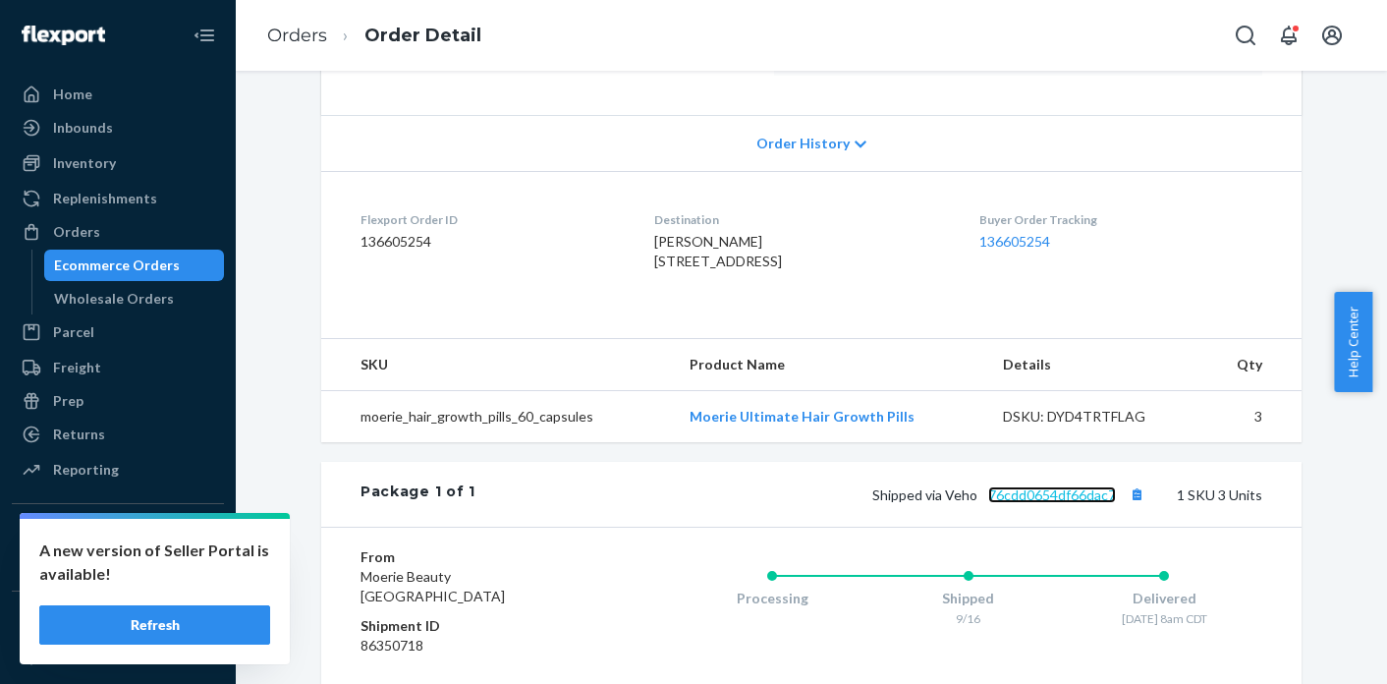
click at [1058, 503] on link "76cdd0654df66dac7" at bounding box center [1052, 494] width 128 height 17
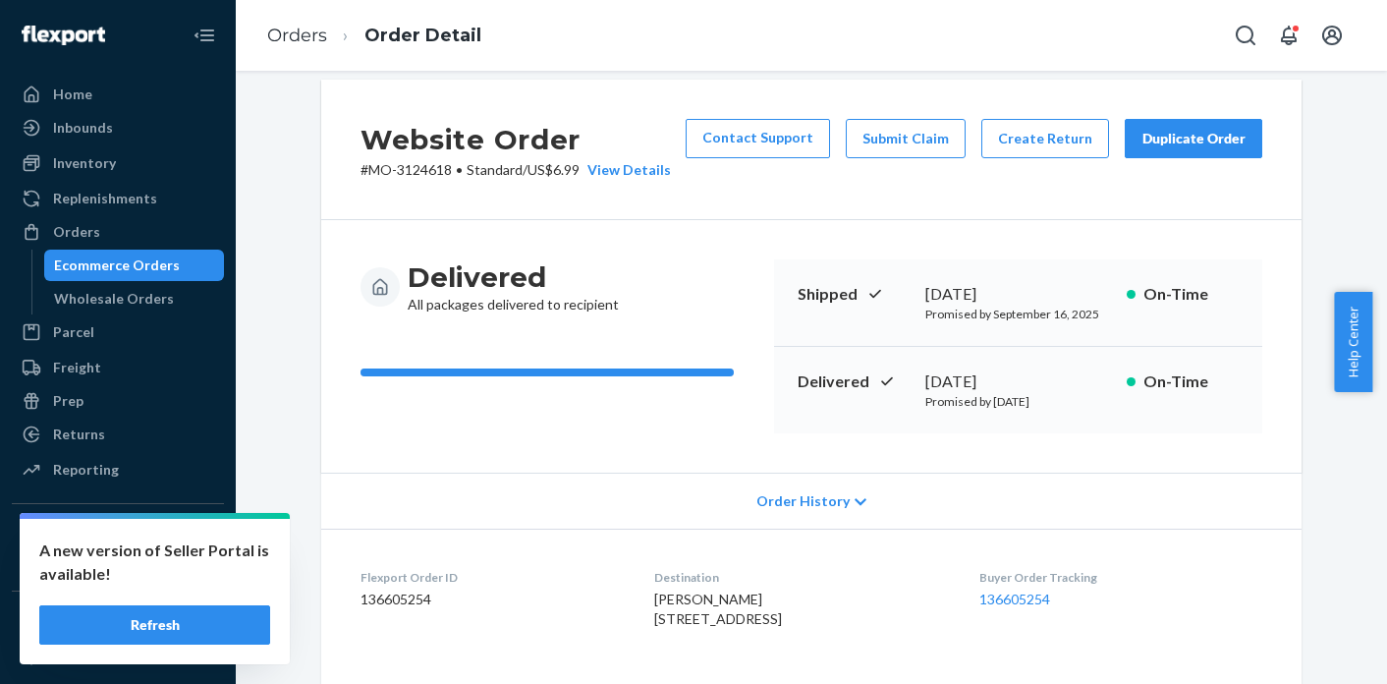
scroll to position [0, 0]
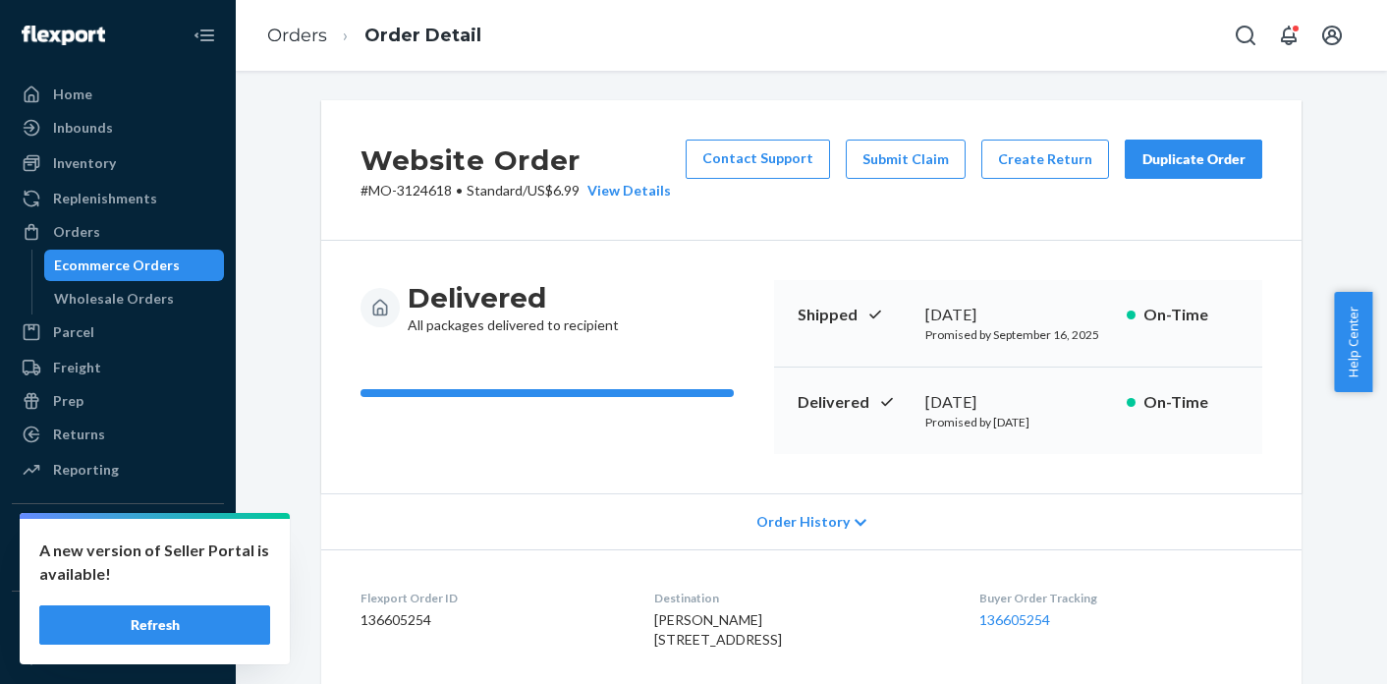
click at [420, 186] on p "# MO-3124618 • Standard / US$6.99 View Details" at bounding box center [515, 191] width 310 height 20
click at [298, 40] on link "Orders" at bounding box center [297, 36] width 60 height 22
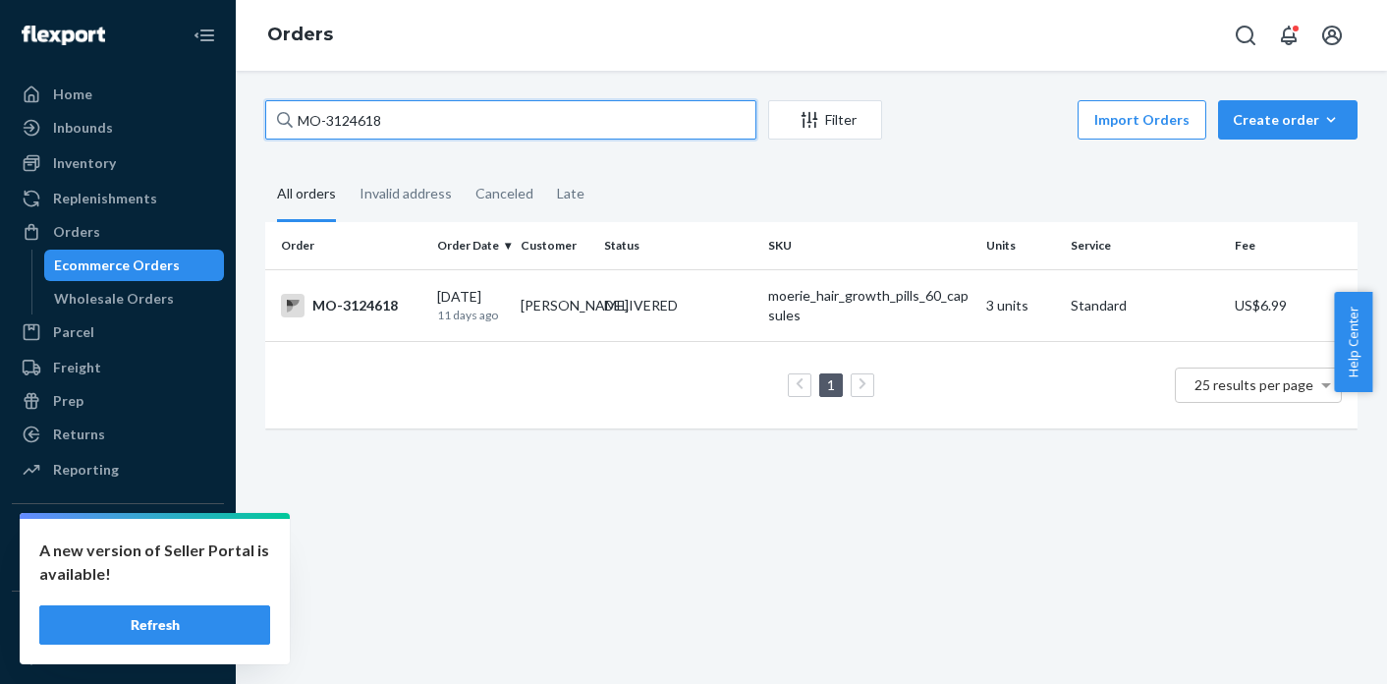
drag, startPoint x: 459, startPoint y: 122, endPoint x: 306, endPoint y: 118, distance: 152.3
click at [306, 118] on input "MO-3124618" at bounding box center [510, 119] width 491 height 39
type input "M"
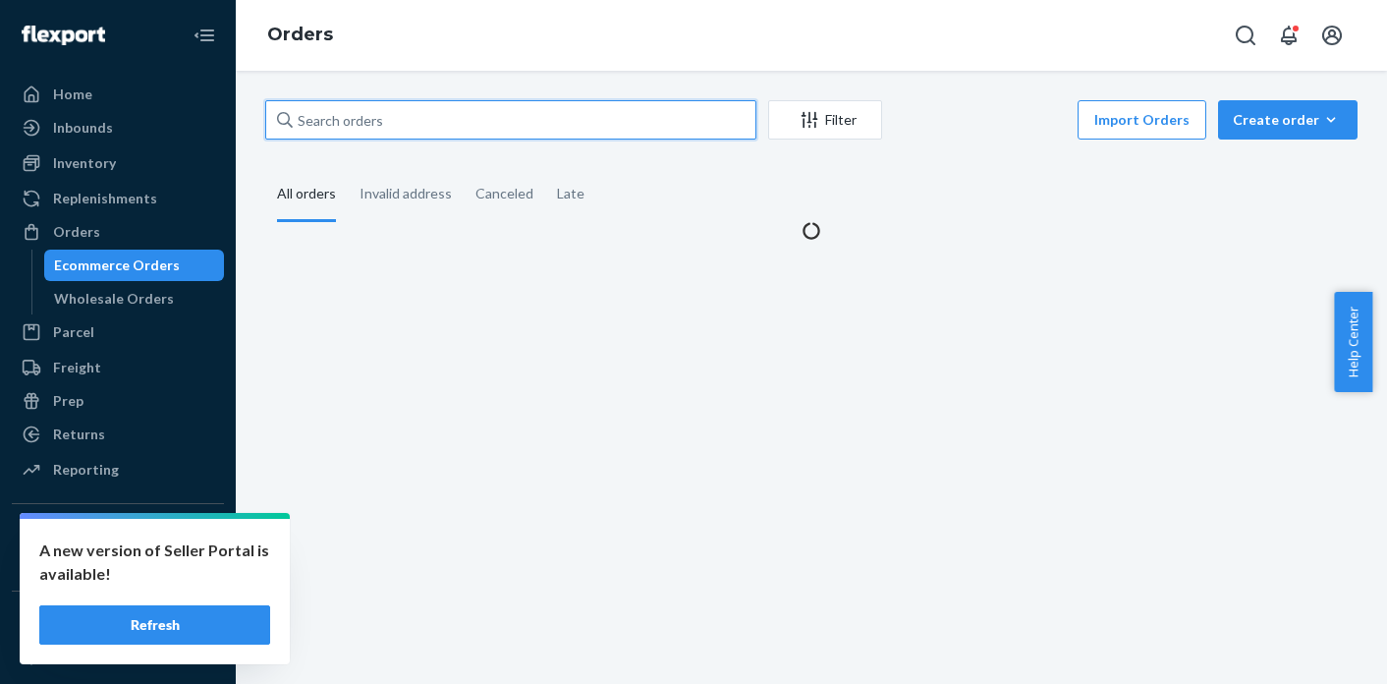
paste input "MO-3128018"
type input "MO-3128018"
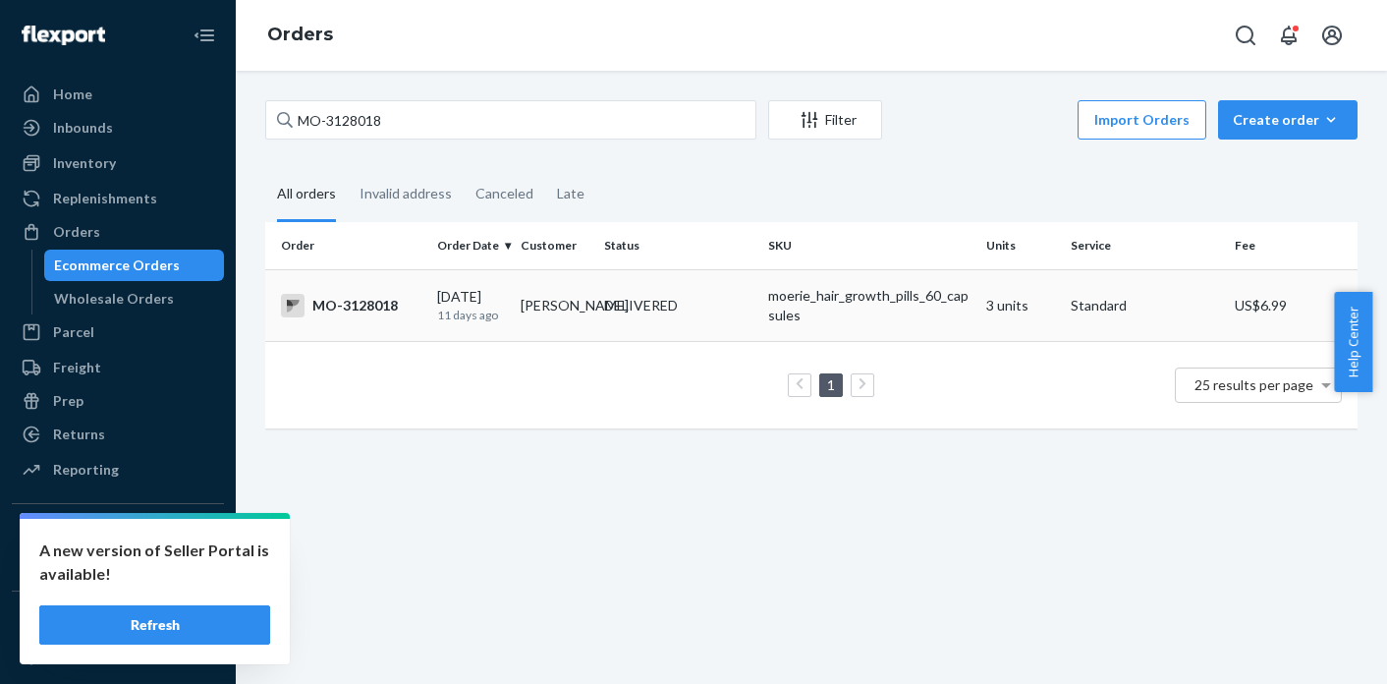
click at [527, 312] on td "[PERSON_NAME]" at bounding box center [554, 305] width 83 height 72
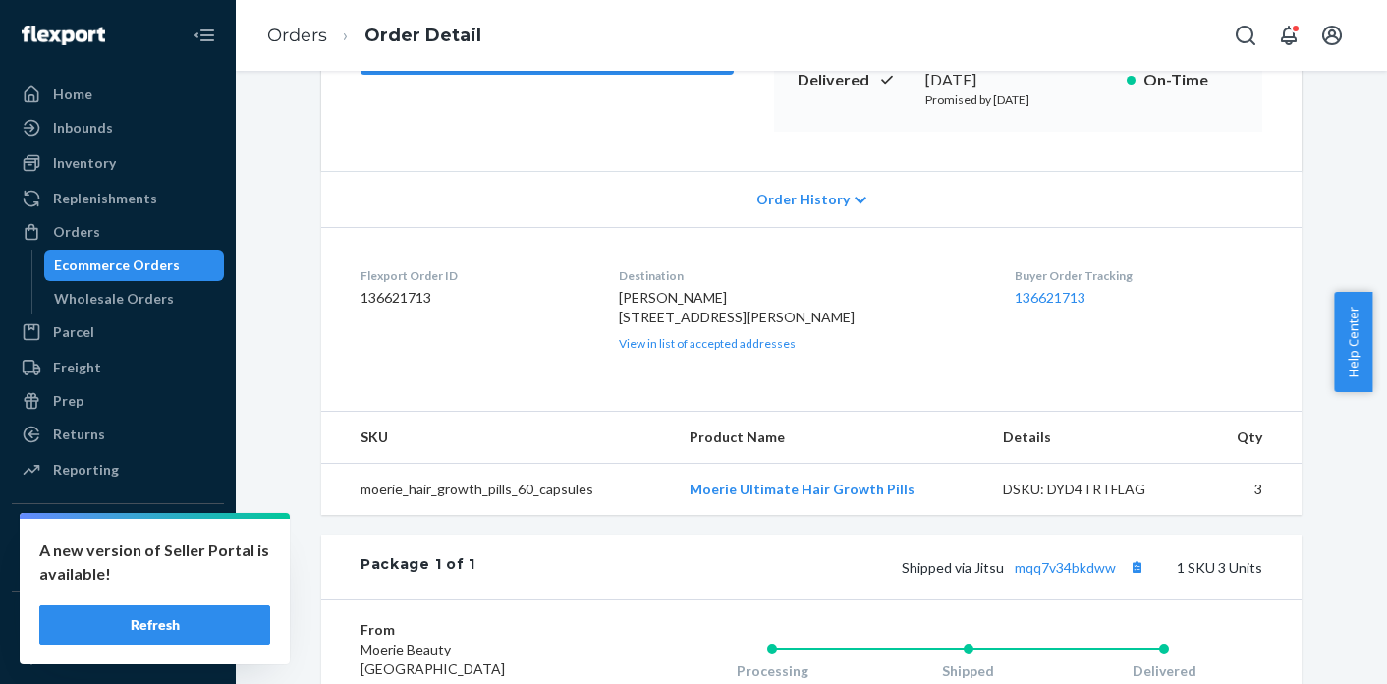
scroll to position [675, 0]
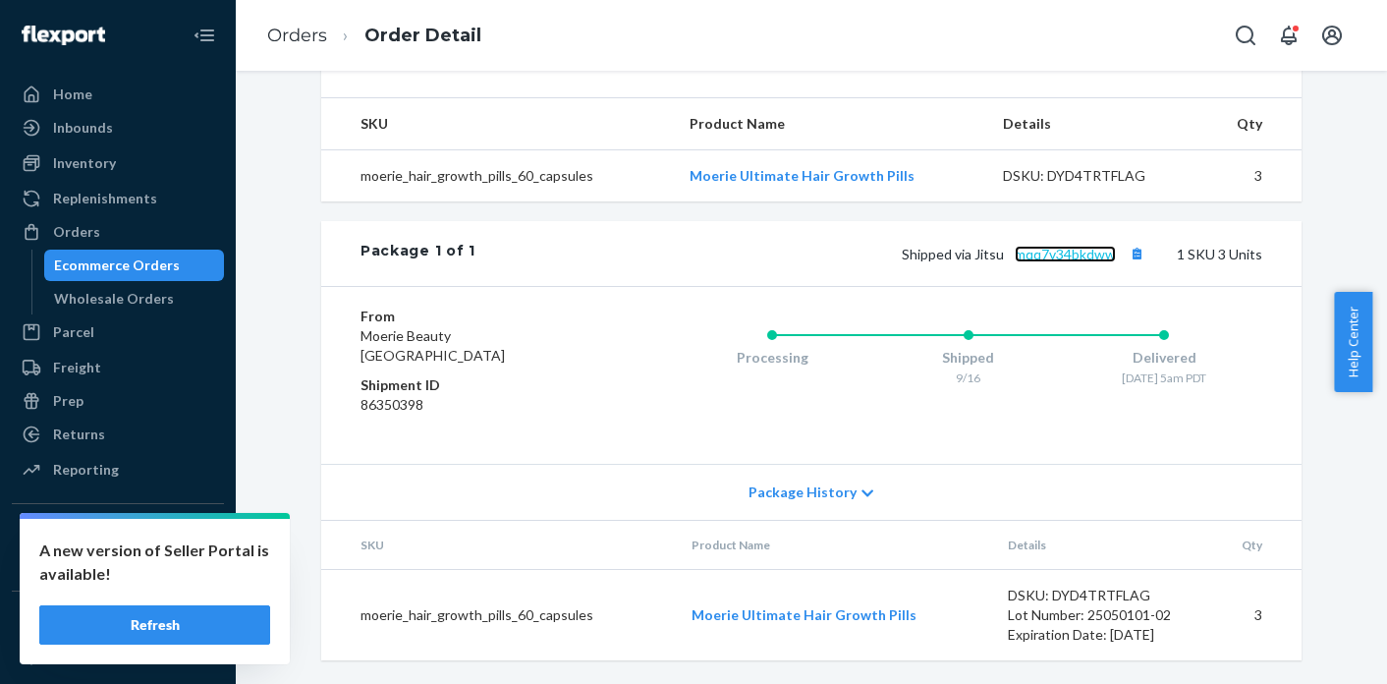
click at [1045, 255] on link "mqq7v34bkdww" at bounding box center [1065, 254] width 101 height 17
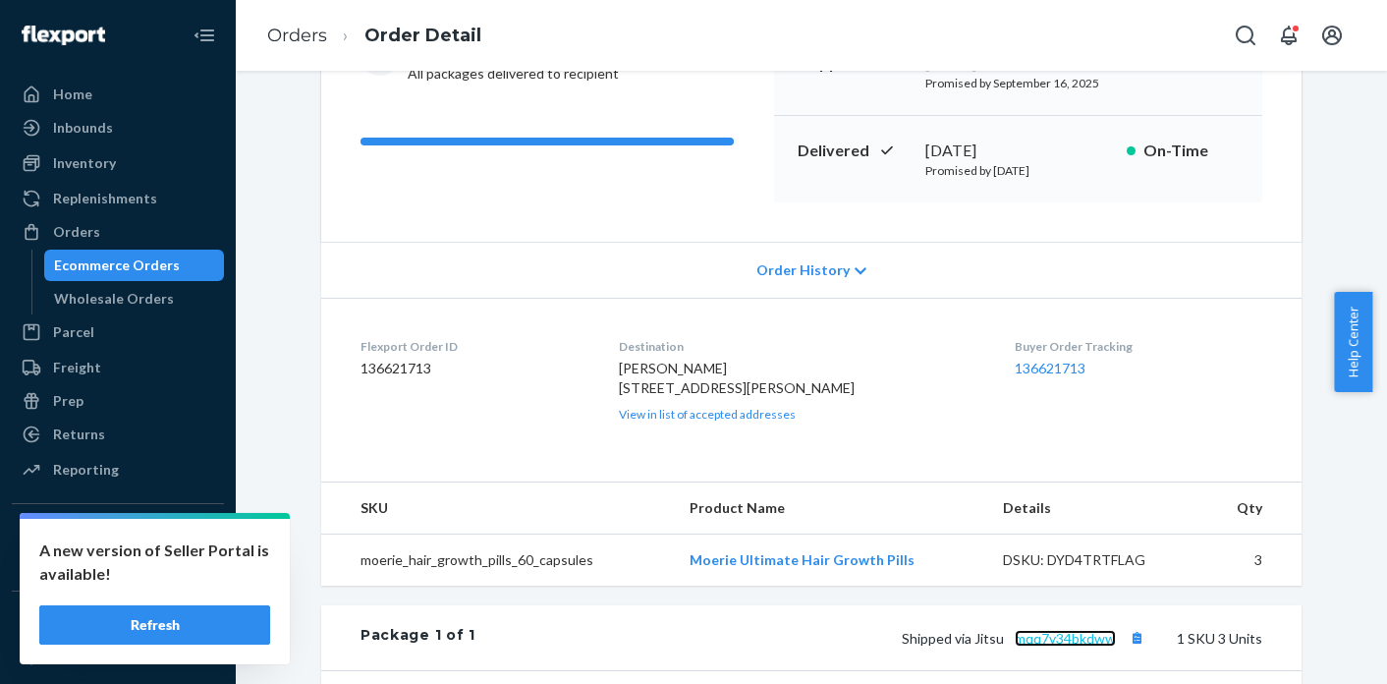
scroll to position [7, 0]
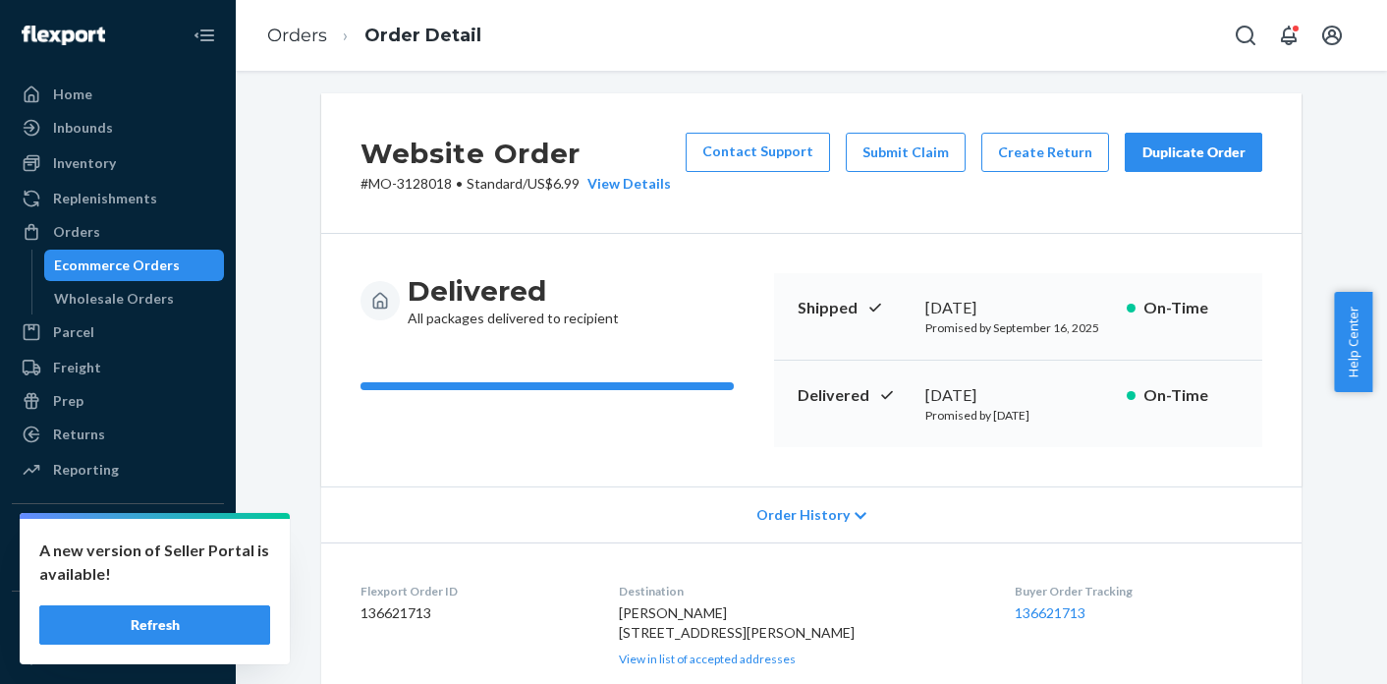
click at [436, 191] on p "# MO-3128018 • Standard / US$6.99 View Details" at bounding box center [515, 184] width 310 height 20
click at [287, 39] on link "Orders" at bounding box center [297, 36] width 60 height 22
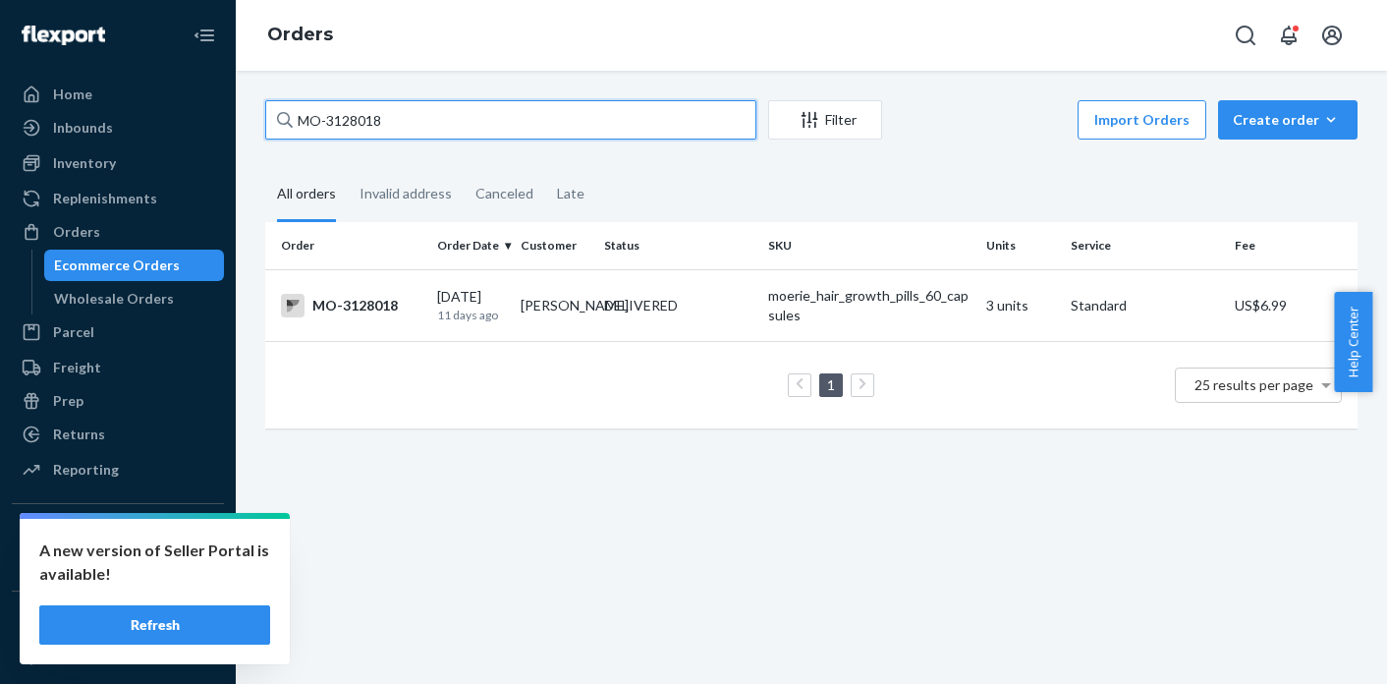
drag, startPoint x: 480, startPoint y: 120, endPoint x: 309, endPoint y: 121, distance: 170.9
click at [309, 121] on input "MO-3128018" at bounding box center [510, 119] width 491 height 39
type input "M"
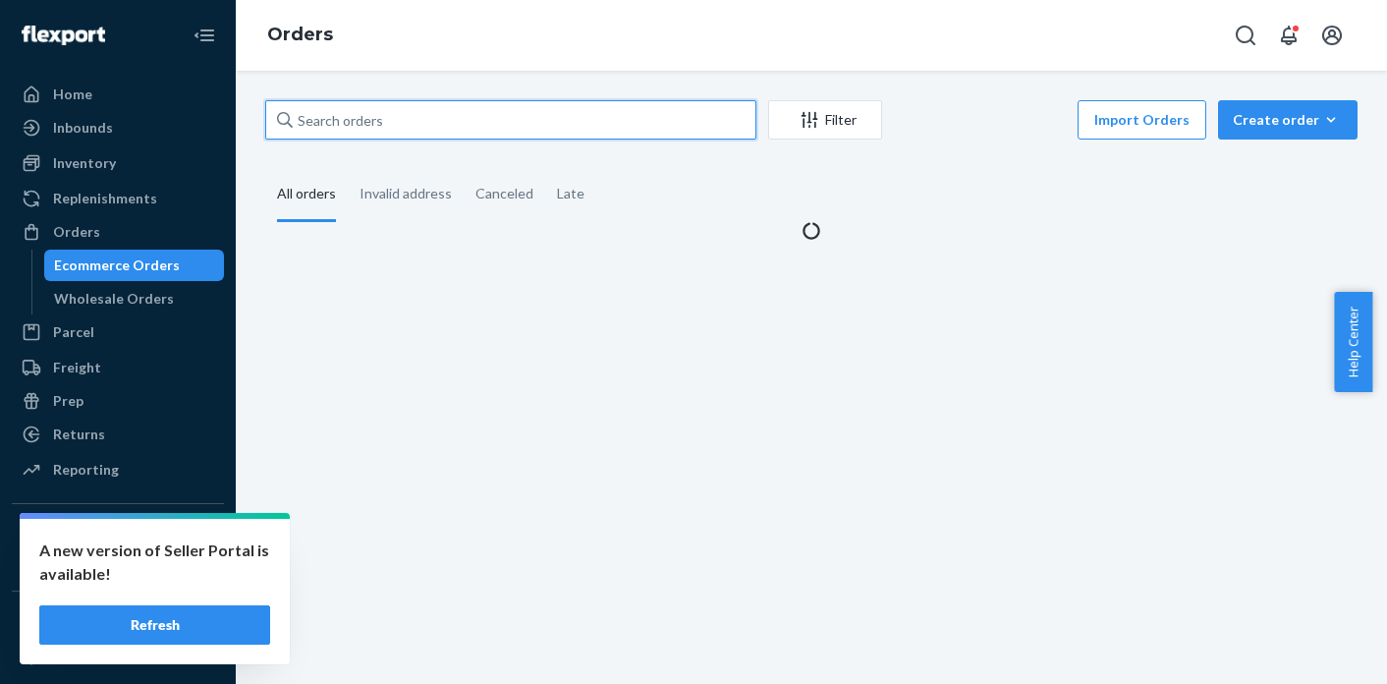
paste input "MO-3127091"
type input "MO-3127091"
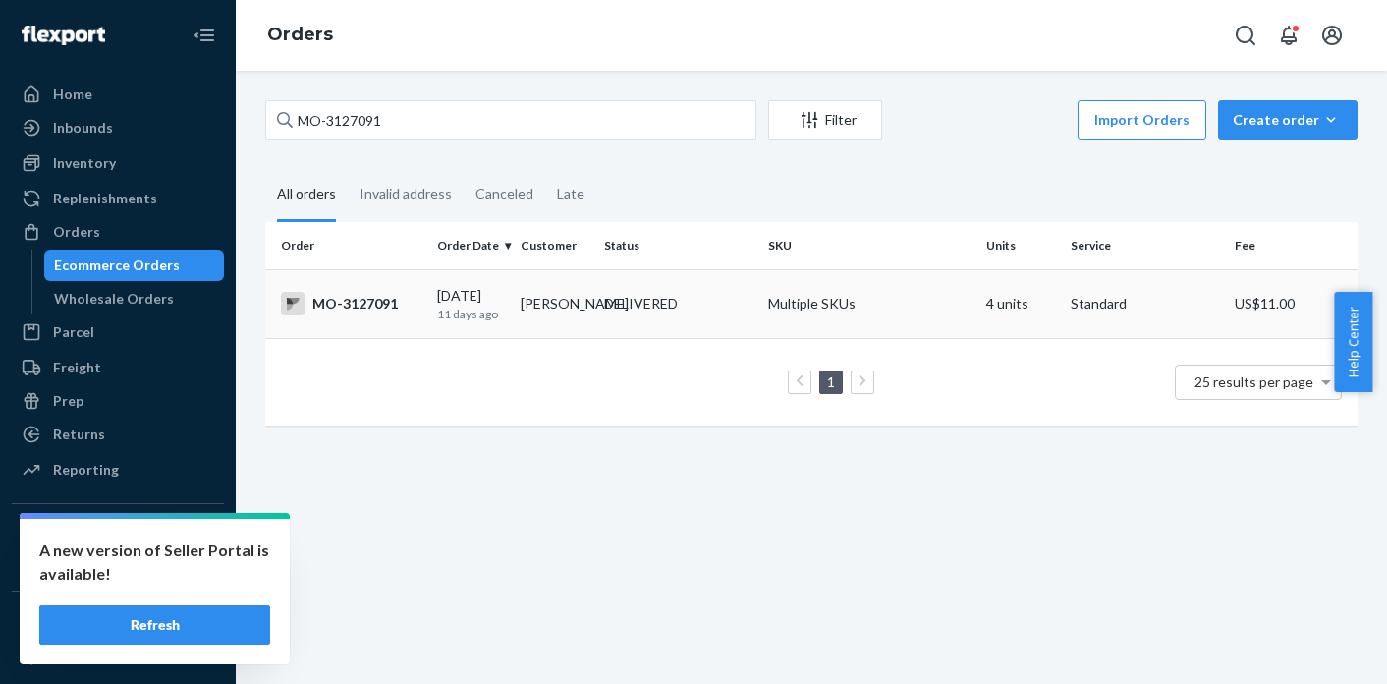
click at [642, 313] on div "DELIVERED" at bounding box center [641, 304] width 74 height 20
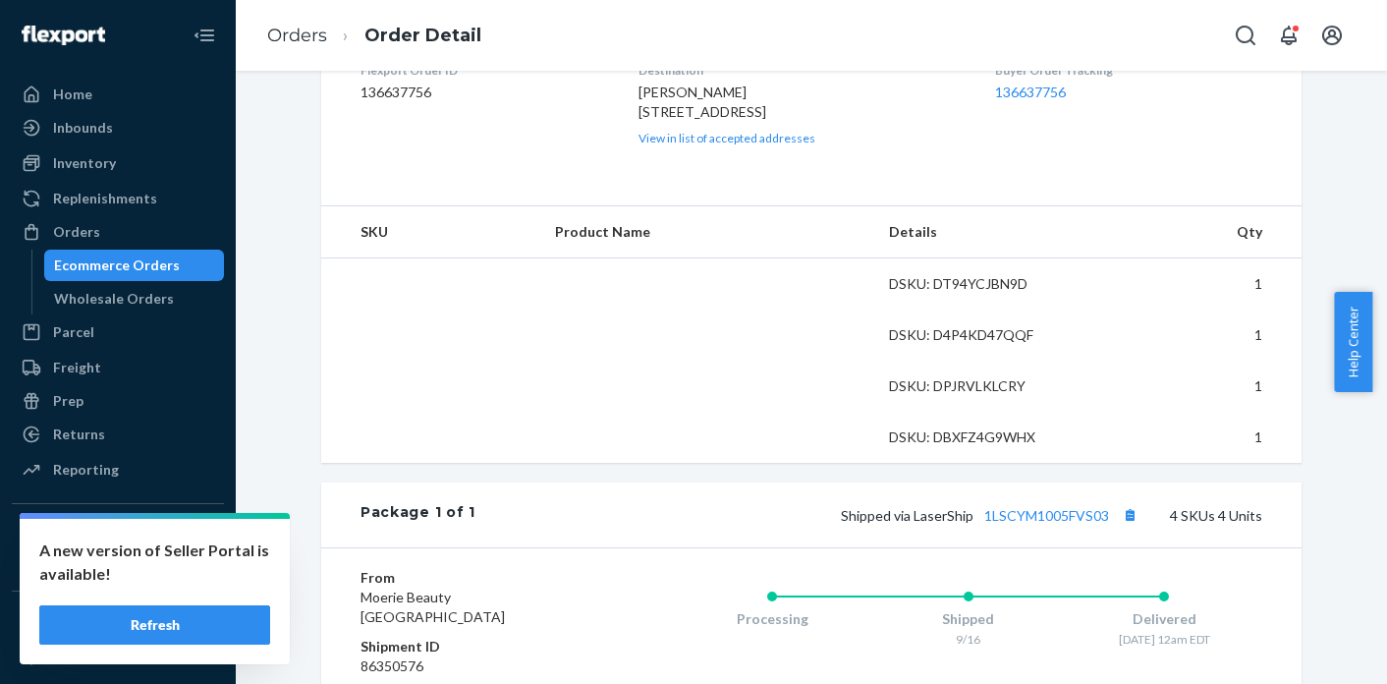
scroll to position [607, 0]
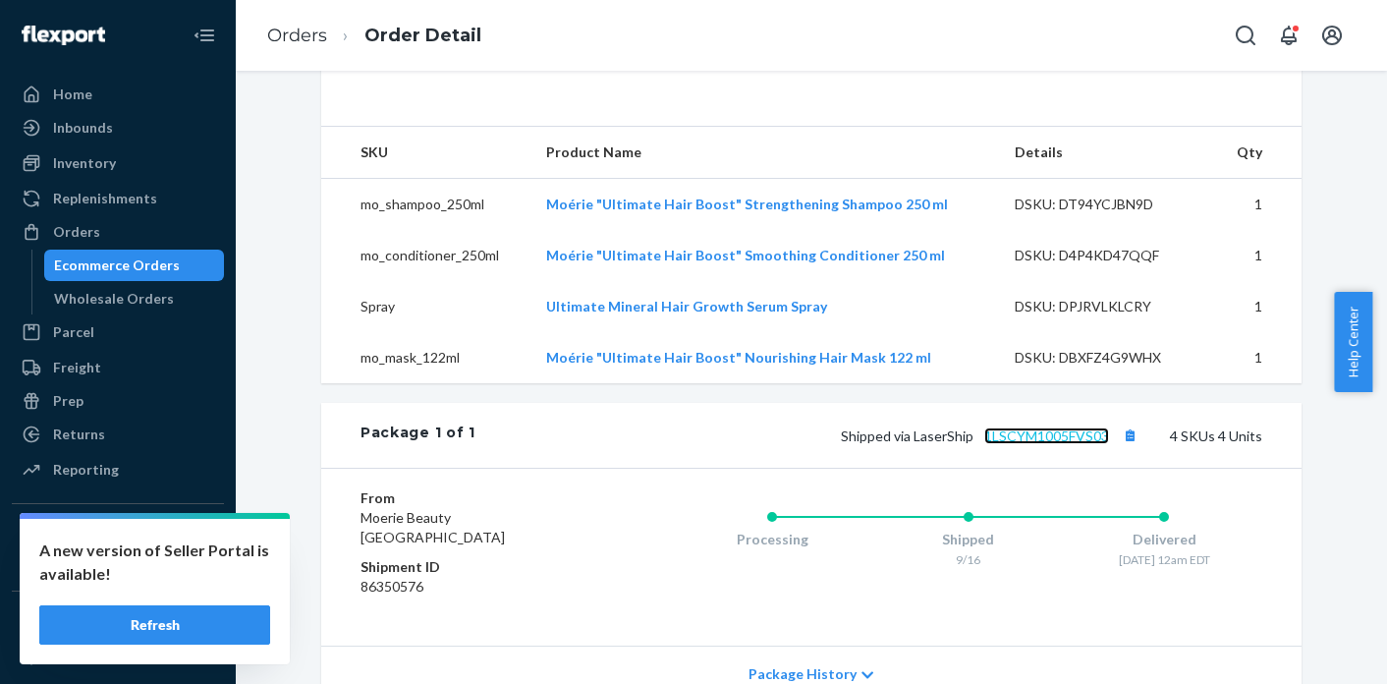
click at [1021, 444] on link "1LSCYM1005FVS03" at bounding box center [1046, 435] width 125 height 17
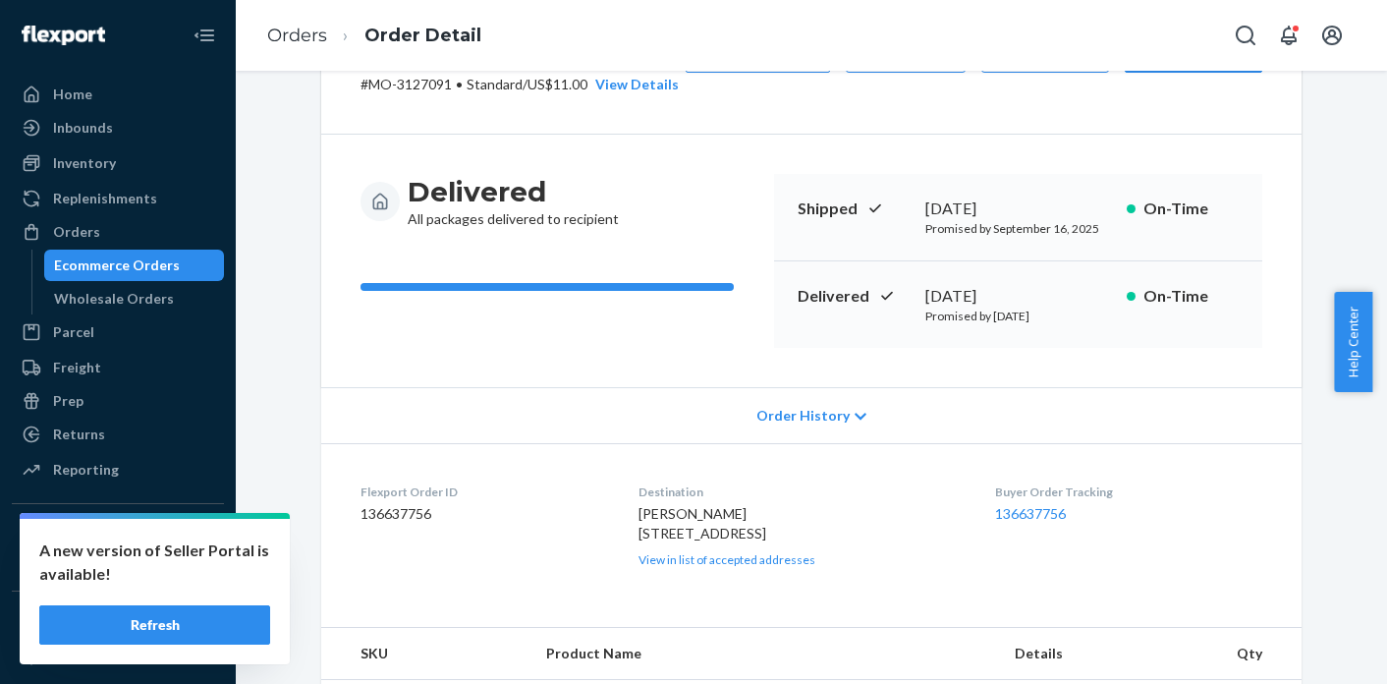
scroll to position [0, 0]
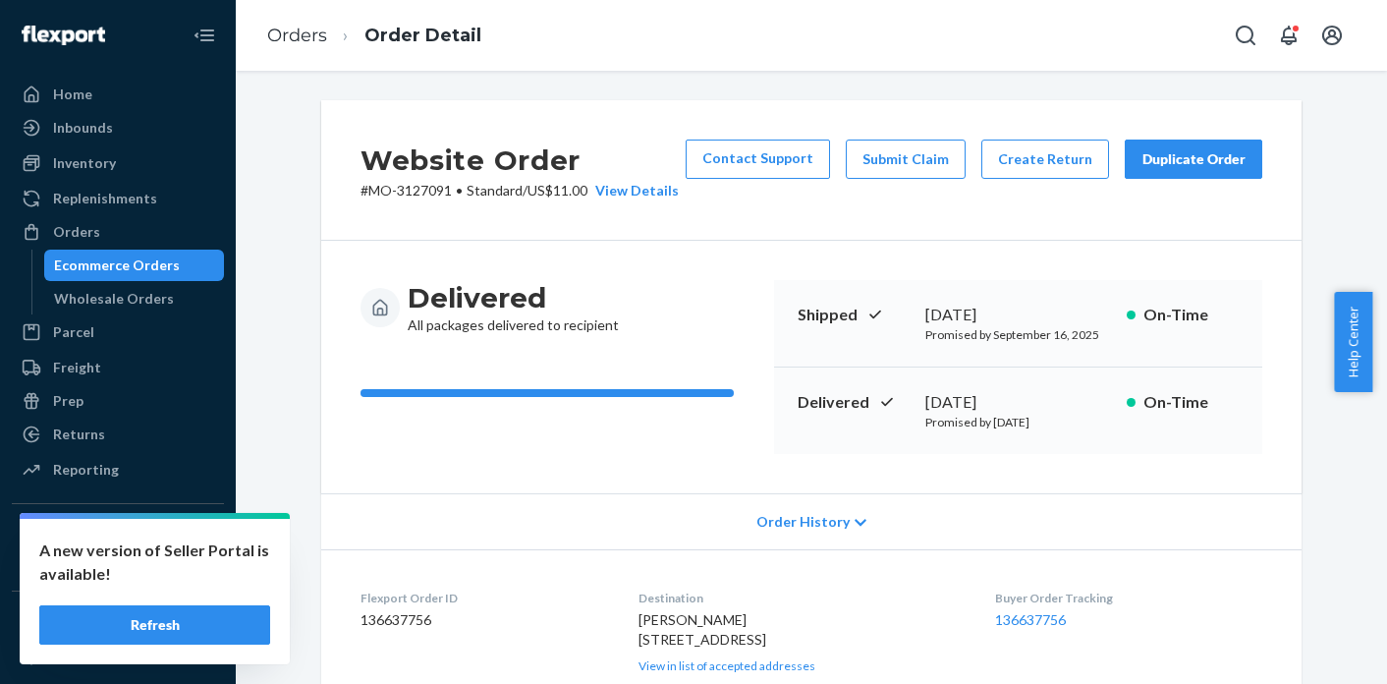
click at [404, 191] on p "# MO-3127091 • Standard / US$11.00 View Details" at bounding box center [519, 191] width 318 height 20
click at [292, 34] on link "Orders" at bounding box center [297, 36] width 60 height 22
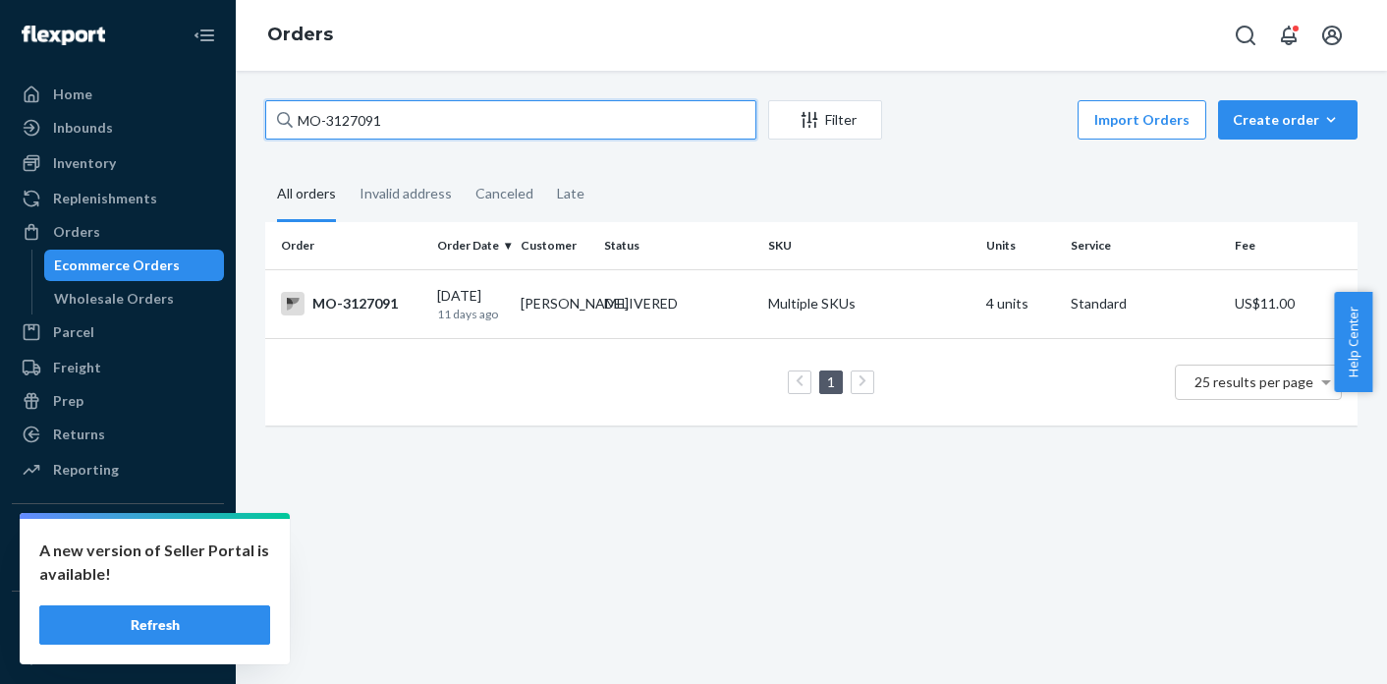
drag, startPoint x: 413, startPoint y: 122, endPoint x: 272, endPoint y: 120, distance: 140.5
click at [272, 120] on input "MO-3127091" at bounding box center [510, 119] width 491 height 39
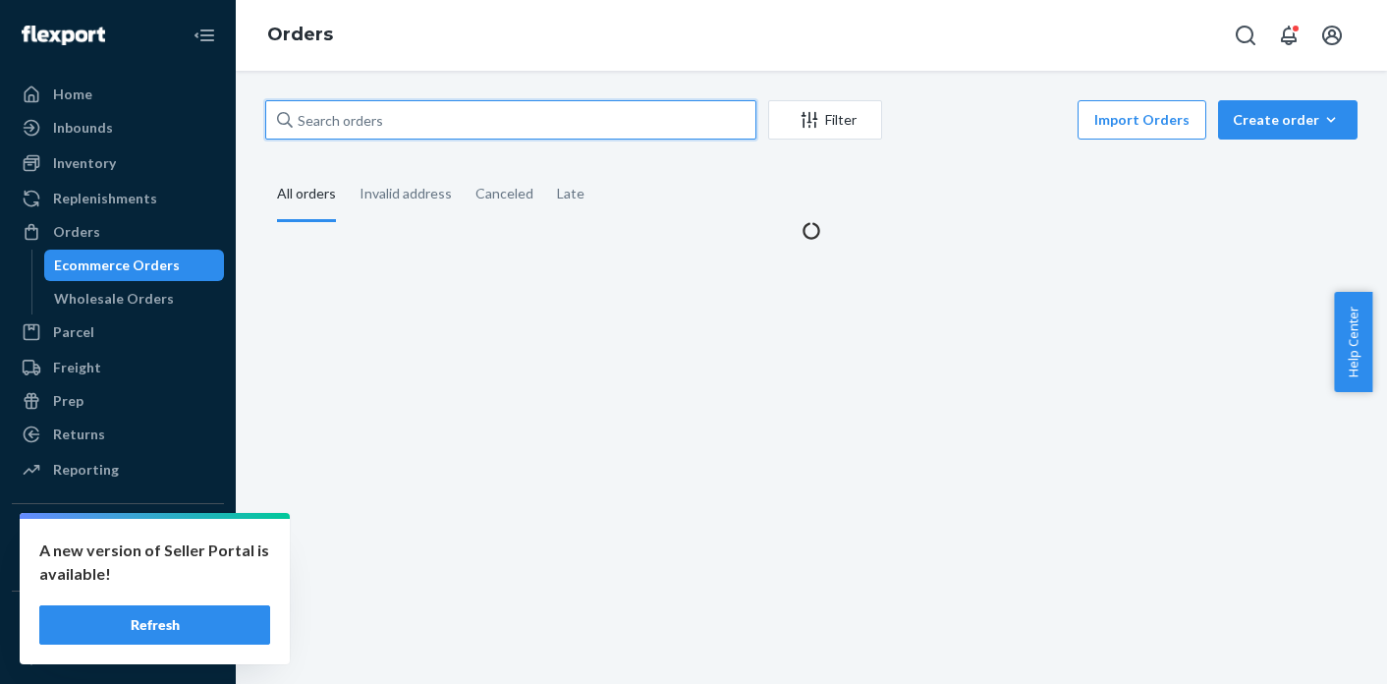
paste input "MO-3128615"
type input "MO-3128615"
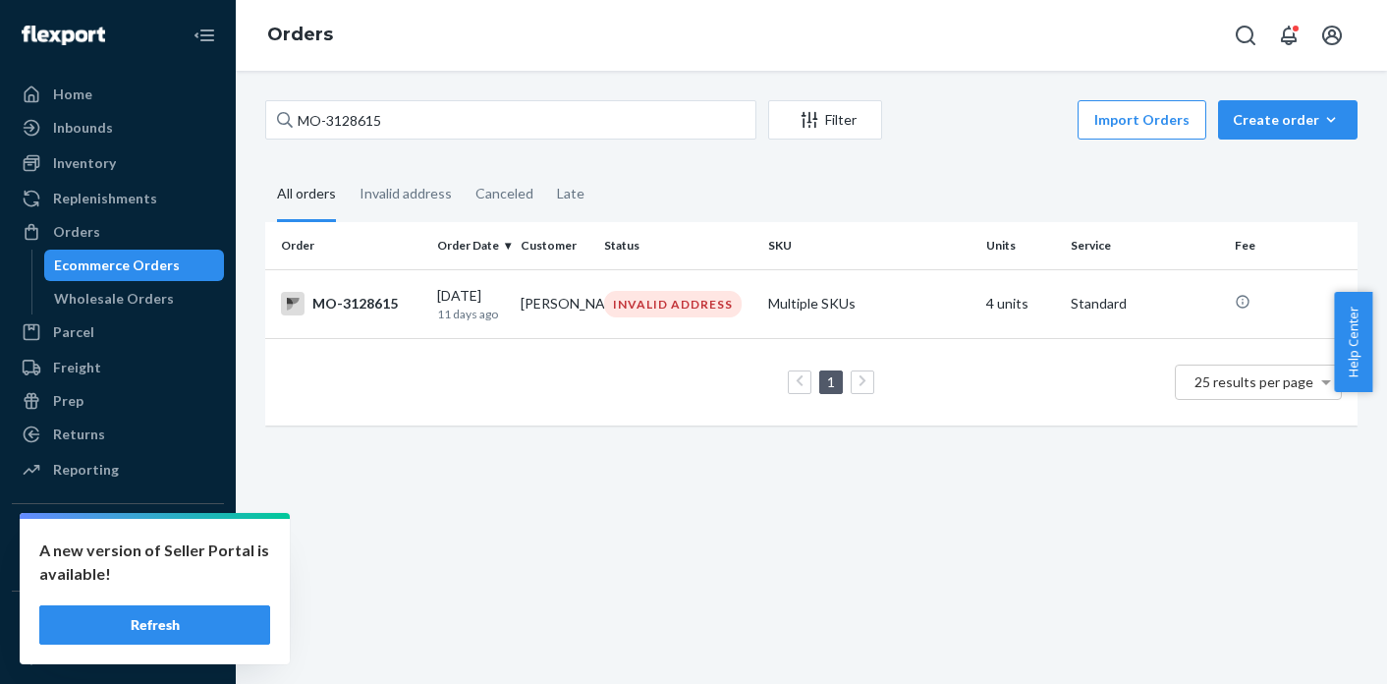
click at [542, 313] on td "[PERSON_NAME]" at bounding box center [554, 303] width 83 height 69
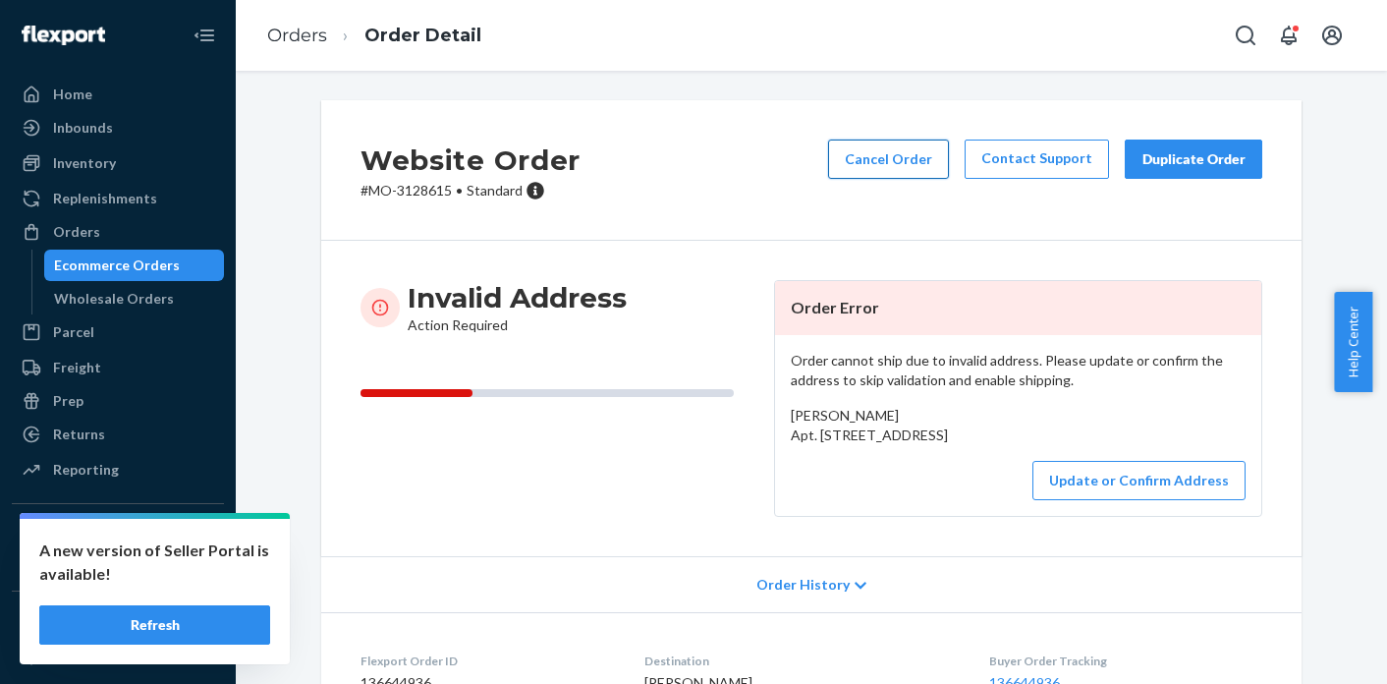
click at [915, 172] on button "Cancel Order" at bounding box center [888, 158] width 121 height 39
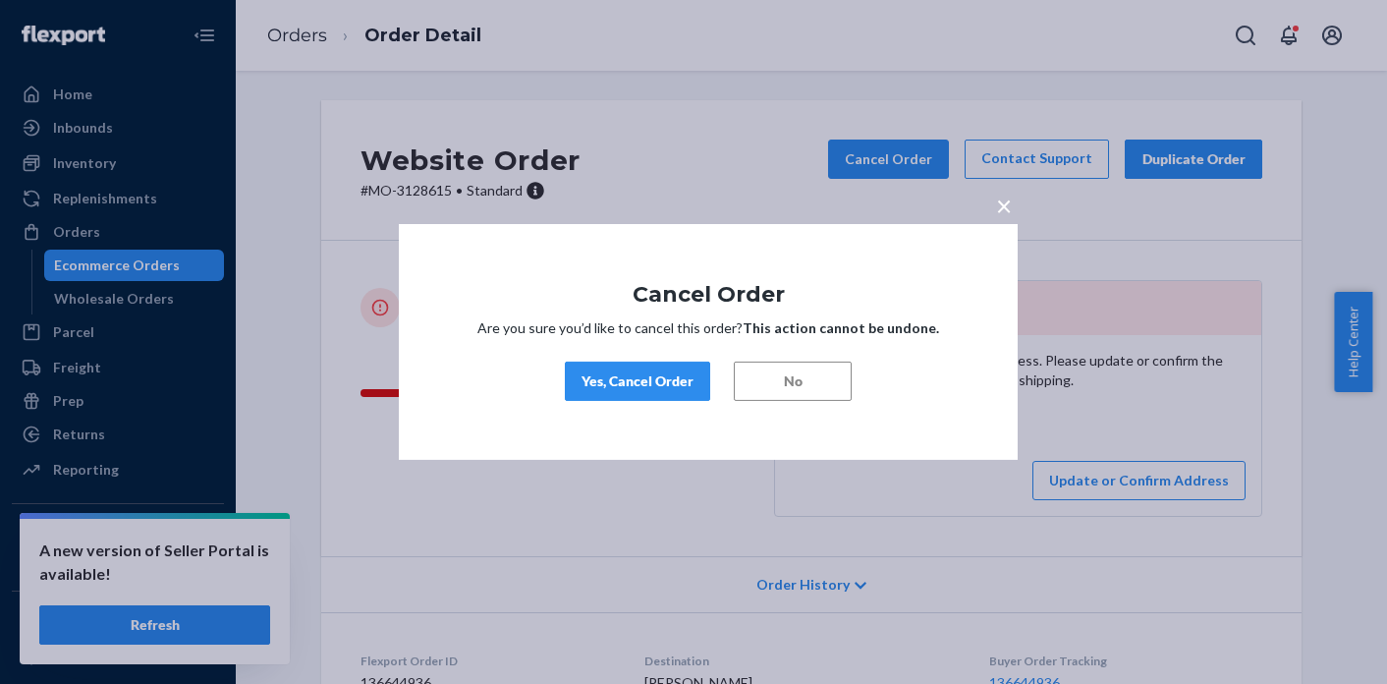
click at [651, 393] on button "Yes, Cancel Order" at bounding box center [637, 380] width 145 height 39
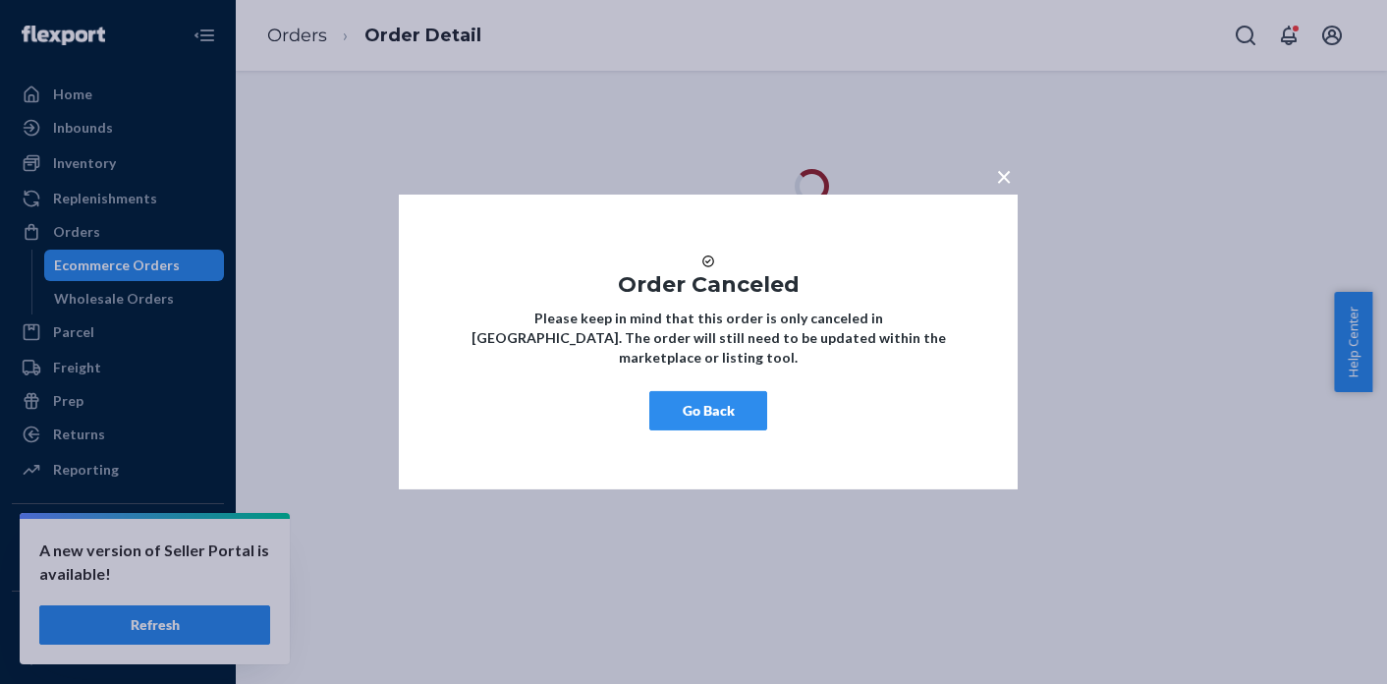
click at [998, 165] on span "×" at bounding box center [1004, 175] width 16 height 33
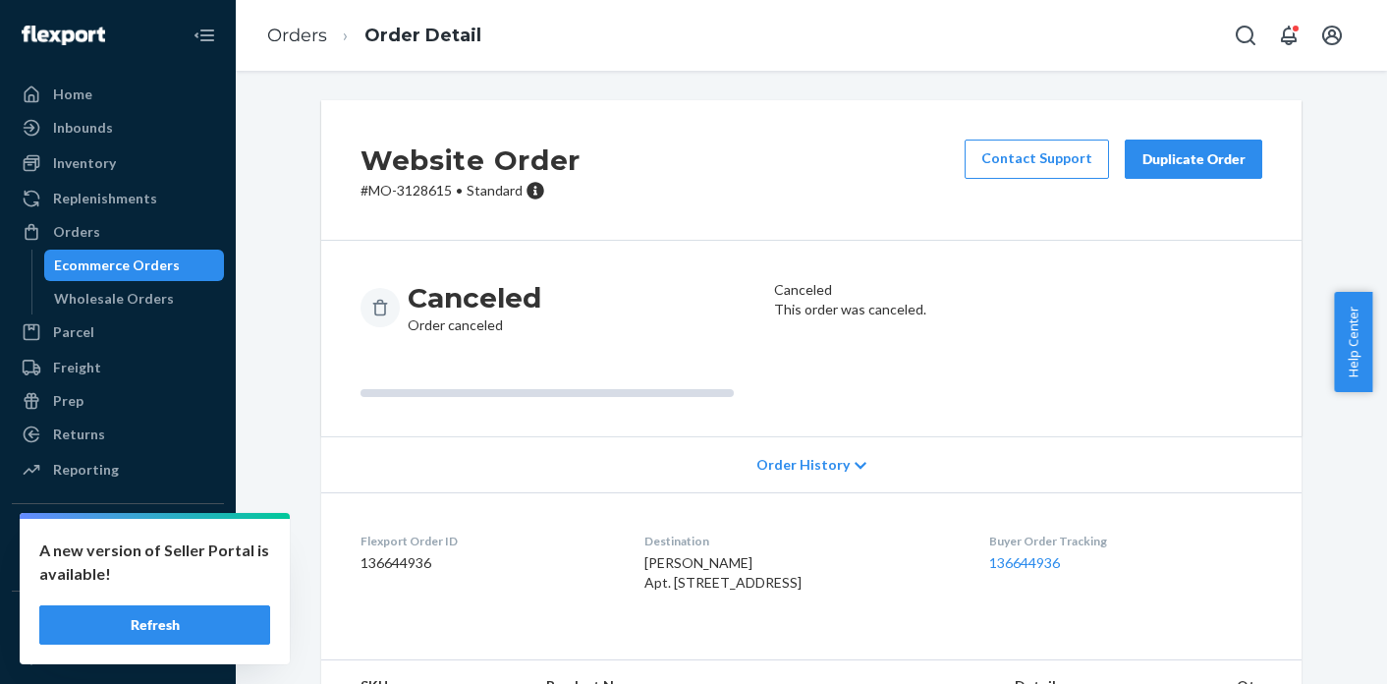
click at [421, 195] on p "# MO-3128615 • Standard" at bounding box center [470, 191] width 220 height 20
click at [276, 28] on link "Orders" at bounding box center [297, 36] width 60 height 22
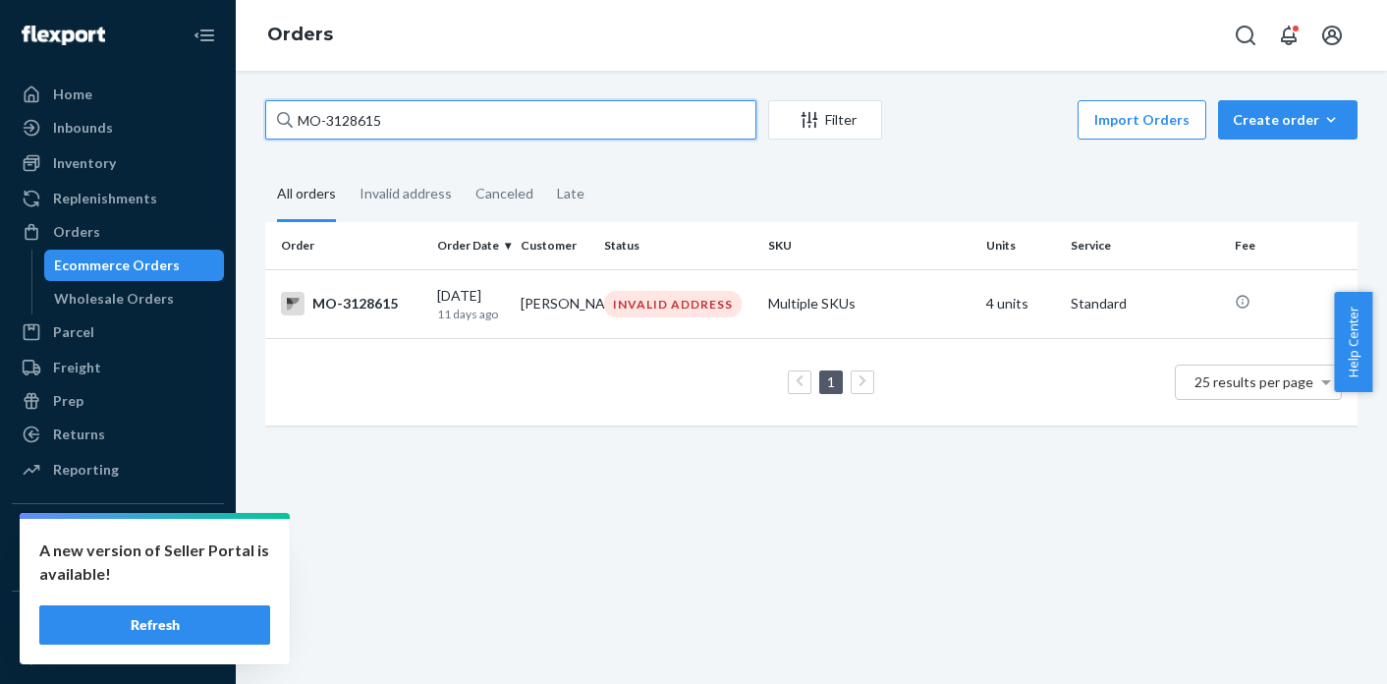
drag, startPoint x: 451, startPoint y: 122, endPoint x: 312, endPoint y: 122, distance: 138.5
click at [312, 122] on input "MO-3128615" at bounding box center [510, 119] width 491 height 39
type input "M"
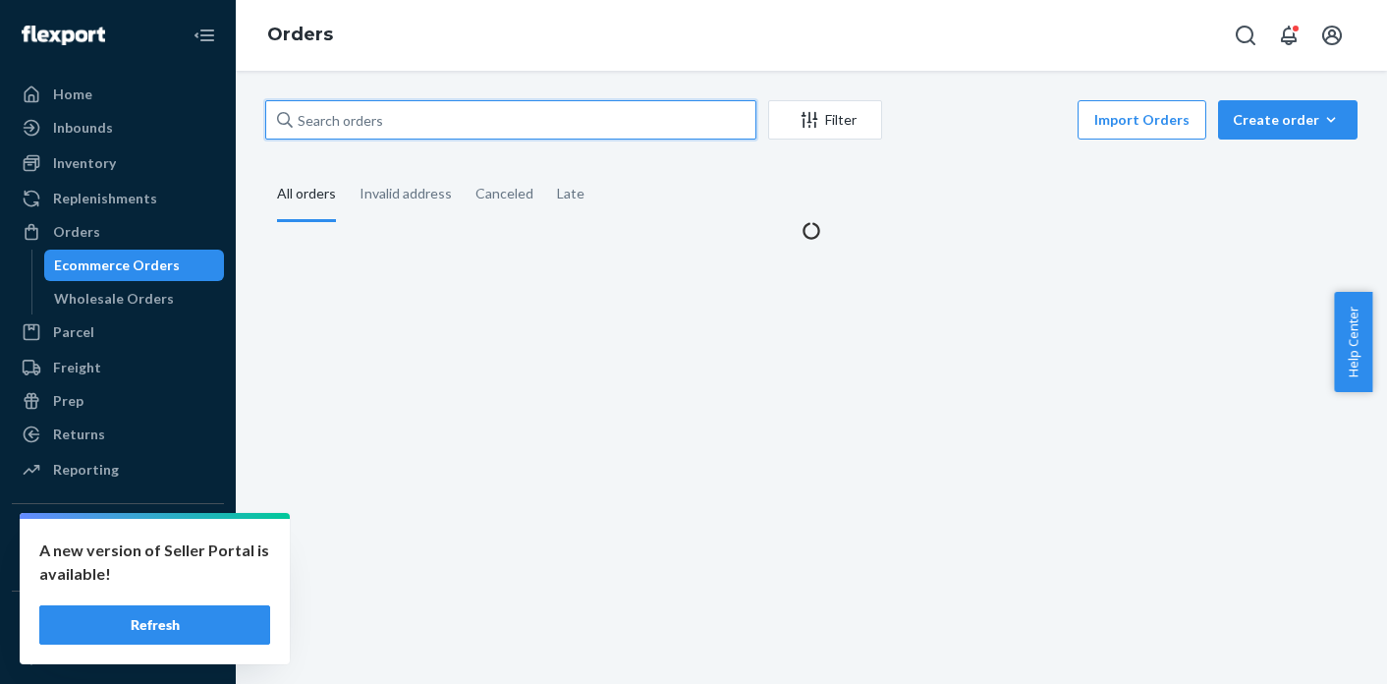
paste input "MO-3136255"
type input "MO-3136255"
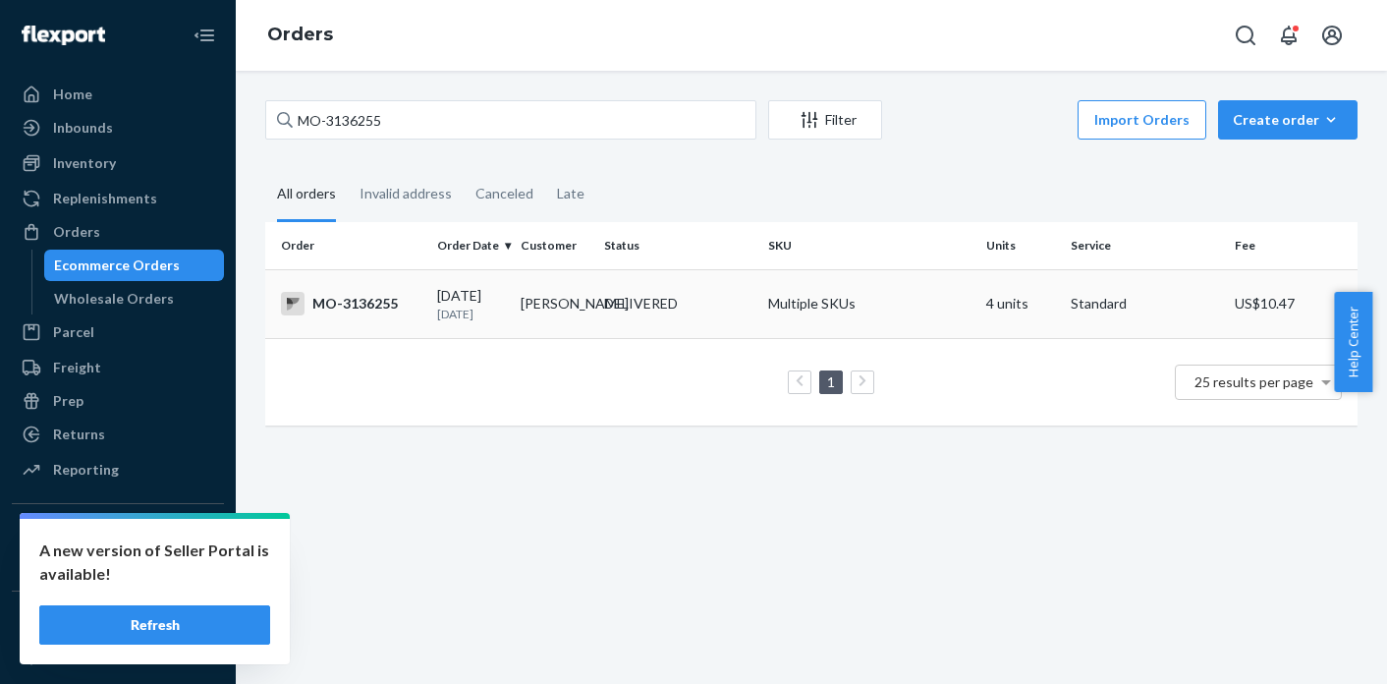
click at [660, 306] on div "DELIVERED" at bounding box center [641, 304] width 74 height 20
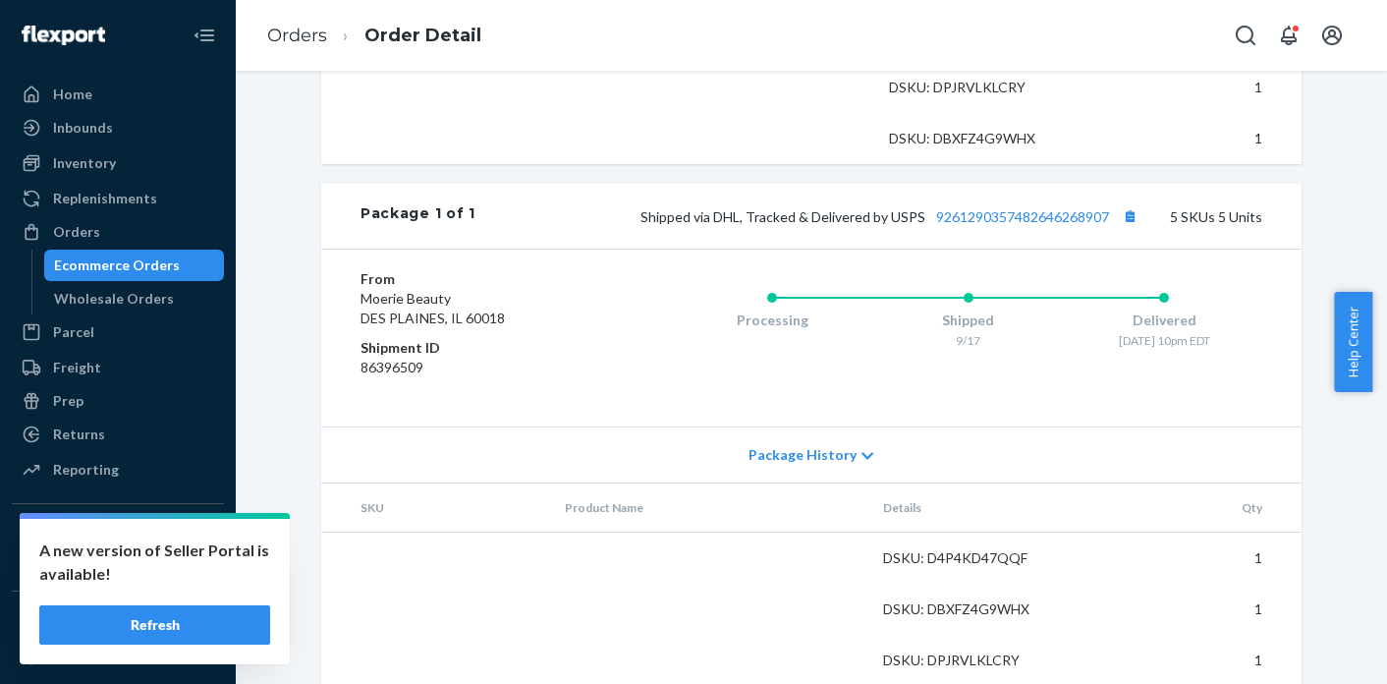
scroll to position [871, 0]
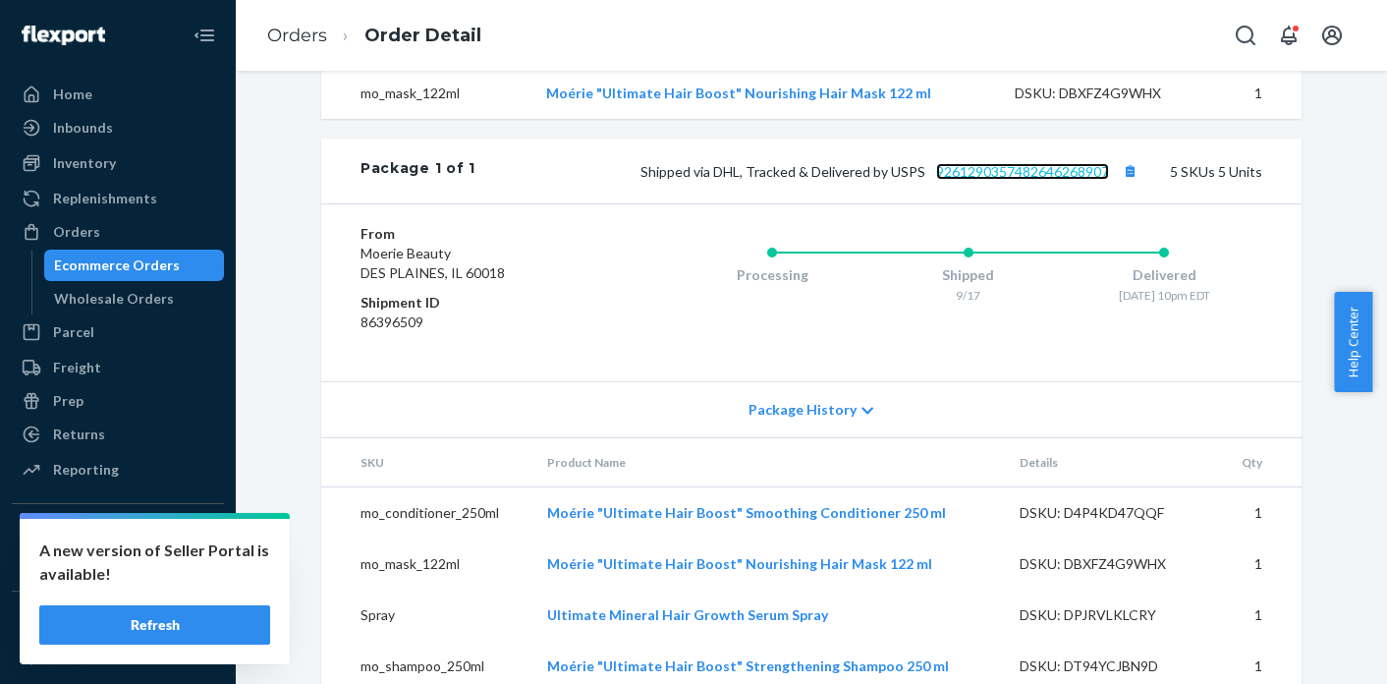
click at [1059, 180] on link "9261290357482646268907" at bounding box center [1022, 171] width 173 height 17
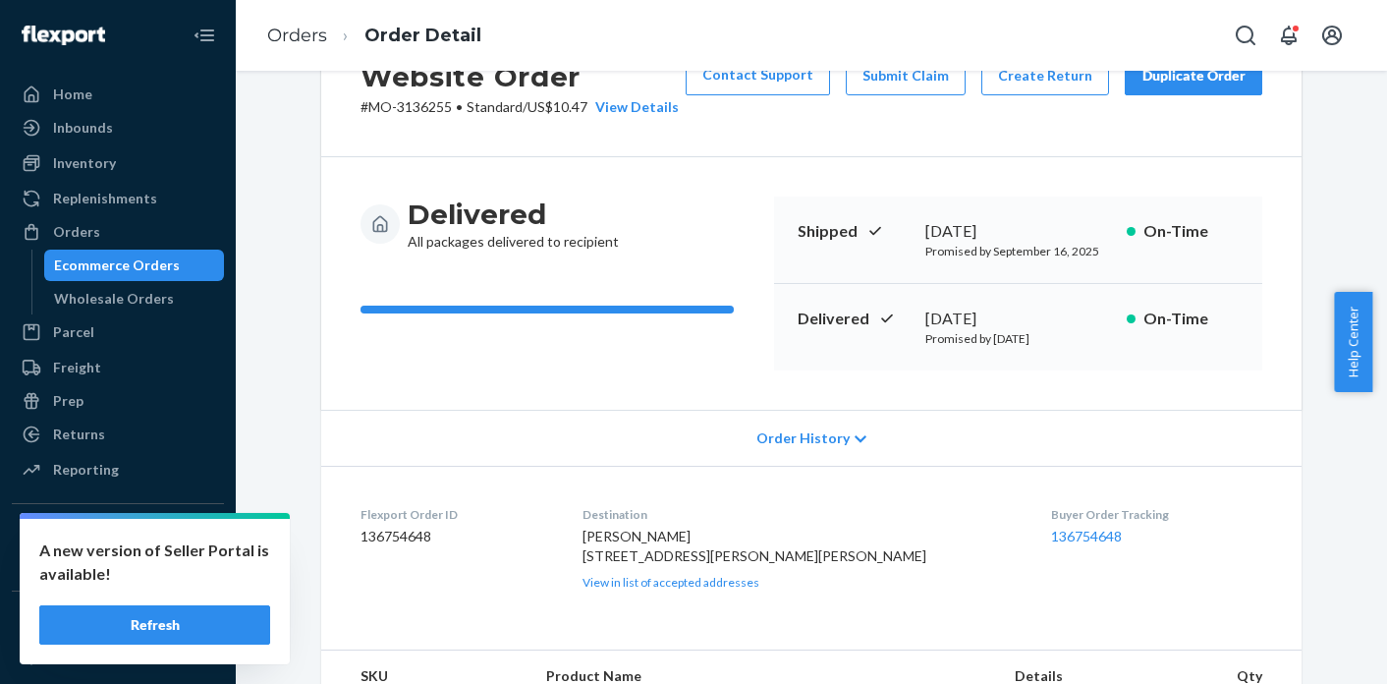
scroll to position [0, 0]
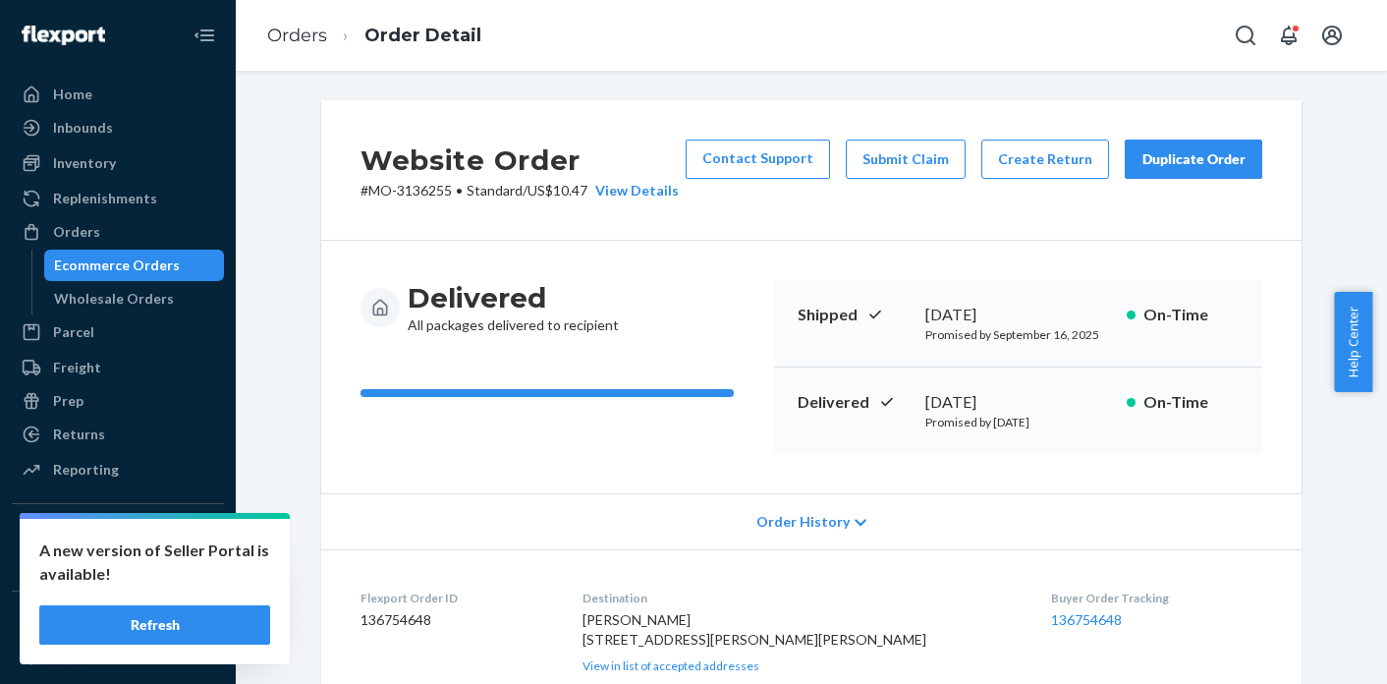
click at [427, 191] on p "# MO-3136255 • Standard / US$10.47 View Details" at bounding box center [519, 191] width 318 height 20
click at [275, 33] on link "Orders" at bounding box center [297, 36] width 60 height 22
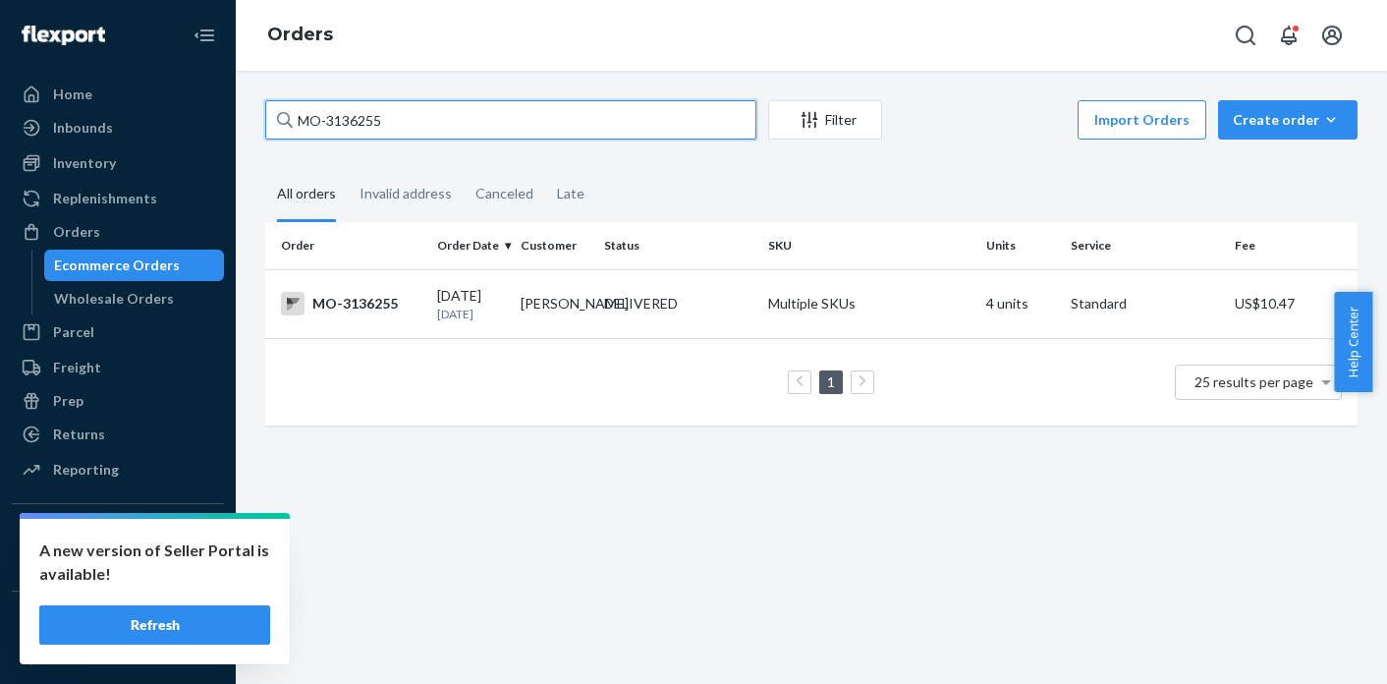
drag, startPoint x: 422, startPoint y: 122, endPoint x: 316, endPoint y: 123, distance: 106.1
click at [316, 123] on input "MO-3136255" at bounding box center [510, 119] width 491 height 39
type input "M"
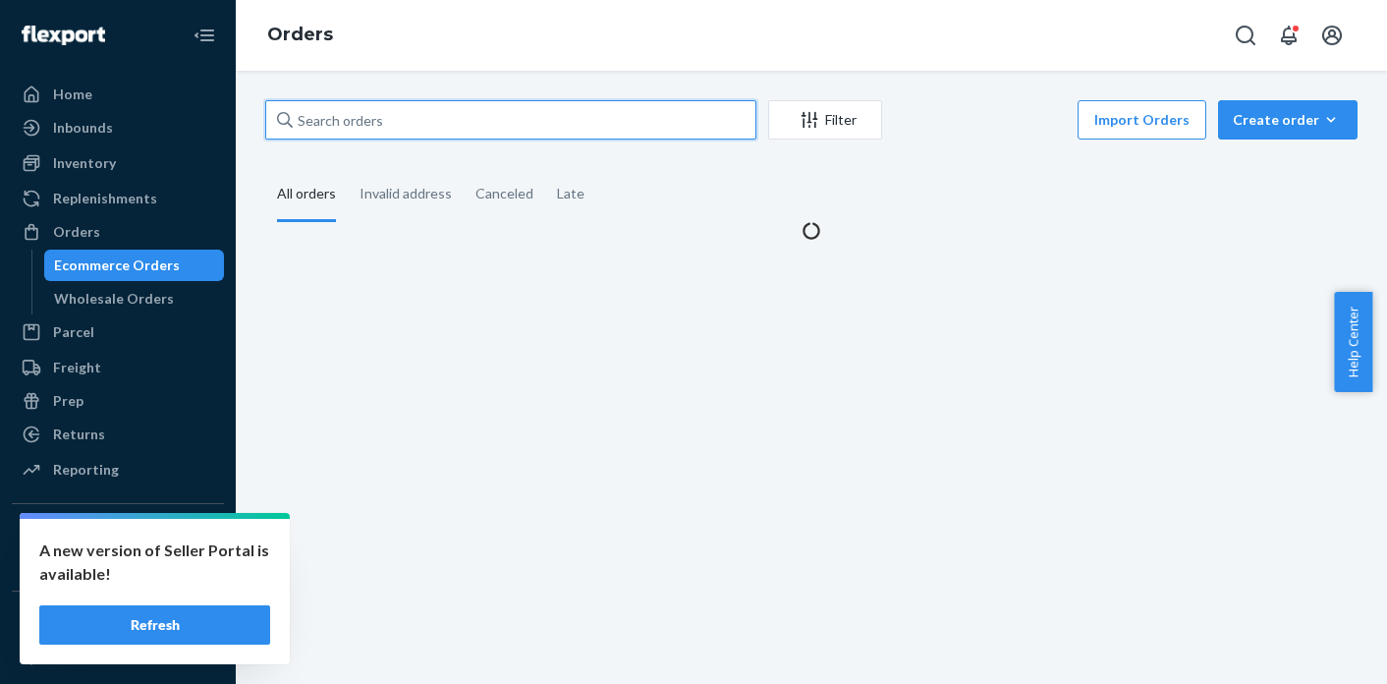
paste input "MO-3136995"
type input "MO-3136995"
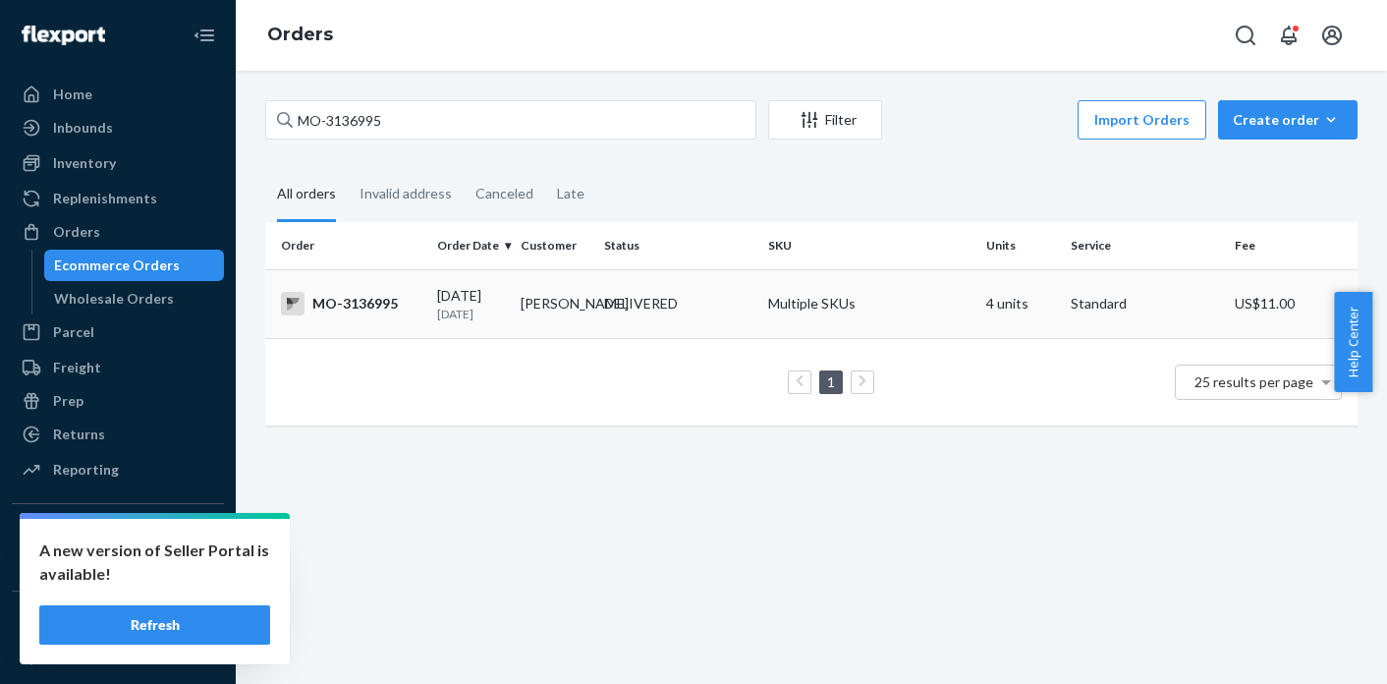
click at [562, 294] on td "[PERSON_NAME]" at bounding box center [554, 303] width 83 height 69
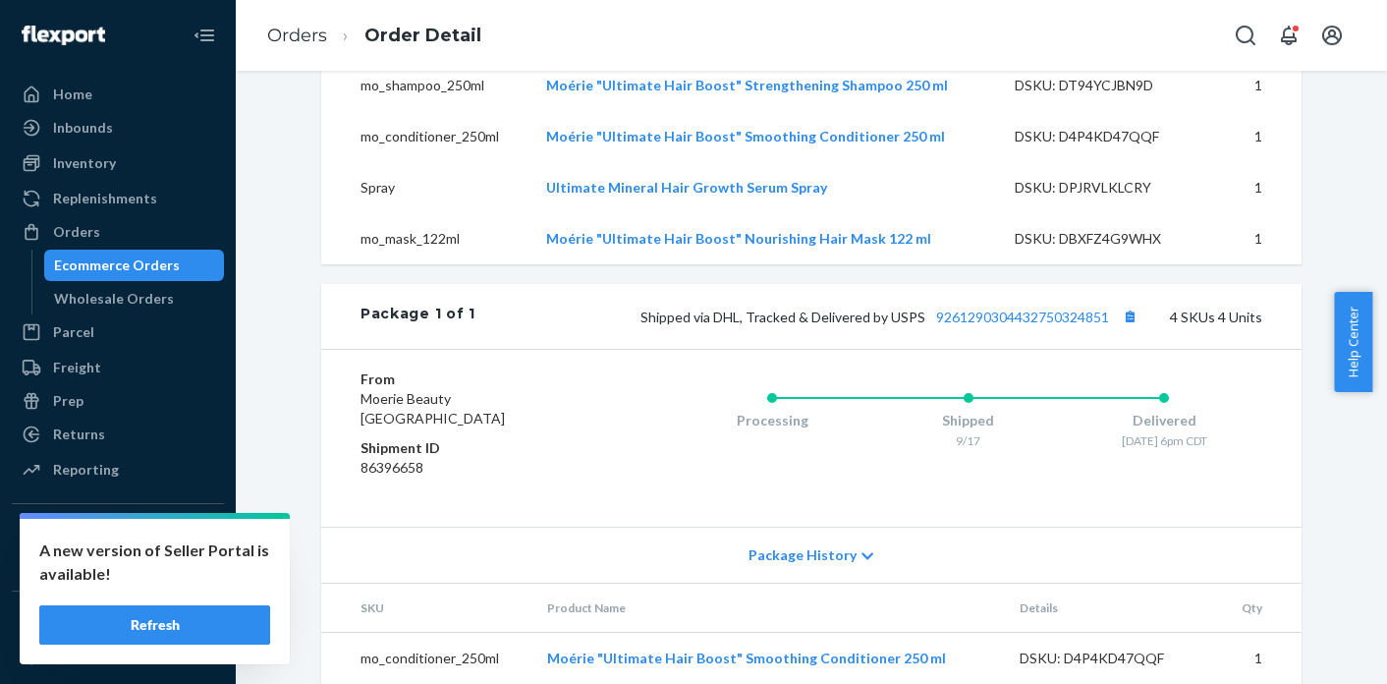
scroll to position [942, 0]
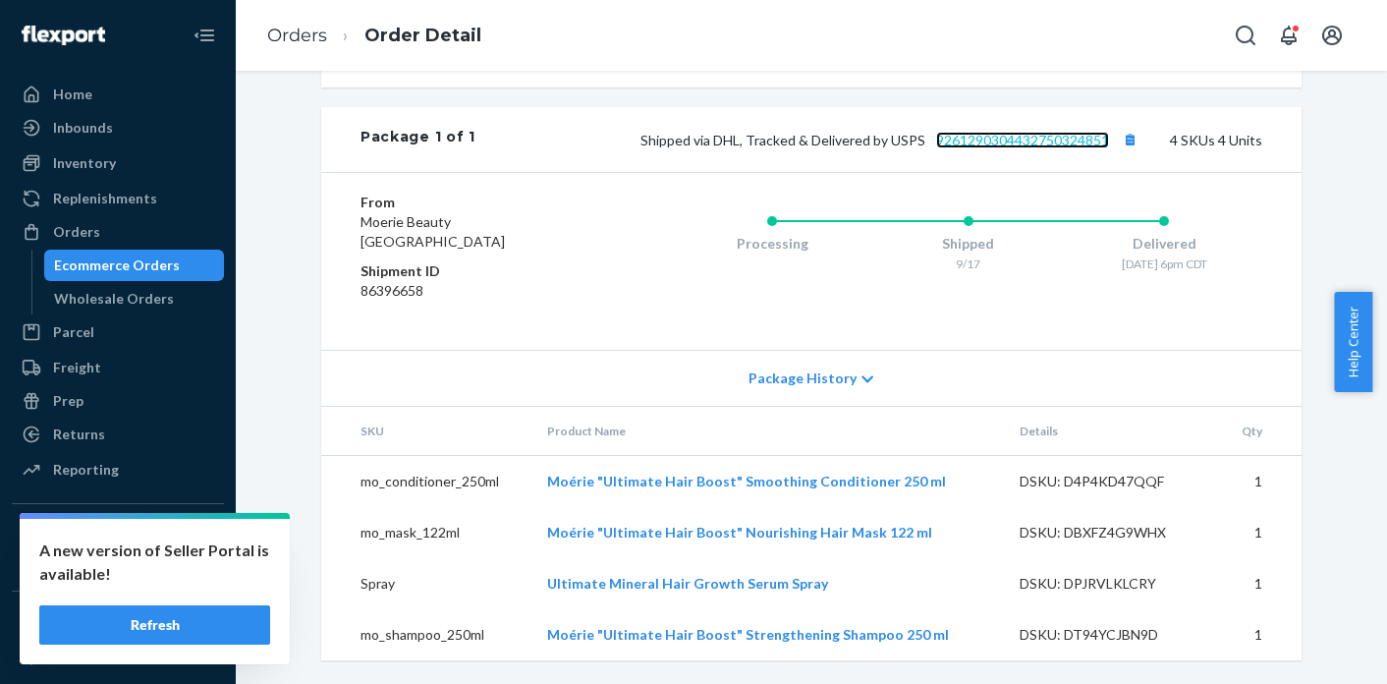
click at [1022, 143] on link "9261290304432750324851" at bounding box center [1022, 140] width 173 height 17
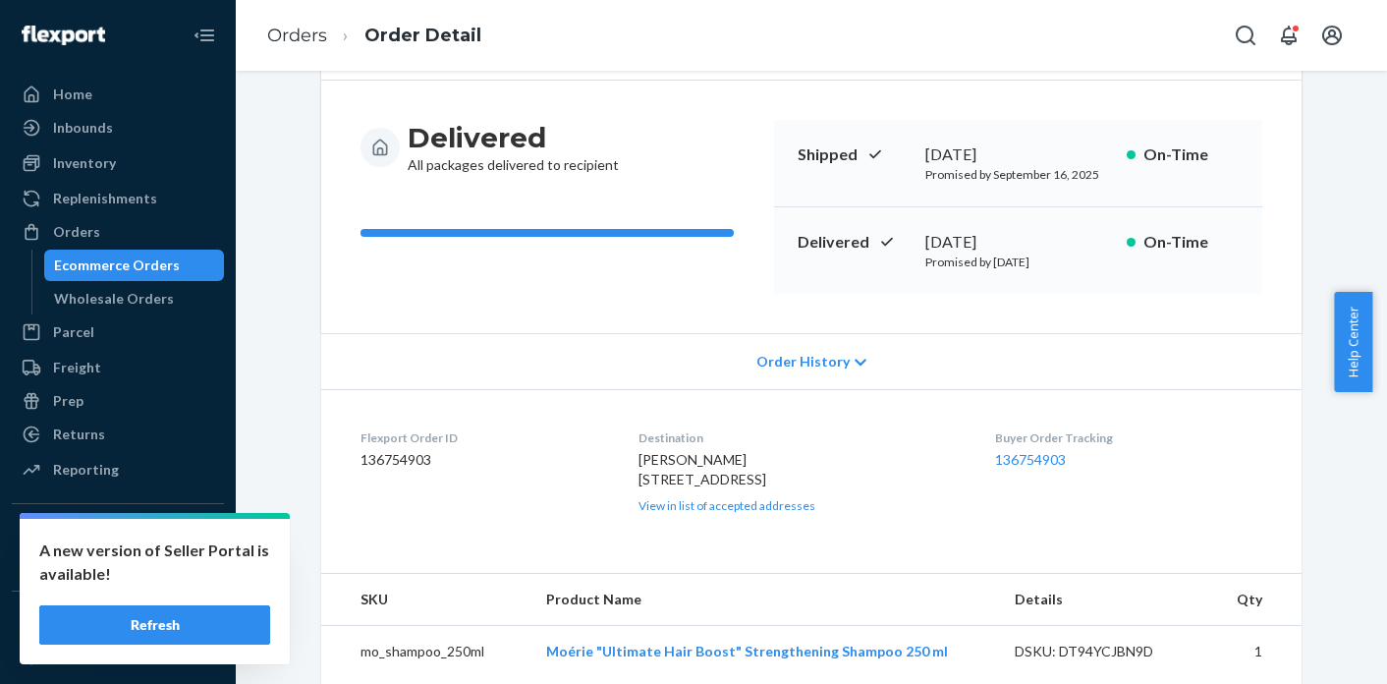
scroll to position [0, 0]
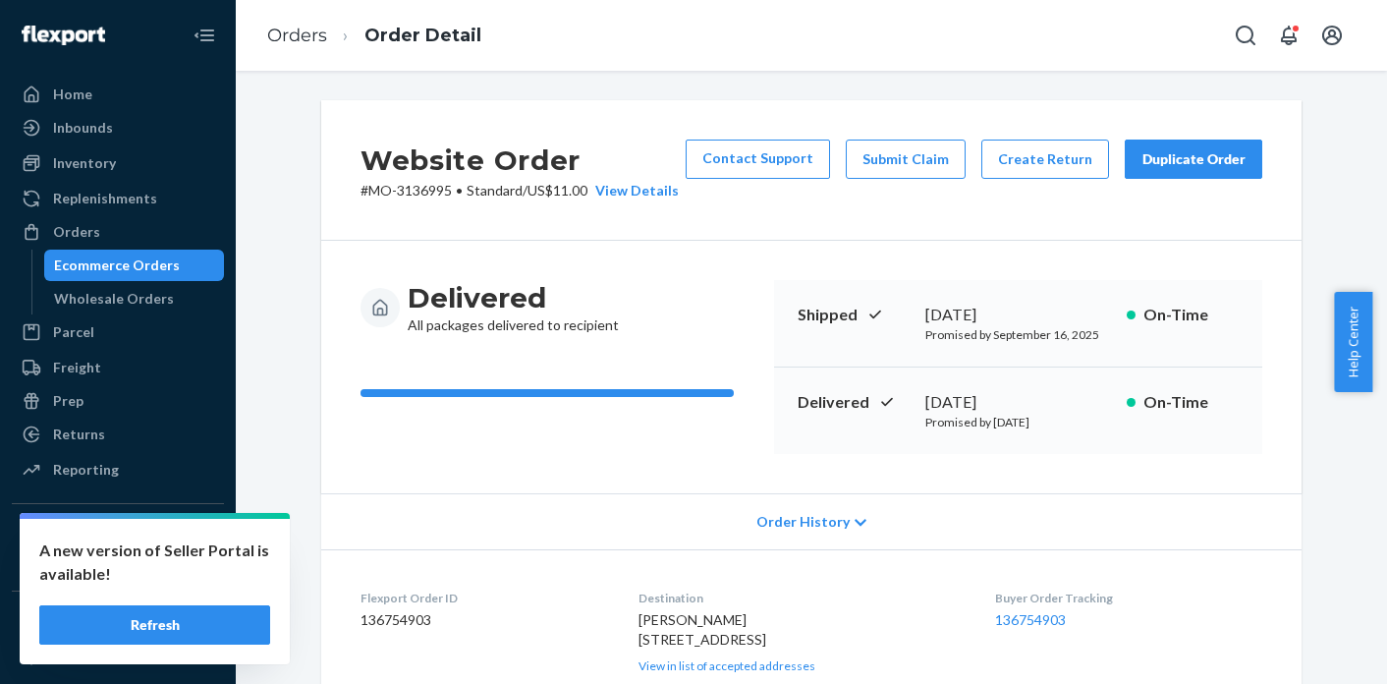
click at [412, 193] on p "# MO-3136995 • Standard / US$11.00 View Details" at bounding box center [519, 191] width 318 height 20
